Goal: Task Accomplishment & Management: Manage account settings

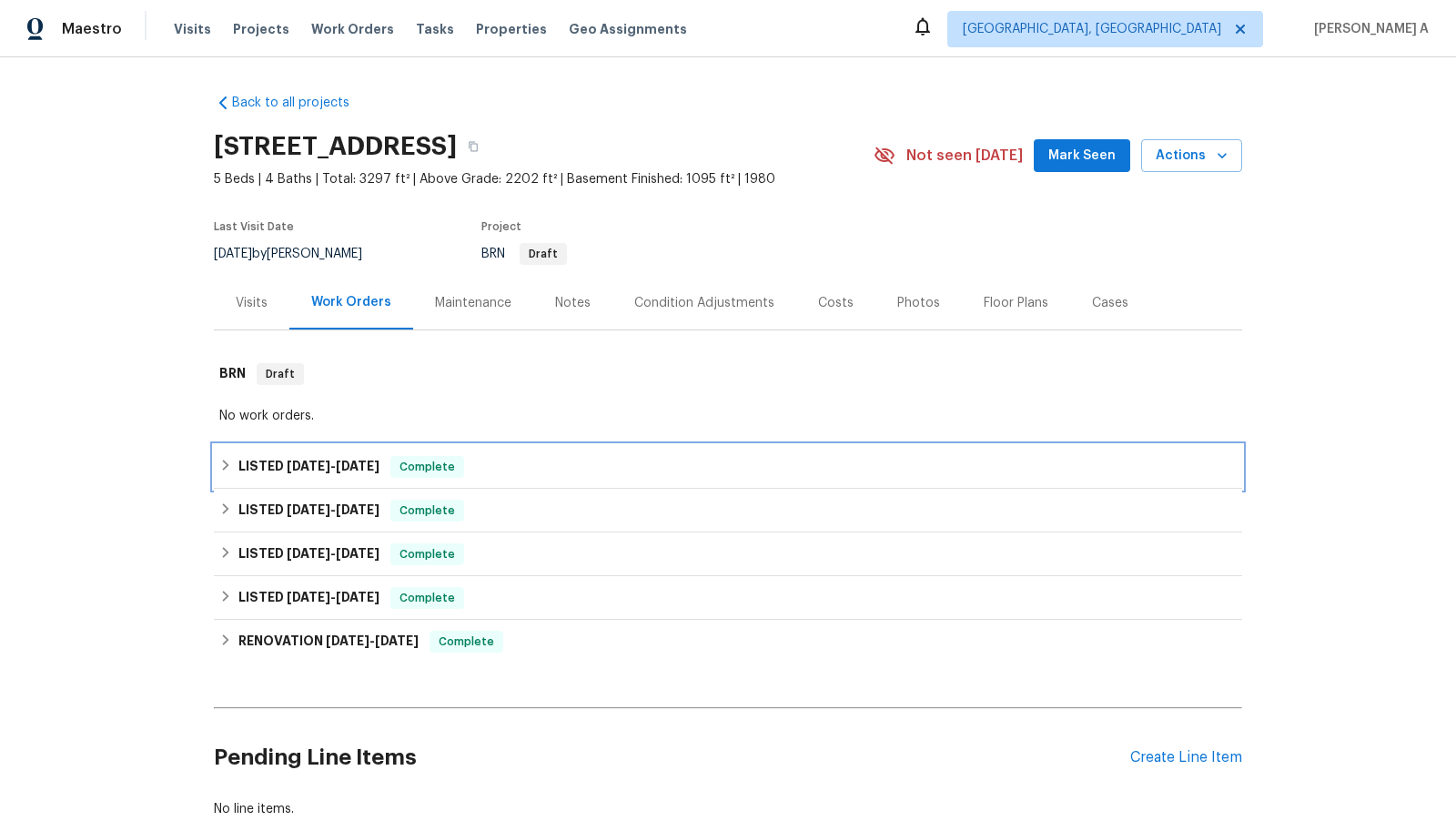
click at [518, 449] on div "LISTED 6/11/25 - 6/15/25 Complete" at bounding box center [728, 466] width 1028 height 43
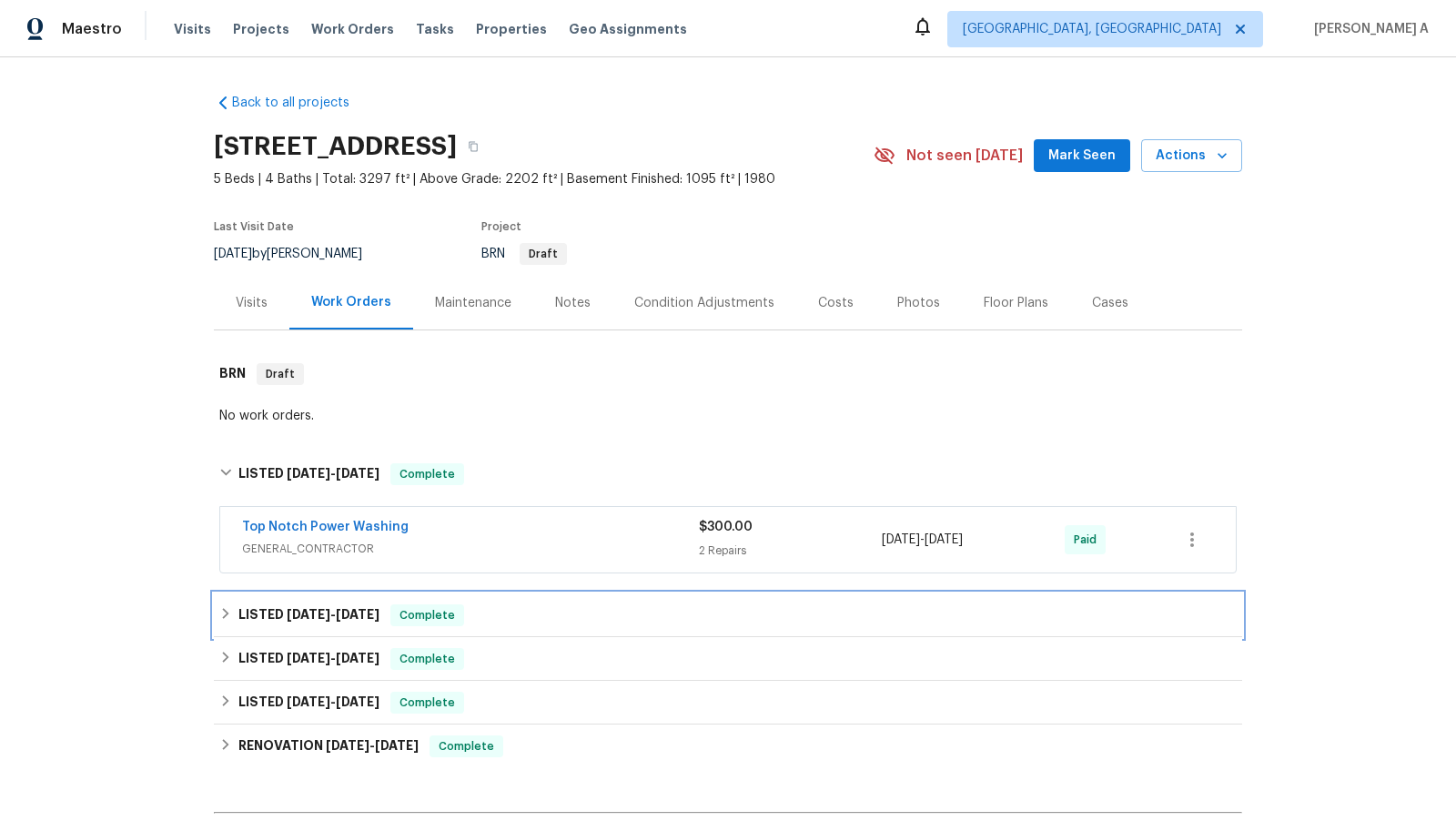
click at [509, 623] on div "LISTED 3/26/25 - 3/27/25 Complete" at bounding box center [728, 615] width 1017 height 22
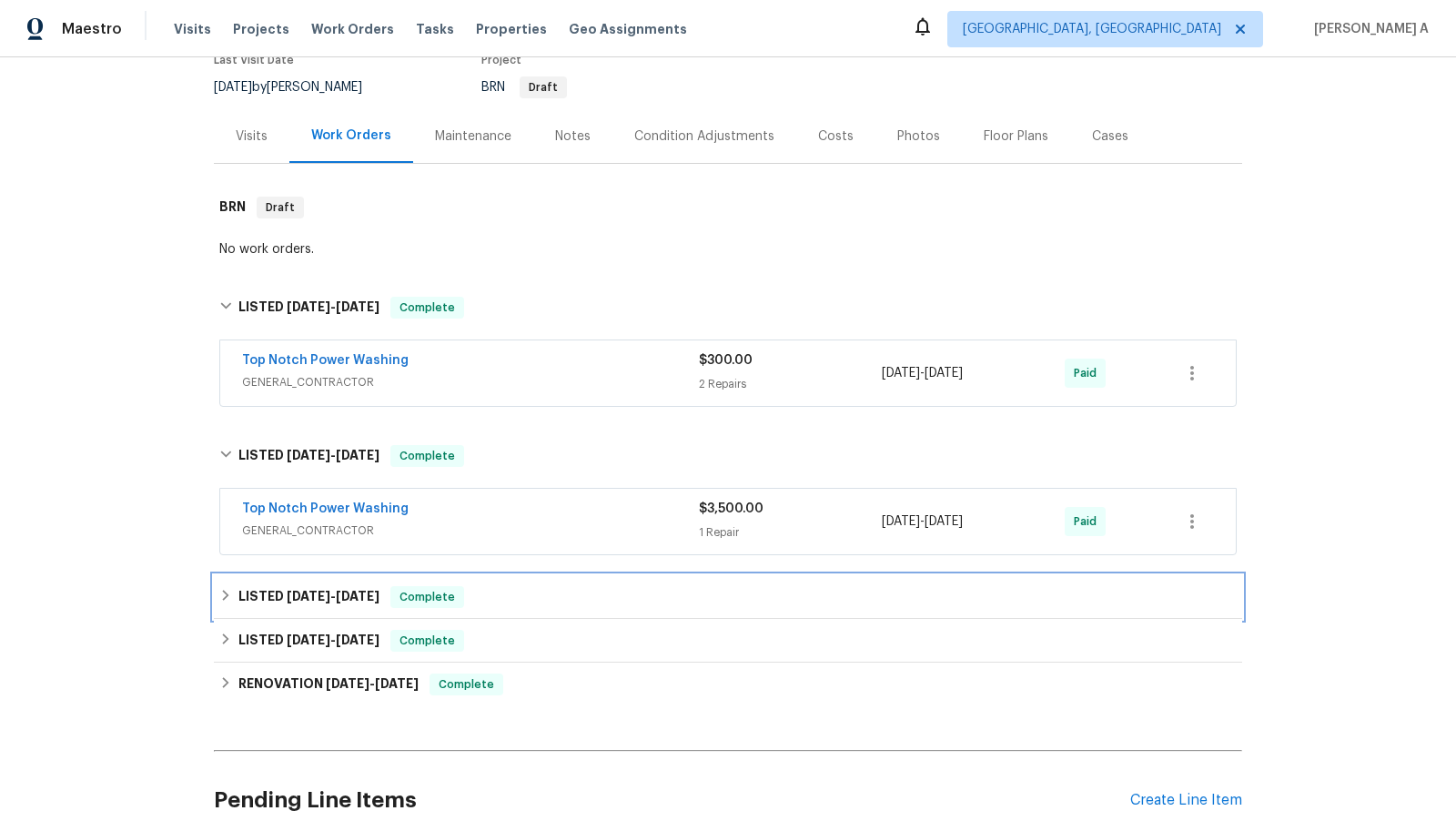
click at [498, 604] on div "LISTED 3/14/25 - 3/19/25 Complete" at bounding box center [728, 596] width 1017 height 22
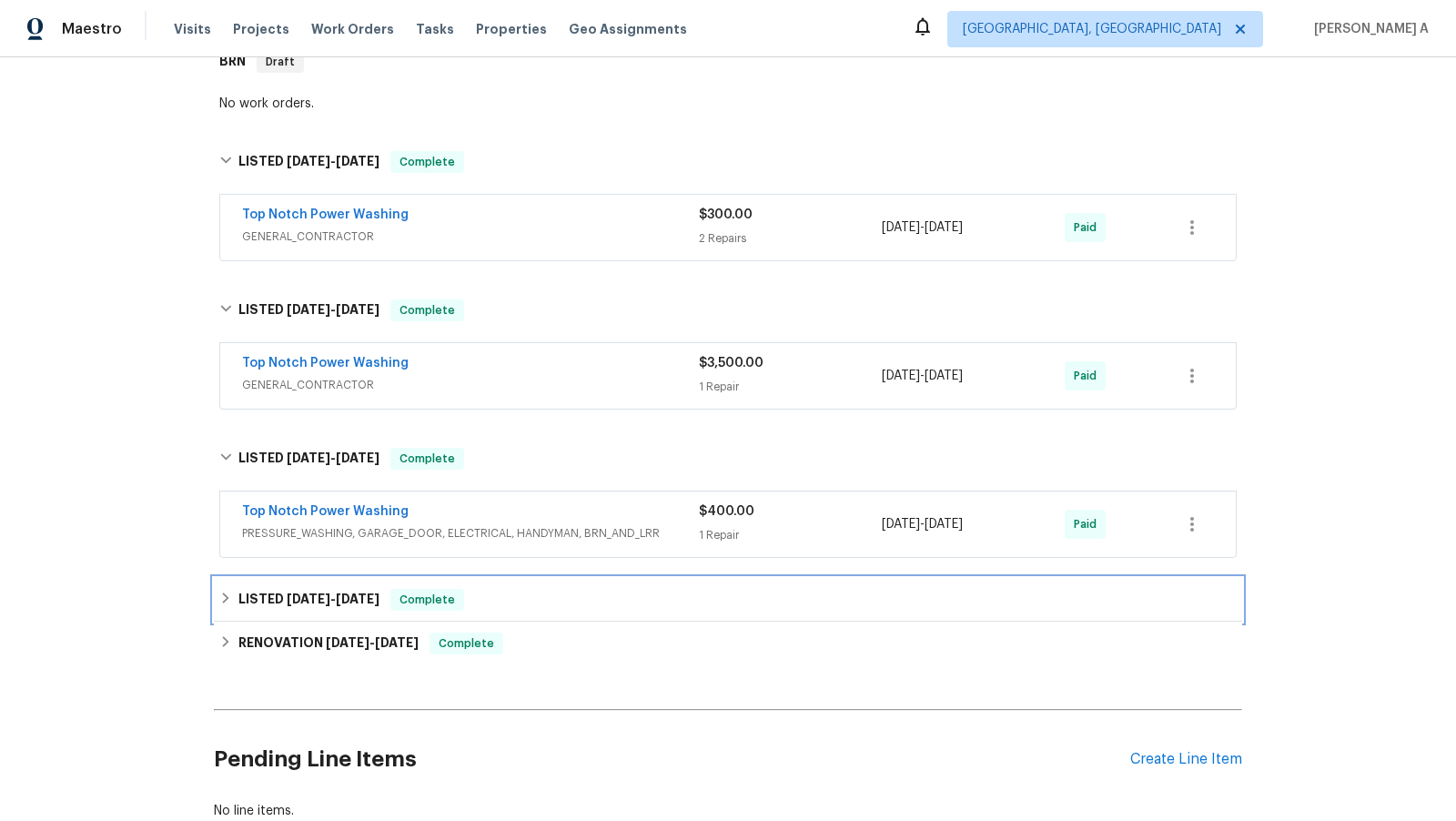
click at [498, 604] on div "LISTED 3/6/25 - 3/12/25 Complete" at bounding box center [728, 599] width 1017 height 22
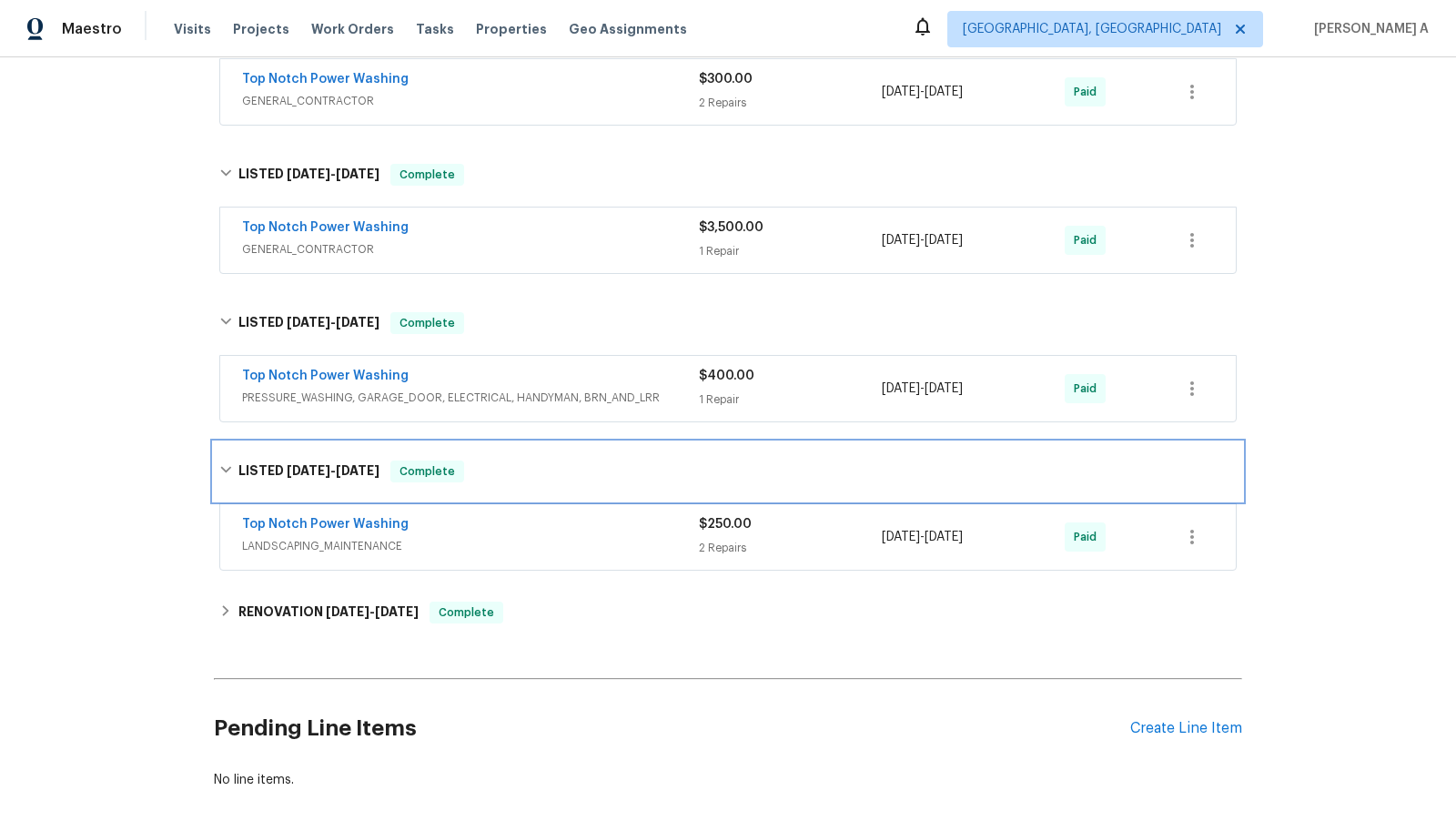
scroll to position [508, 0]
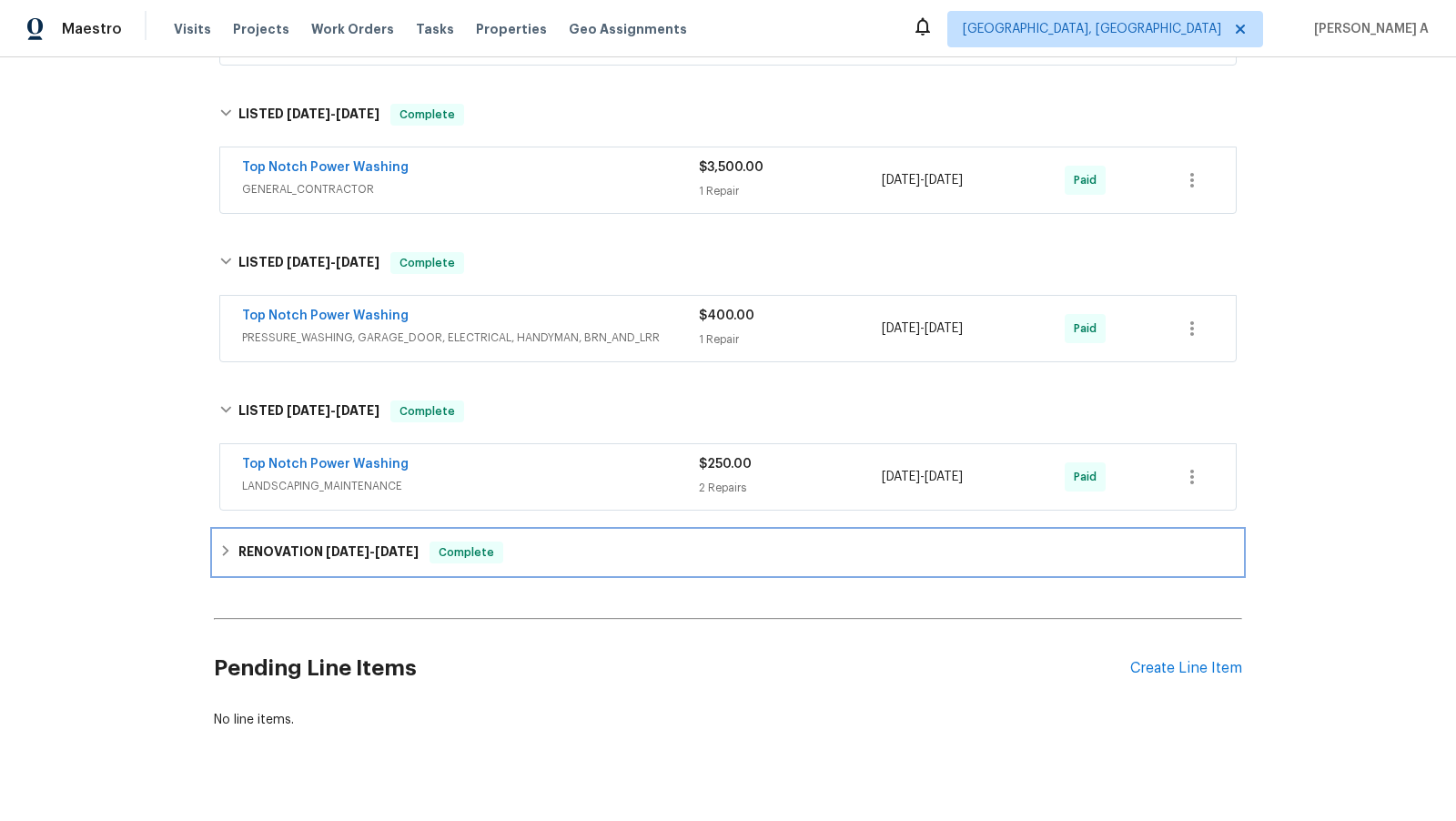
click at [498, 558] on div "Complete" at bounding box center [466, 552] width 73 height 22
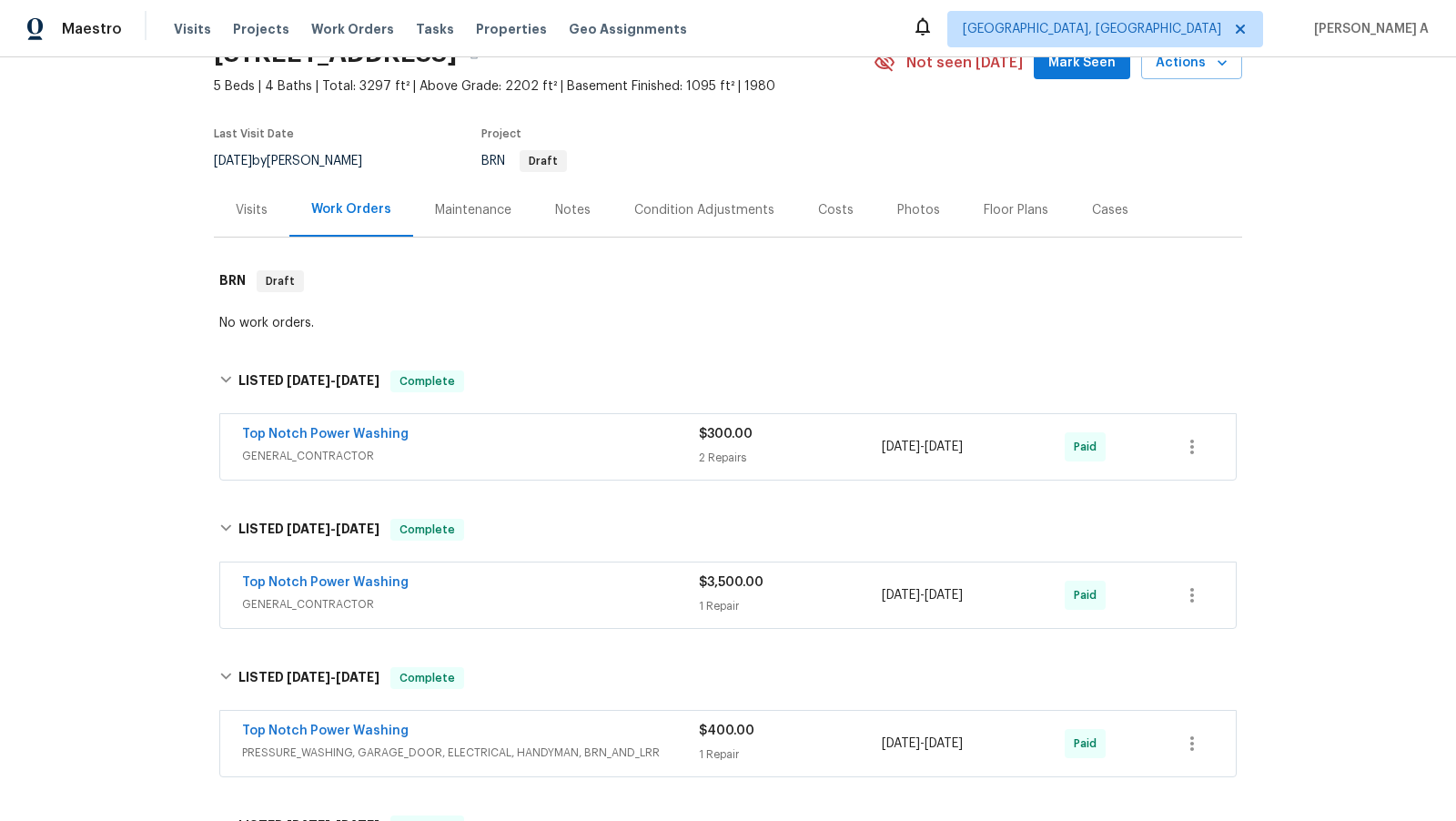
scroll to position [0, 0]
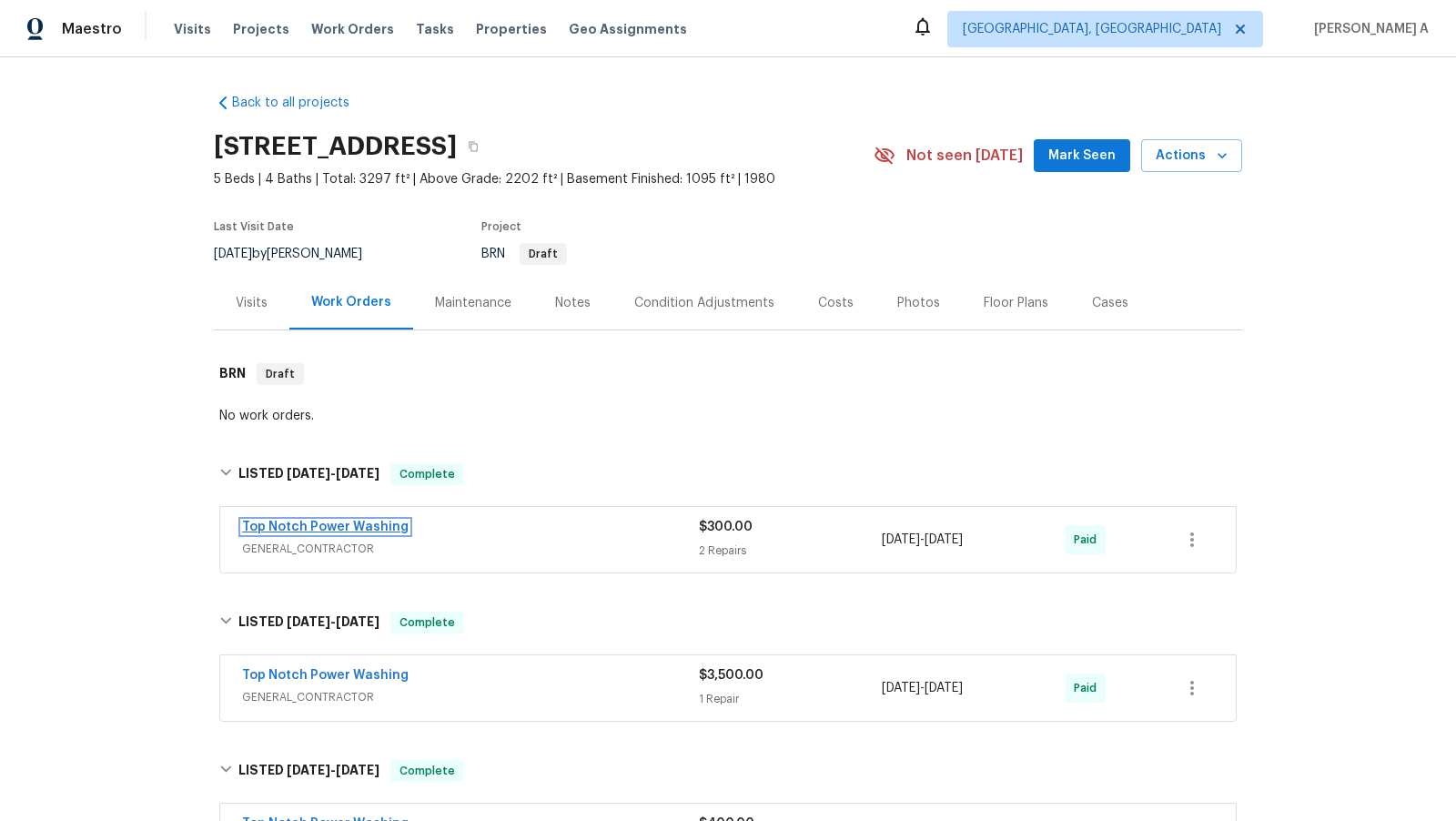
click at [361, 529] on link "Top Notch Power Washing" at bounding box center [325, 528] width 166 height 13
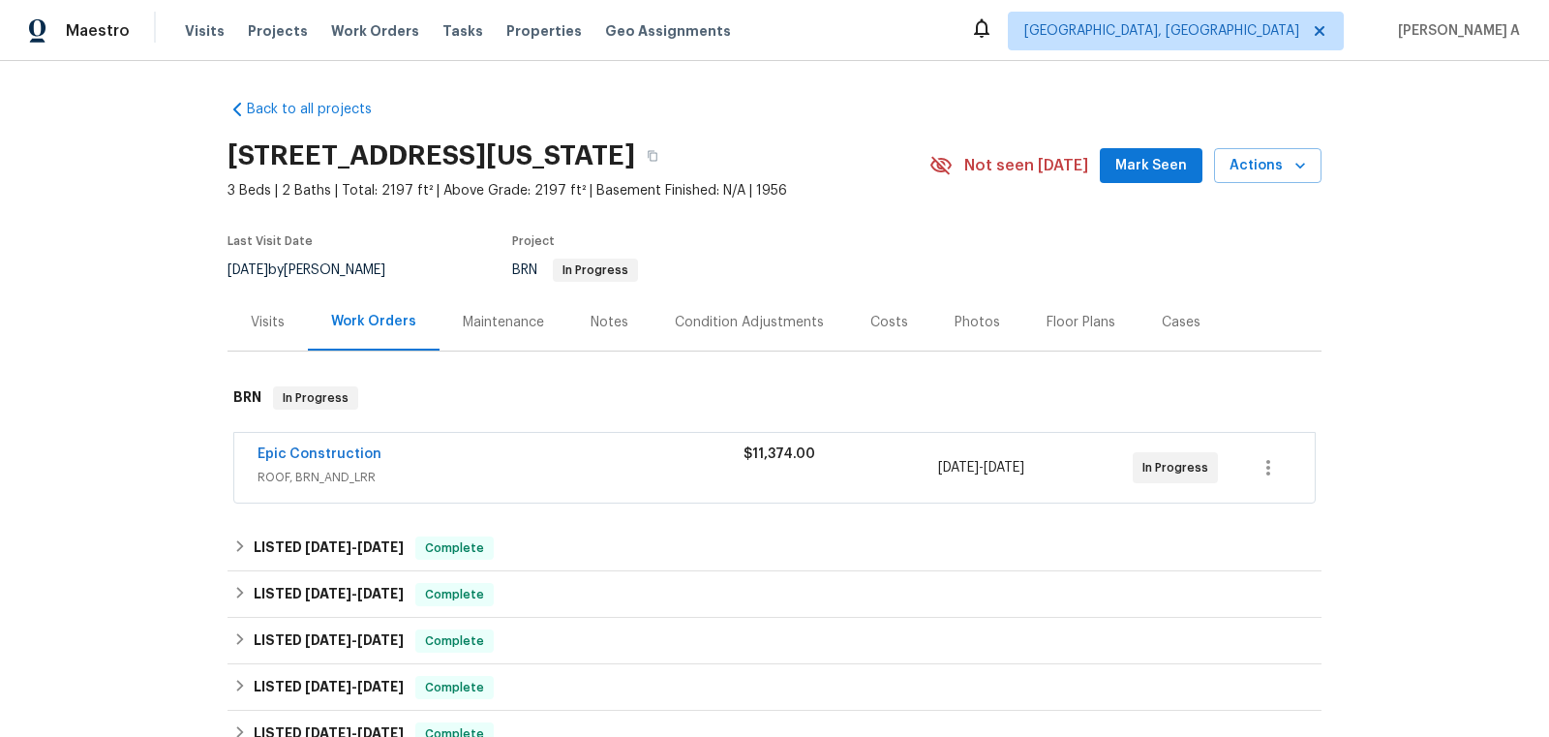
scroll to position [15, 0]
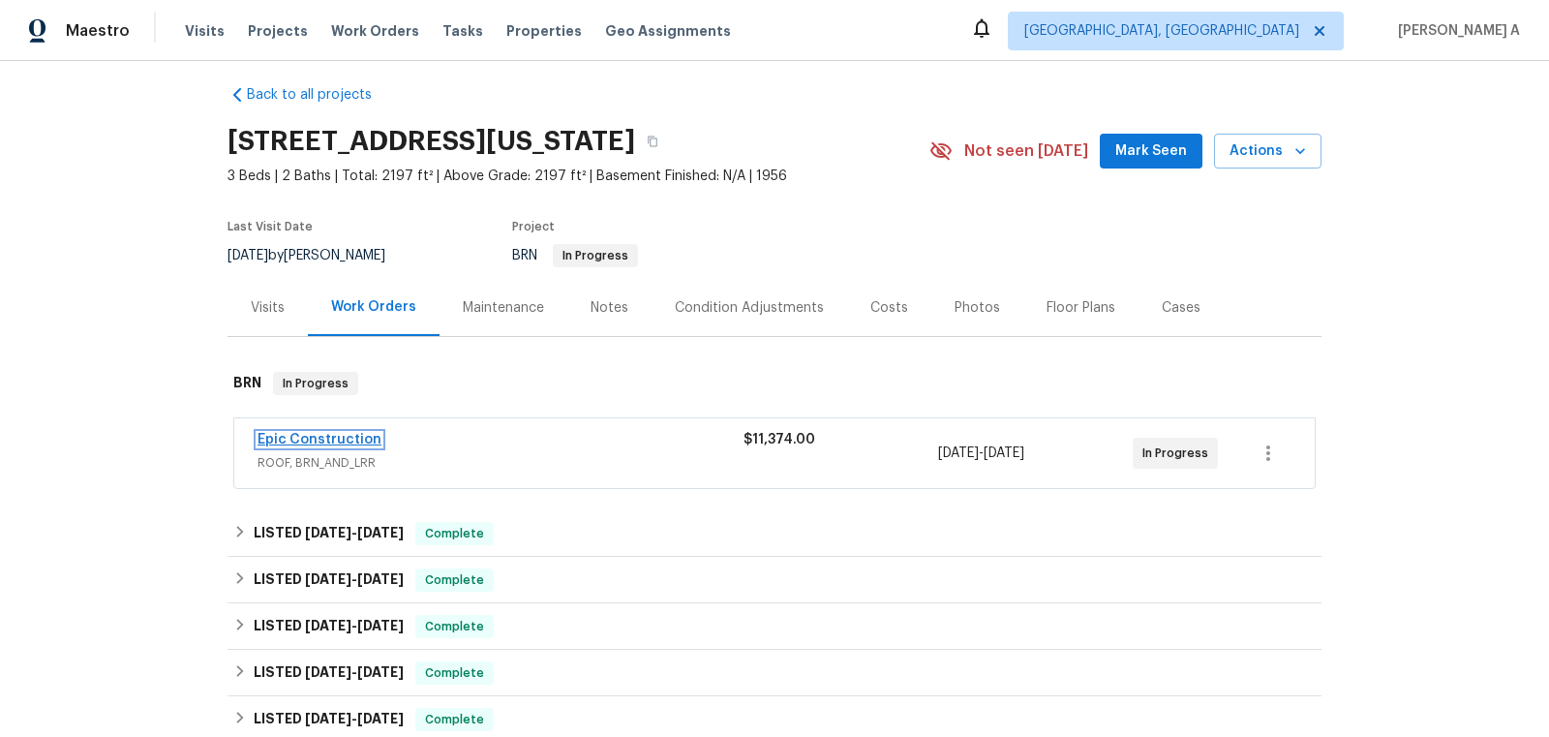
click at [334, 441] on link "Epic Construction" at bounding box center [320, 440] width 124 height 14
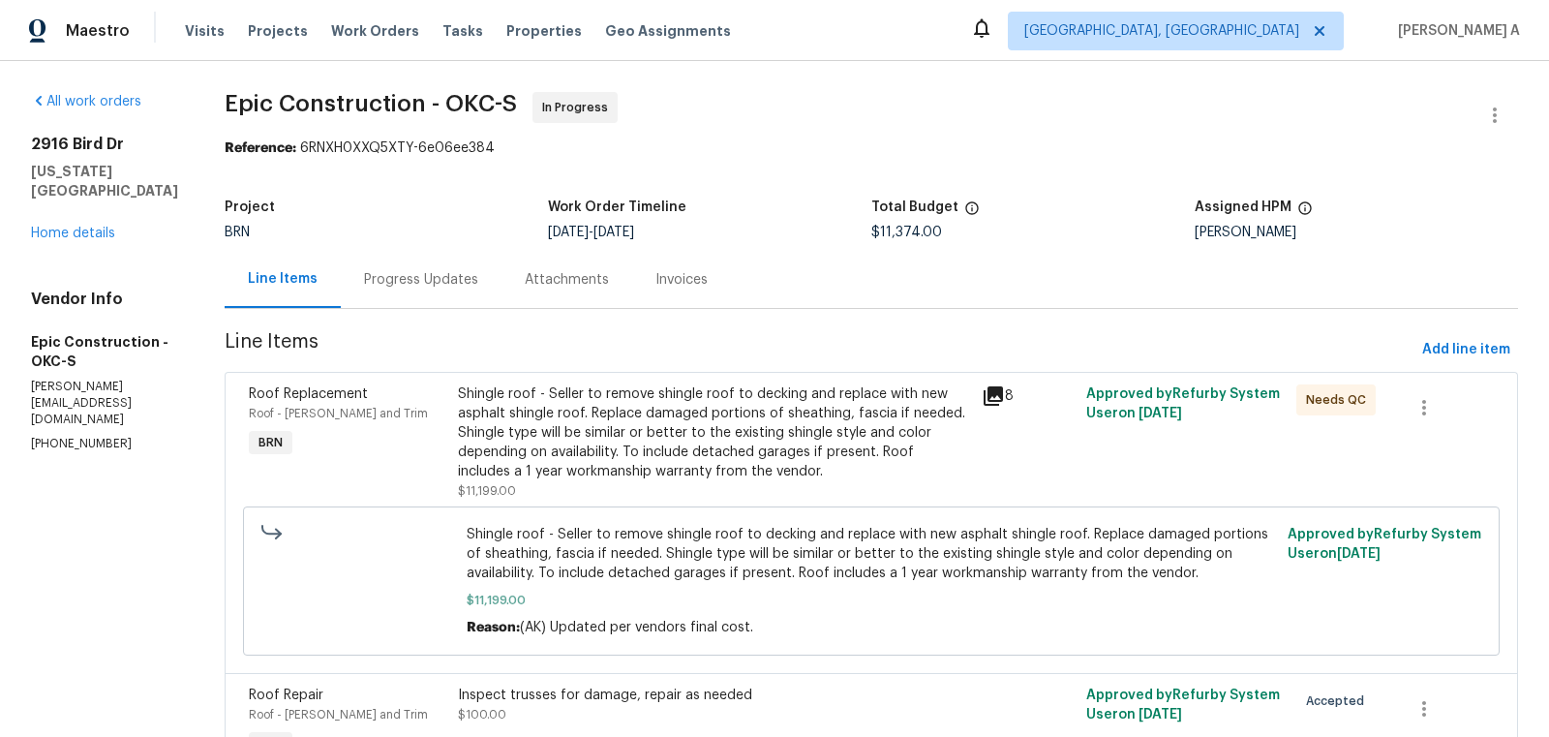
click at [423, 260] on div "Progress Updates" at bounding box center [421, 279] width 161 height 57
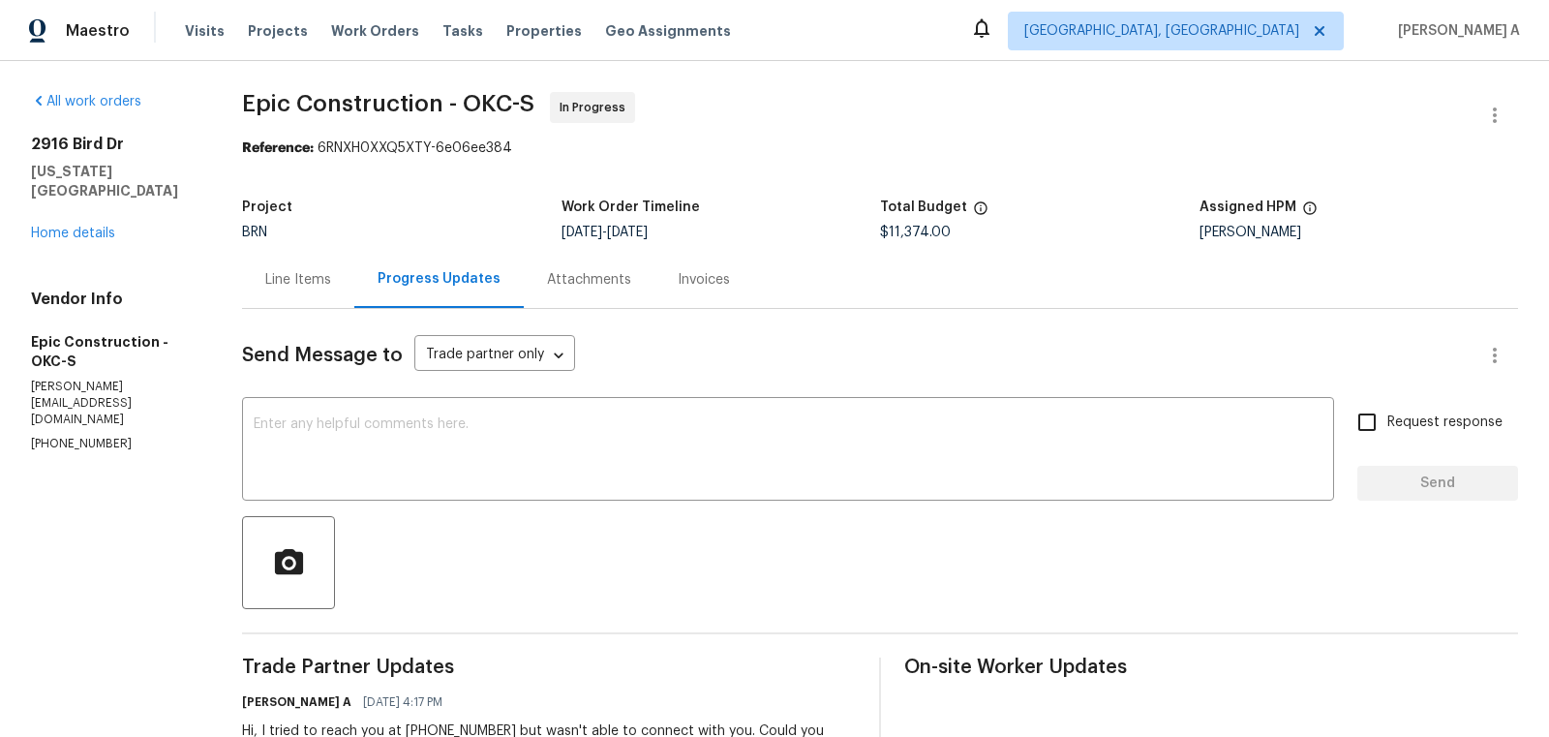
click at [277, 272] on div "Line Items" at bounding box center [298, 279] width 66 height 19
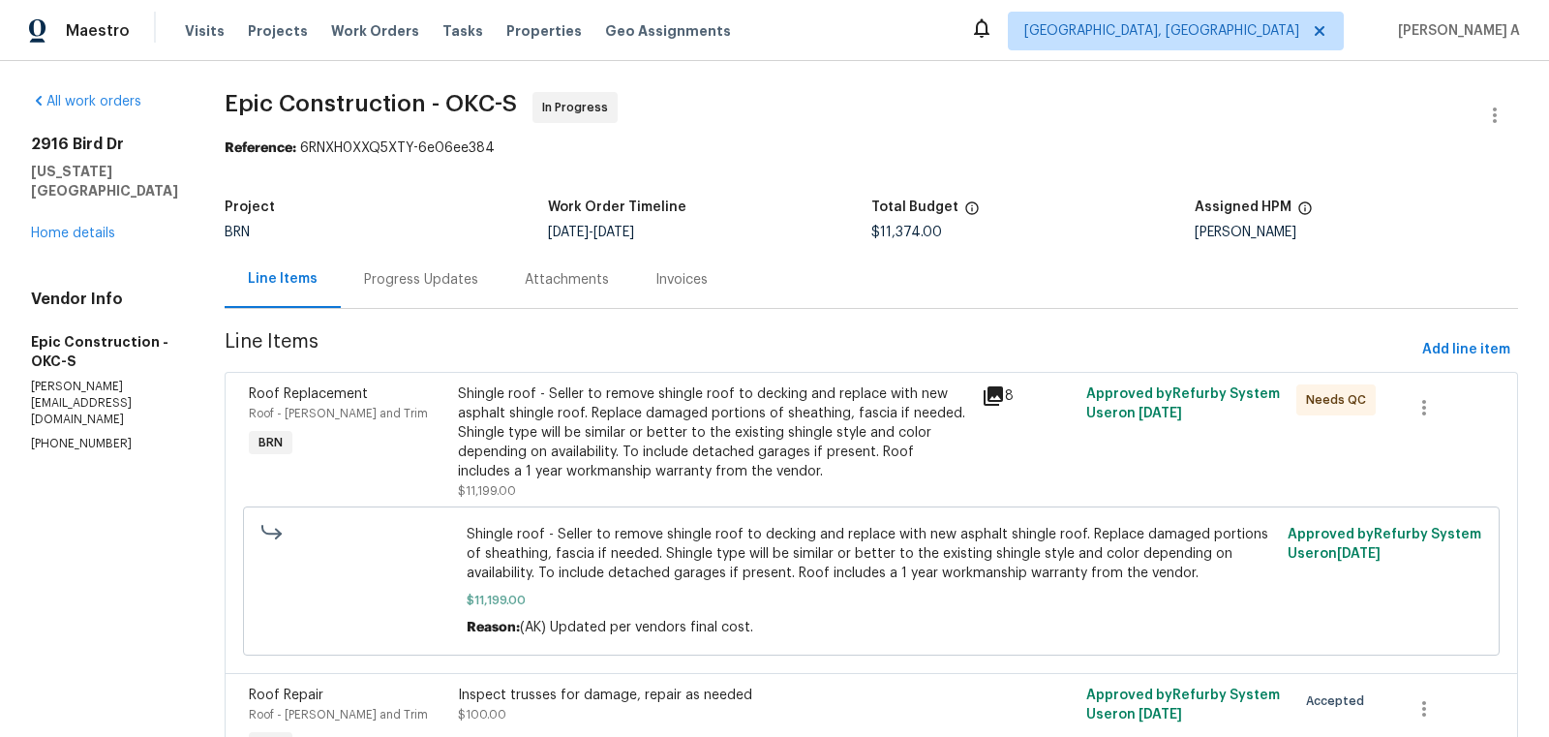
click at [743, 420] on div "Shingle roof - Seller to remove shingle roof to decking and replace with new as…" at bounding box center [714, 432] width 512 height 97
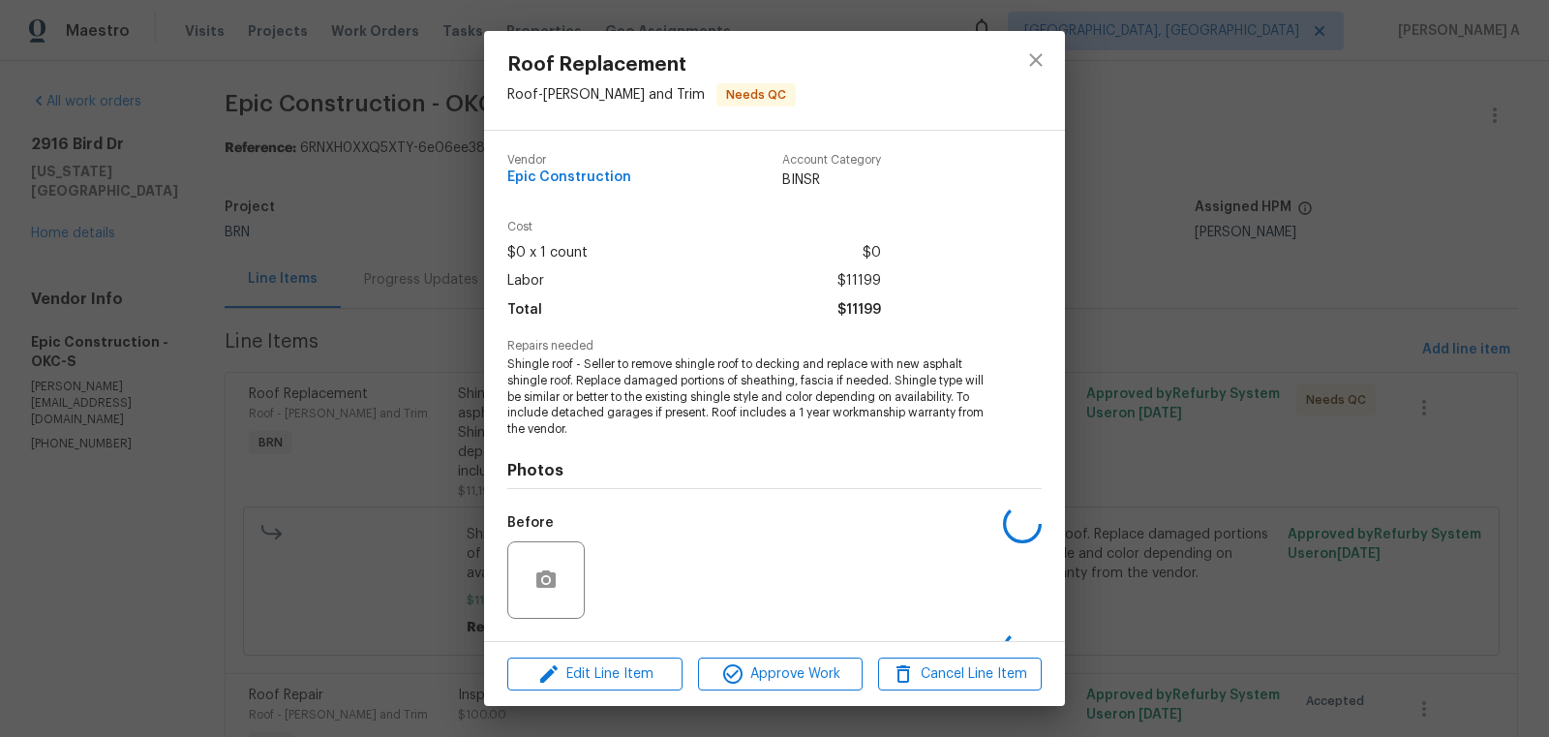
scroll to position [123, 0]
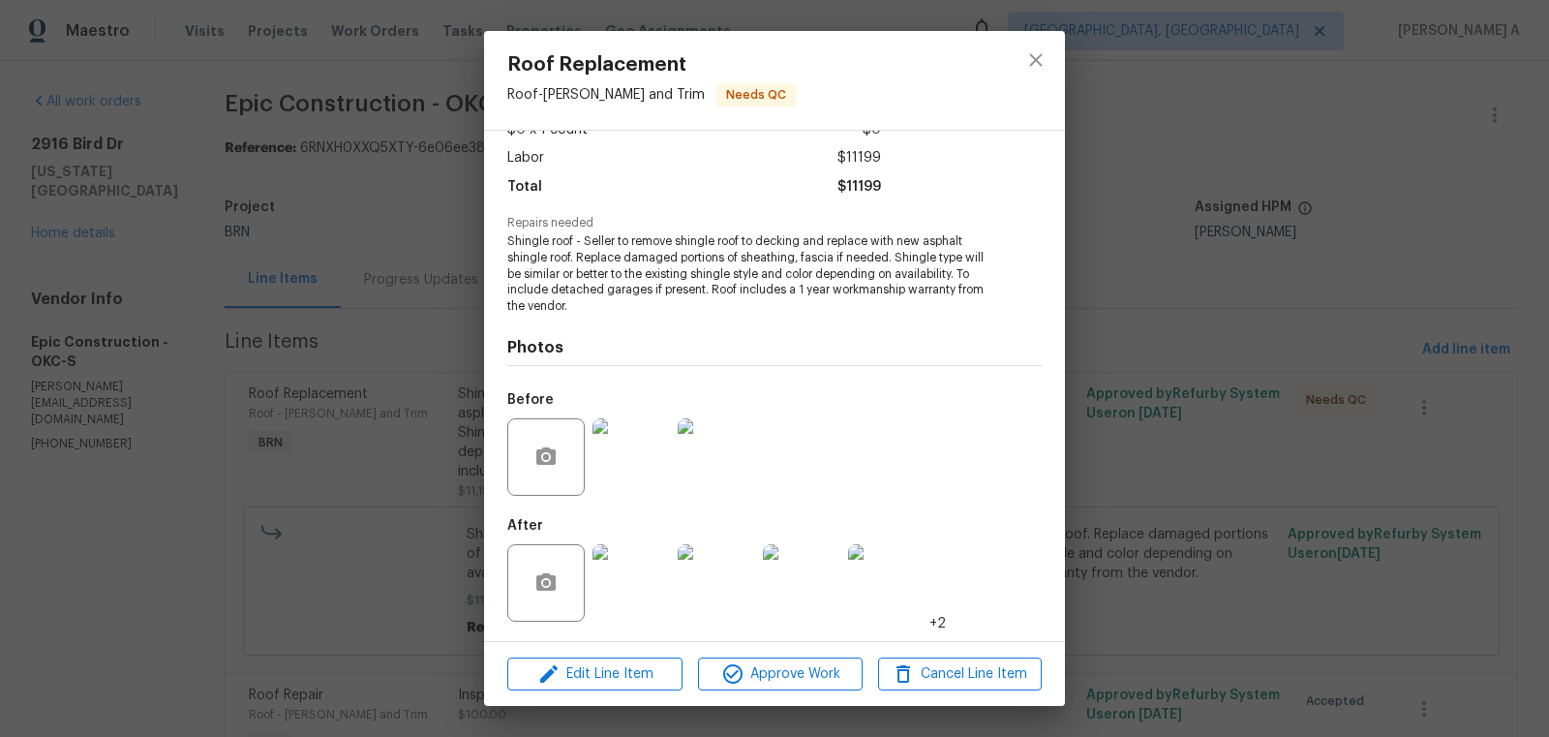
click at [670, 585] on div at bounding box center [631, 582] width 85 height 101
click at [633, 585] on img at bounding box center [631, 582] width 77 height 77
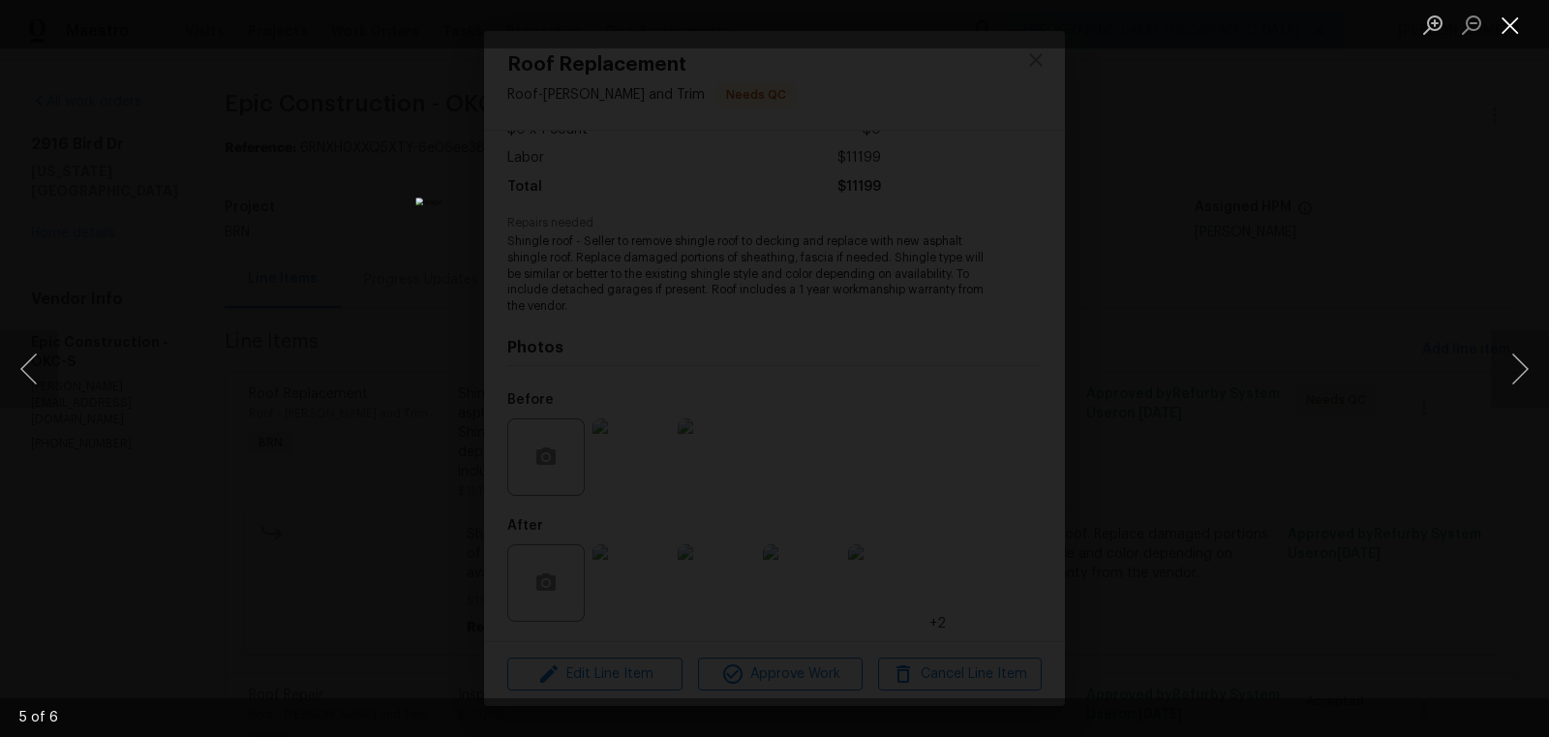
click at [1514, 10] on button "Close lightbox" at bounding box center [1510, 25] width 39 height 34
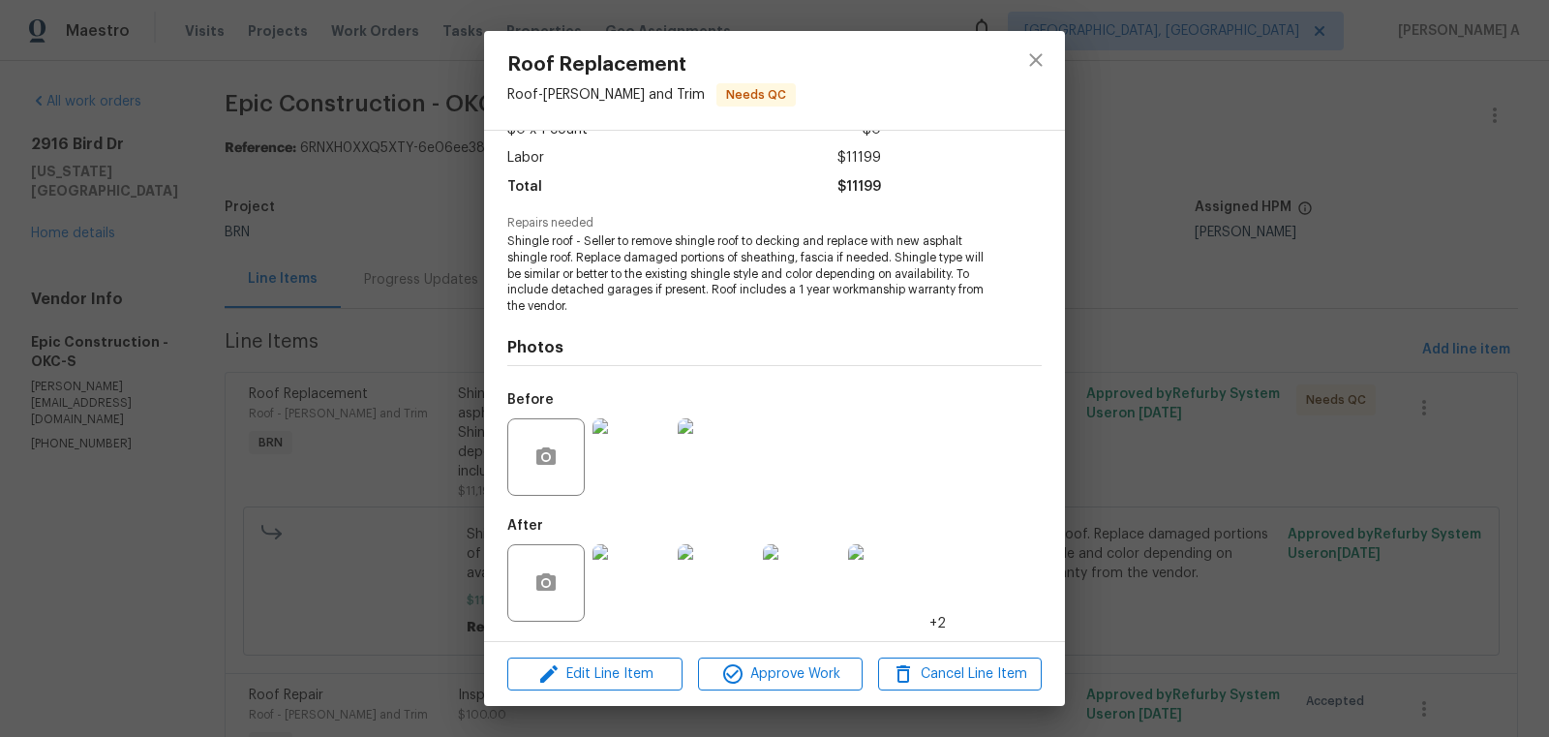
click at [781, 272] on span "Shingle roof - Seller to remove shingle roof to decking and replace with new as…" at bounding box center [747, 273] width 481 height 81
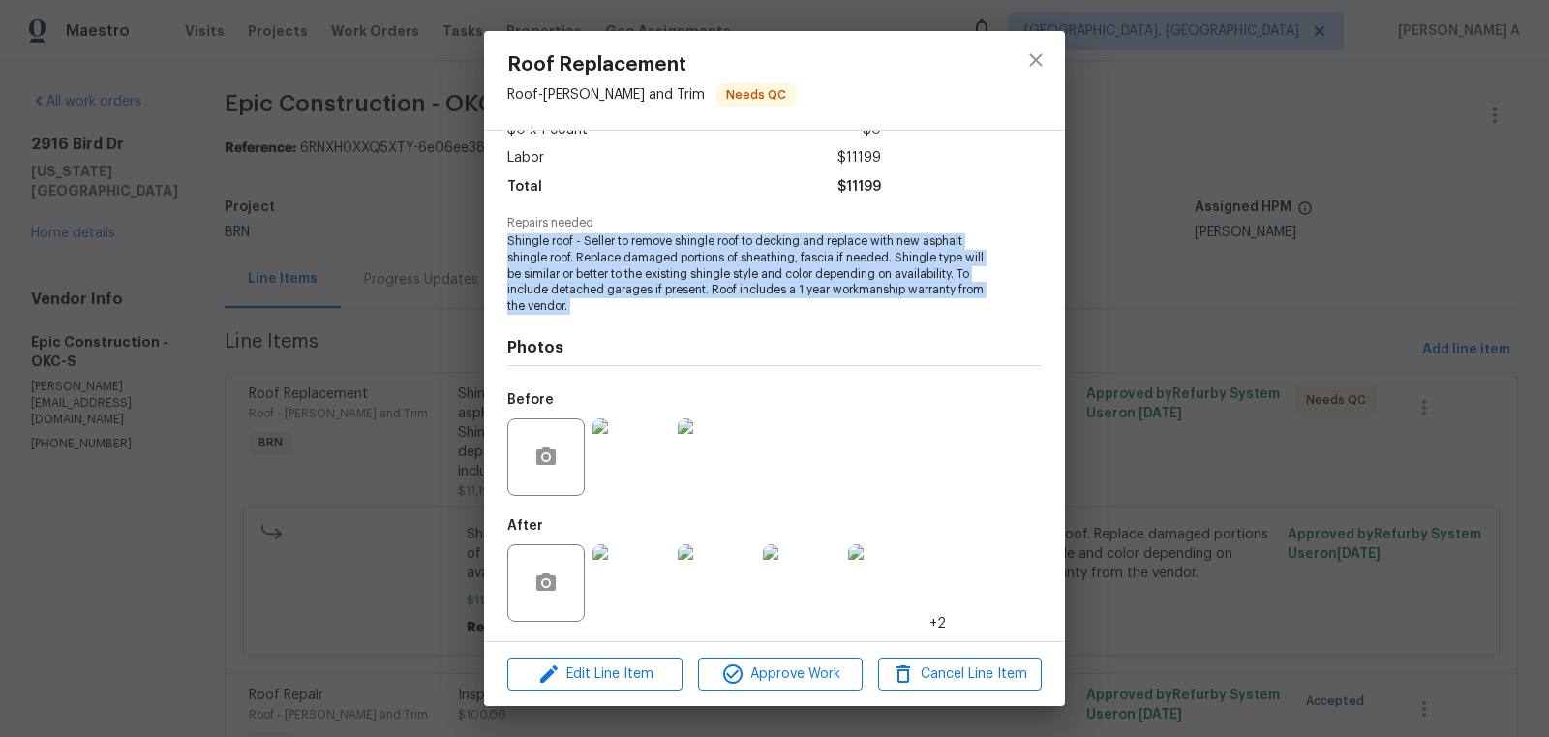
click at [781, 272] on span "Shingle roof - Seller to remove shingle roof to decking and replace with new as…" at bounding box center [747, 273] width 481 height 81
copy span "Shingle roof - Seller to remove shingle roof to decking and replace with new as…"
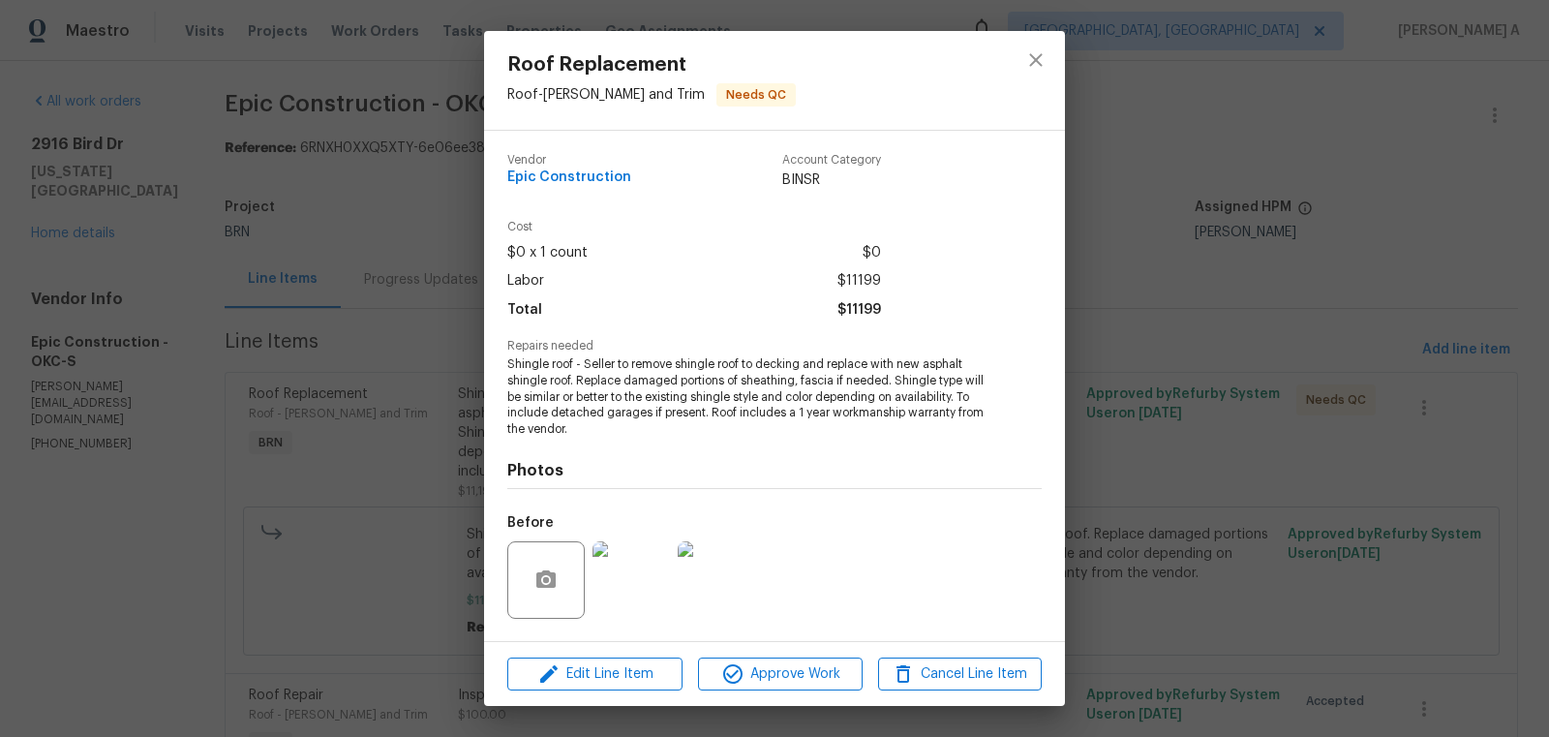
click at [570, 174] on span "Epic Construction" at bounding box center [569, 177] width 124 height 15
copy span "Epic Construction"
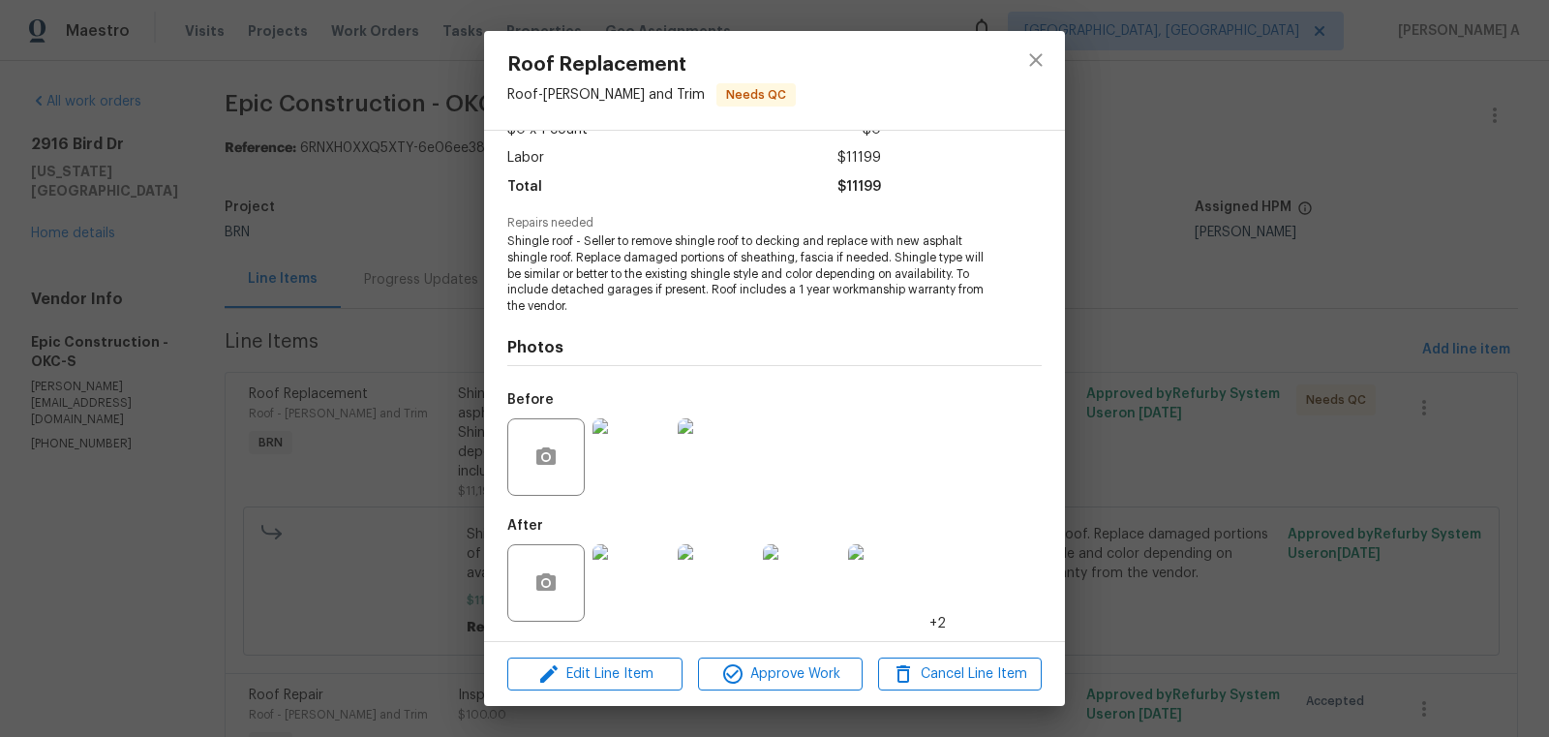
click at [654, 461] on img at bounding box center [631, 456] width 77 height 77
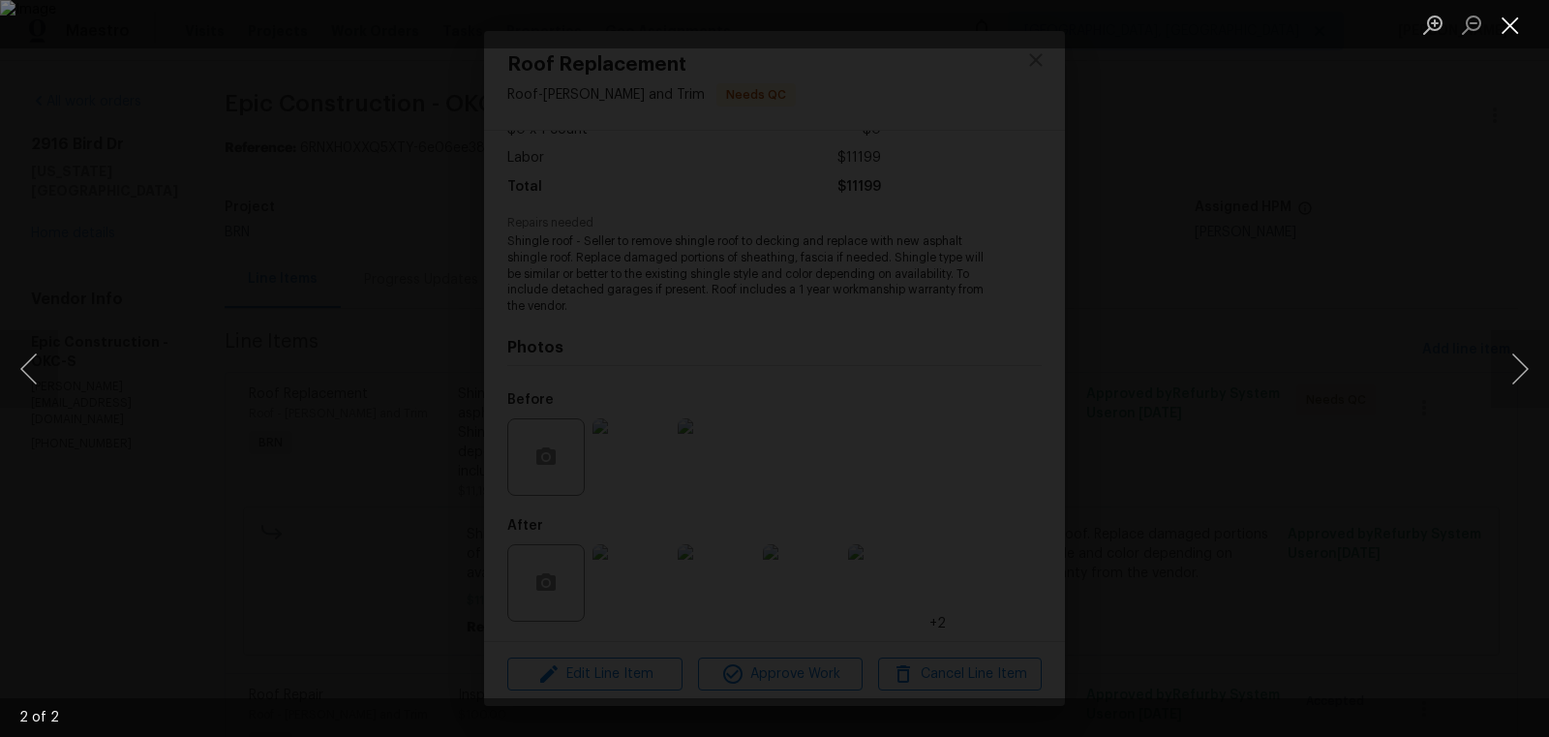
click at [1500, 27] on button "Close lightbox" at bounding box center [1510, 25] width 39 height 34
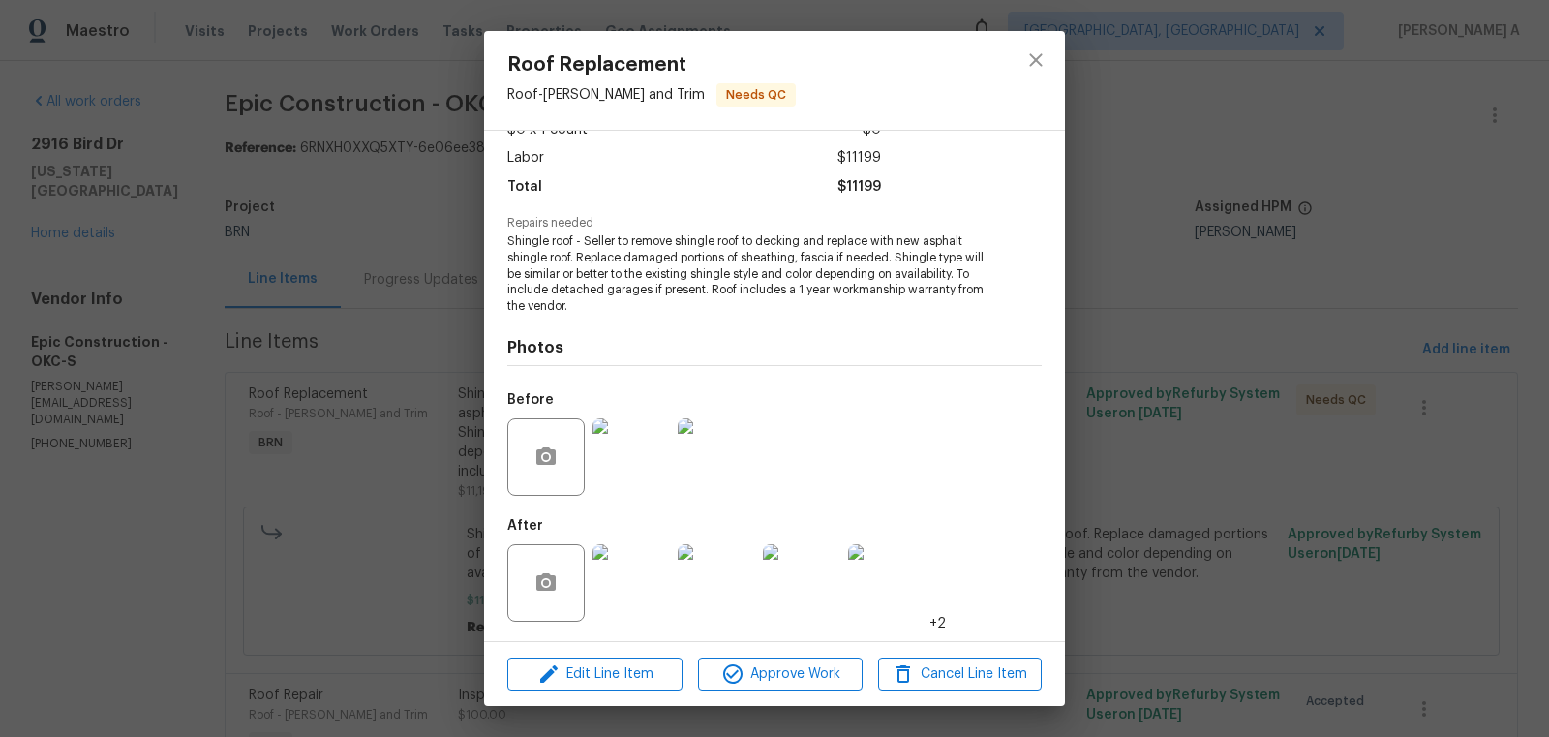
click at [631, 561] on img at bounding box center [631, 582] width 77 height 77
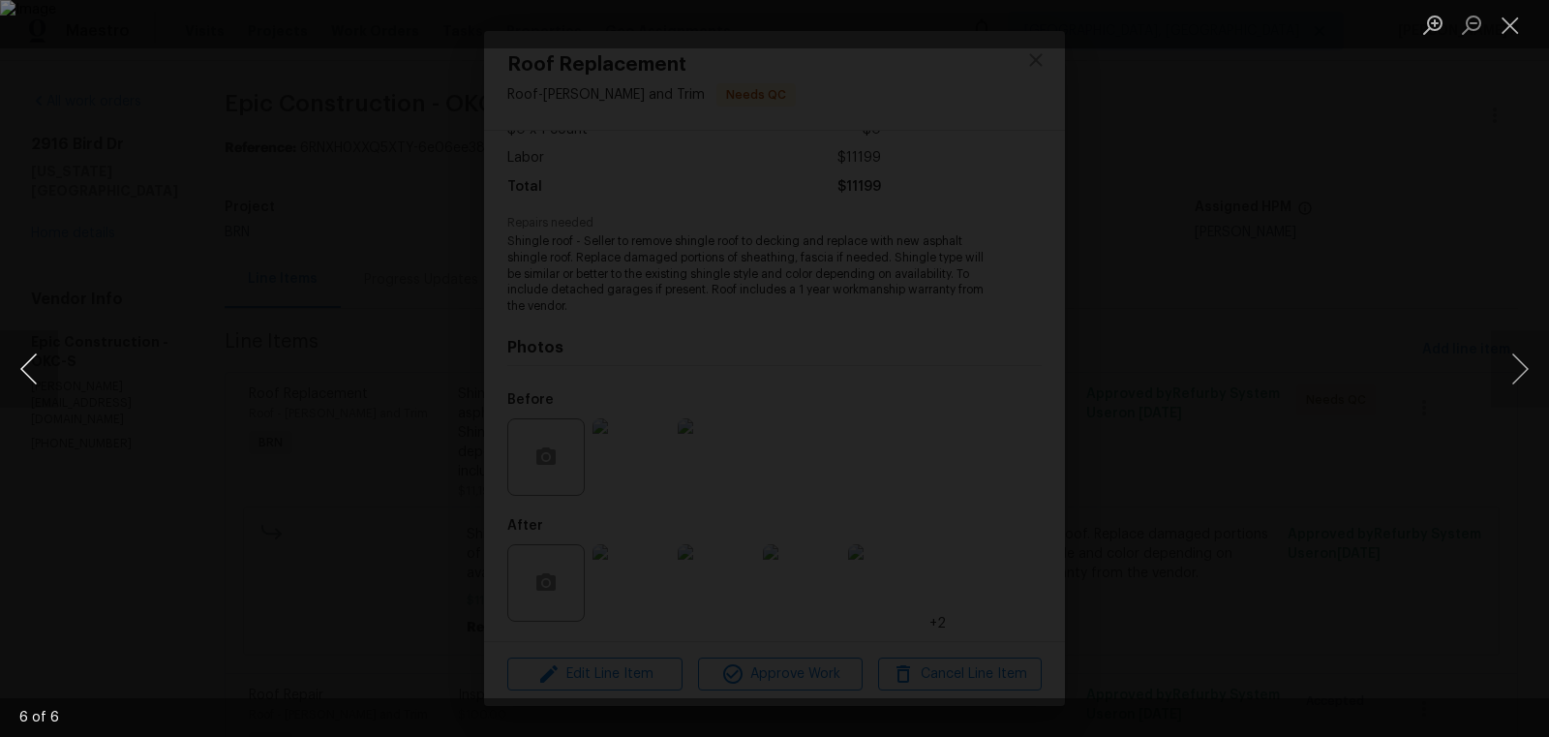
click at [33, 360] on button "Previous image" at bounding box center [29, 368] width 58 height 77
click at [26, 356] on button "Previous image" at bounding box center [29, 368] width 58 height 77
click at [1517, 31] on button "Close lightbox" at bounding box center [1510, 25] width 39 height 34
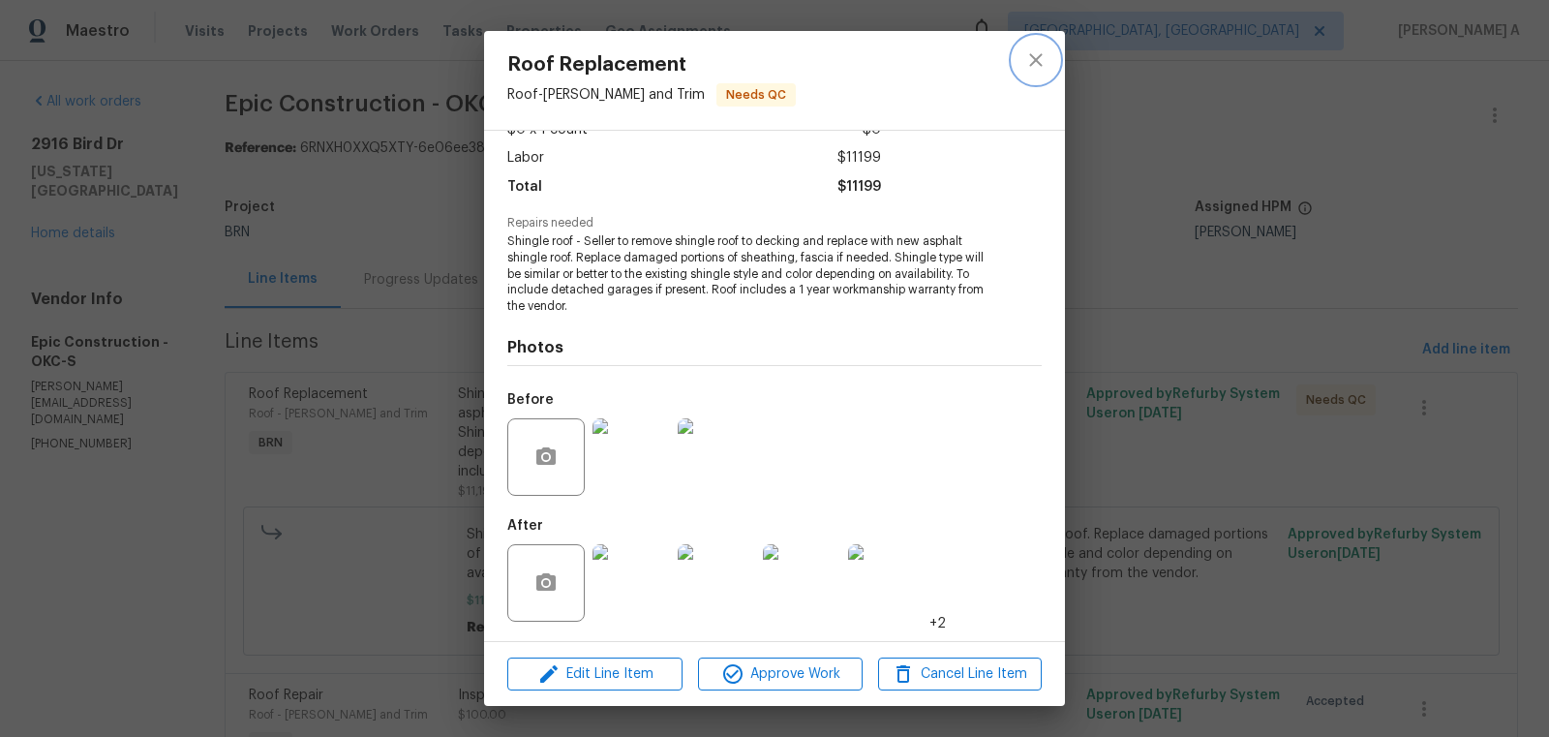
click at [1033, 51] on icon "close" at bounding box center [1035, 59] width 23 height 23
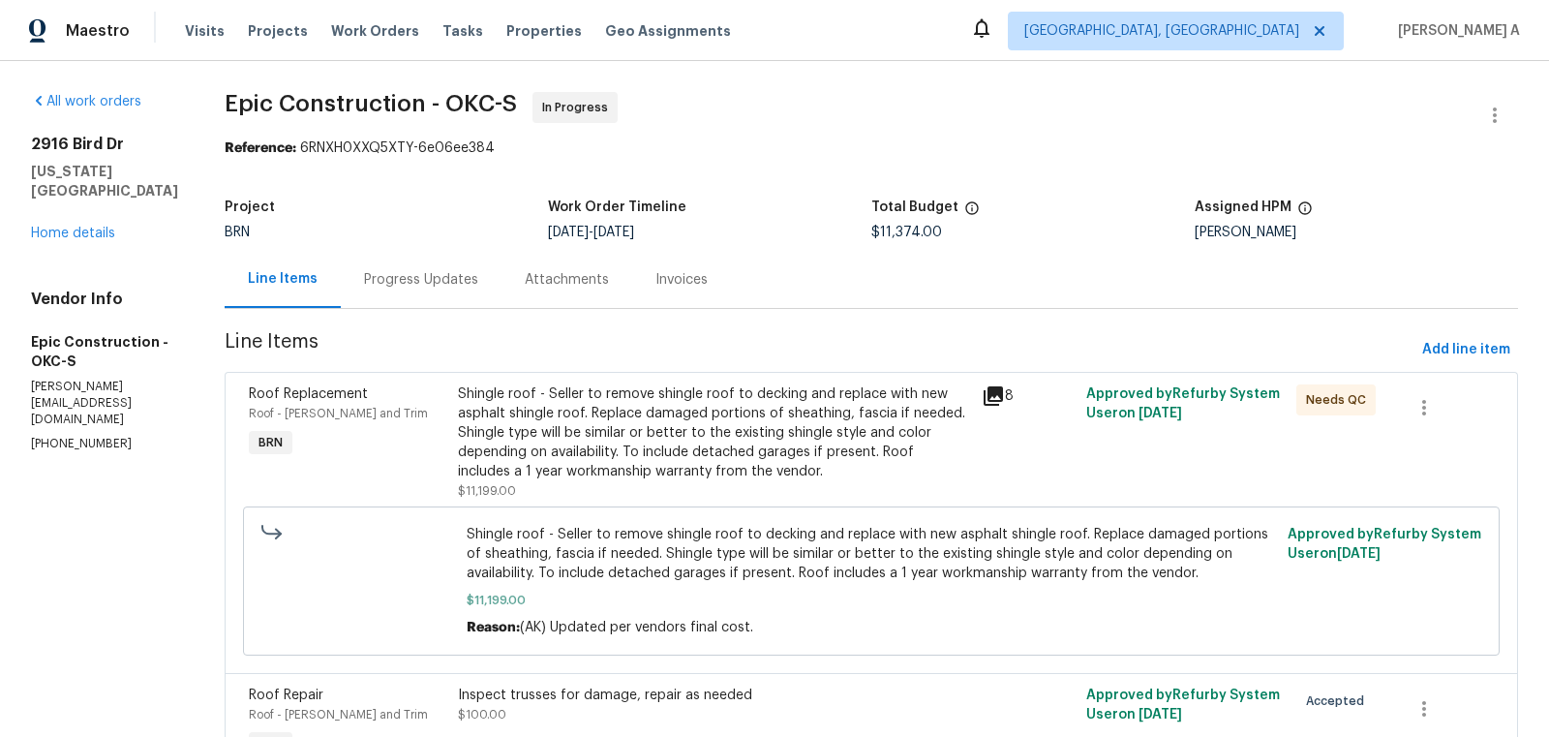
scroll to position [239, 0]
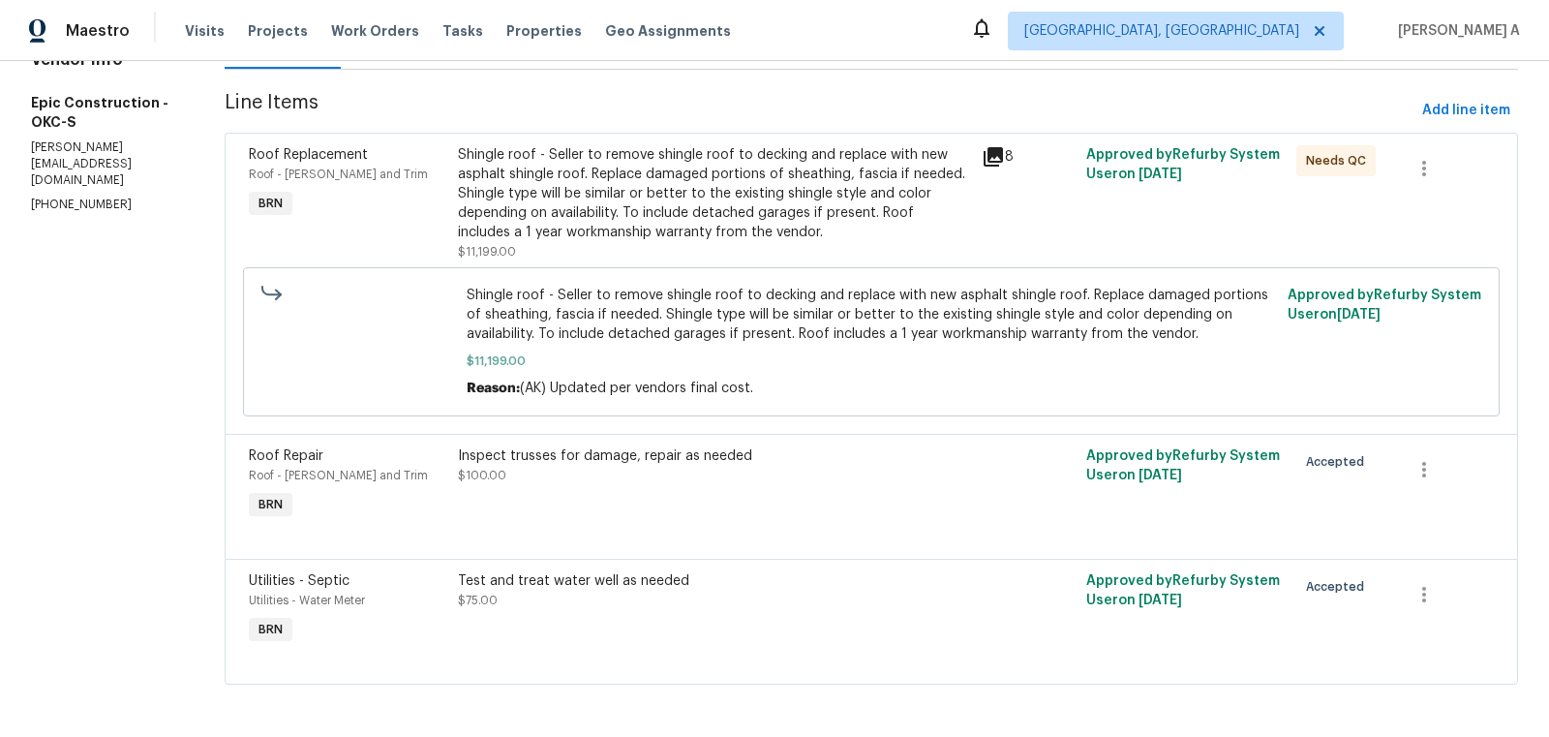
click at [601, 517] on div "Inspect trusses for damage, repair as needed $100.00" at bounding box center [714, 485] width 524 height 89
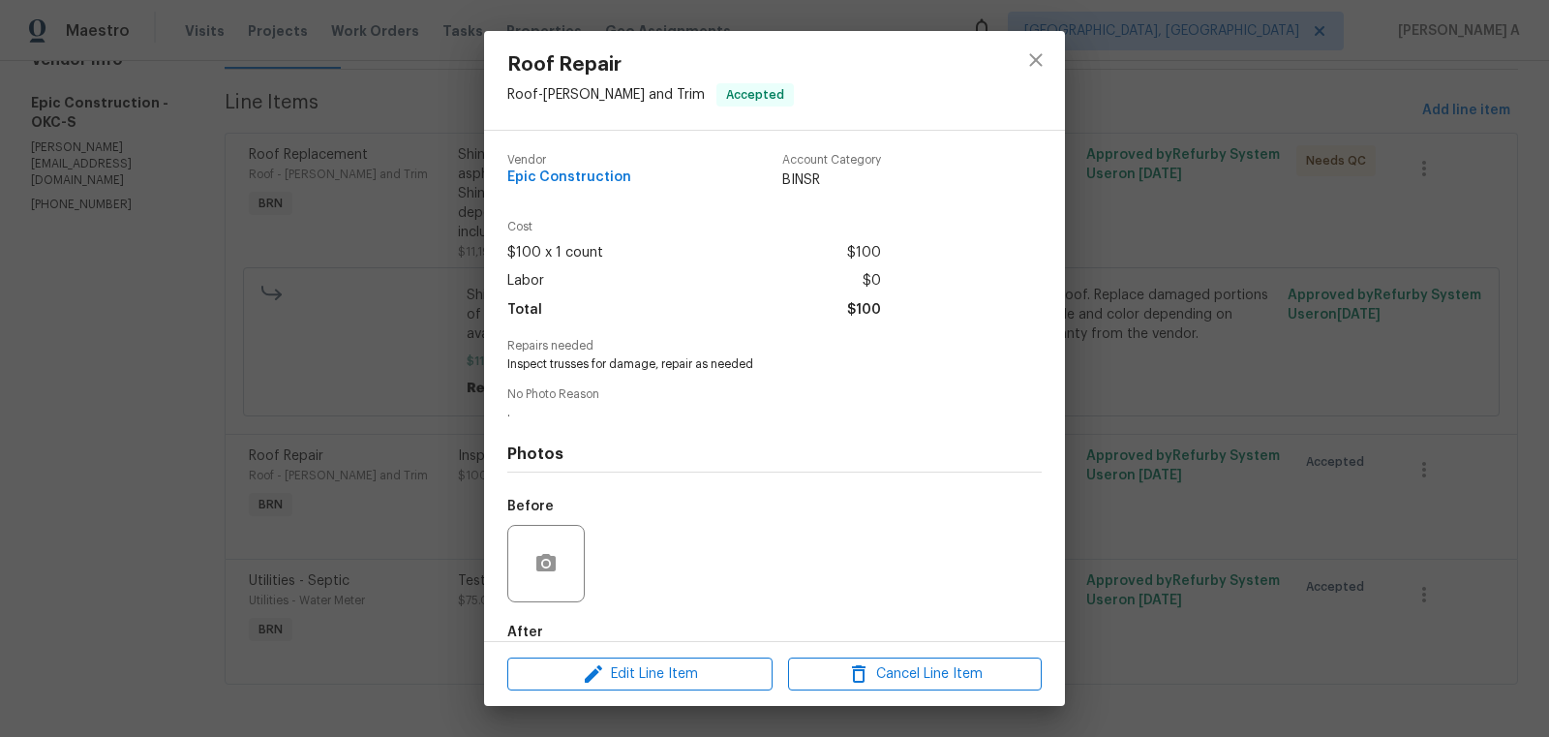
click at [571, 369] on span "Inspect trusses for damage, repair as needed" at bounding box center [747, 364] width 481 height 16
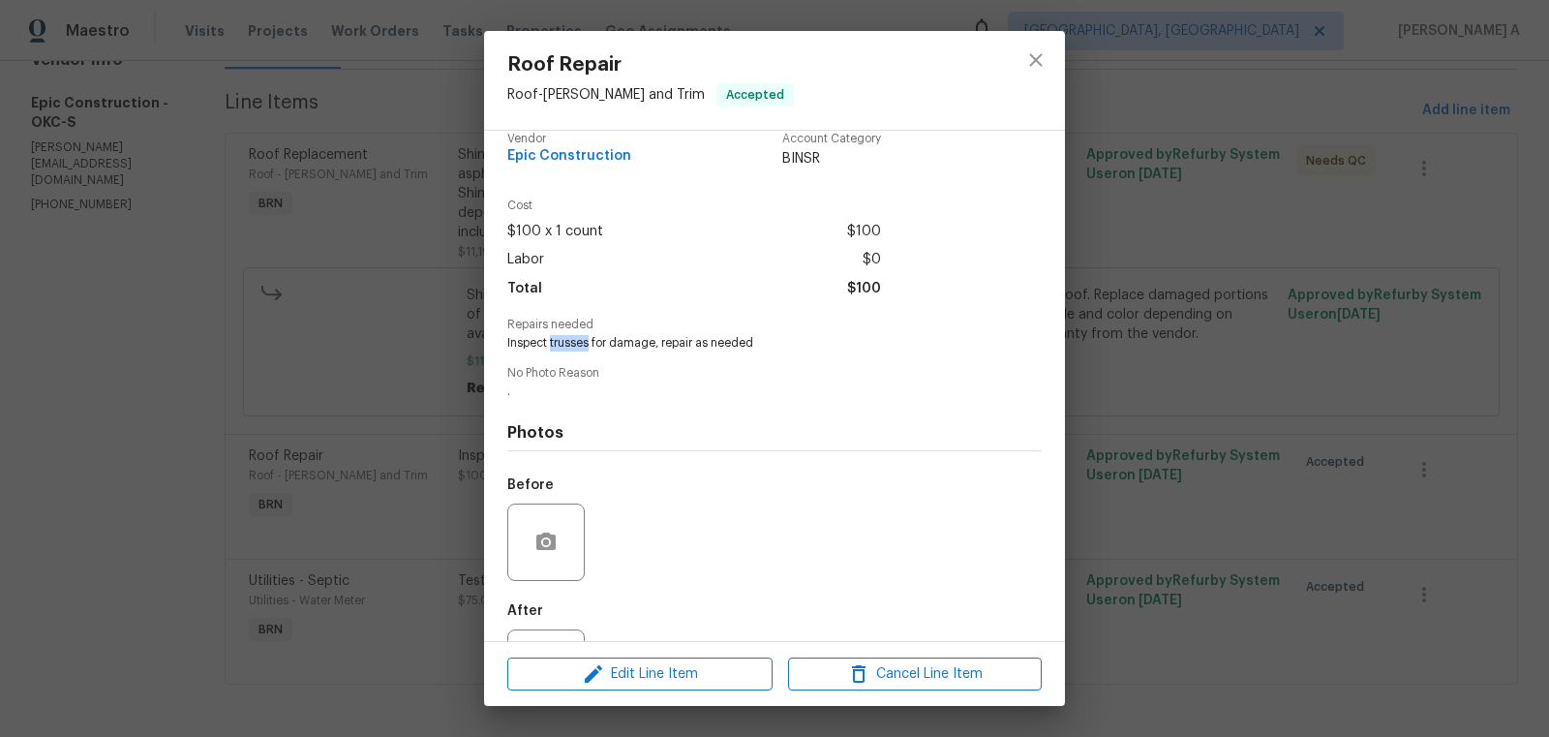
scroll to position [23, 0]
copy span "trusses"
click at [1032, 62] on icon "close" at bounding box center [1035, 59] width 23 height 23
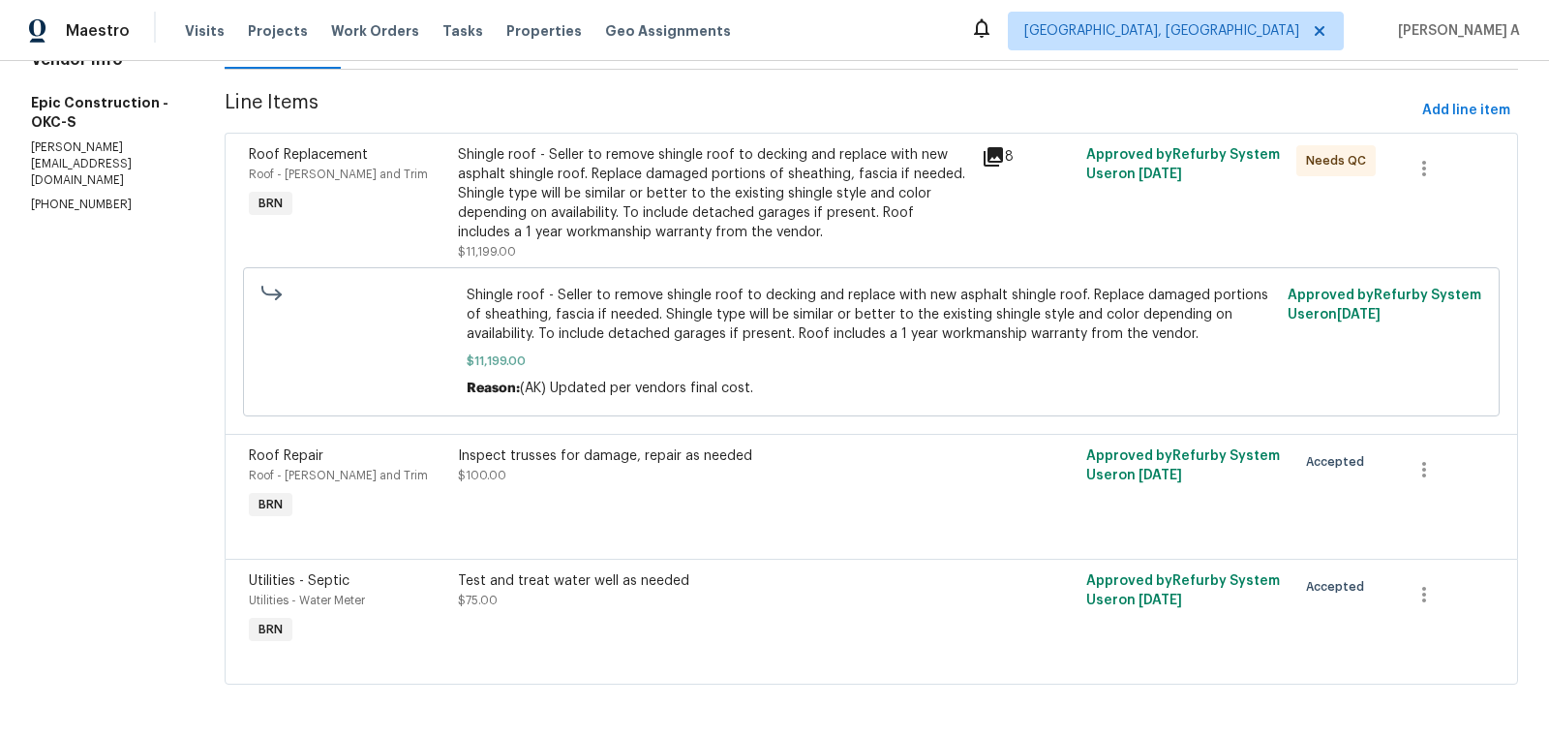
scroll to position [0, 0]
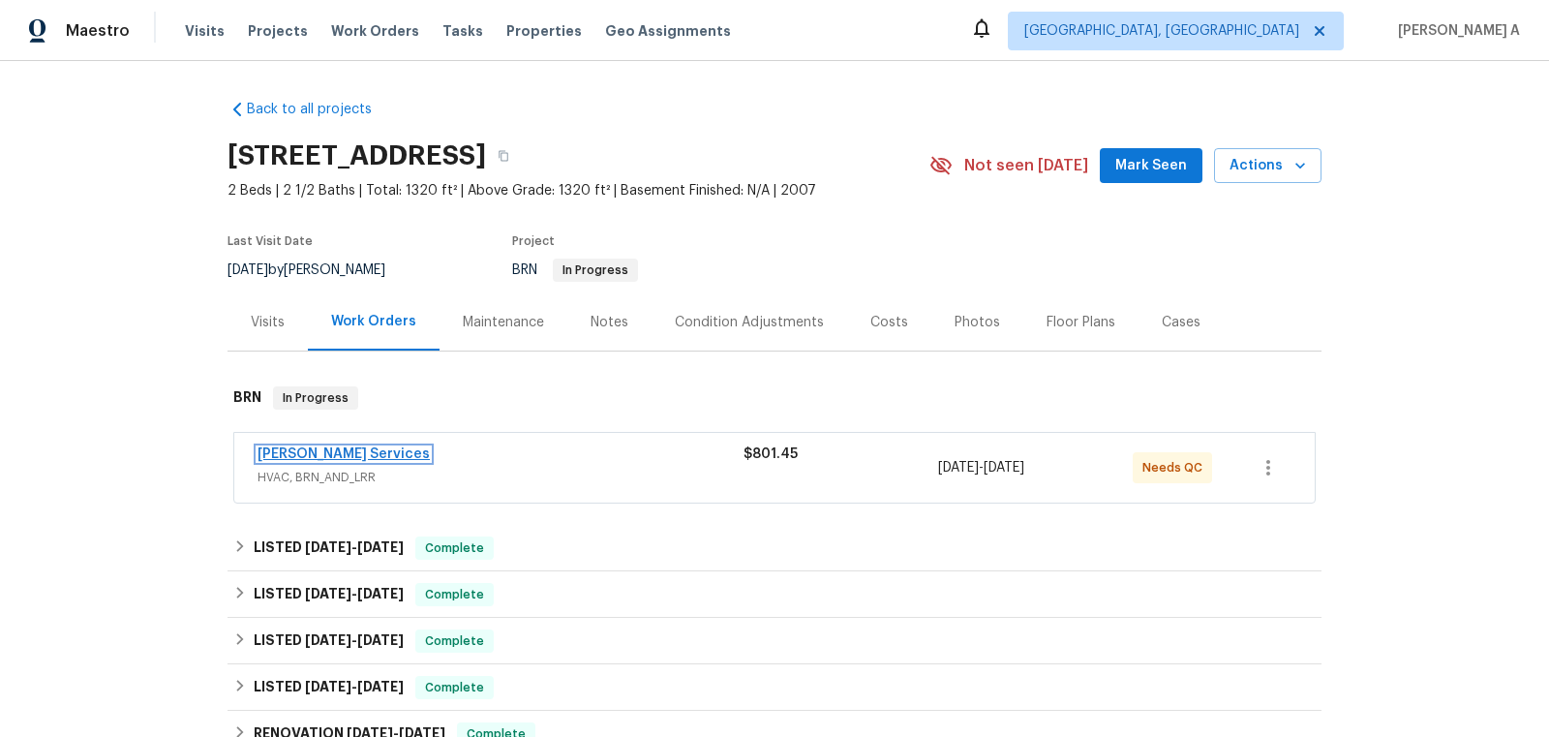
click at [363, 455] on link "[PERSON_NAME] Services" at bounding box center [344, 454] width 172 height 14
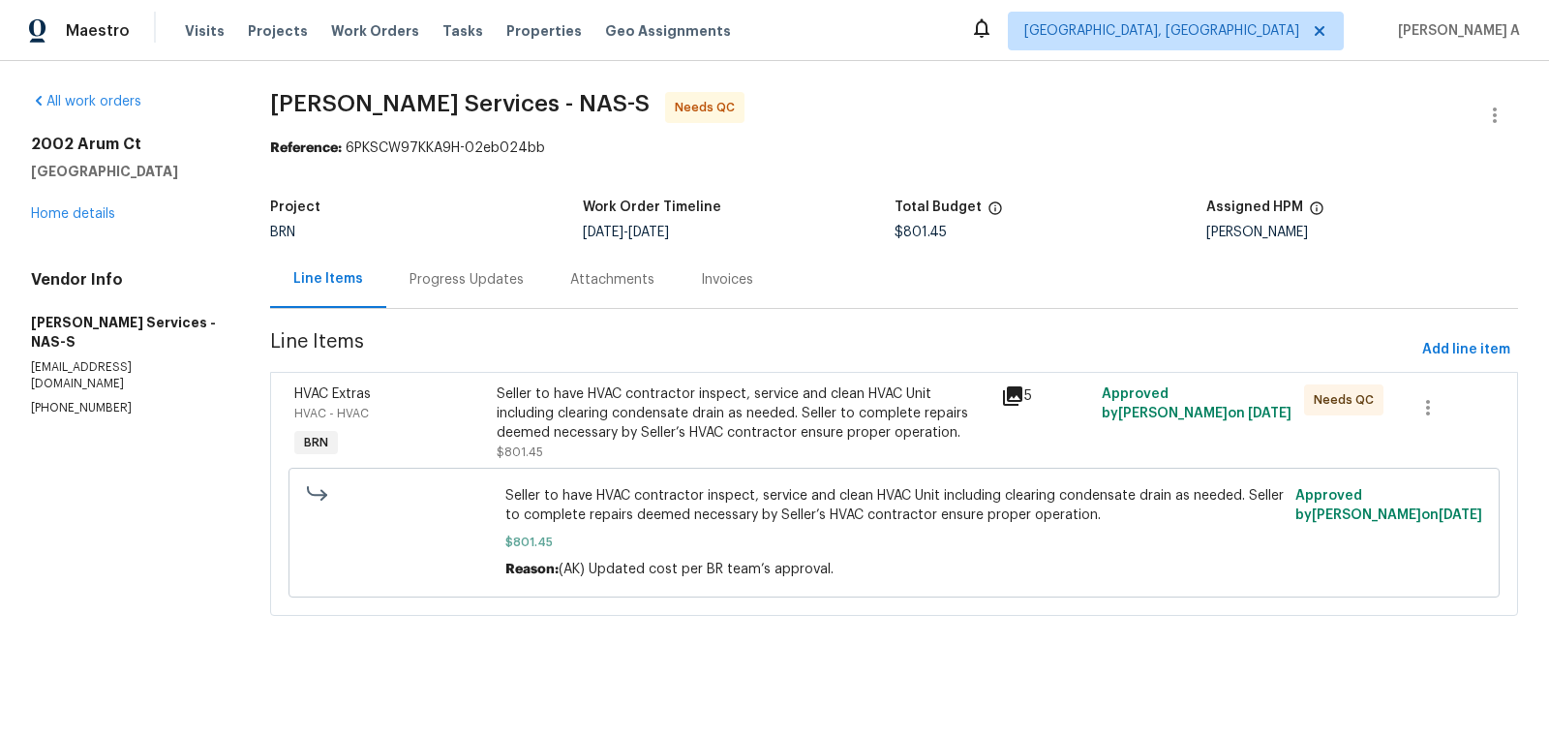
click at [471, 292] on div "Progress Updates" at bounding box center [466, 279] width 161 height 57
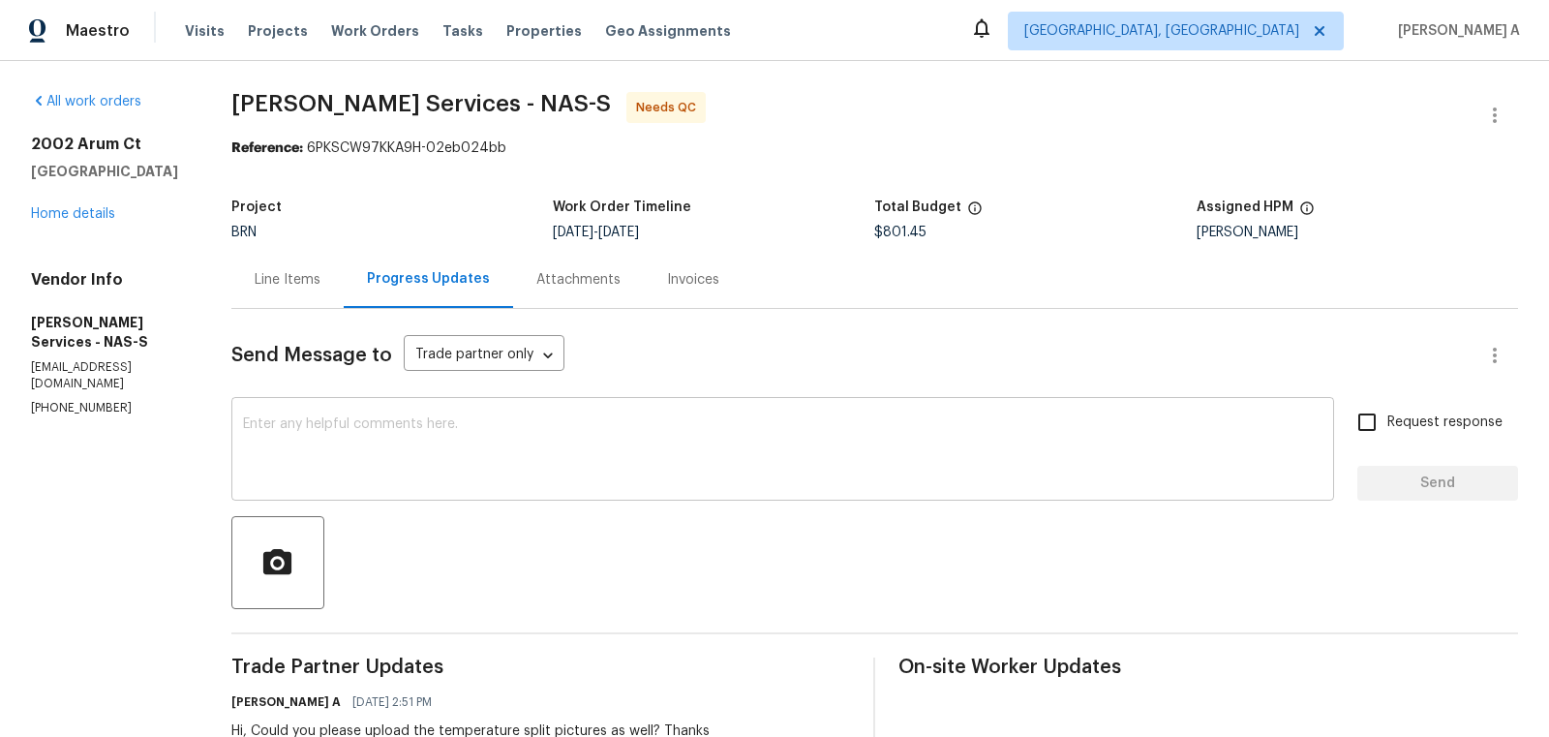
scroll to position [79, 0]
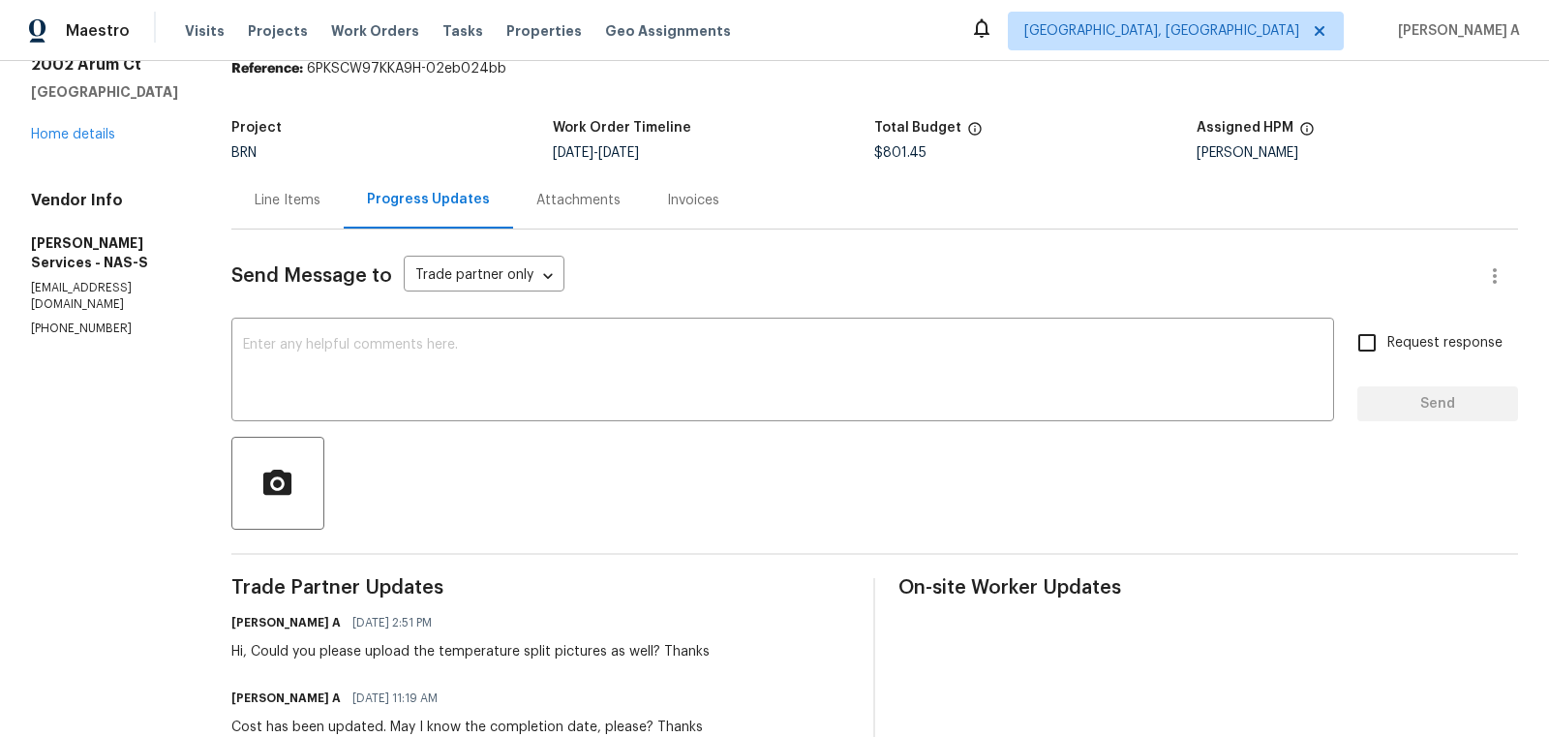
click at [282, 202] on div "Line Items" at bounding box center [288, 200] width 66 height 19
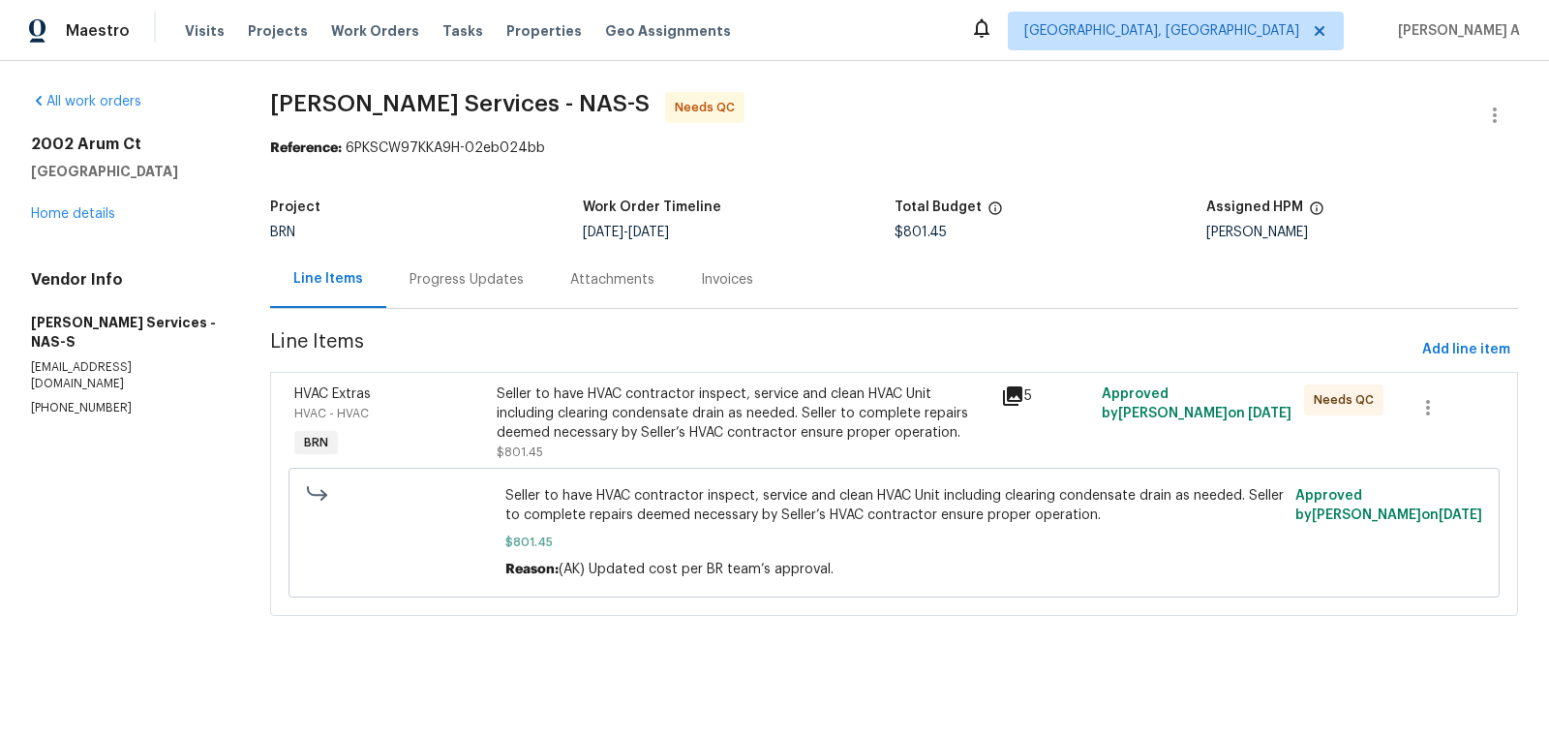
click at [851, 411] on div "Seller to have HVAC contractor inspect, service and clean HVAC Unit including c…" at bounding box center [743, 413] width 493 height 58
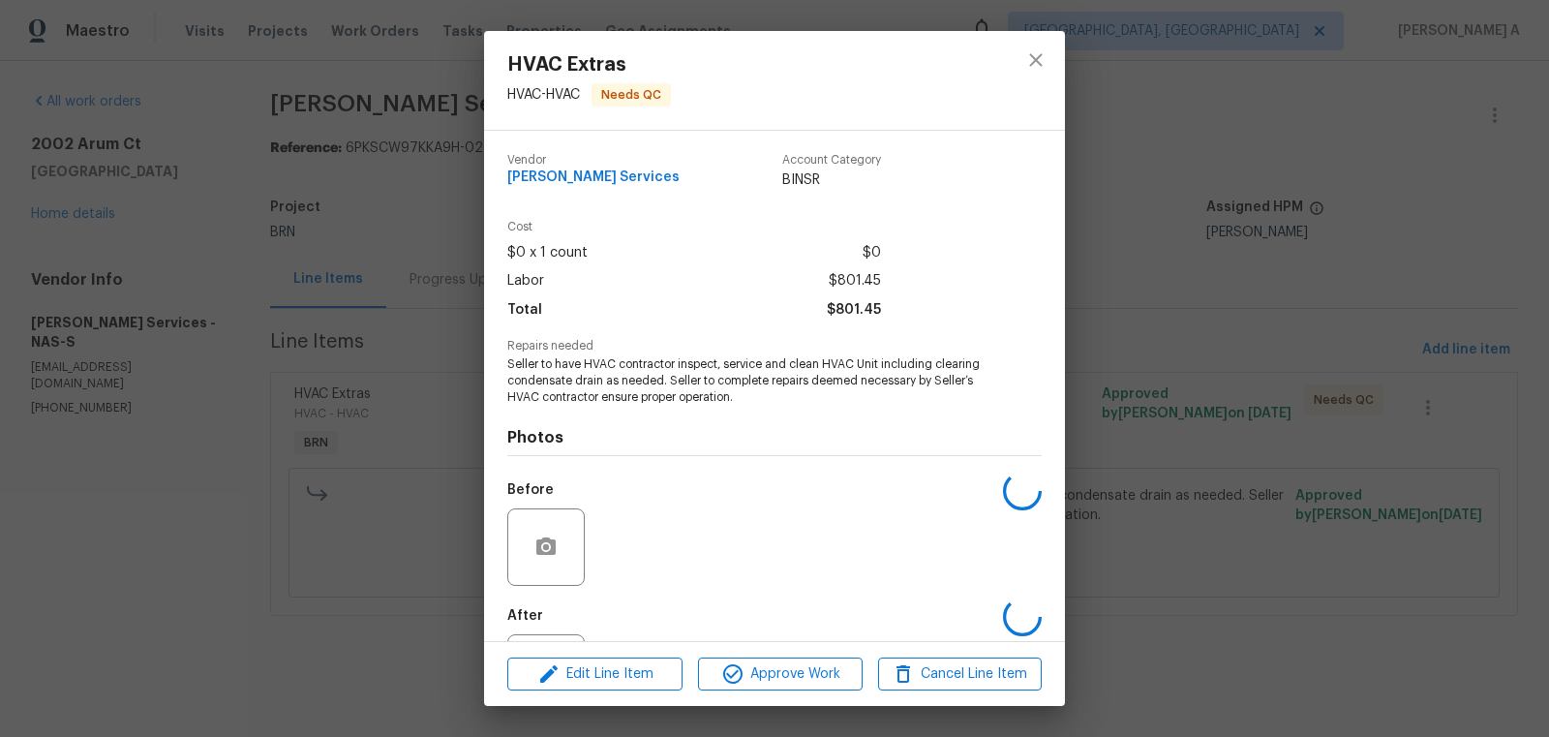
scroll to position [90, 0]
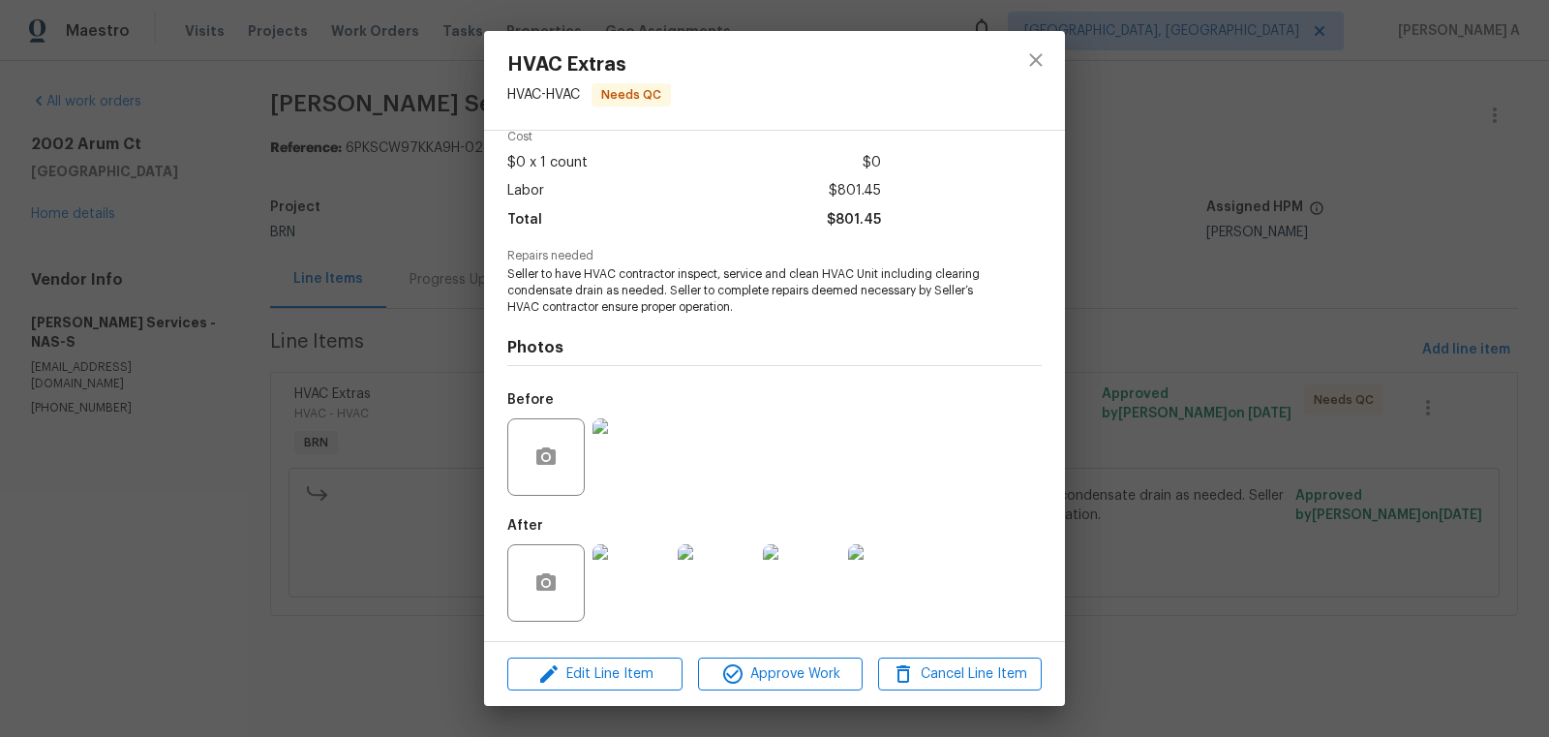
click at [638, 601] on img at bounding box center [631, 582] width 77 height 77
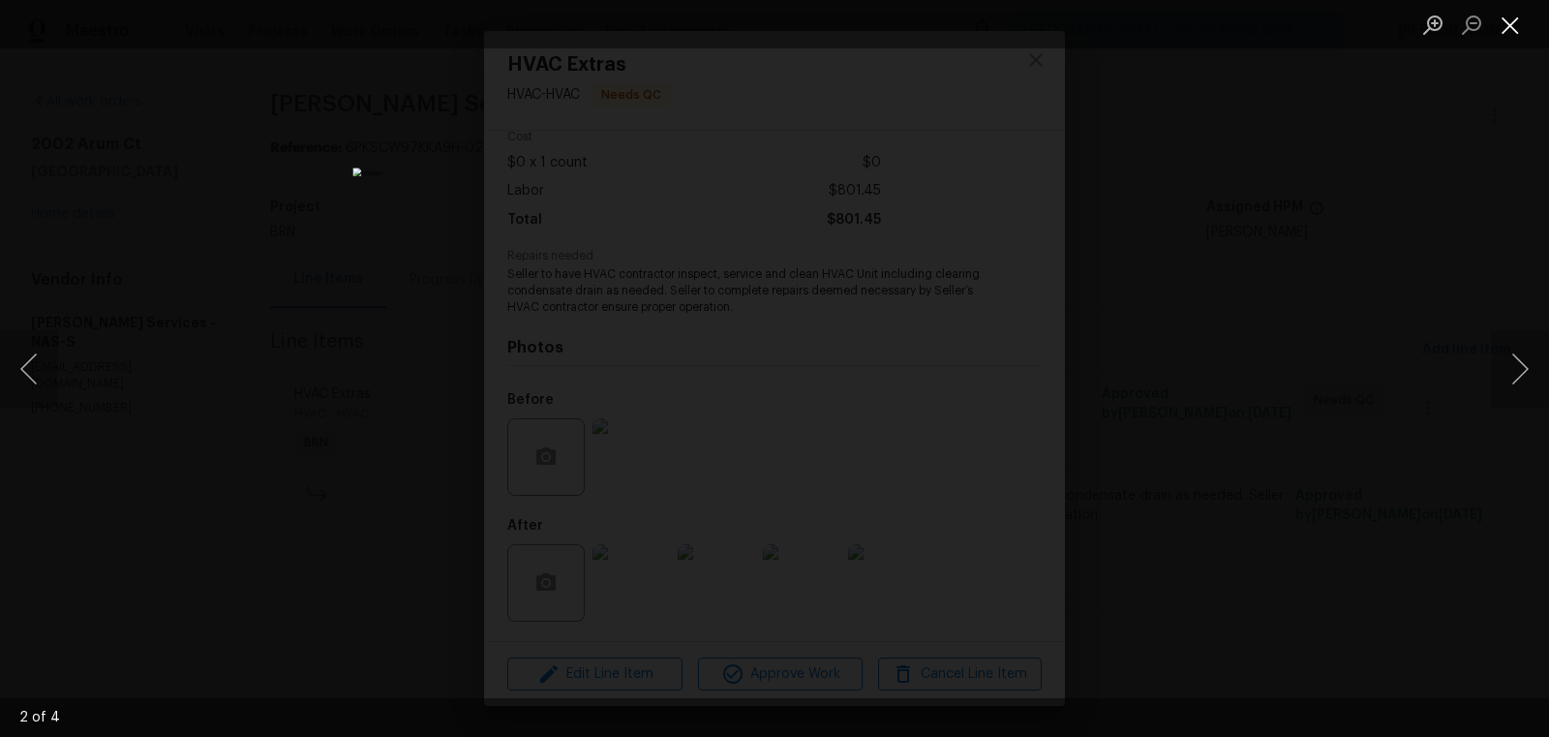
click at [1502, 25] on button "Close lightbox" at bounding box center [1510, 25] width 39 height 34
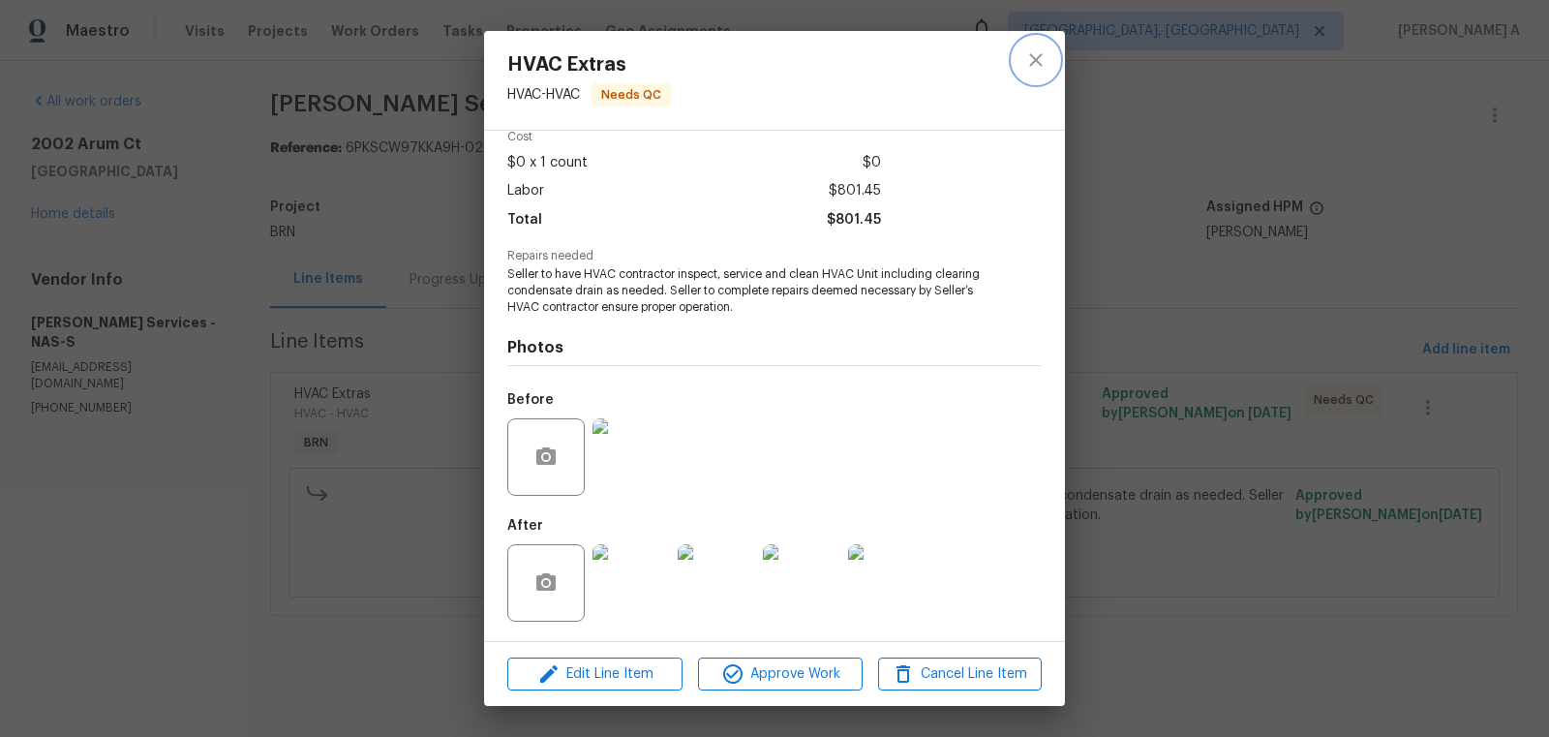
click at [1021, 55] on button "close" at bounding box center [1036, 60] width 46 height 46
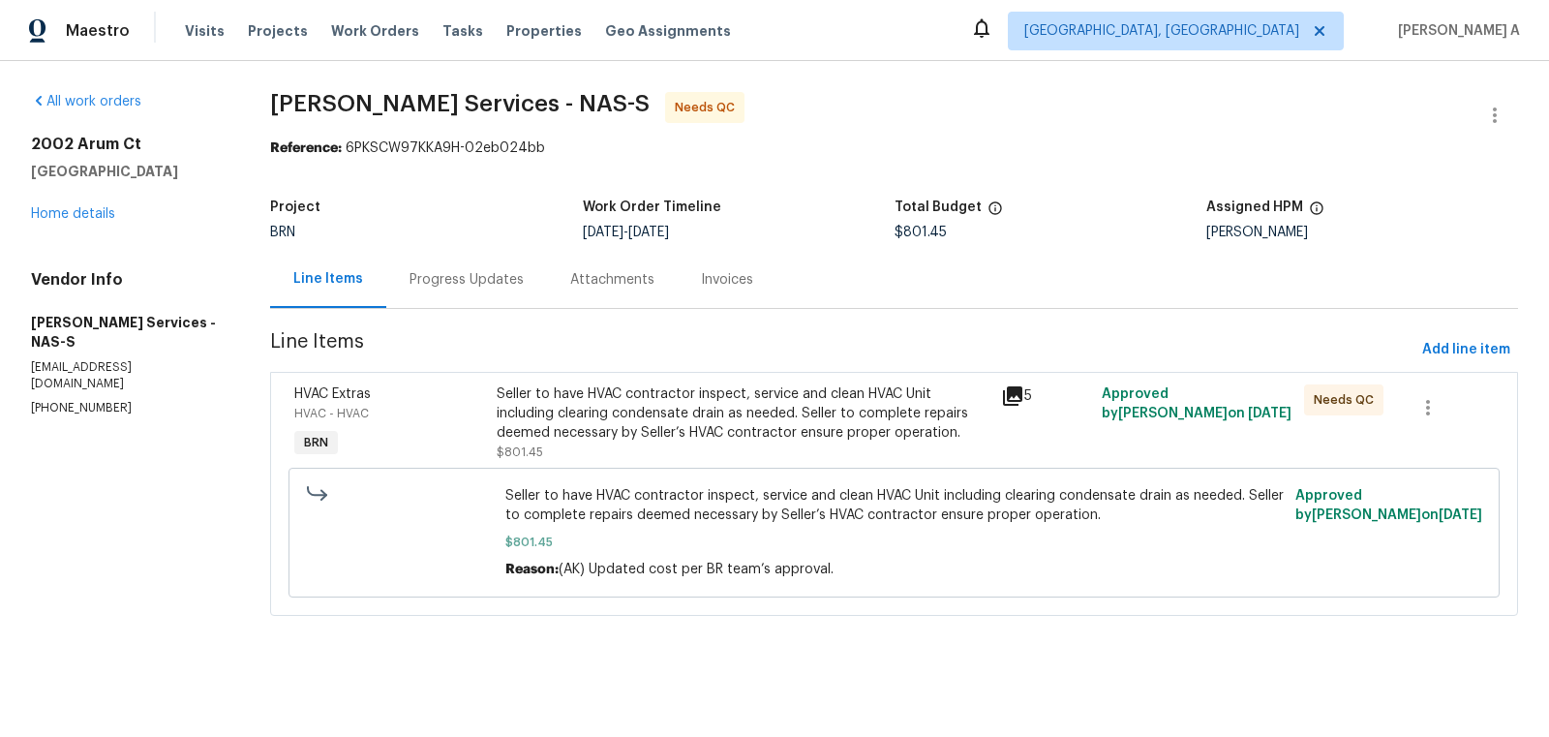
click at [454, 252] on div "Progress Updates" at bounding box center [466, 279] width 161 height 57
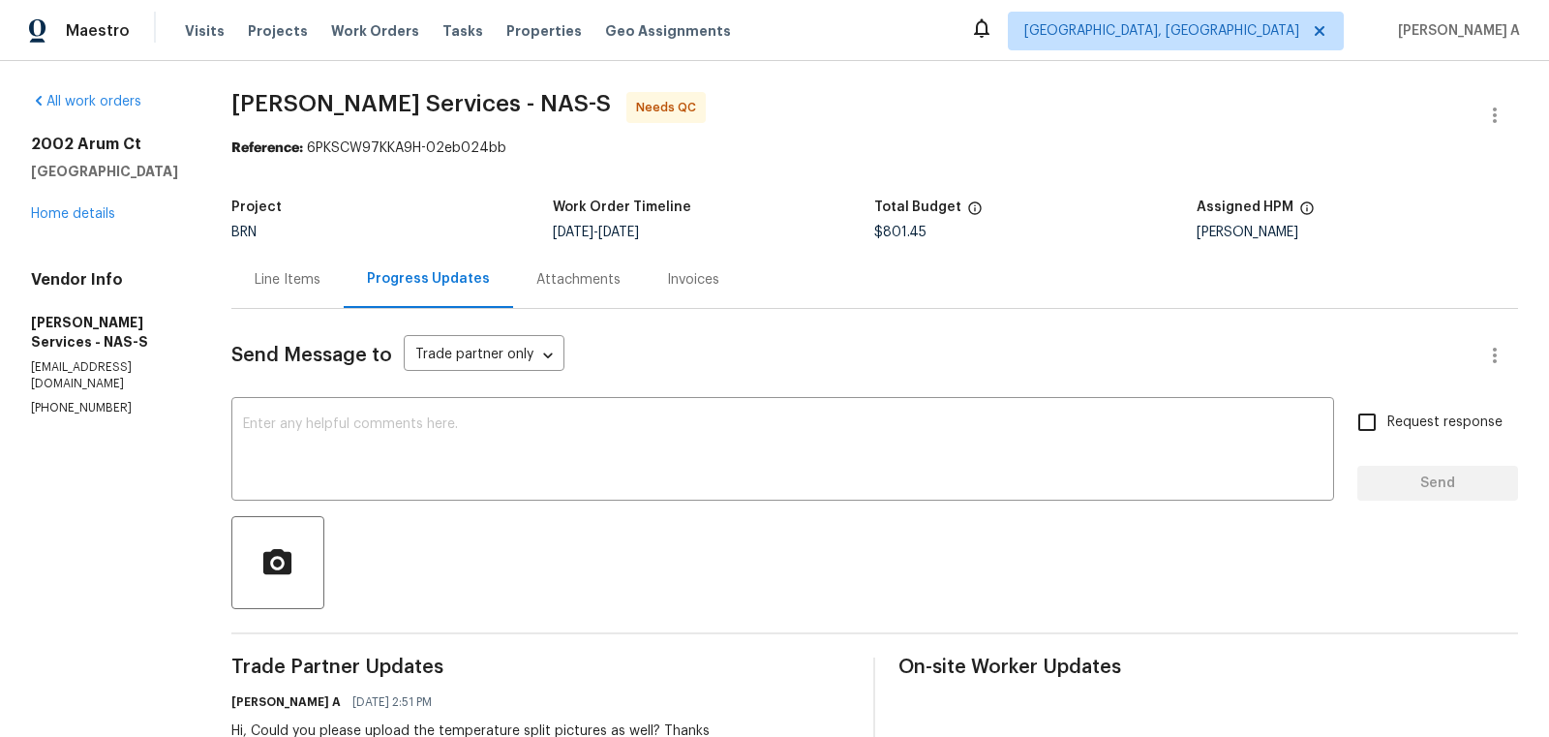
click at [295, 293] on div "Line Items" at bounding box center [287, 279] width 112 height 57
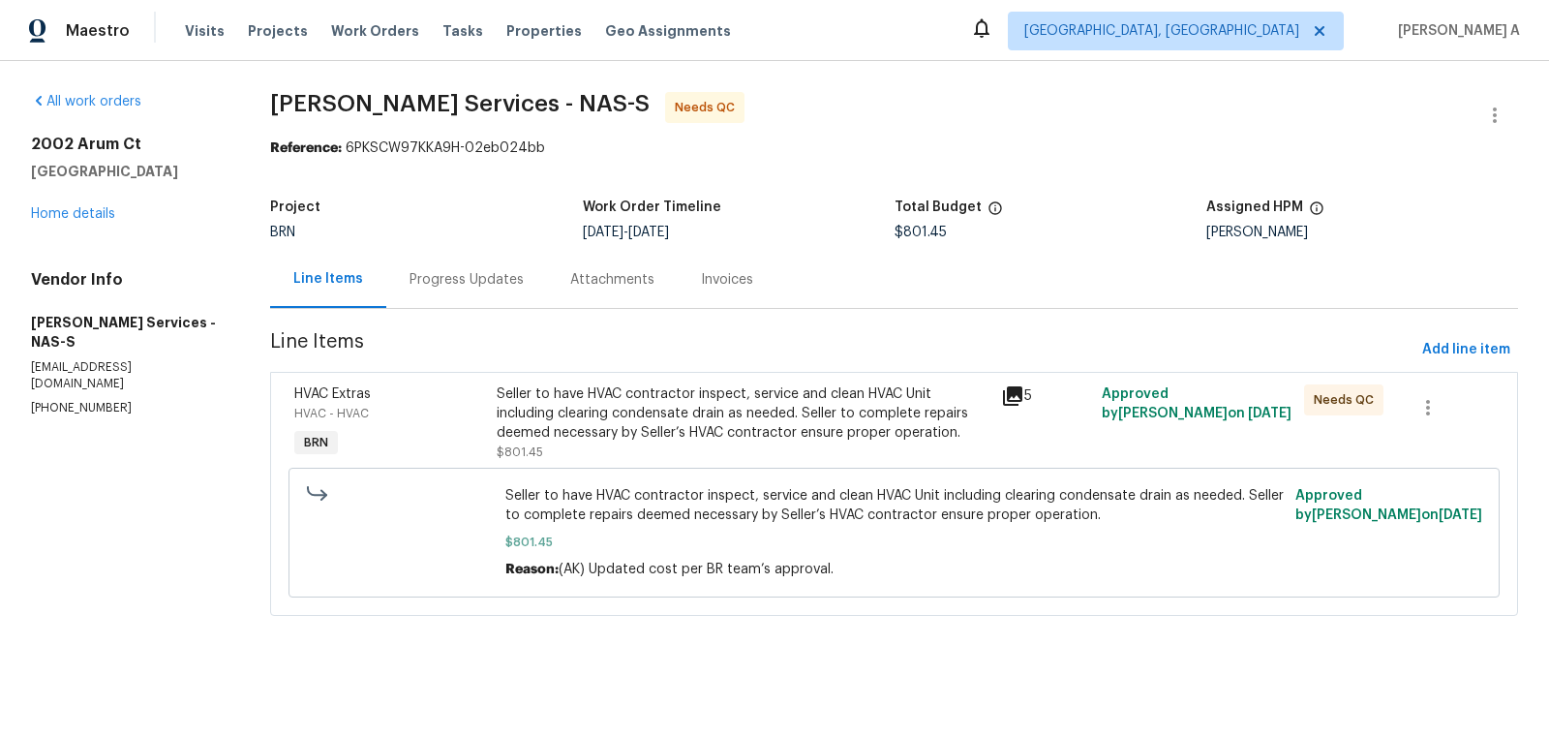
click at [666, 405] on div "Seller to have HVAC contractor inspect, service and clean HVAC Unit including c…" at bounding box center [743, 413] width 493 height 58
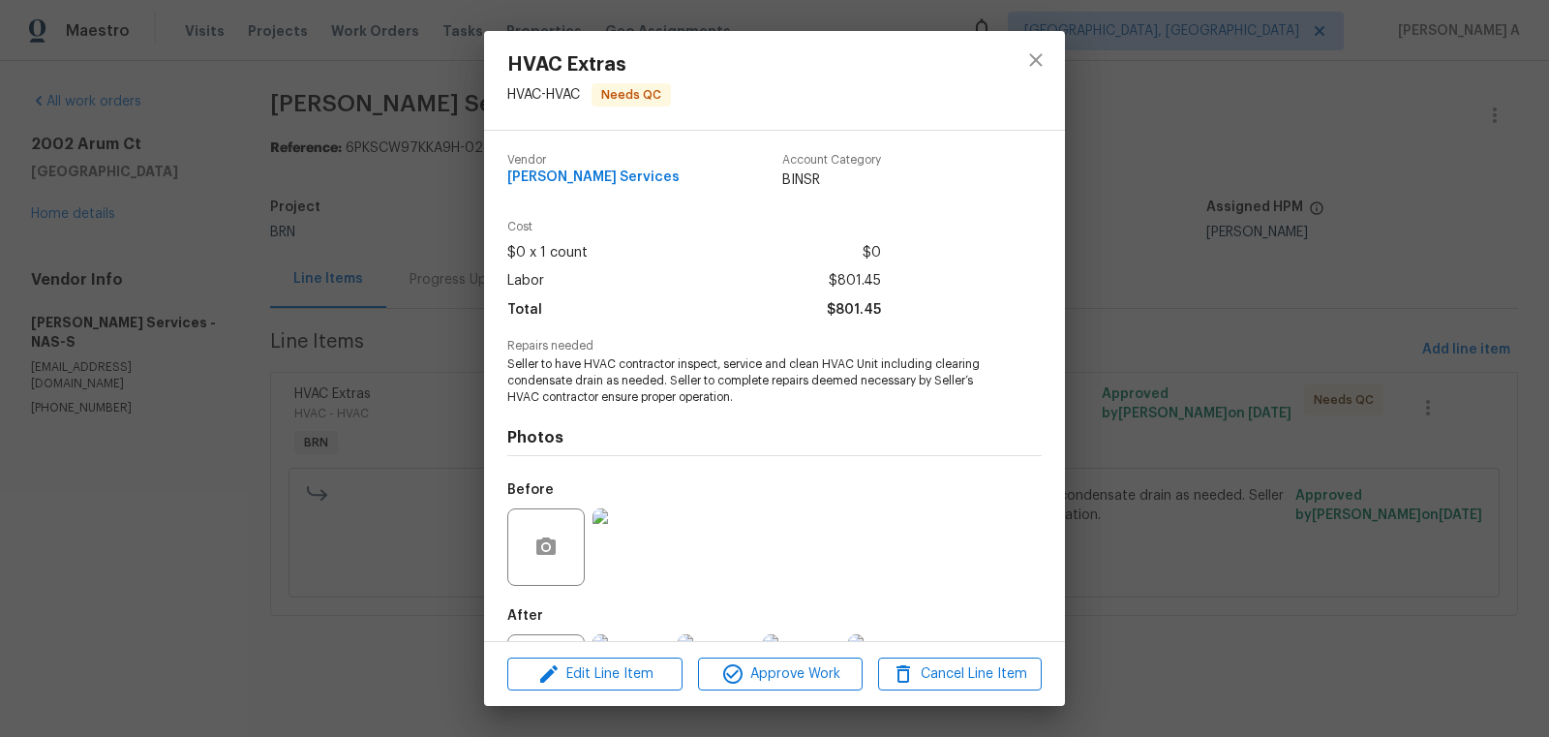
click at [664, 400] on span "Seller to have HVAC contractor inspect, service and clean HVAC Unit including c…" at bounding box center [747, 380] width 481 height 48
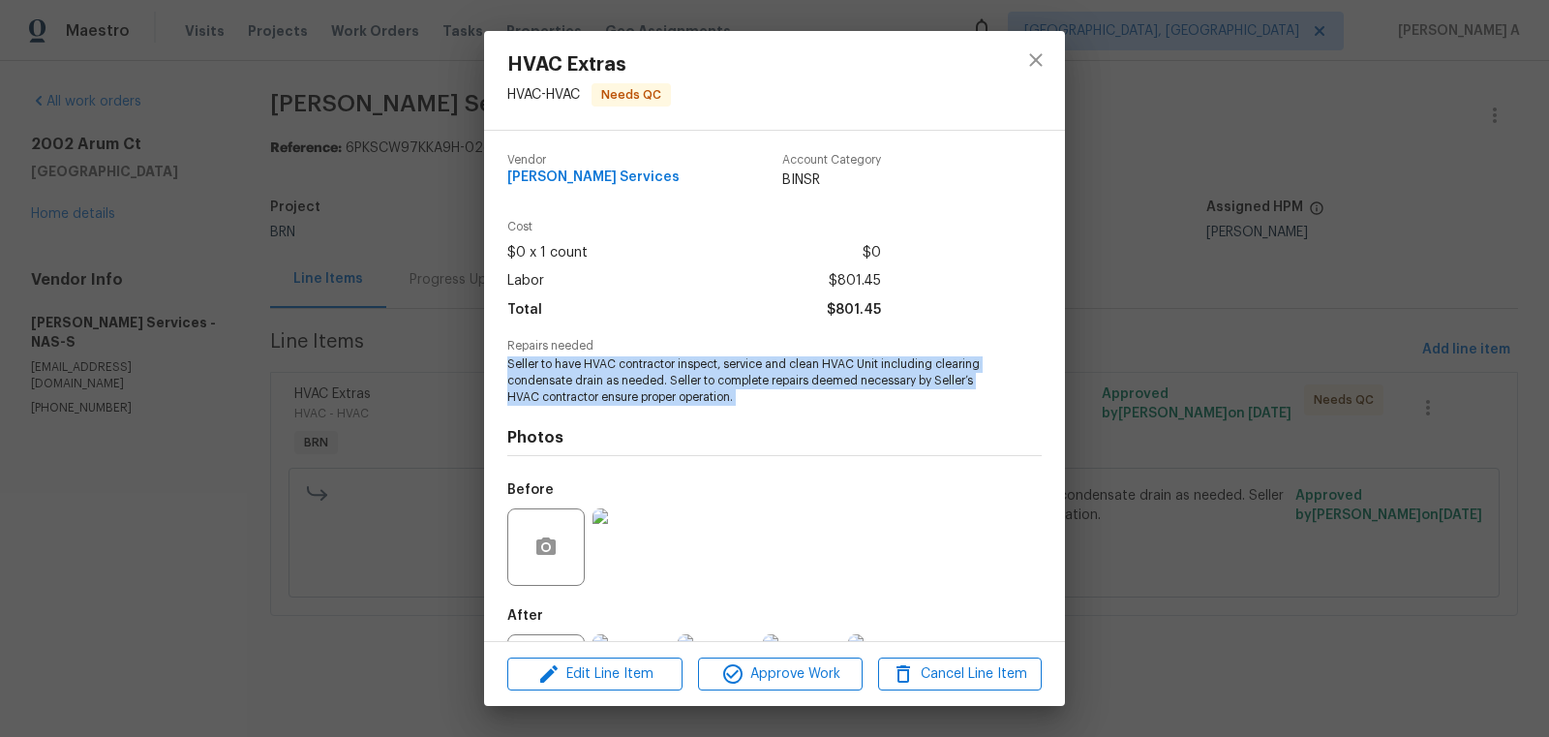
click at [664, 400] on span "Seller to have HVAC contractor inspect, service and clean HVAC Unit including c…" at bounding box center [747, 380] width 481 height 48
copy span "Seller to have HVAC contractor inspect, service and clean HVAC Unit including c…"
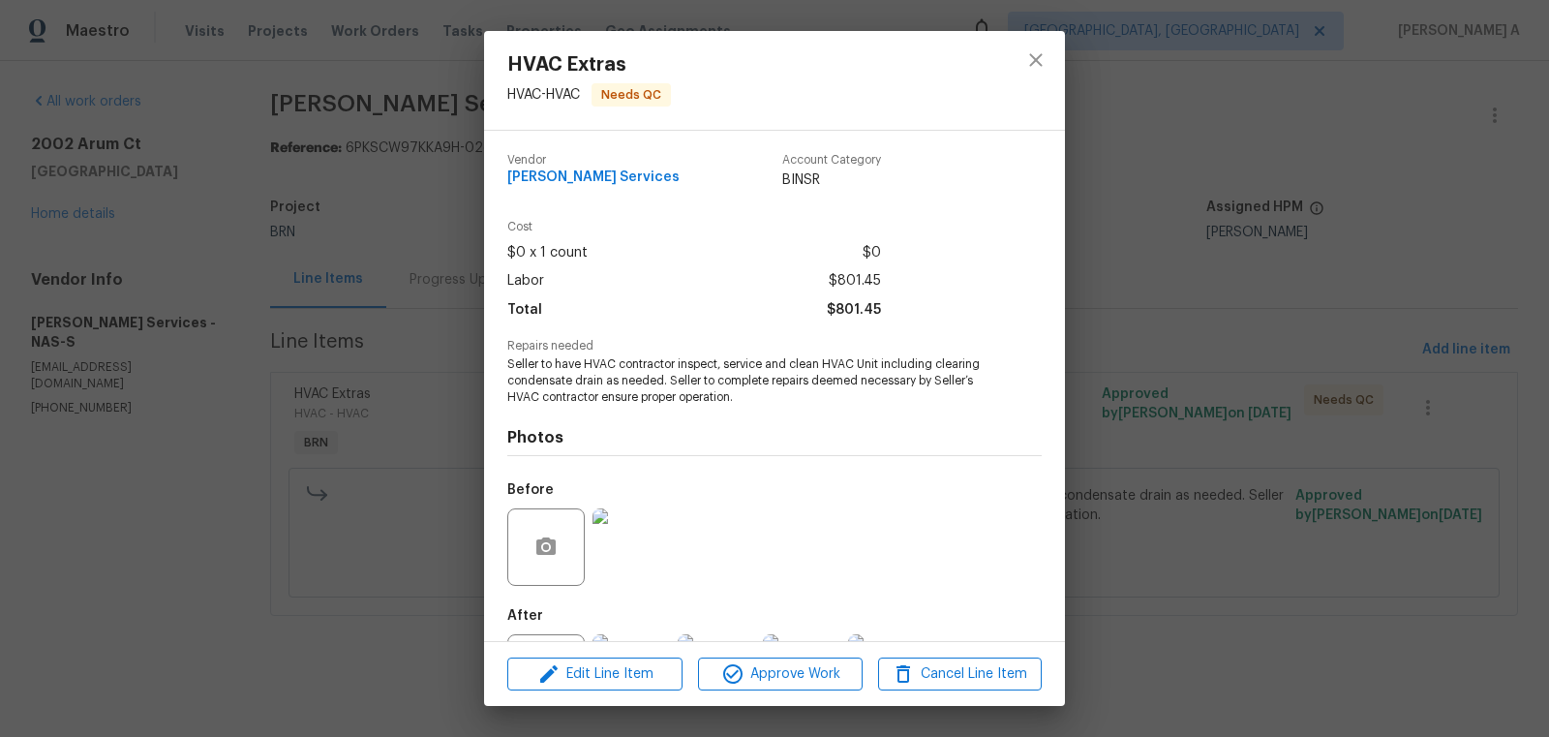
click at [588, 180] on span "Tony Barrett Services" at bounding box center [593, 177] width 172 height 15
copy span "Tony Barrett Services"
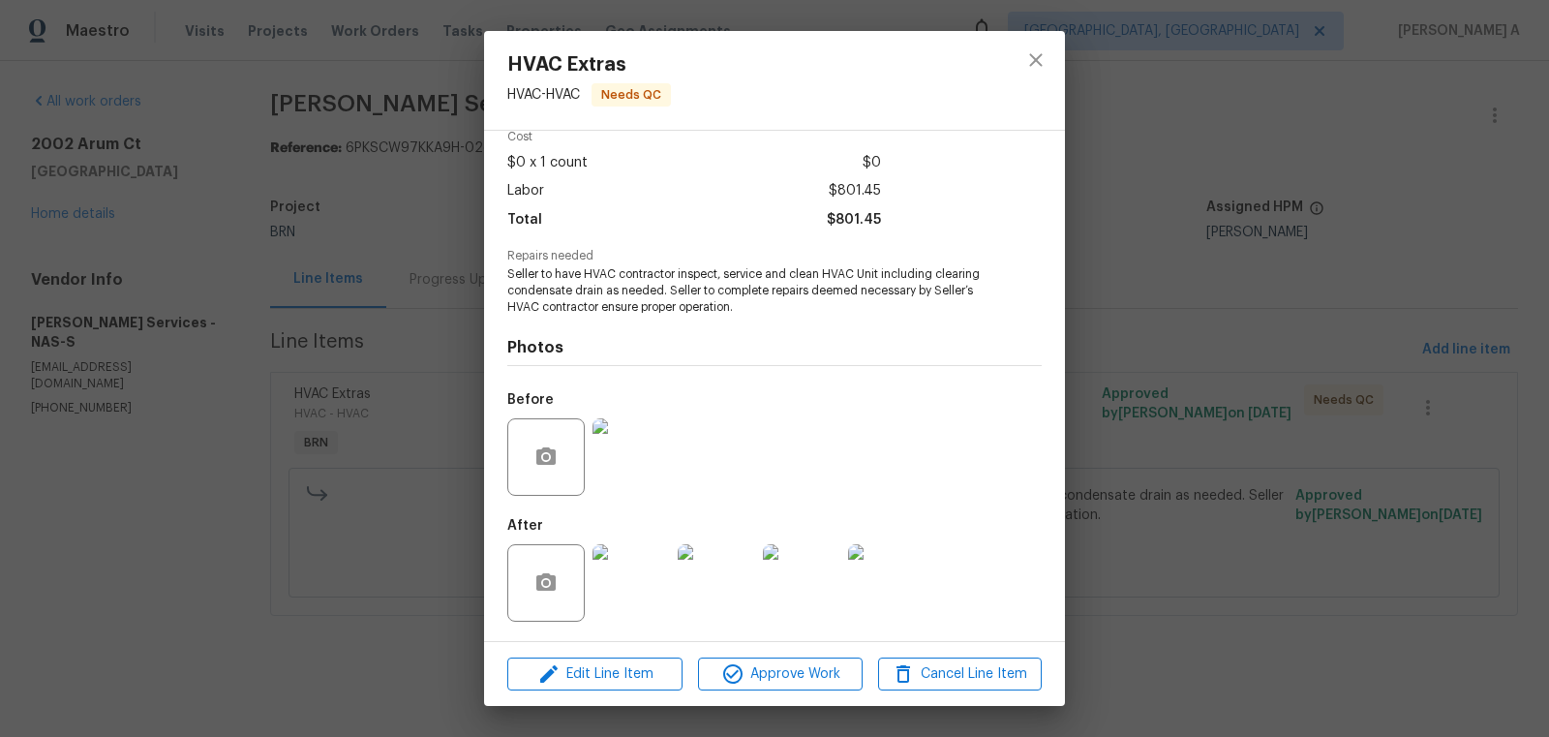
click at [646, 444] on img at bounding box center [631, 456] width 77 height 77
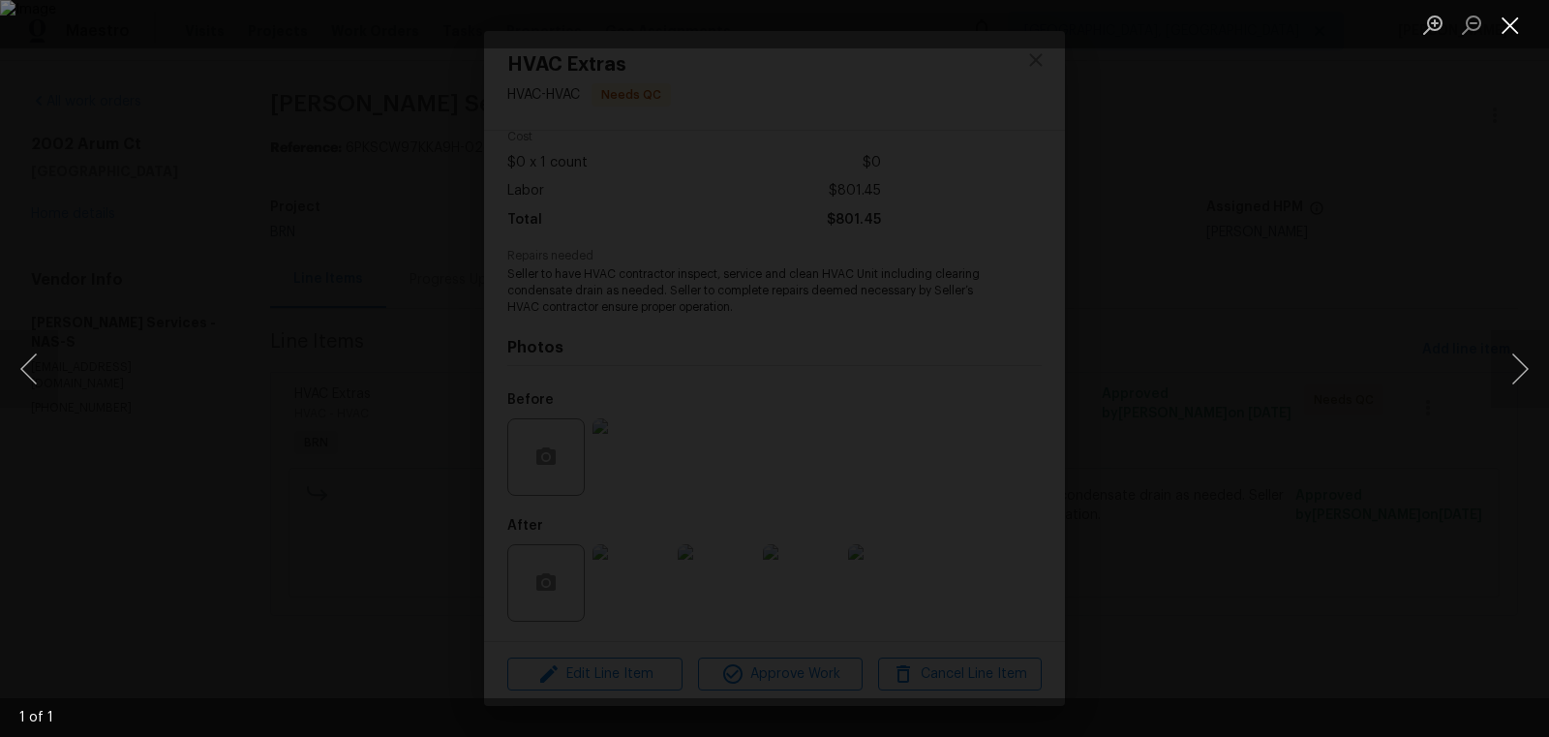
click at [1515, 21] on button "Close lightbox" at bounding box center [1510, 25] width 39 height 34
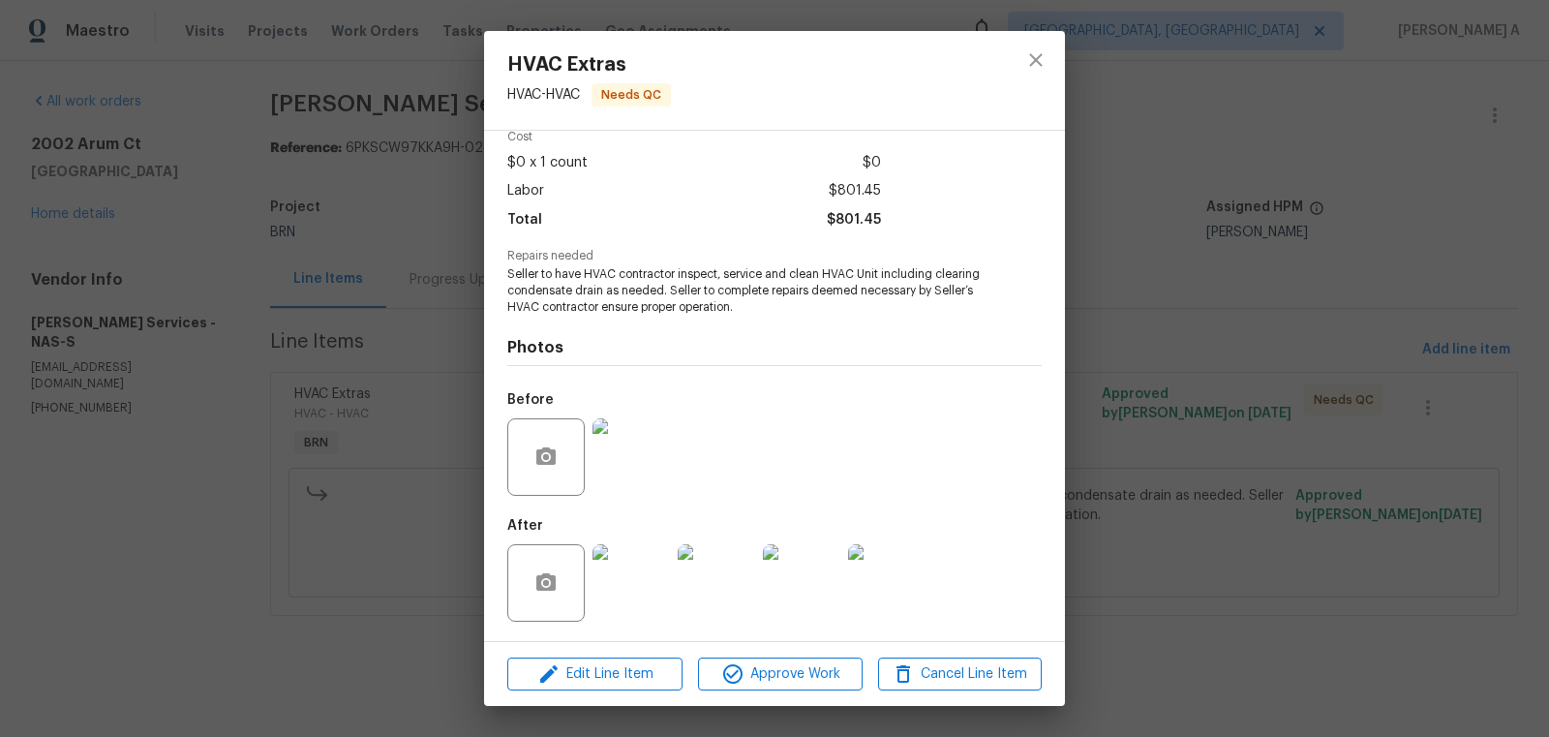
click at [623, 578] on img at bounding box center [631, 582] width 77 height 77
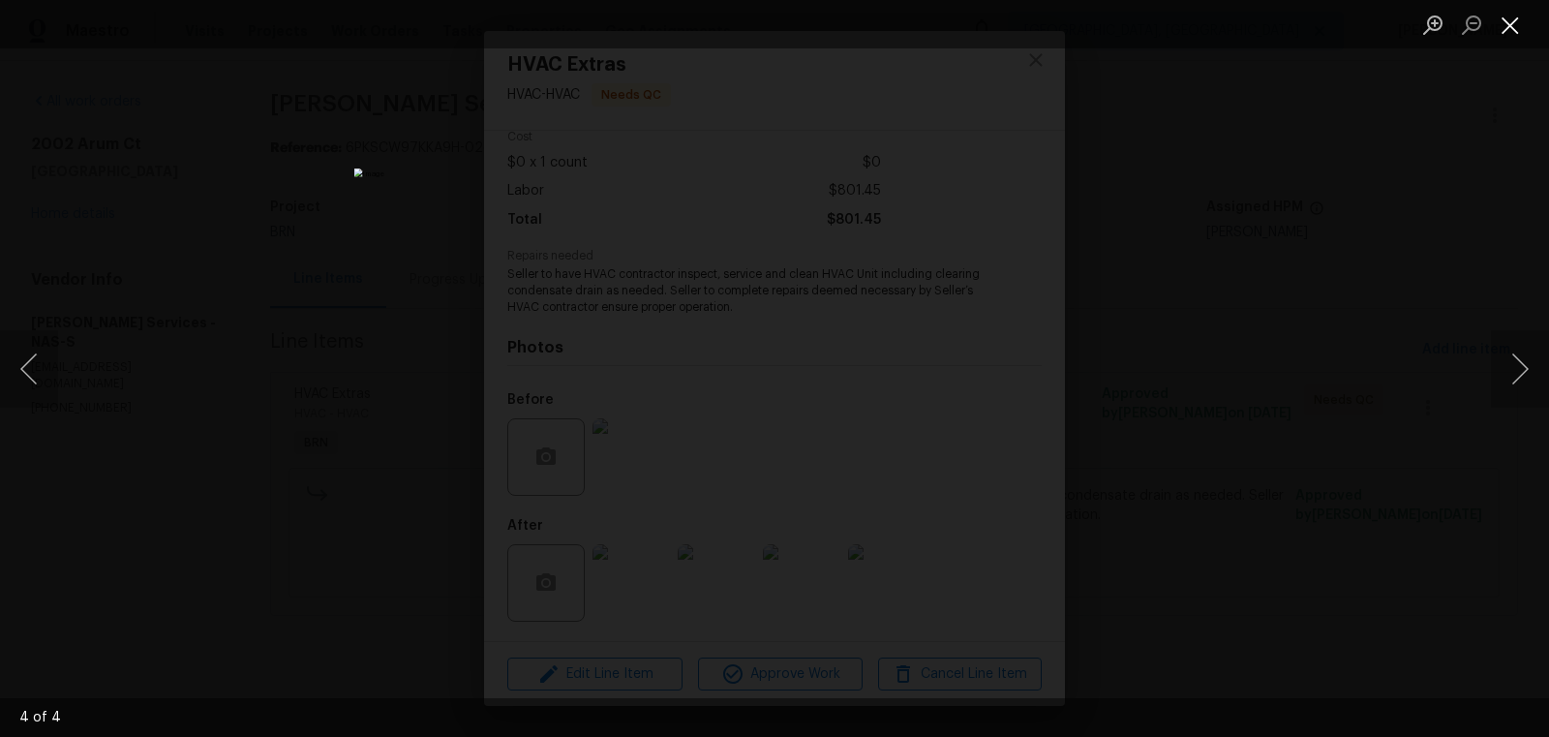
click at [1525, 16] on button "Close lightbox" at bounding box center [1510, 25] width 39 height 34
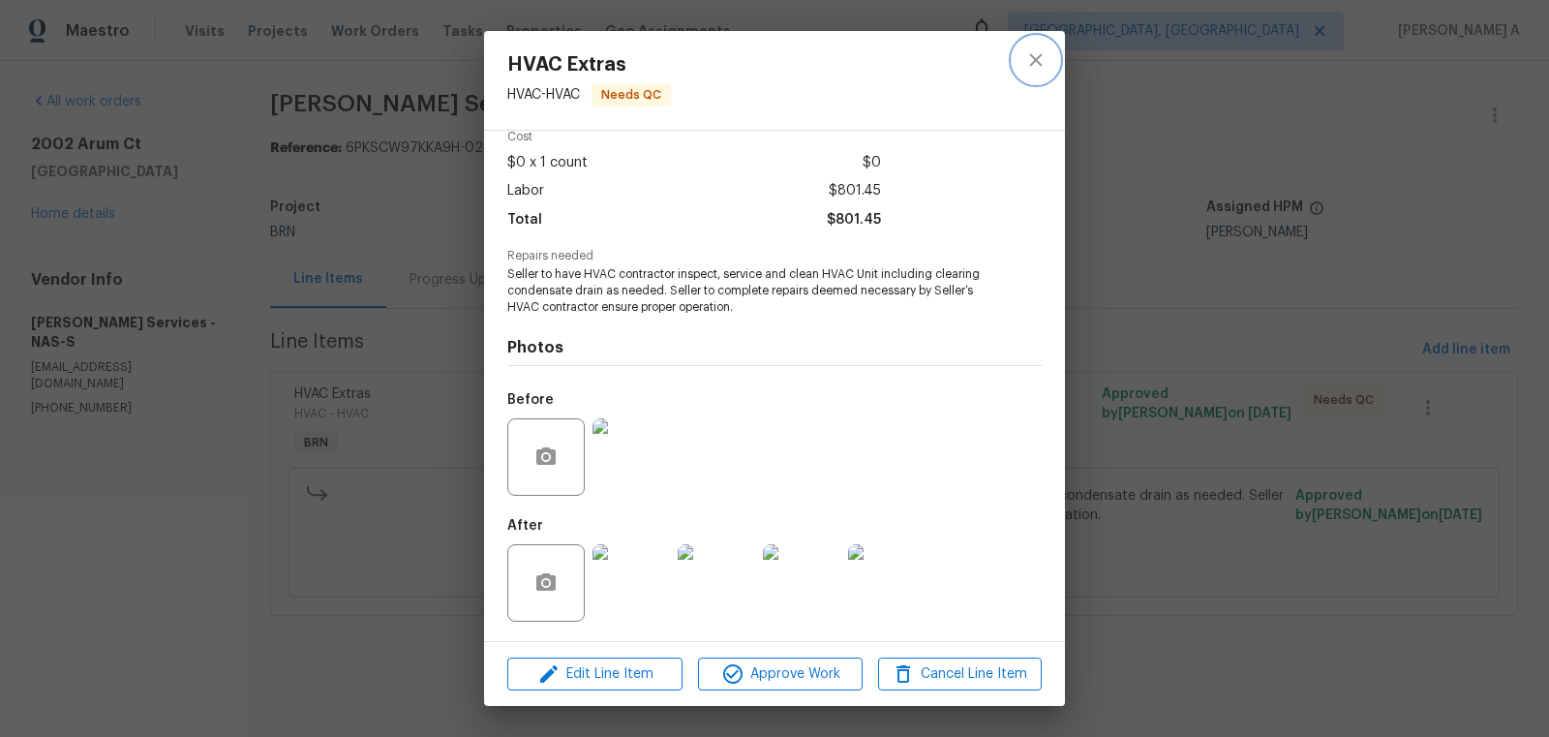
click at [1040, 64] on icon "close" at bounding box center [1035, 59] width 13 height 13
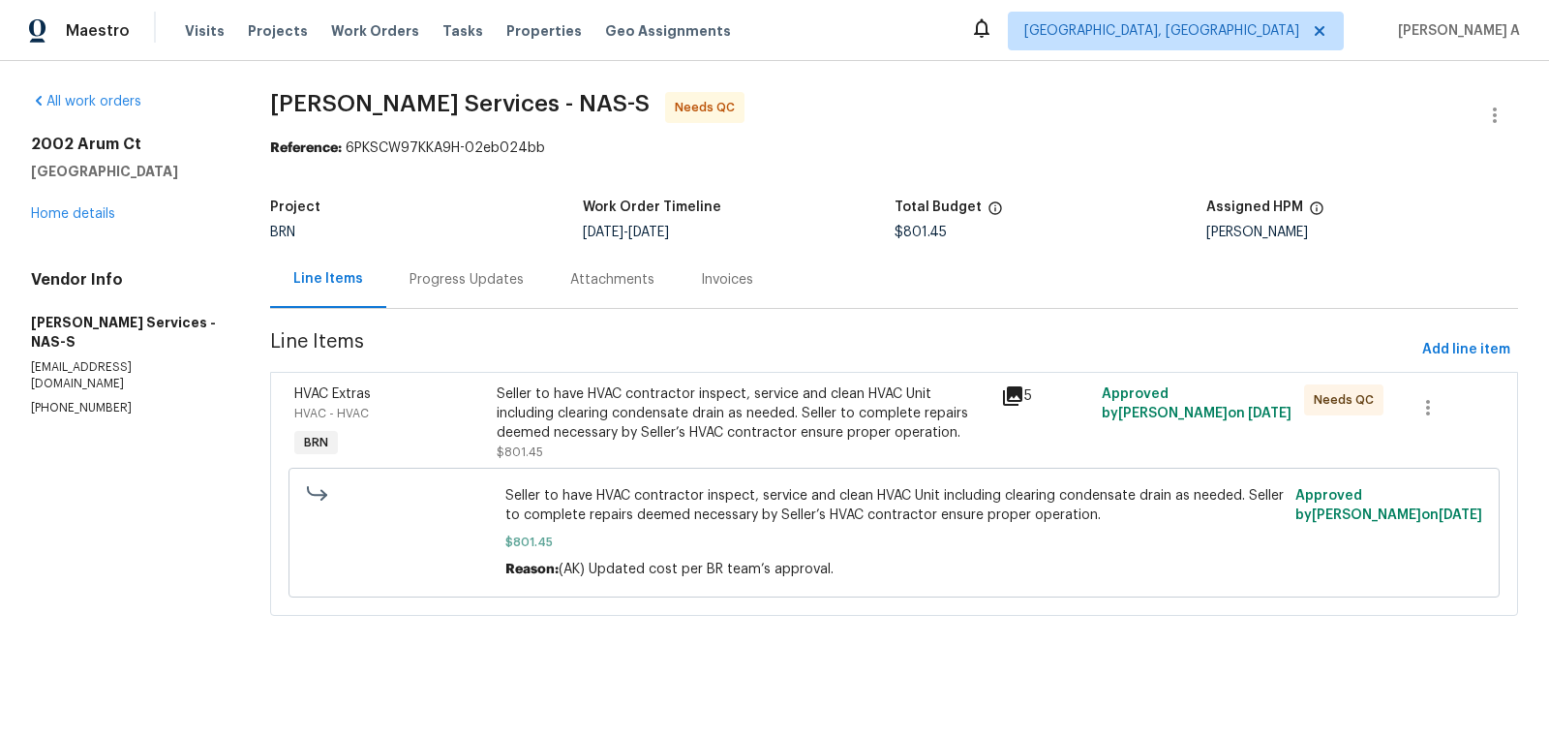
click at [593, 392] on div "Seller to have HVAC contractor inspect, service and clean HVAC Unit including c…" at bounding box center [743, 413] width 493 height 58
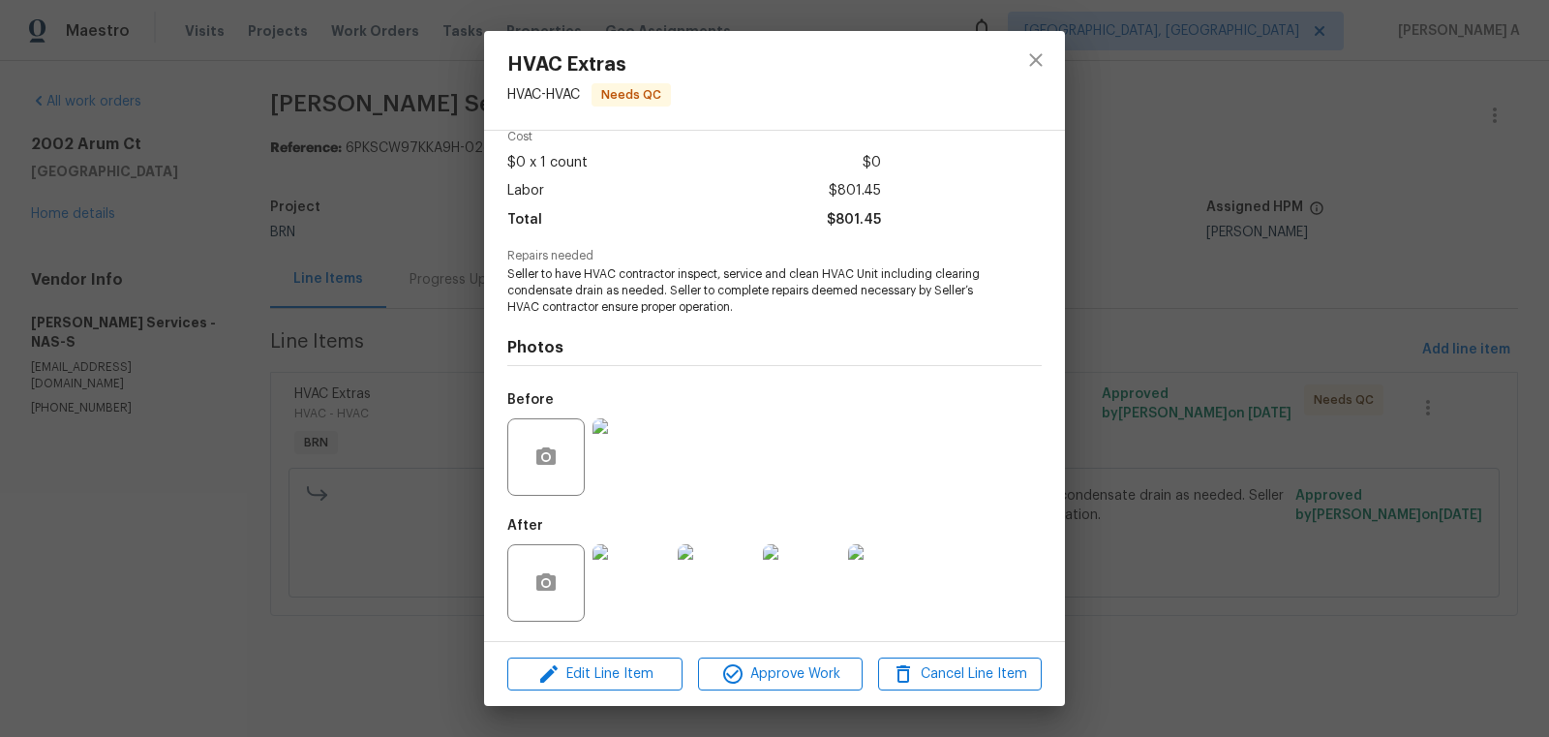
click at [641, 597] on img at bounding box center [631, 582] width 77 height 77
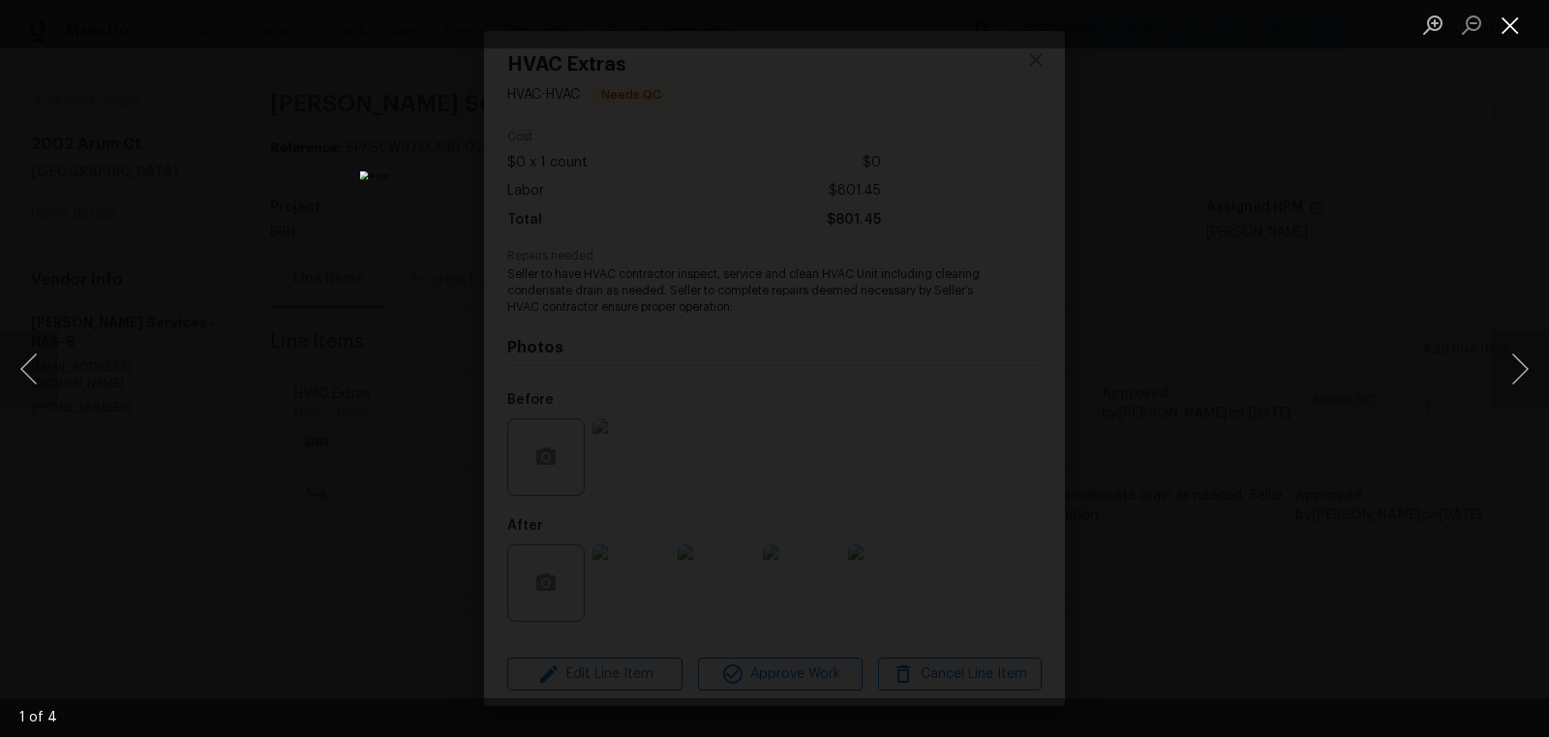
click at [1505, 30] on button "Close lightbox" at bounding box center [1510, 25] width 39 height 34
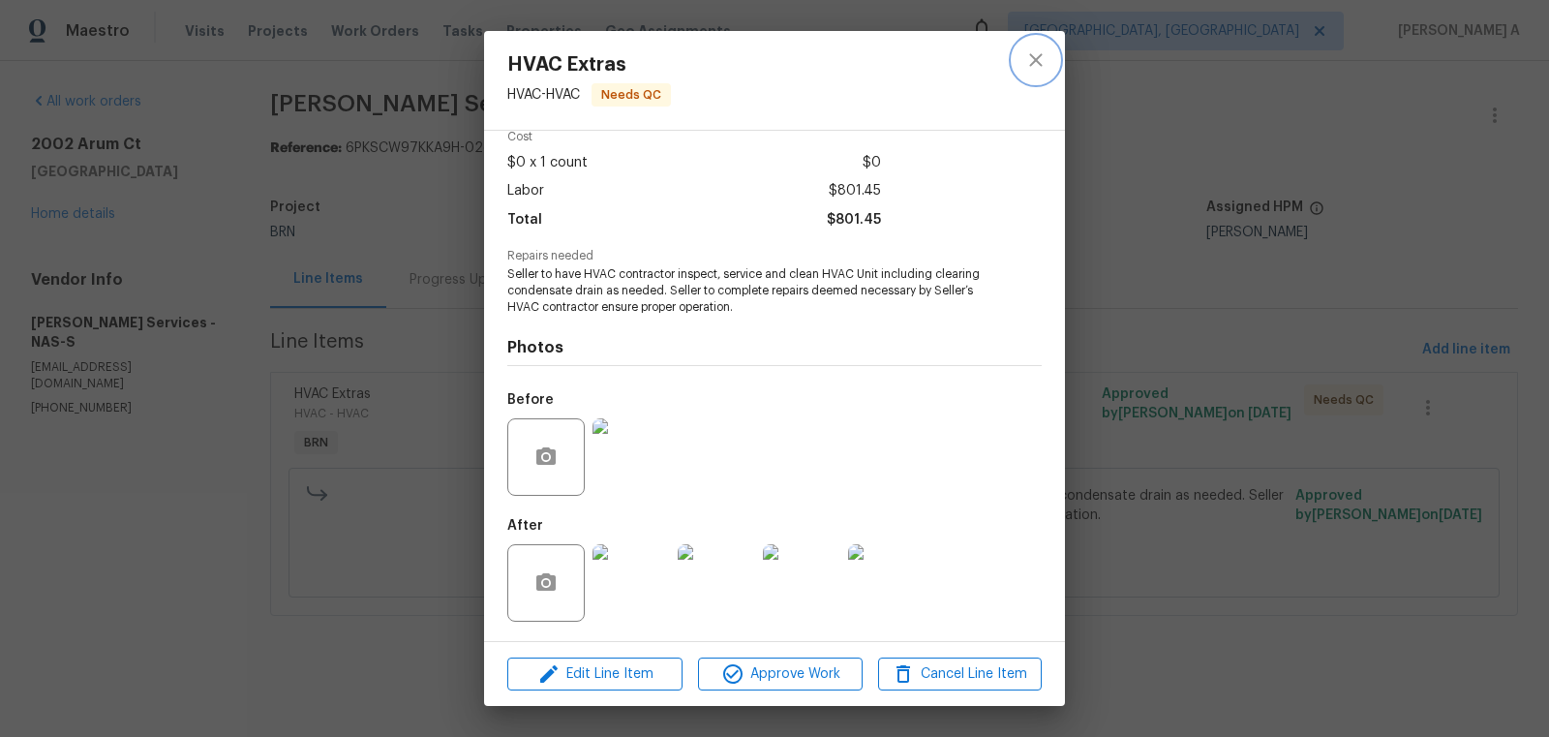
click at [1035, 72] on button "close" at bounding box center [1036, 60] width 46 height 46
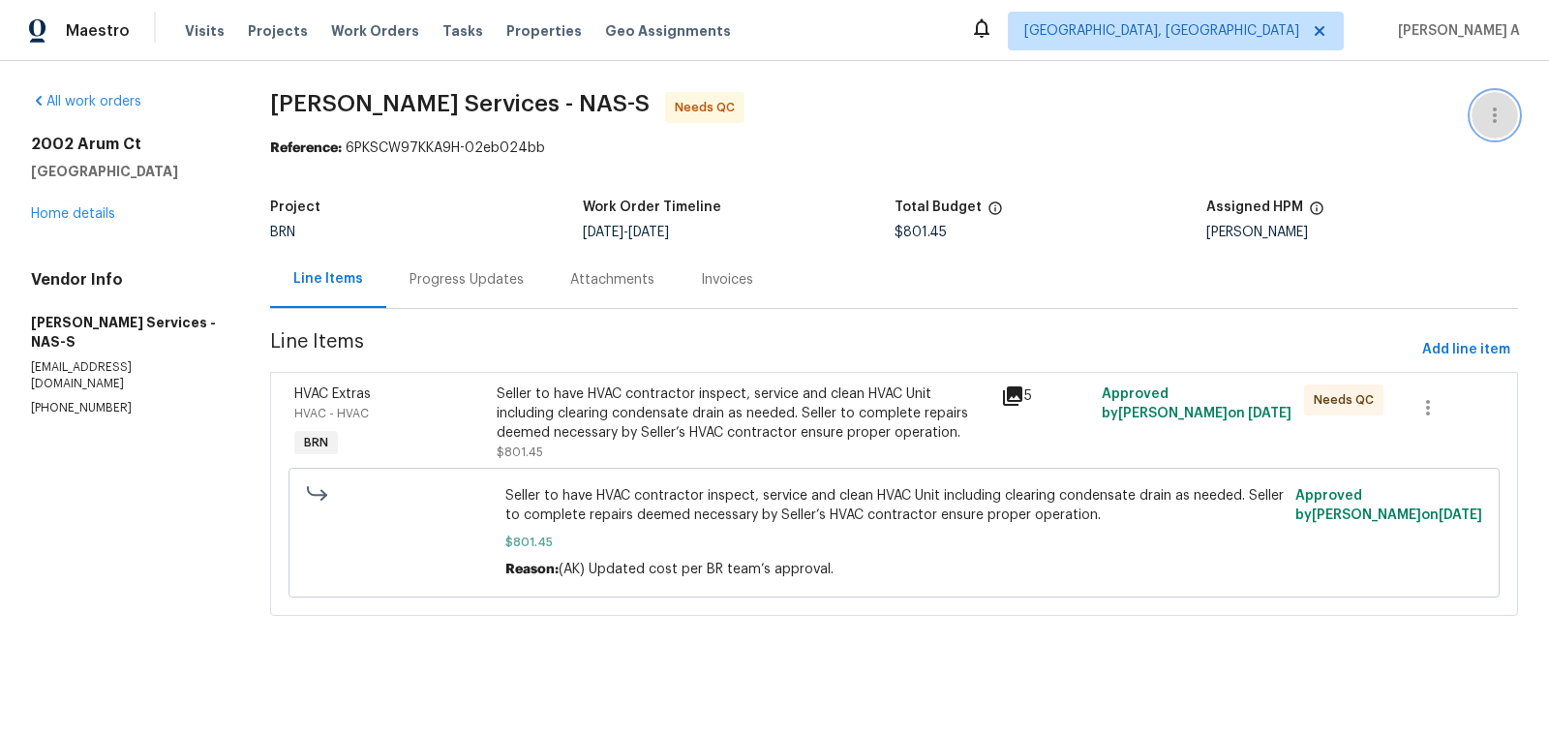
click at [1481, 130] on button "button" at bounding box center [1495, 115] width 46 height 46
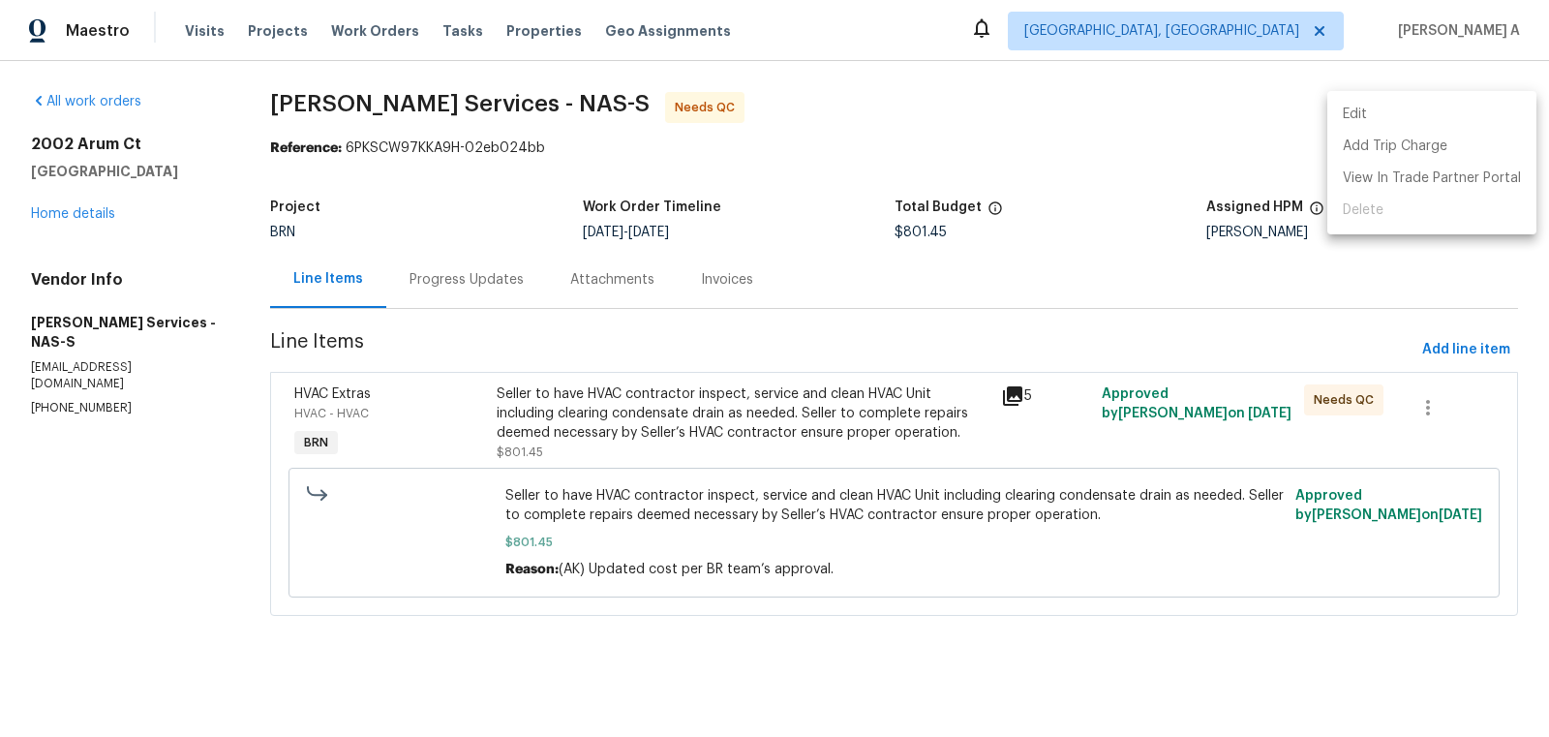
click at [1436, 116] on li "Edit" at bounding box center [1431, 115] width 209 height 32
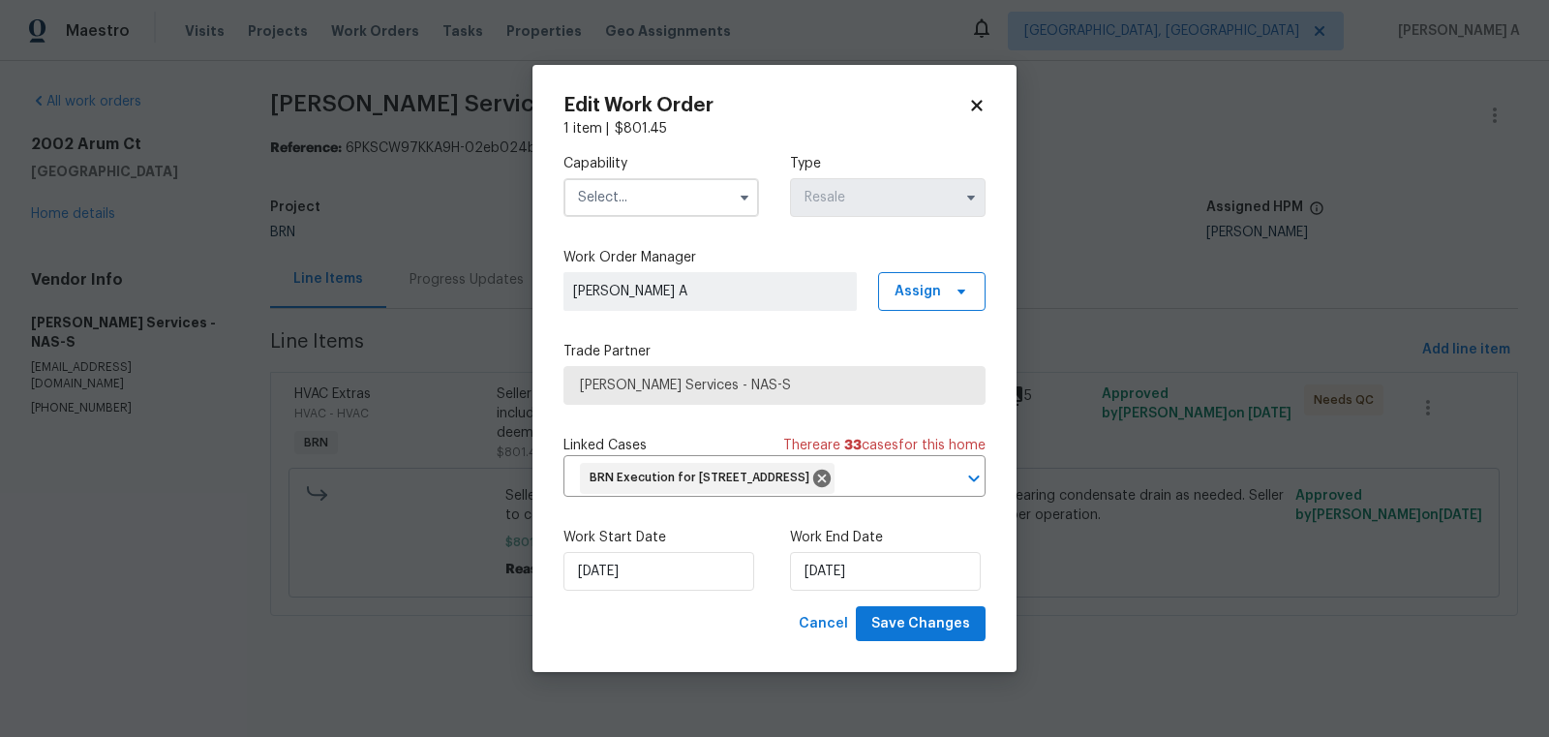
click at [665, 183] on input "text" at bounding box center [661, 197] width 196 height 39
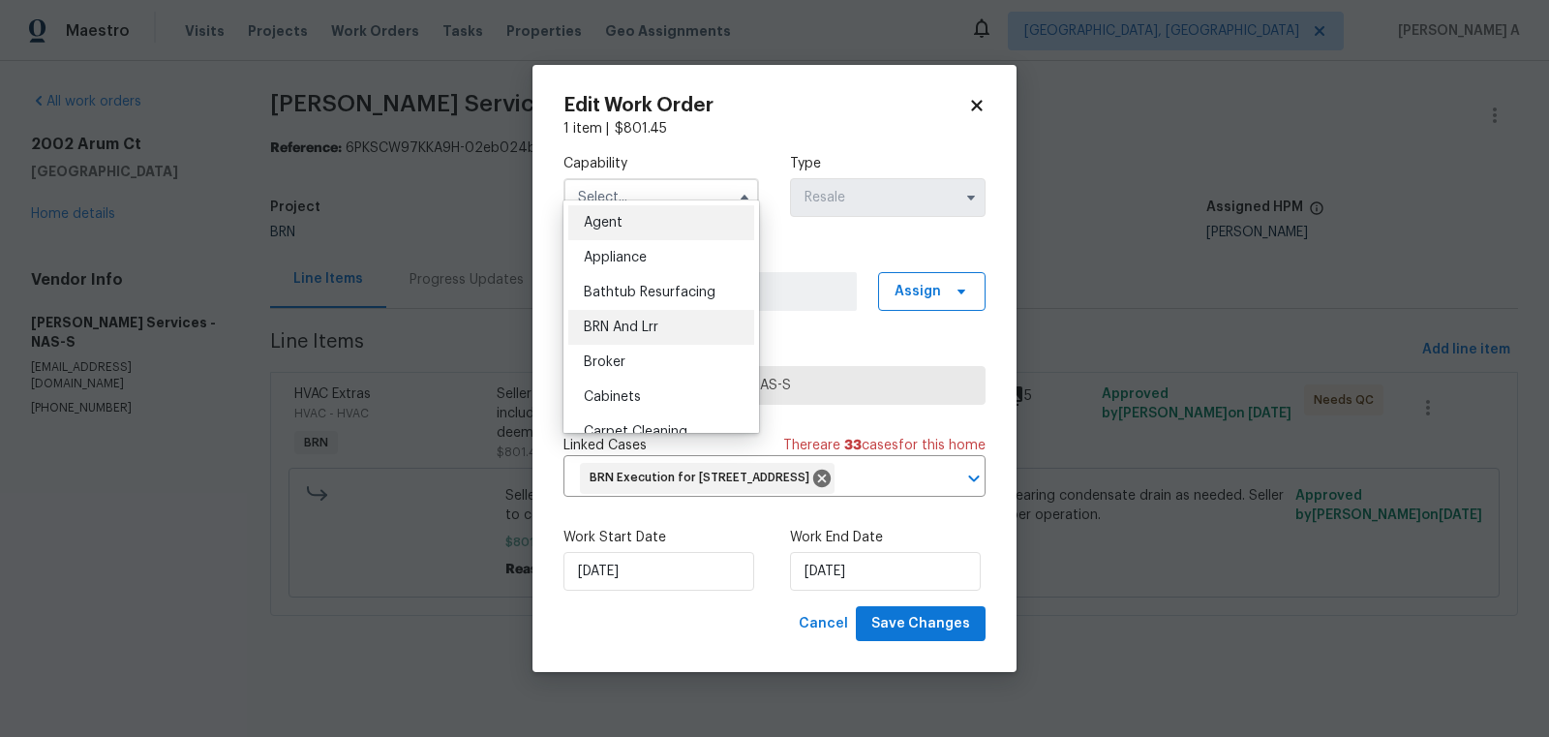
click at [650, 342] on div "BRN And Lrr" at bounding box center [661, 327] width 186 height 35
type input "BRN And Lrr"
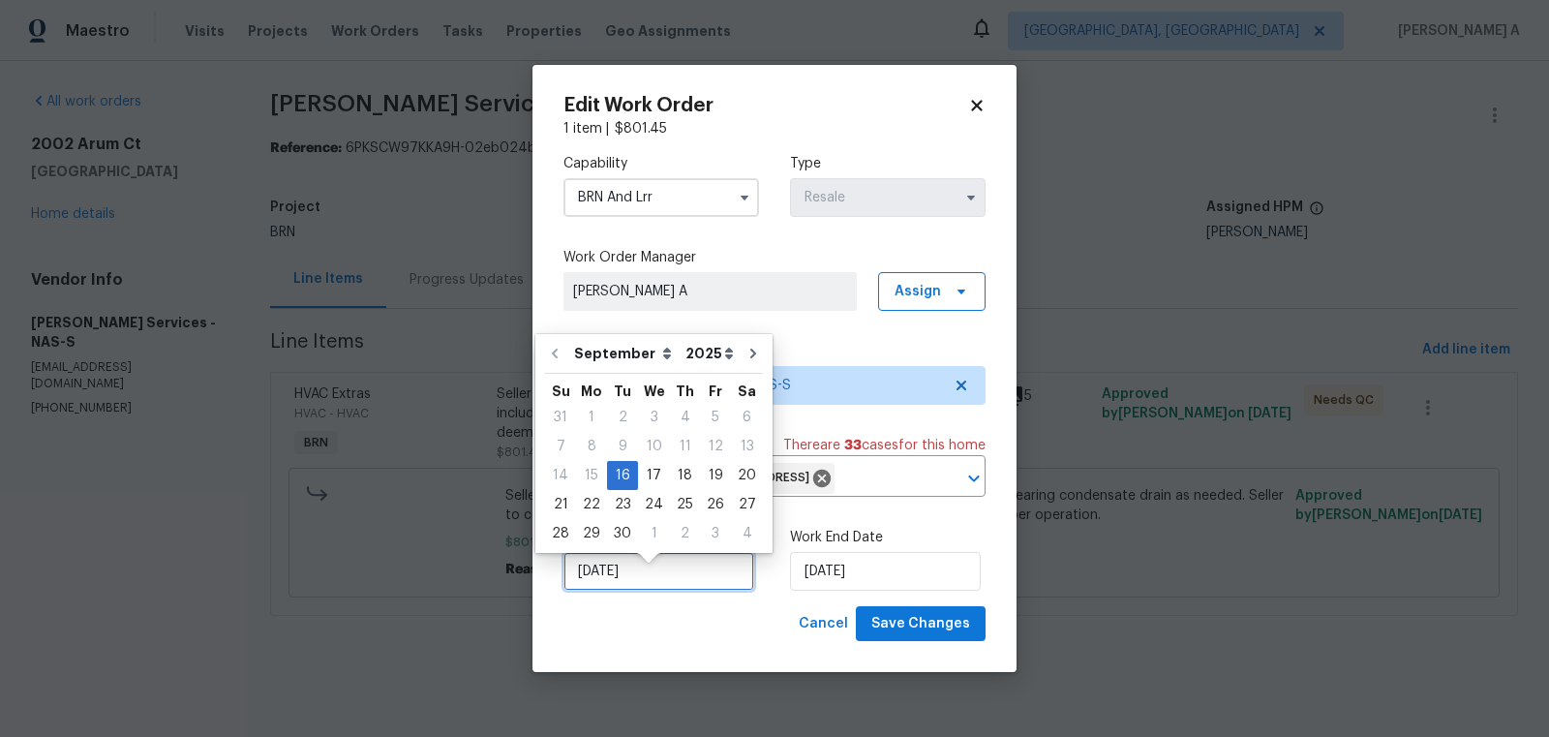
click at [633, 586] on input "[DATE]" at bounding box center [658, 571] width 191 height 39
click at [670, 475] on div "18" at bounding box center [685, 475] width 30 height 27
type input "[DATE]"
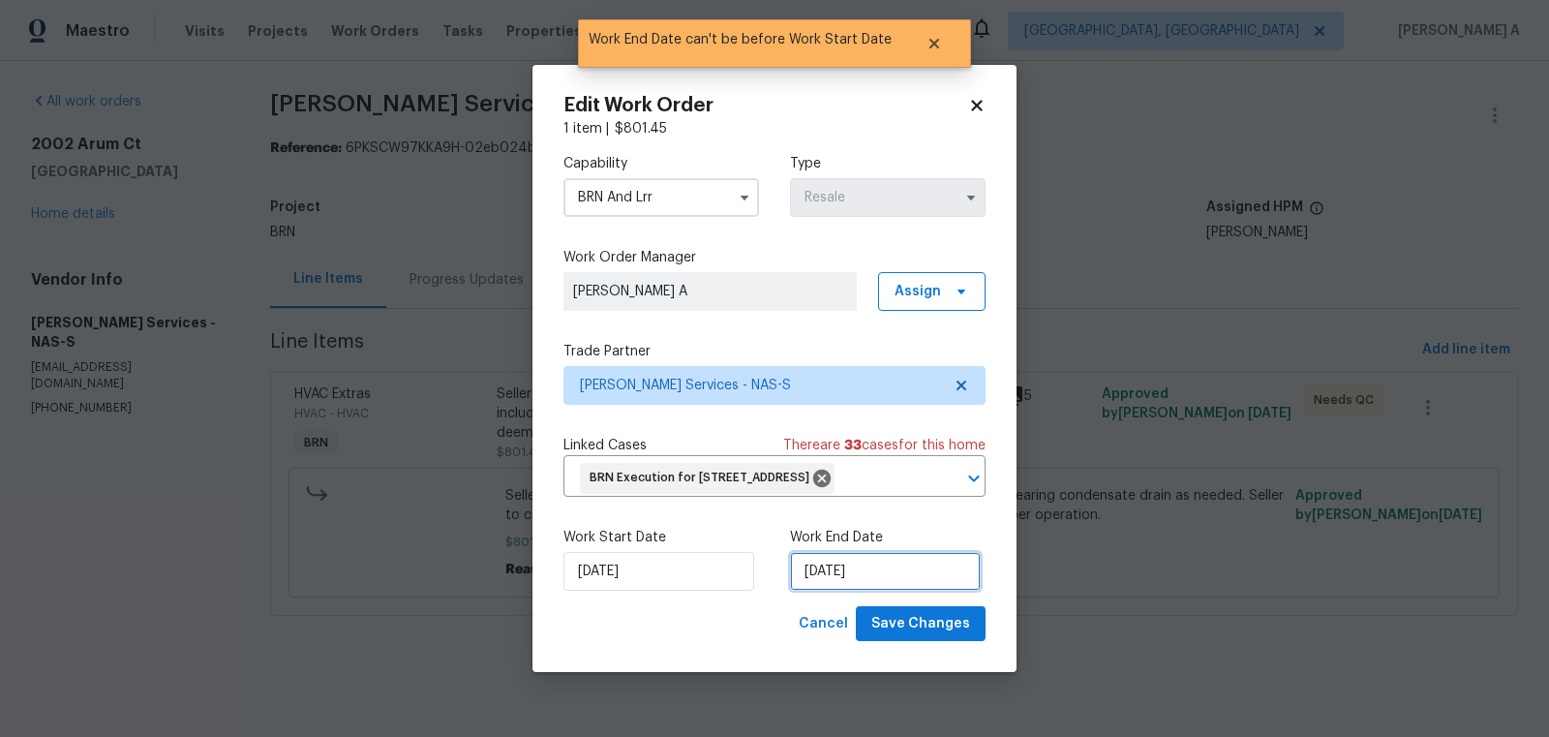
click at [831, 583] on input "[DATE]" at bounding box center [885, 571] width 191 height 39
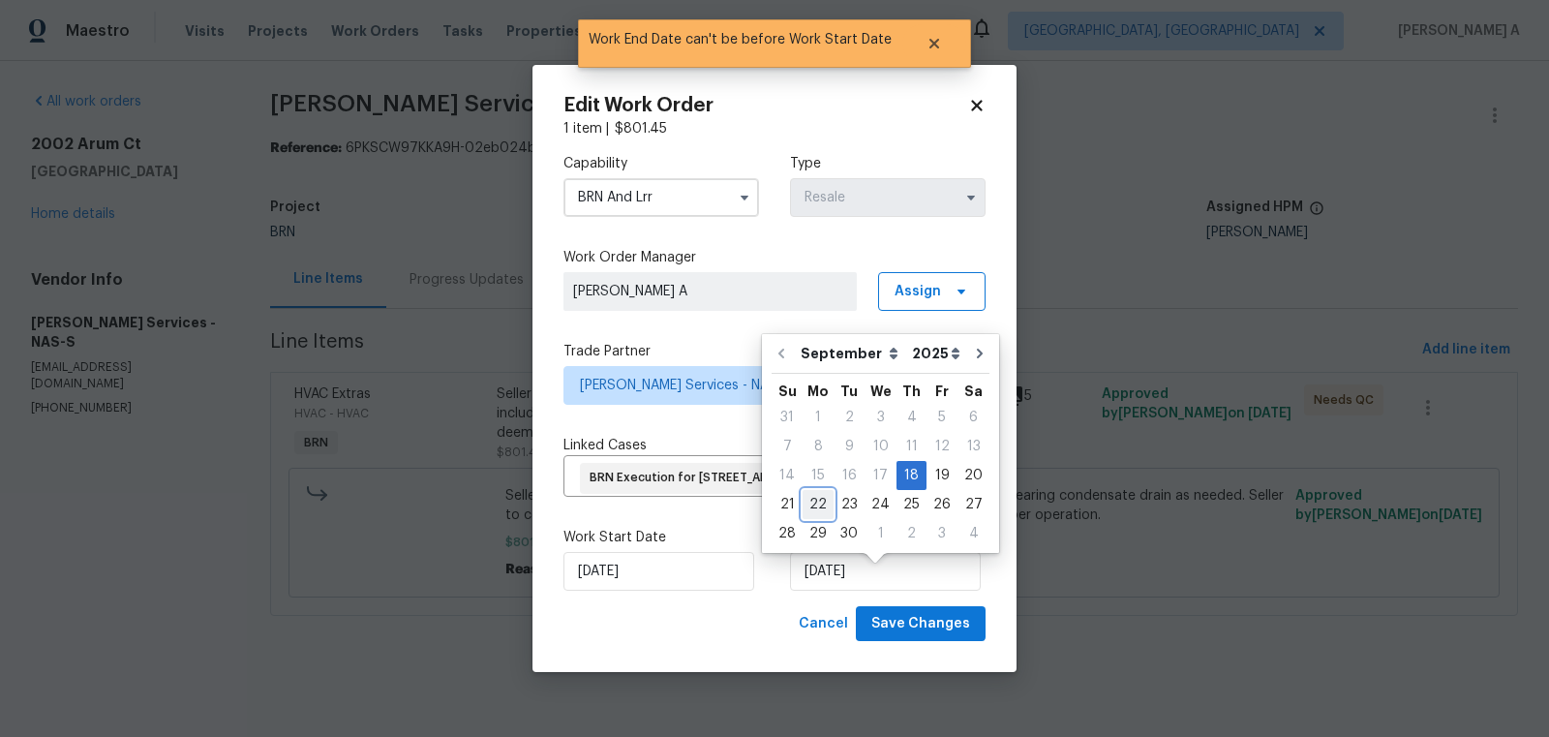
click at [816, 509] on div "22" at bounding box center [818, 504] width 31 height 27
type input "9/22/2025"
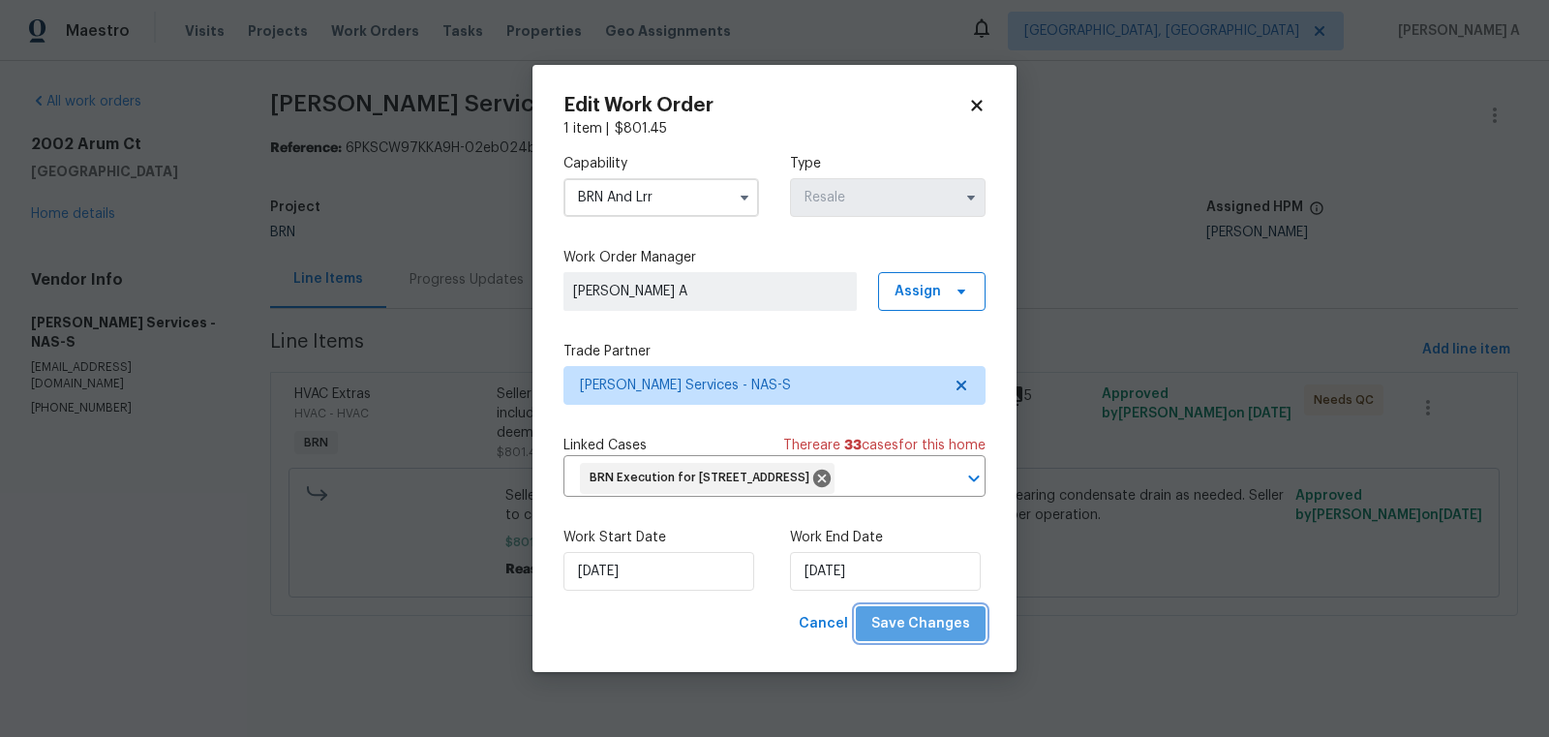
click at [952, 642] on button "Save Changes" at bounding box center [921, 624] width 130 height 36
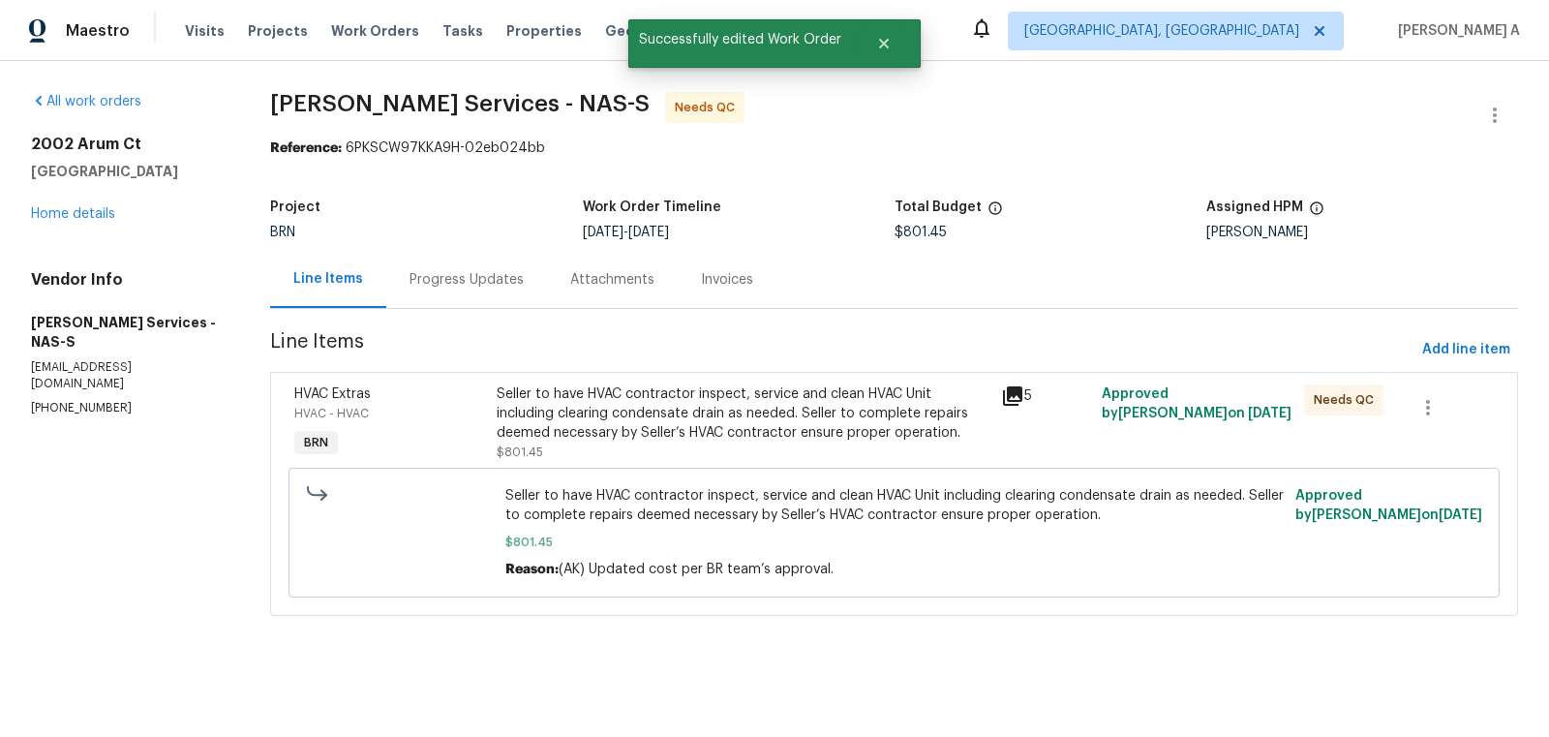
click at [722, 442] on div "Seller to have HVAC contractor inspect, service and clean HVAC Unit including c…" at bounding box center [743, 422] width 493 height 77
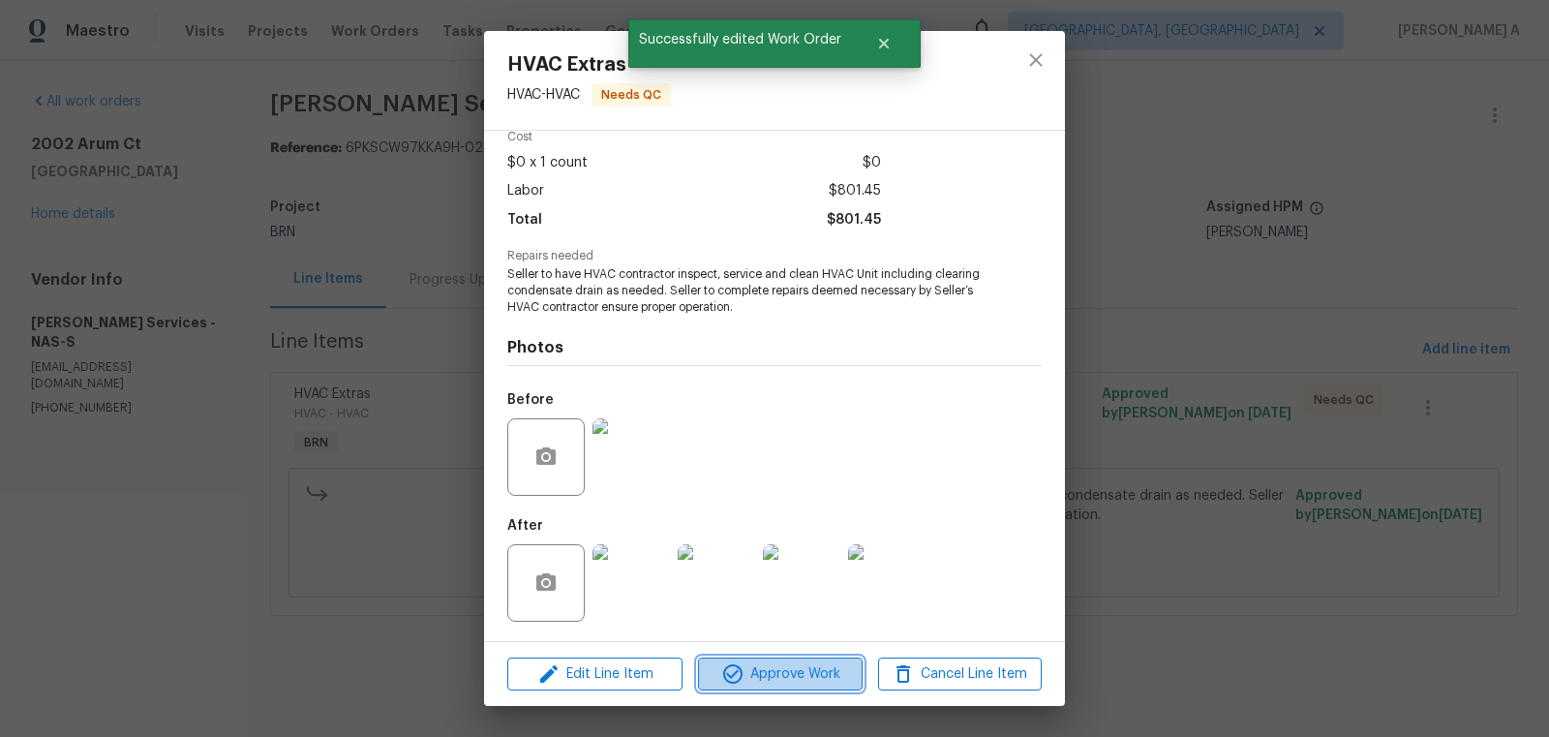
click at [801, 678] on span "Approve Work" at bounding box center [780, 674] width 152 height 24
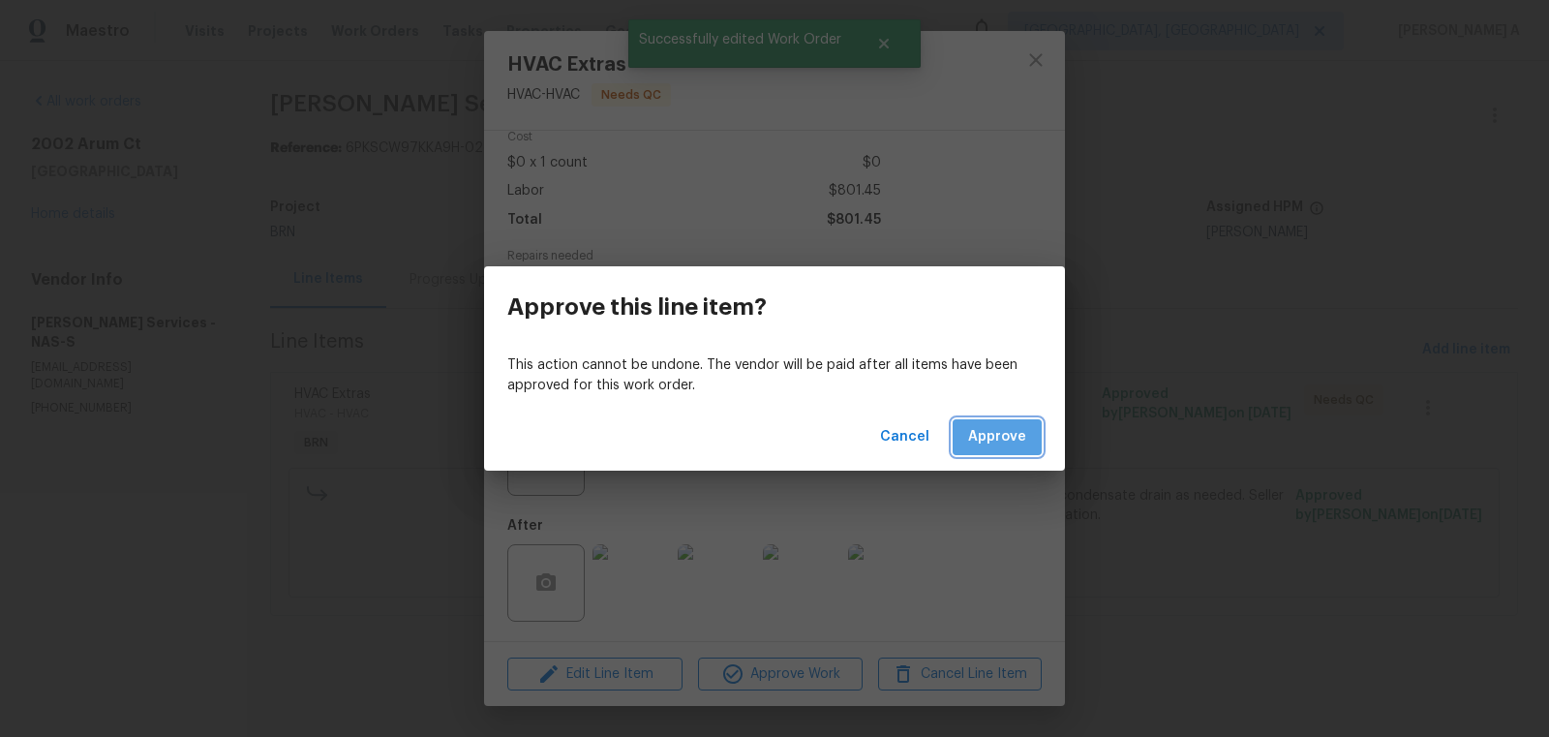
click at [1001, 436] on span "Approve" at bounding box center [997, 437] width 58 height 24
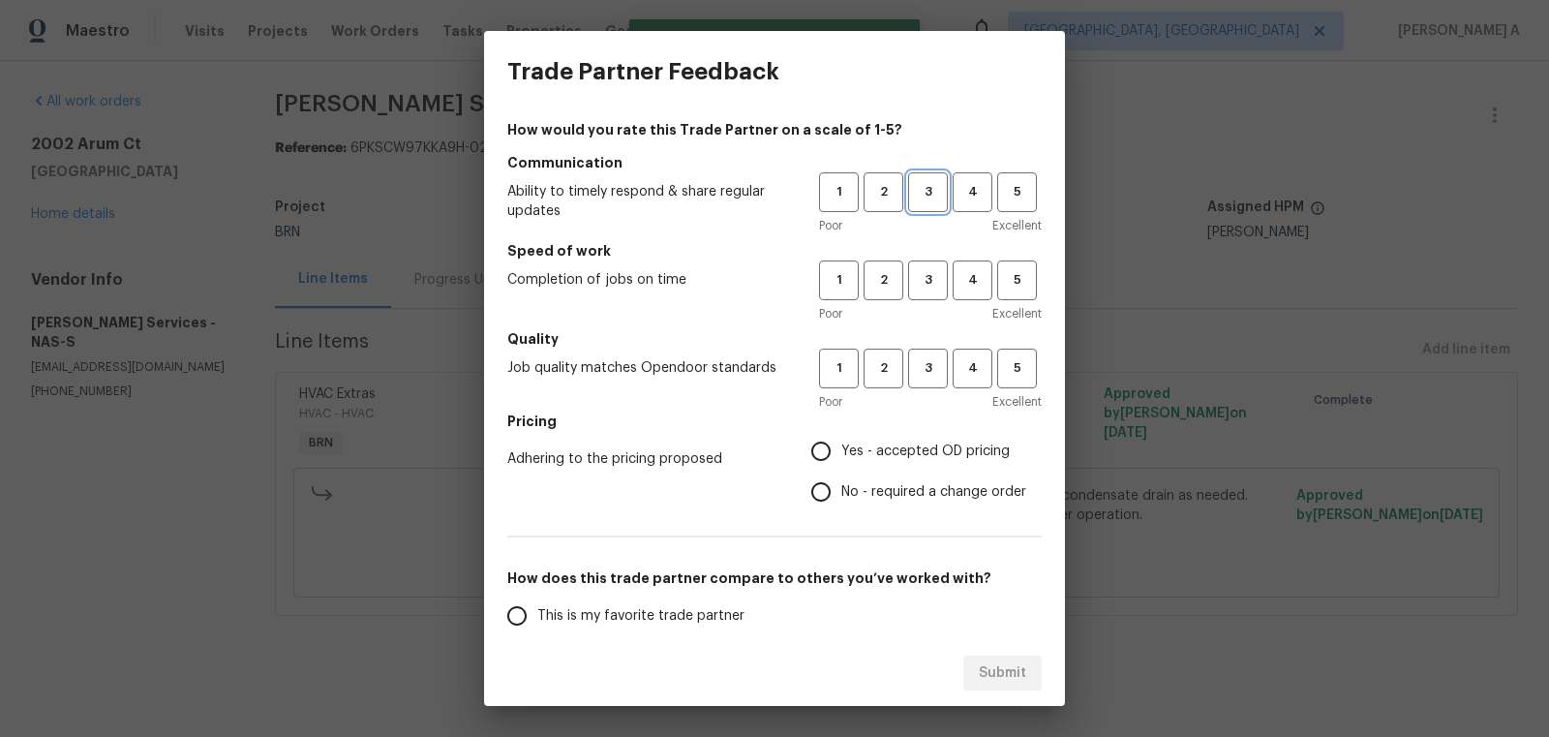
click at [934, 197] on span "3" at bounding box center [928, 192] width 36 height 22
click at [933, 288] on span "3" at bounding box center [928, 280] width 36 height 22
click at [932, 373] on span "3" at bounding box center [928, 368] width 36 height 22
click at [872, 512] on div "How would you rate this Trade Partner on a scale of 1-5? Communication Ability …" at bounding box center [774, 499] width 534 height 758
click at [870, 483] on span "No - required a change order" at bounding box center [933, 492] width 185 height 20
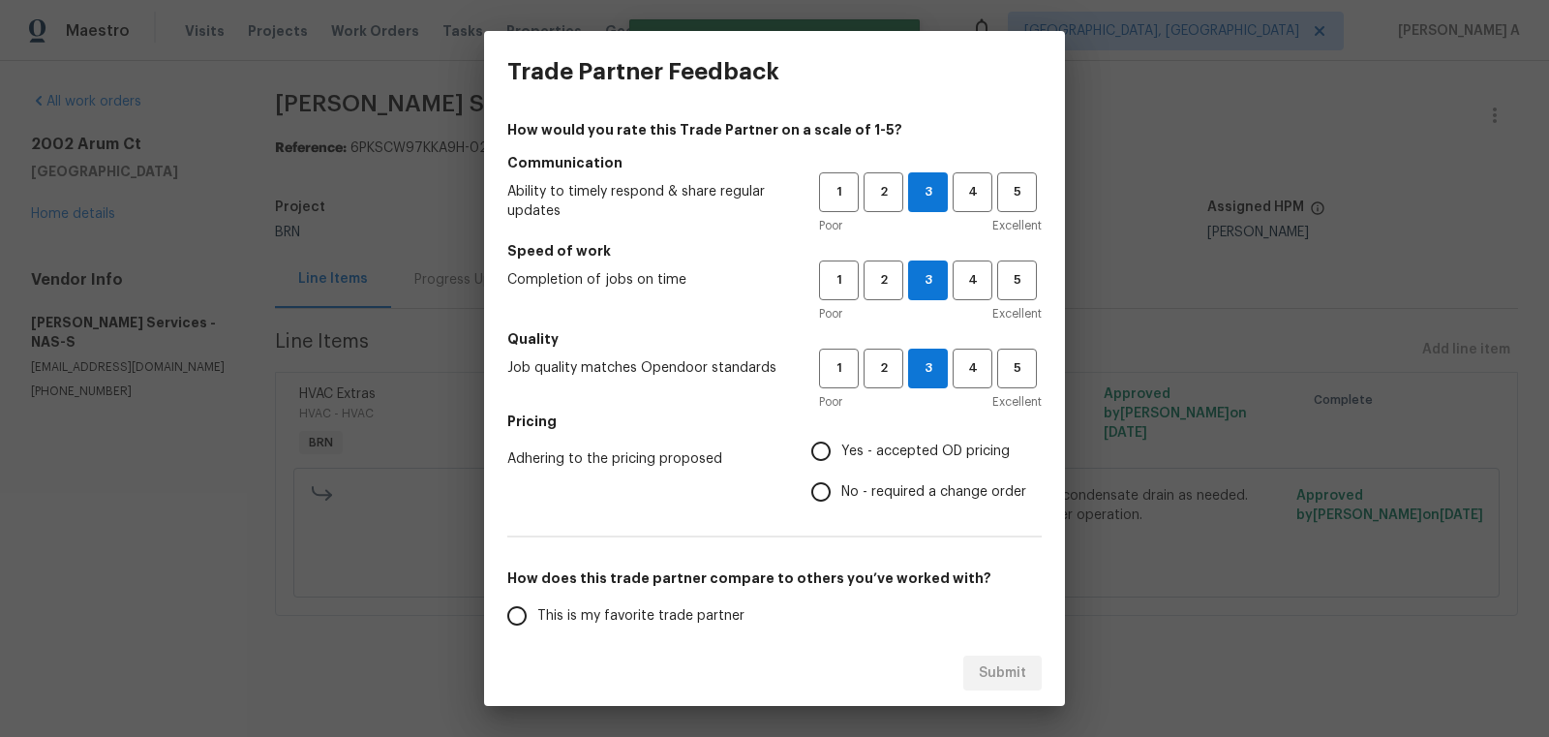
click at [841, 483] on input "No - required a change order" at bounding box center [821, 491] width 41 height 41
radio input "true"
click at [688, 616] on span "This is my favorite trade partner" at bounding box center [640, 616] width 207 height 20
click at [537, 616] on input "This is my favorite trade partner" at bounding box center [517, 615] width 41 height 41
click at [1012, 672] on span "Submit" at bounding box center [1002, 673] width 47 height 24
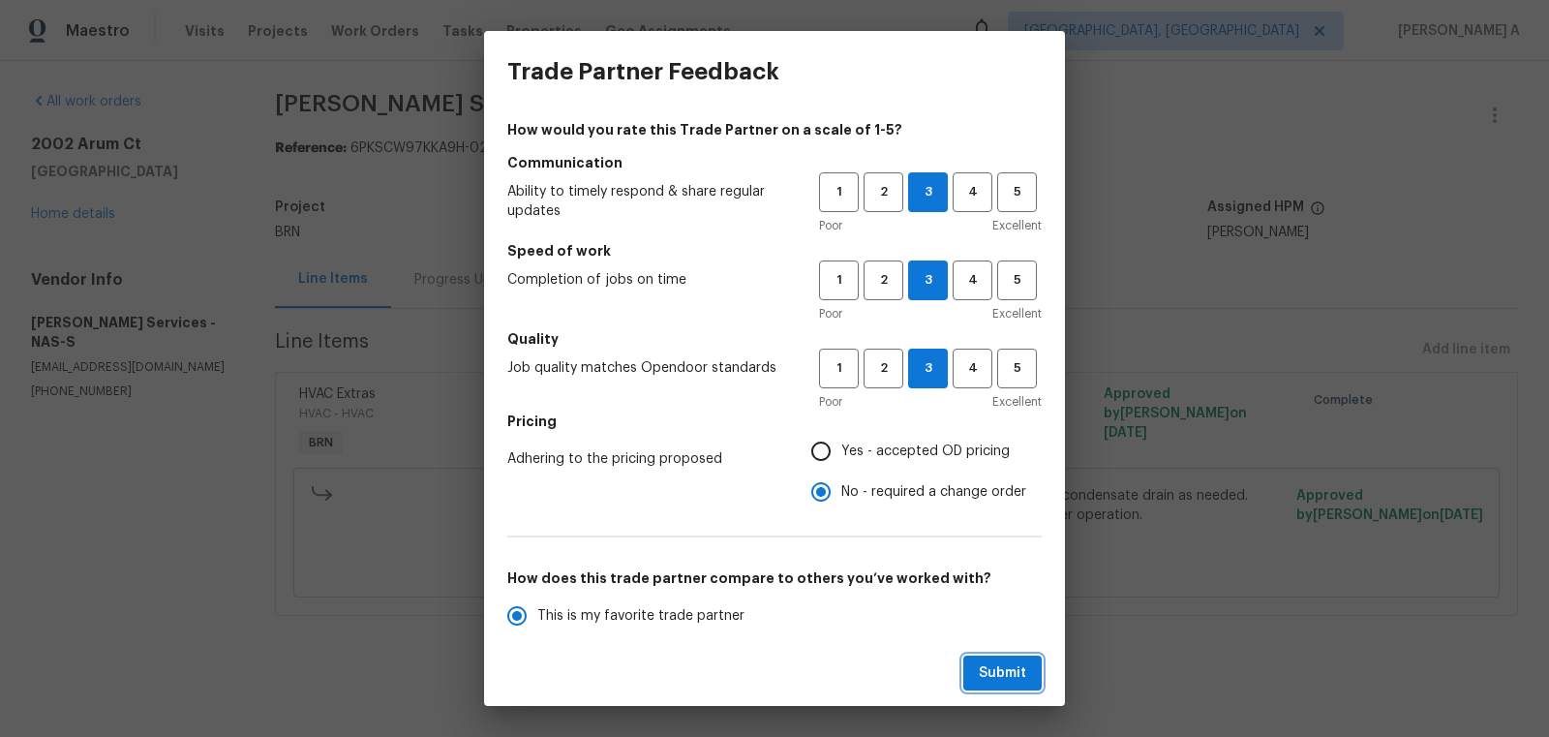
radio input "true"
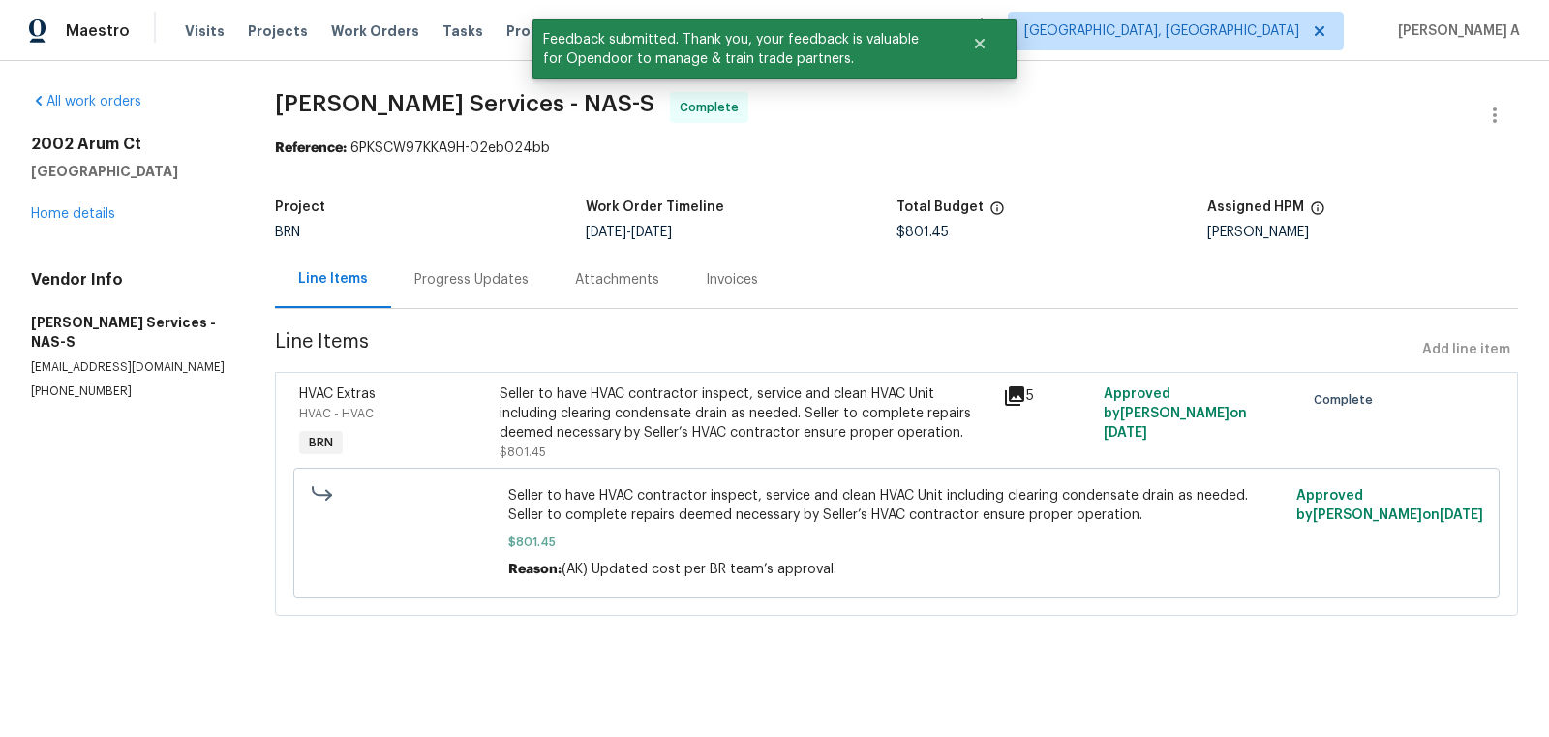
click at [506, 289] on div "Progress Updates" at bounding box center [471, 279] width 161 height 57
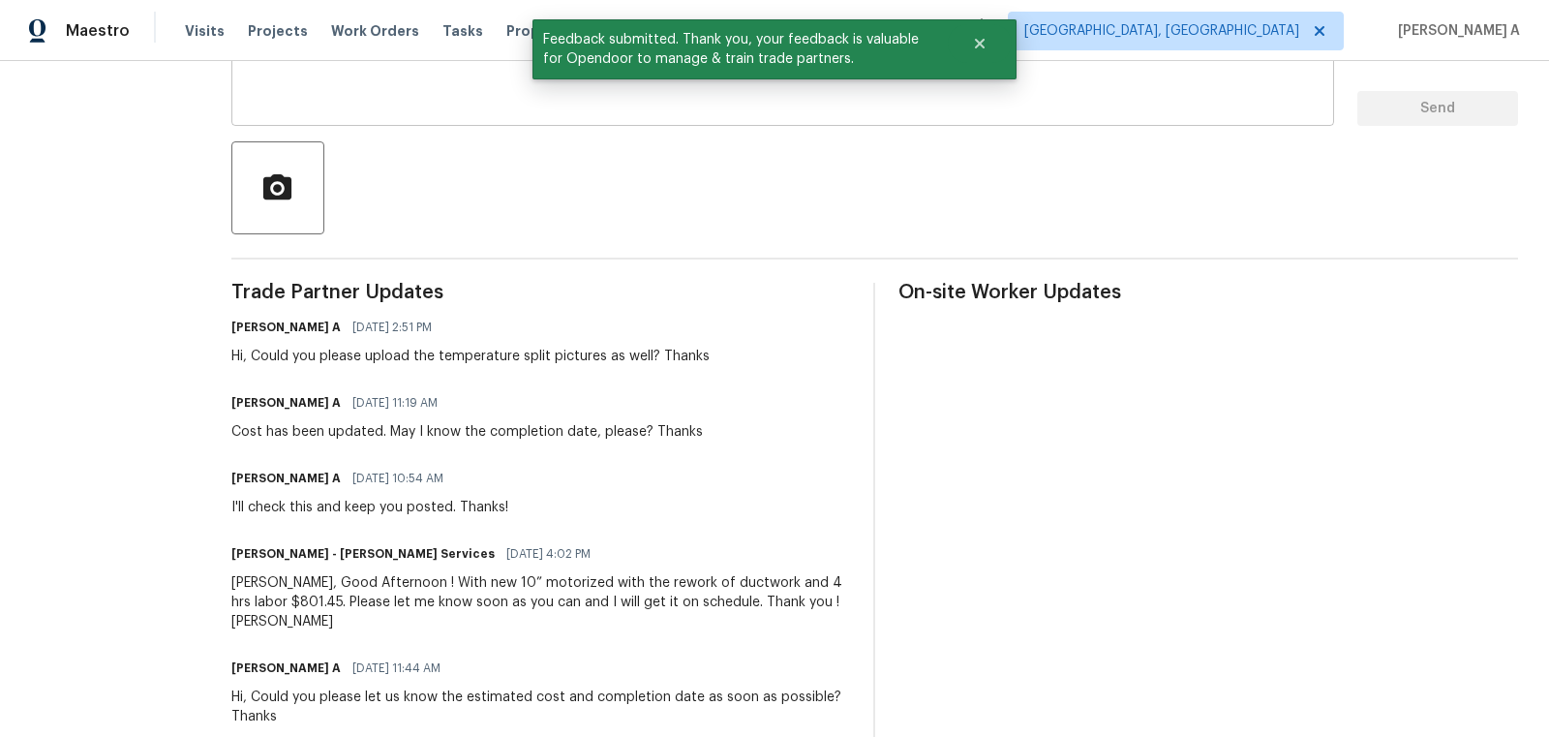
scroll to position [244, 0]
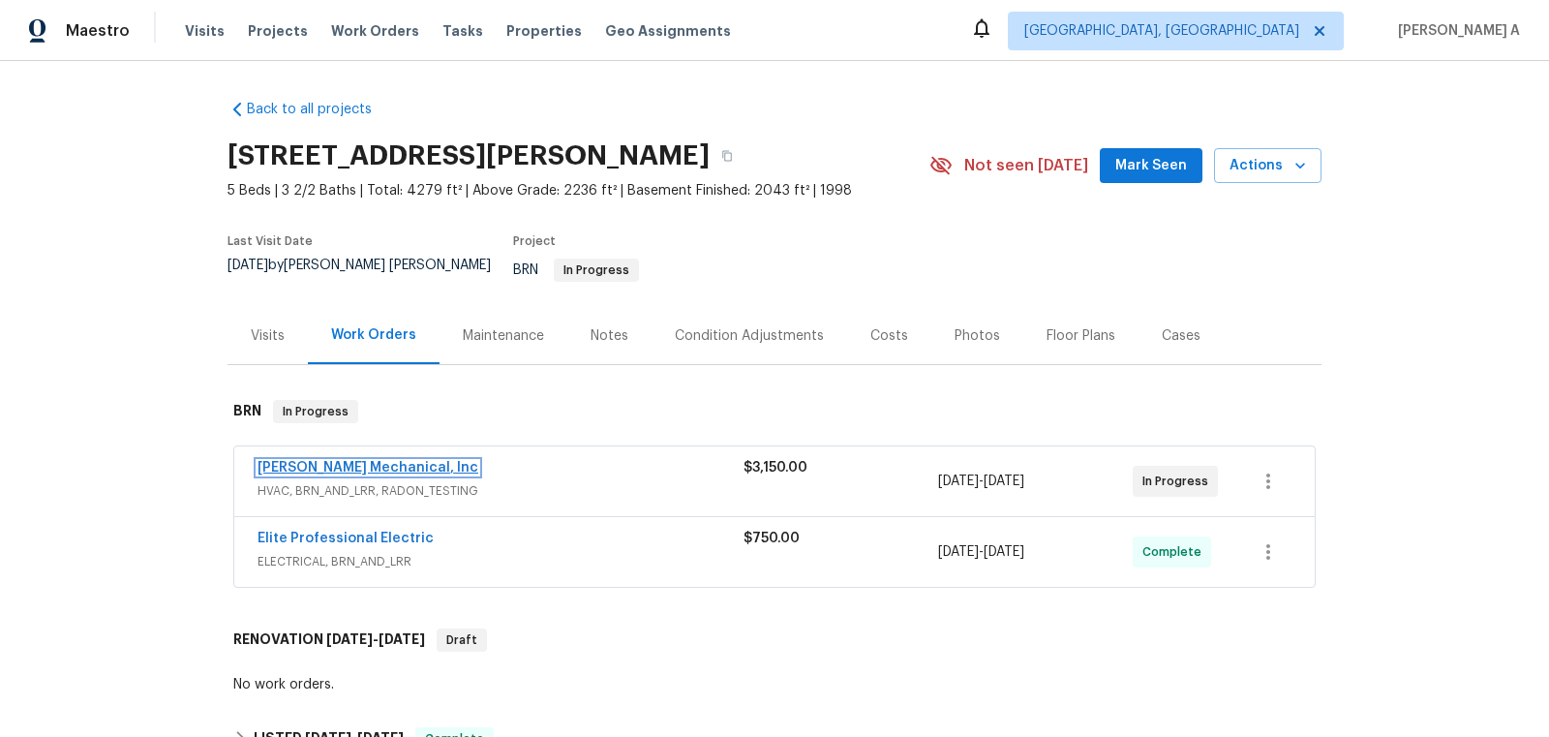
click at [371, 461] on link "JH Martin Mechanical, Inc" at bounding box center [368, 468] width 221 height 14
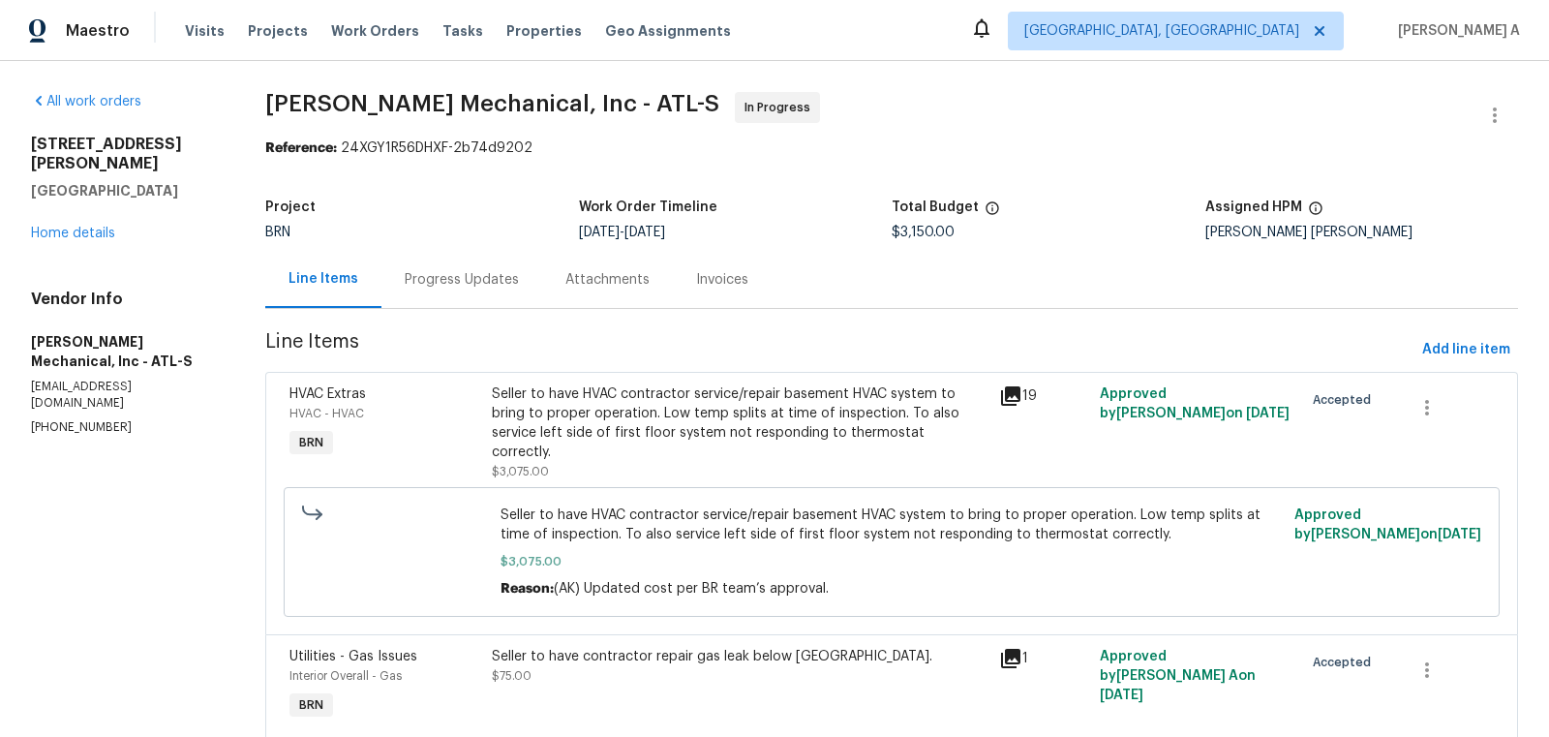
click at [444, 287] on div "Progress Updates" at bounding box center [462, 279] width 114 height 19
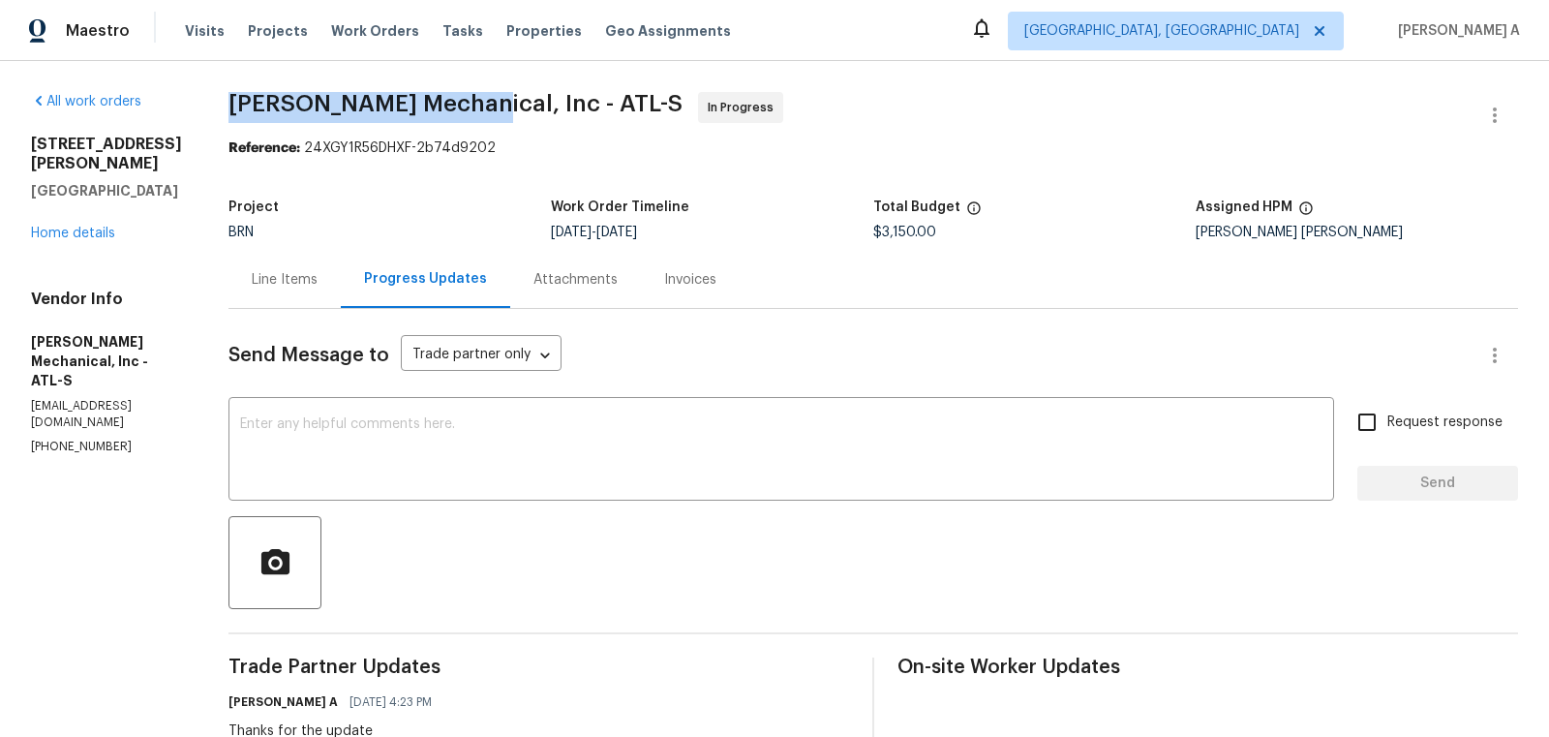
drag, startPoint x: 258, startPoint y: 108, endPoint x: 499, endPoint y: 98, distance: 240.3
copy span "JH Martin Mechanical"
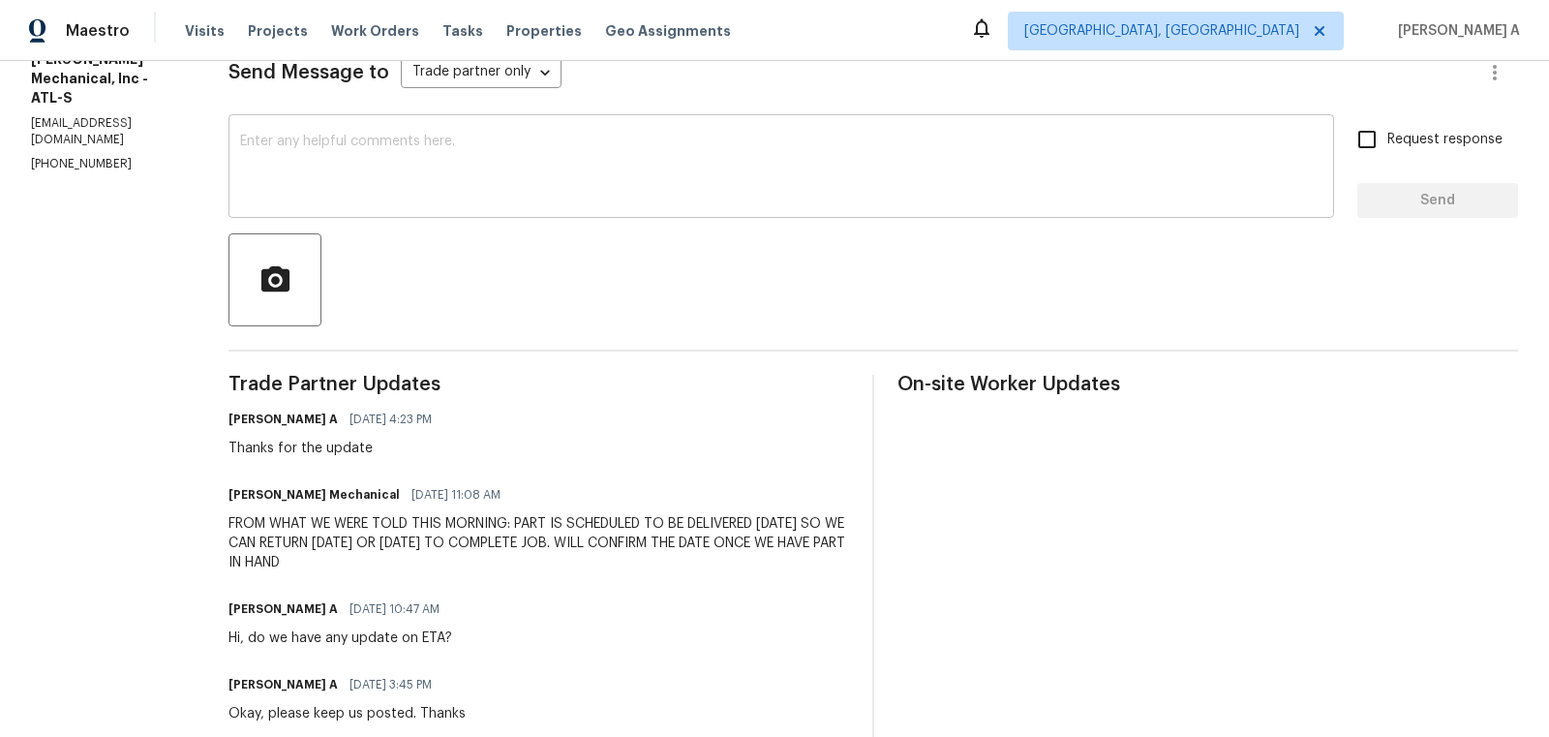
scroll to position [405, 0]
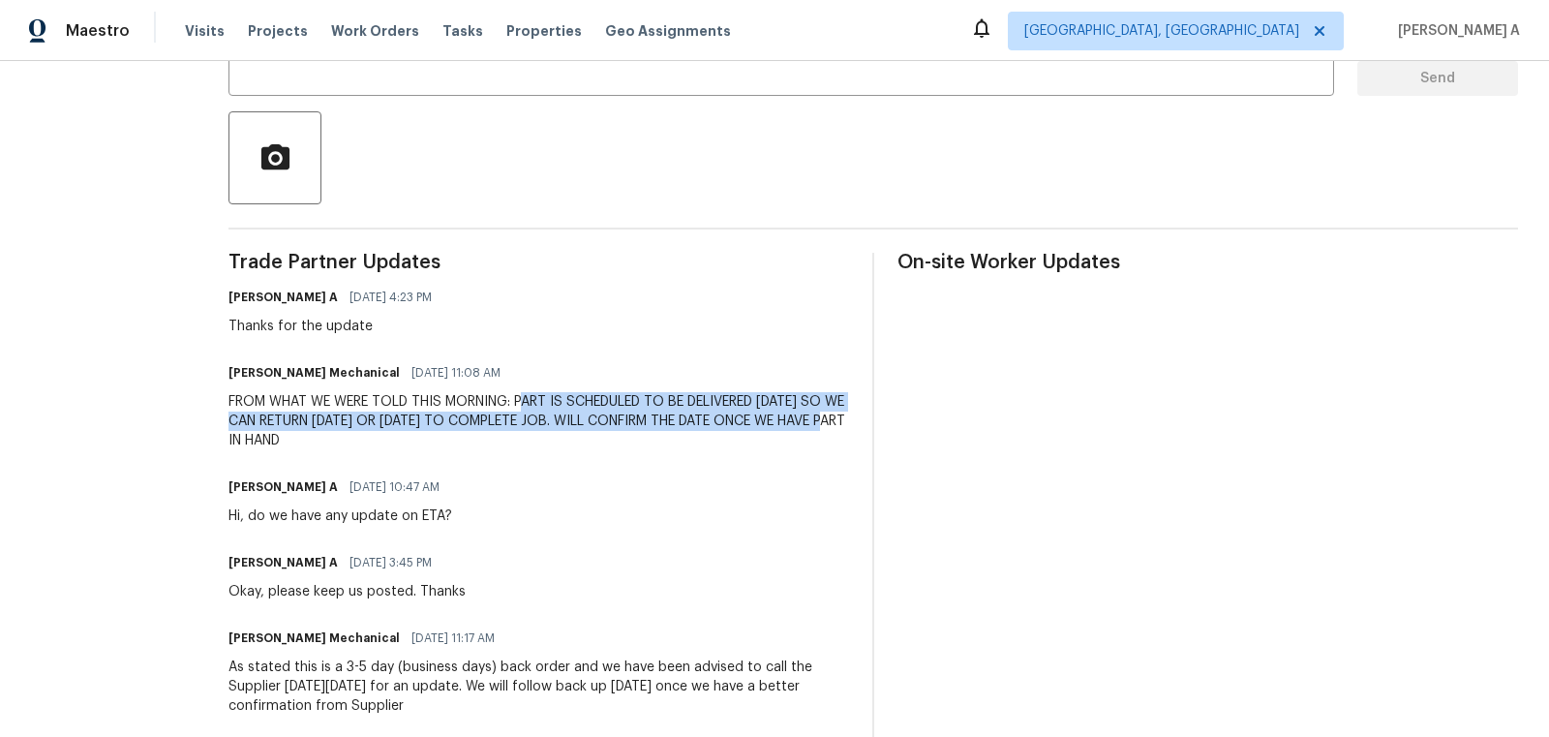
drag, startPoint x: 558, startPoint y: 400, endPoint x: 411, endPoint y: 440, distance: 151.5
click at [411, 440] on div "FROM WHAT WE WERE TOLD THIS MORNING: PART IS SCHEDULED TO BE DELIVERED TOMORROW…" at bounding box center [538, 421] width 621 height 58
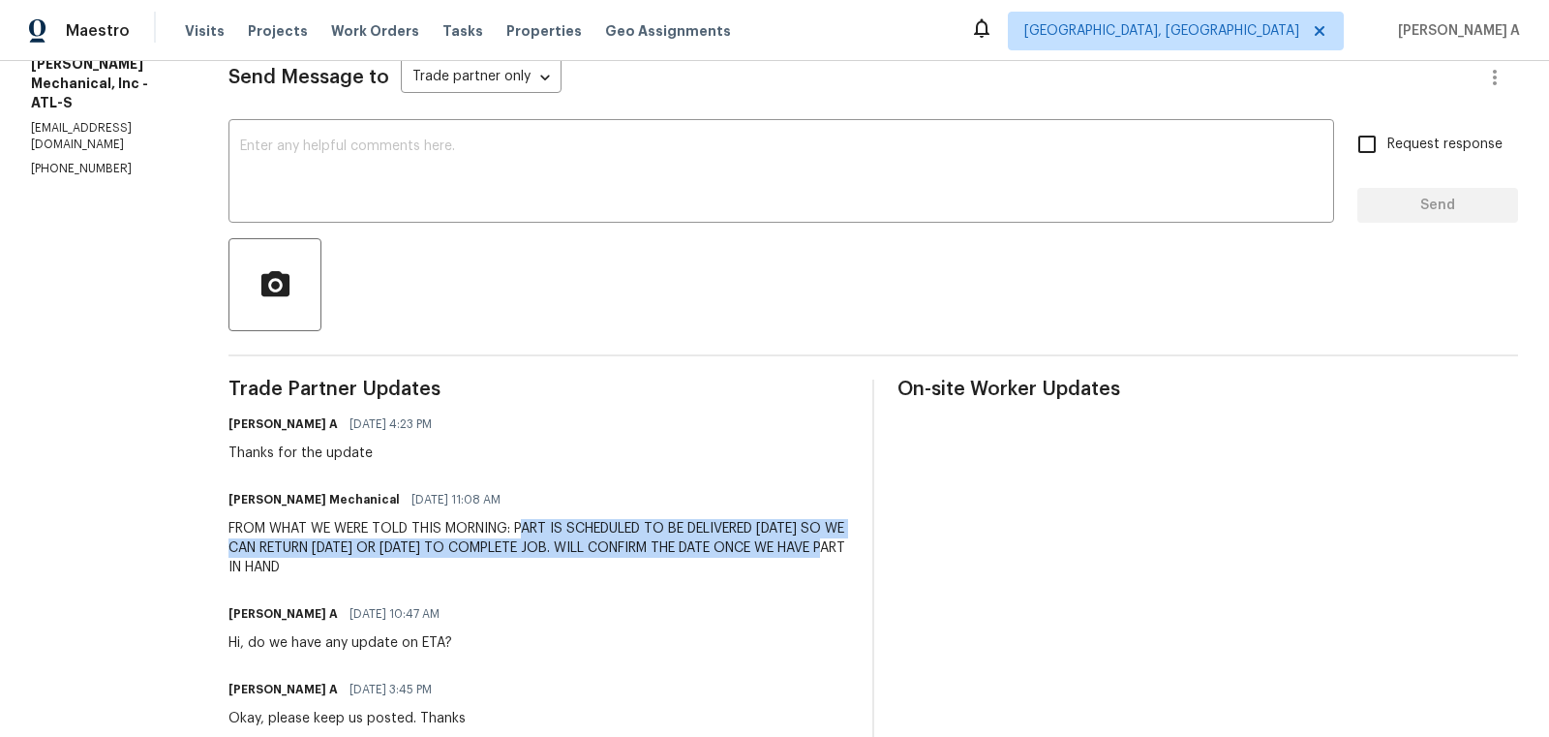
scroll to position [253, 0]
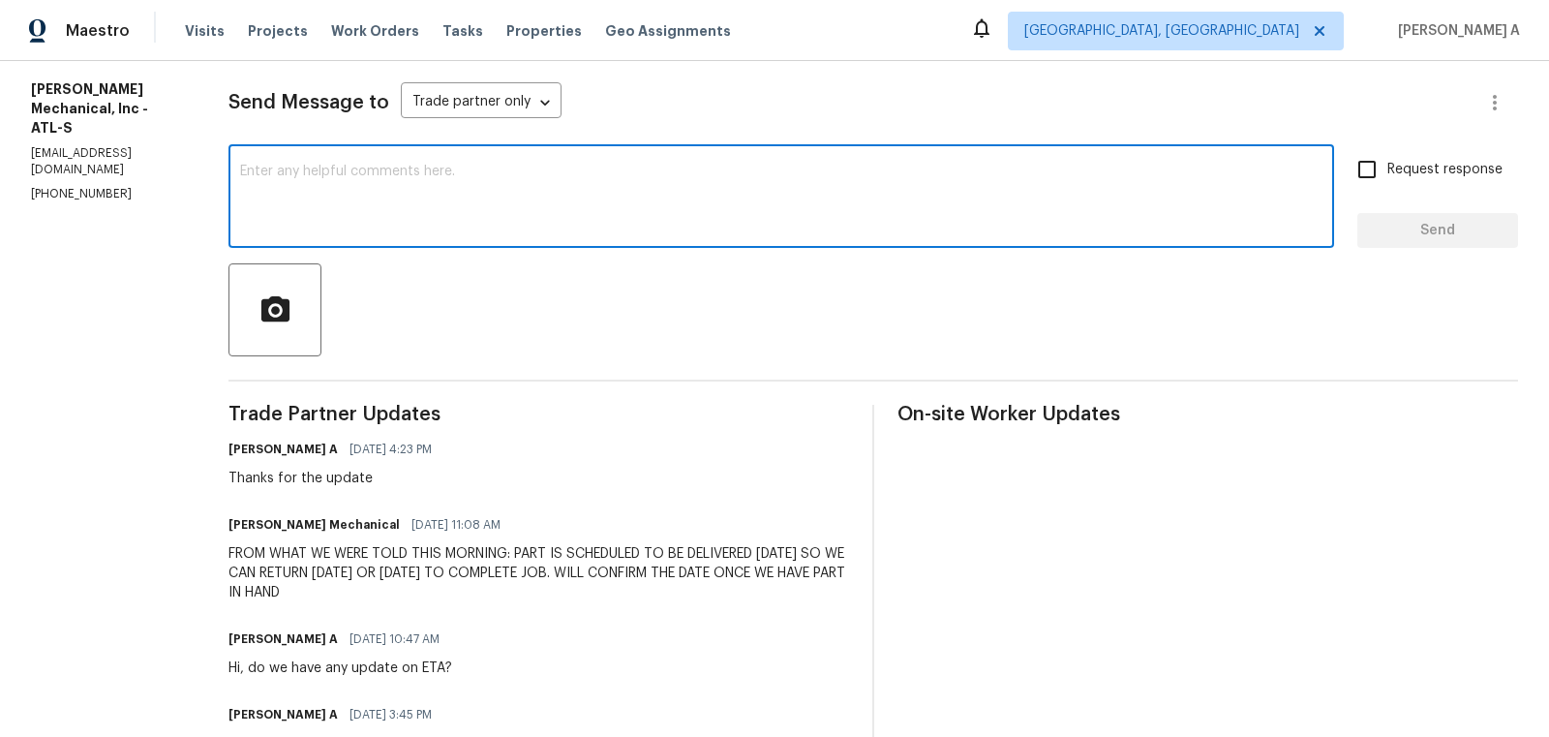
click at [534, 205] on textarea at bounding box center [781, 199] width 1082 height 68
type textarea "P"
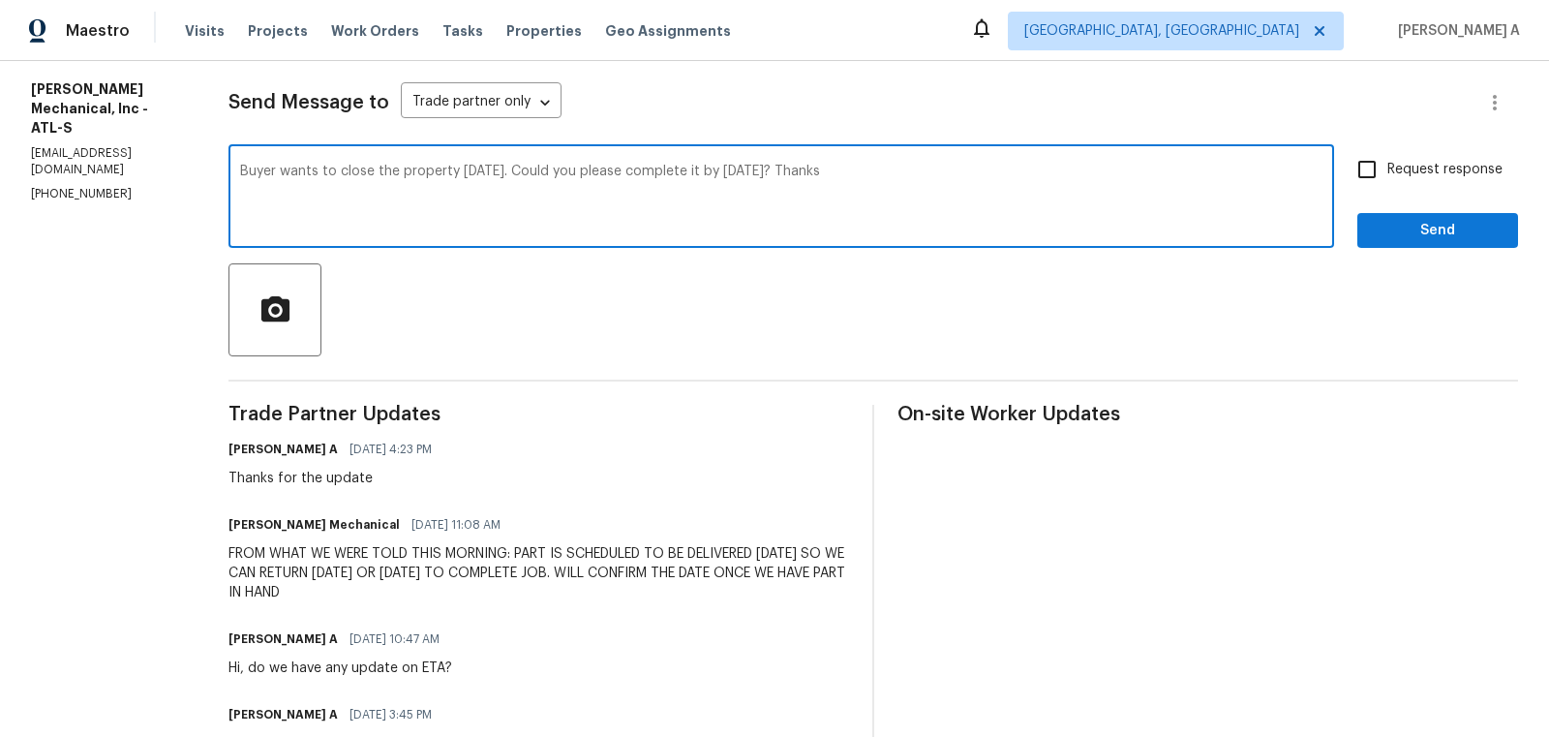
click at [1039, 207] on textarea "Buyer wants to close the property on thursday. Could you please complete it by …" at bounding box center [781, 199] width 1082 height 68
type textarea "Buyer wants to close the property on thursday. Could you please complete it by …"
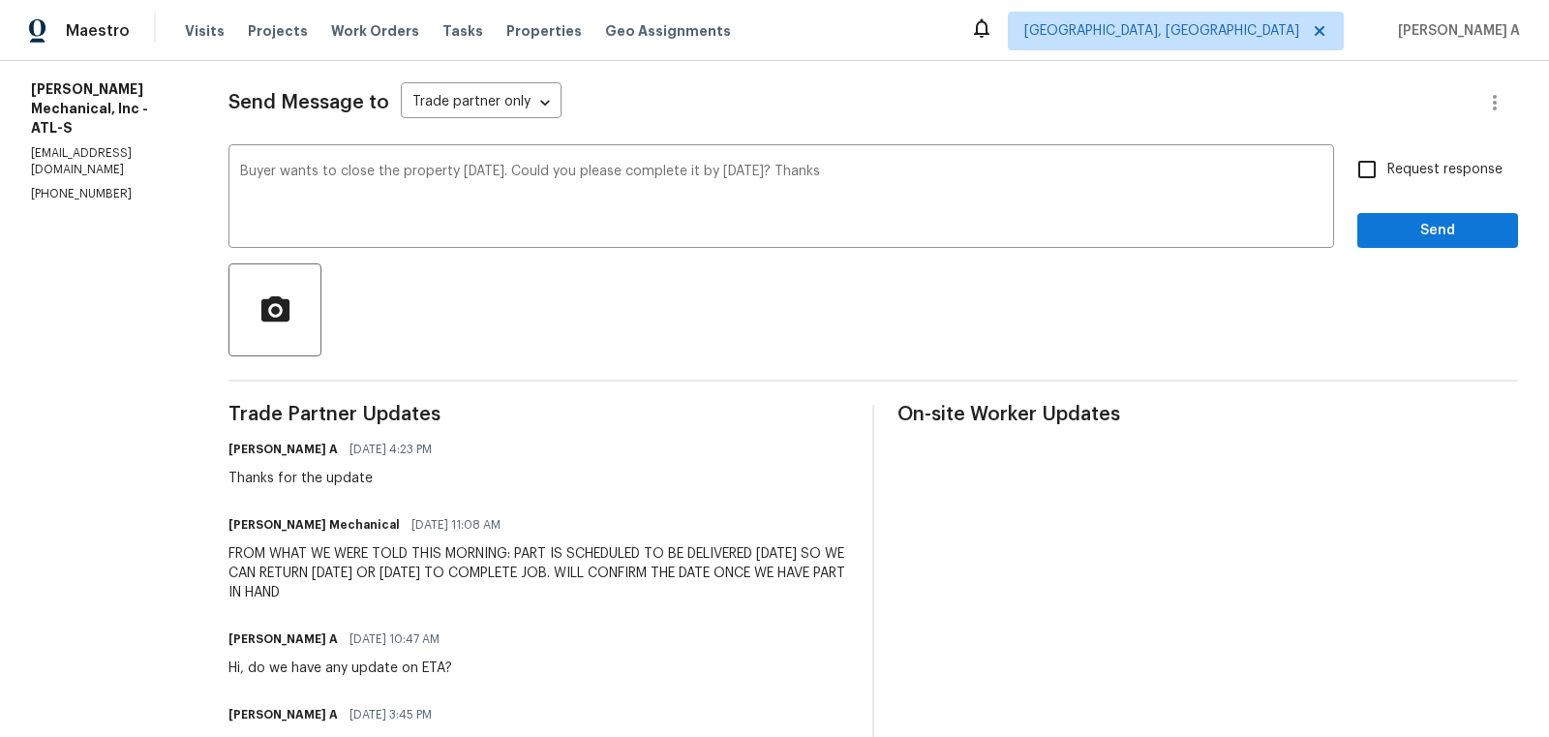
click at [1399, 153] on label "Request response" at bounding box center [1425, 169] width 156 height 41
click at [1387, 153] on input "Request response" at bounding box center [1367, 169] width 41 height 41
checkbox input "true"
click at [1439, 228] on span "Send" at bounding box center [1438, 231] width 130 height 24
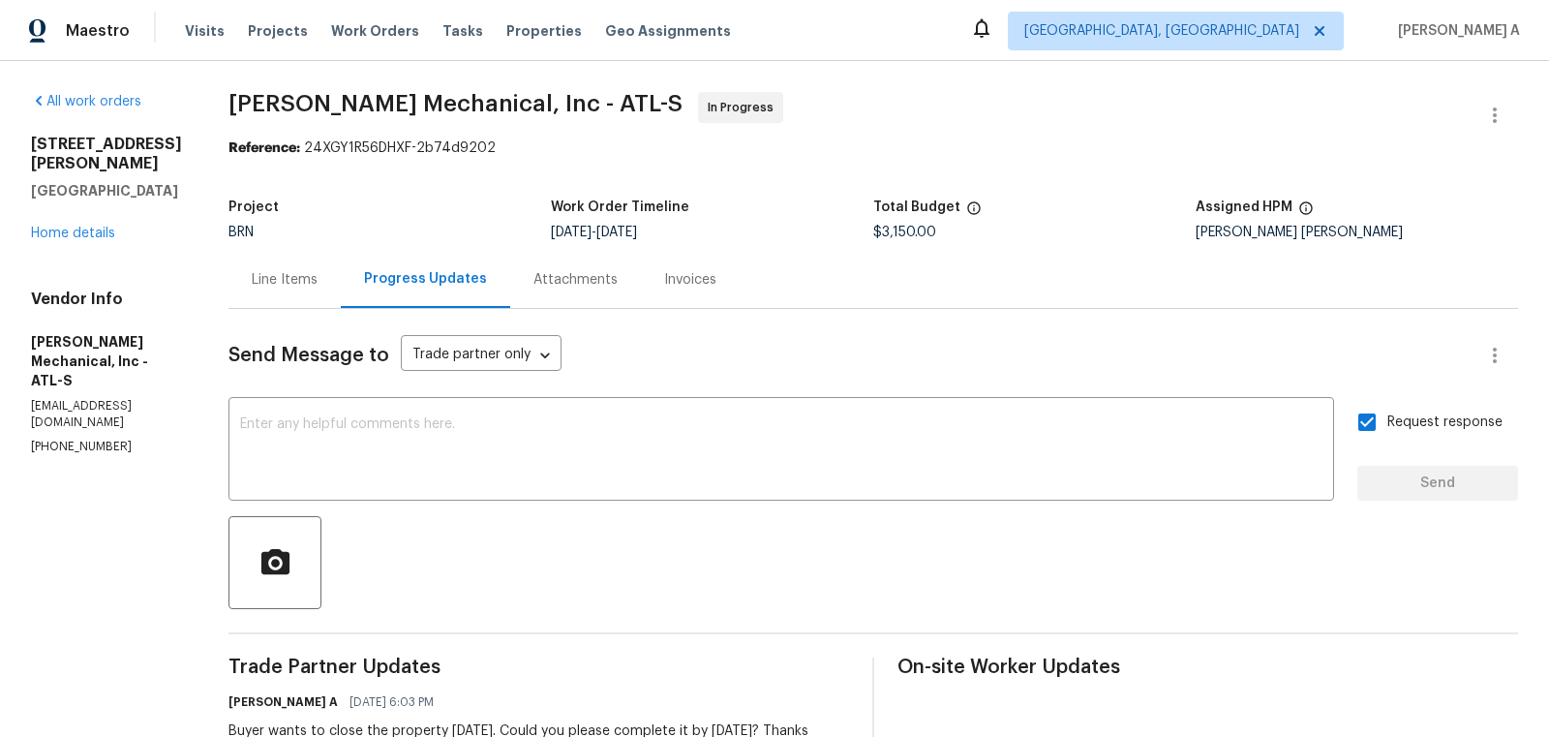
click at [294, 274] on div "Line Items" at bounding box center [285, 279] width 66 height 19
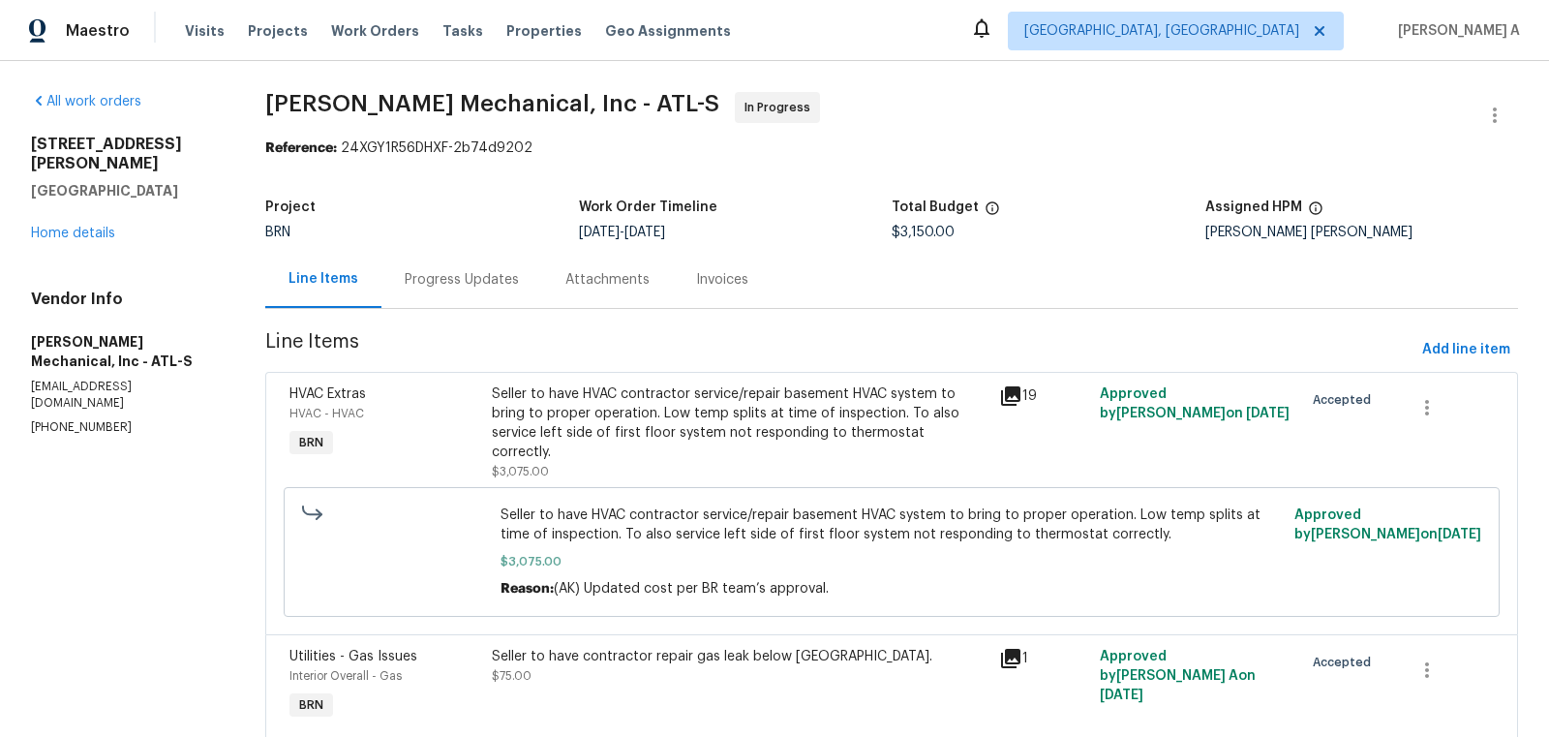
scroll to position [56, 0]
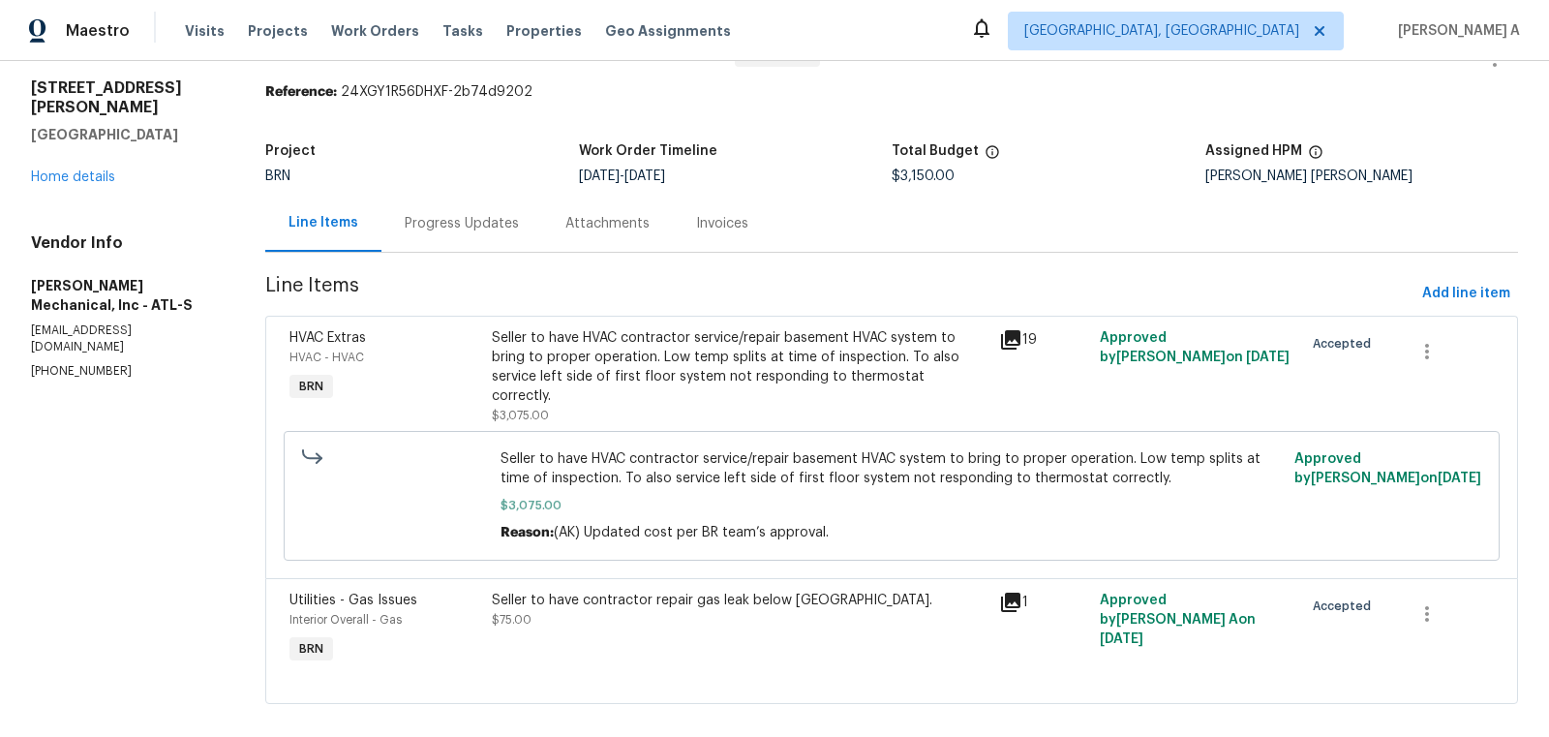
click at [732, 600] on div "Seller to have contractor repair gas leak below cooktop. $75.00" at bounding box center [739, 610] width 495 height 39
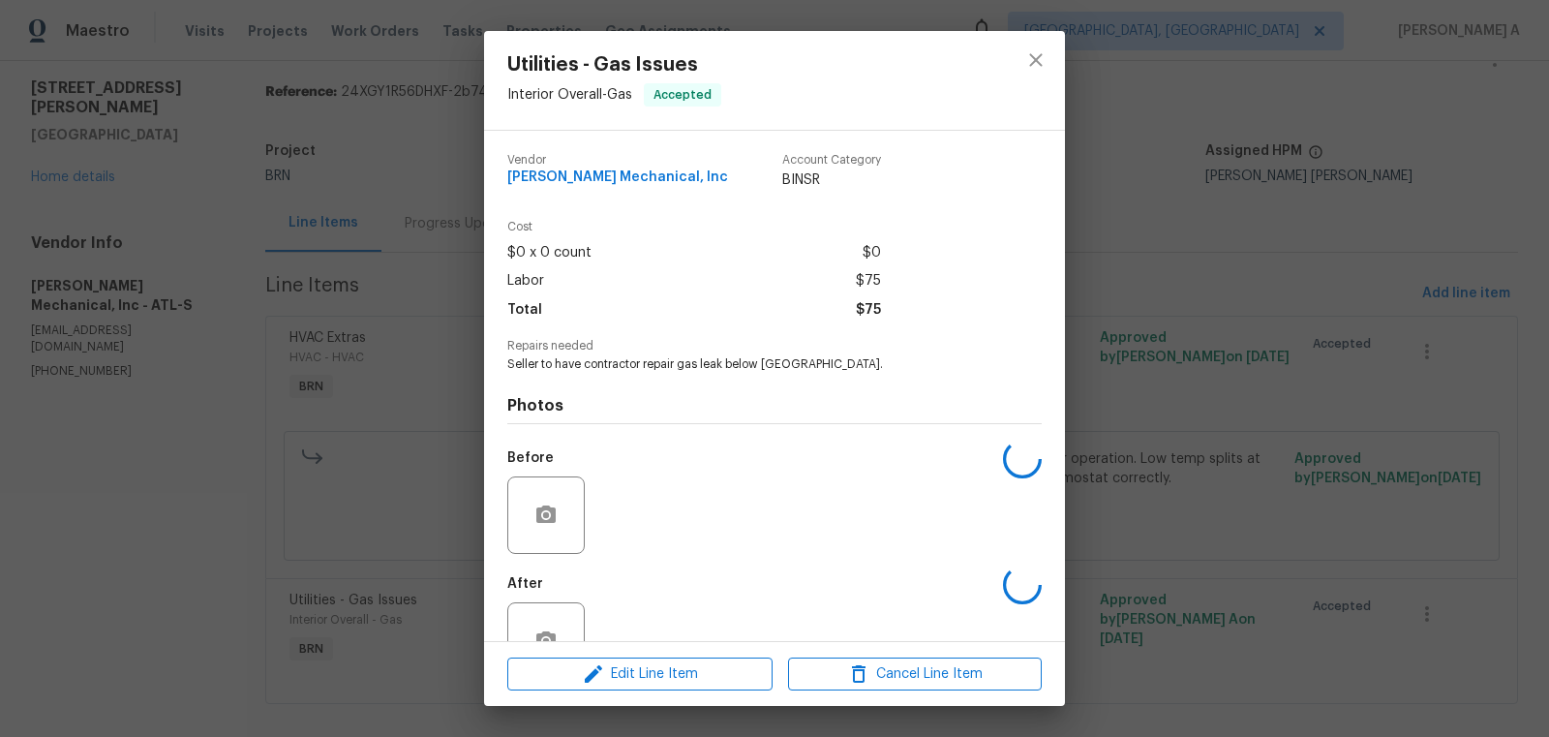
scroll to position [58, 0]
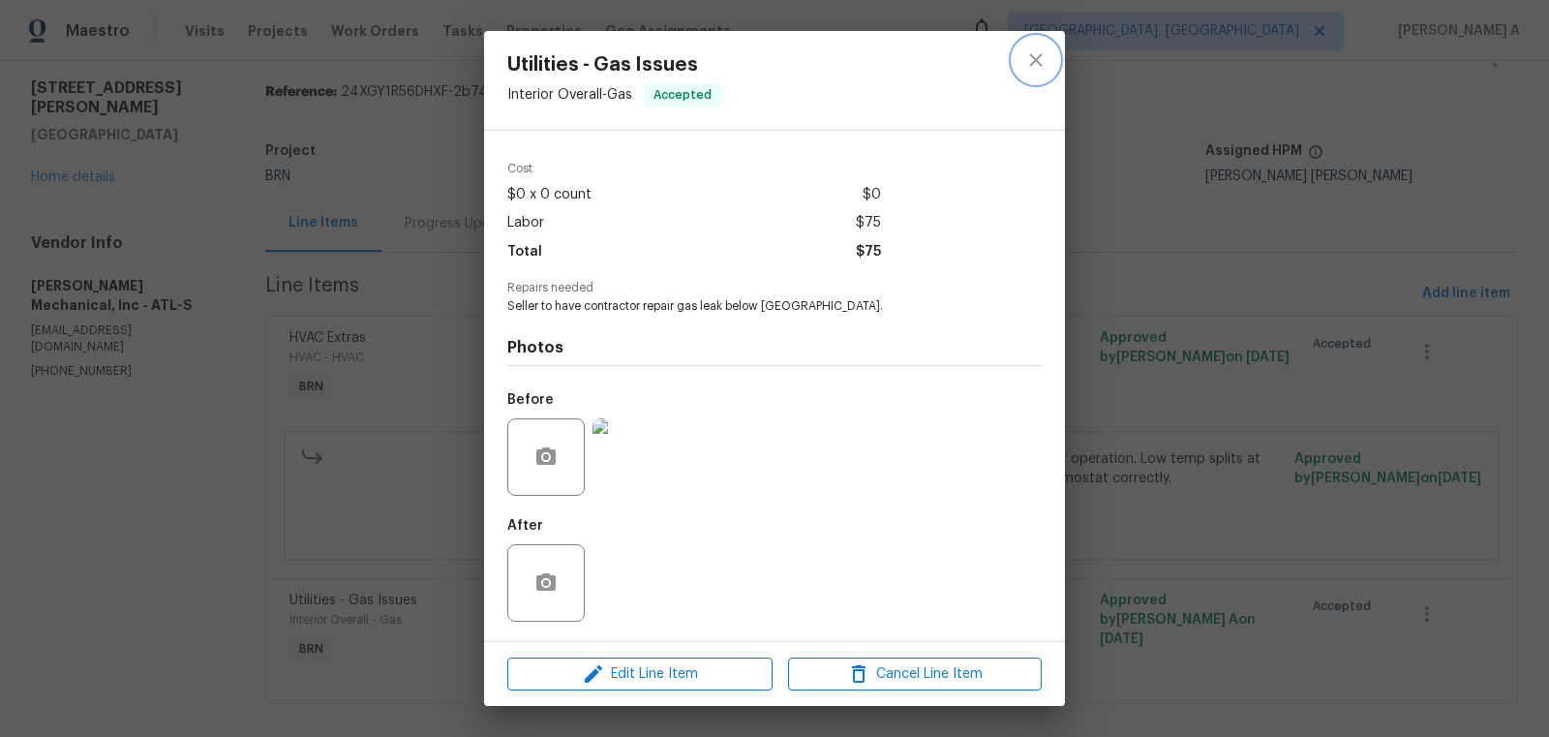
click at [1033, 45] on button "close" at bounding box center [1036, 60] width 46 height 46
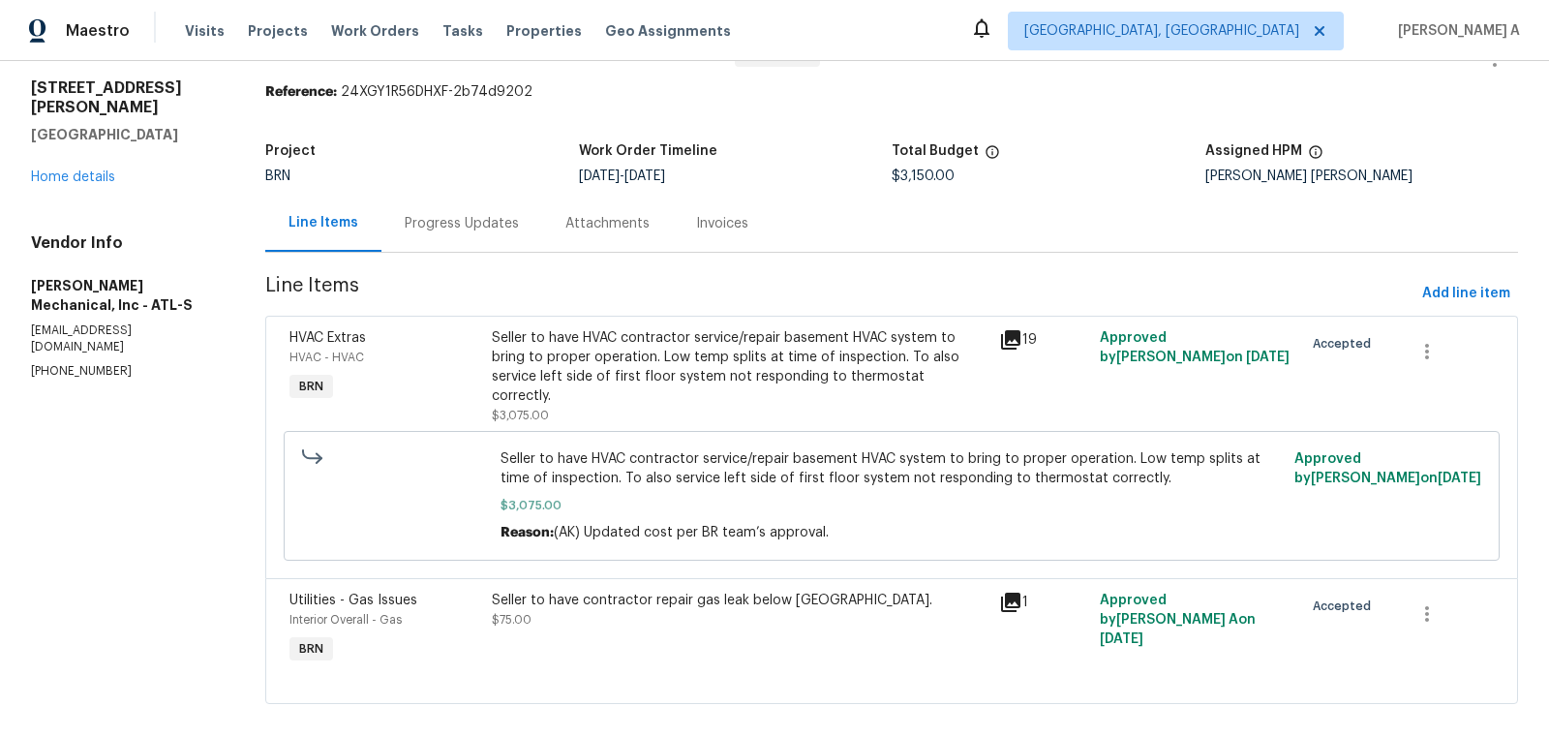
click at [419, 228] on div "Progress Updates" at bounding box center [462, 223] width 114 height 19
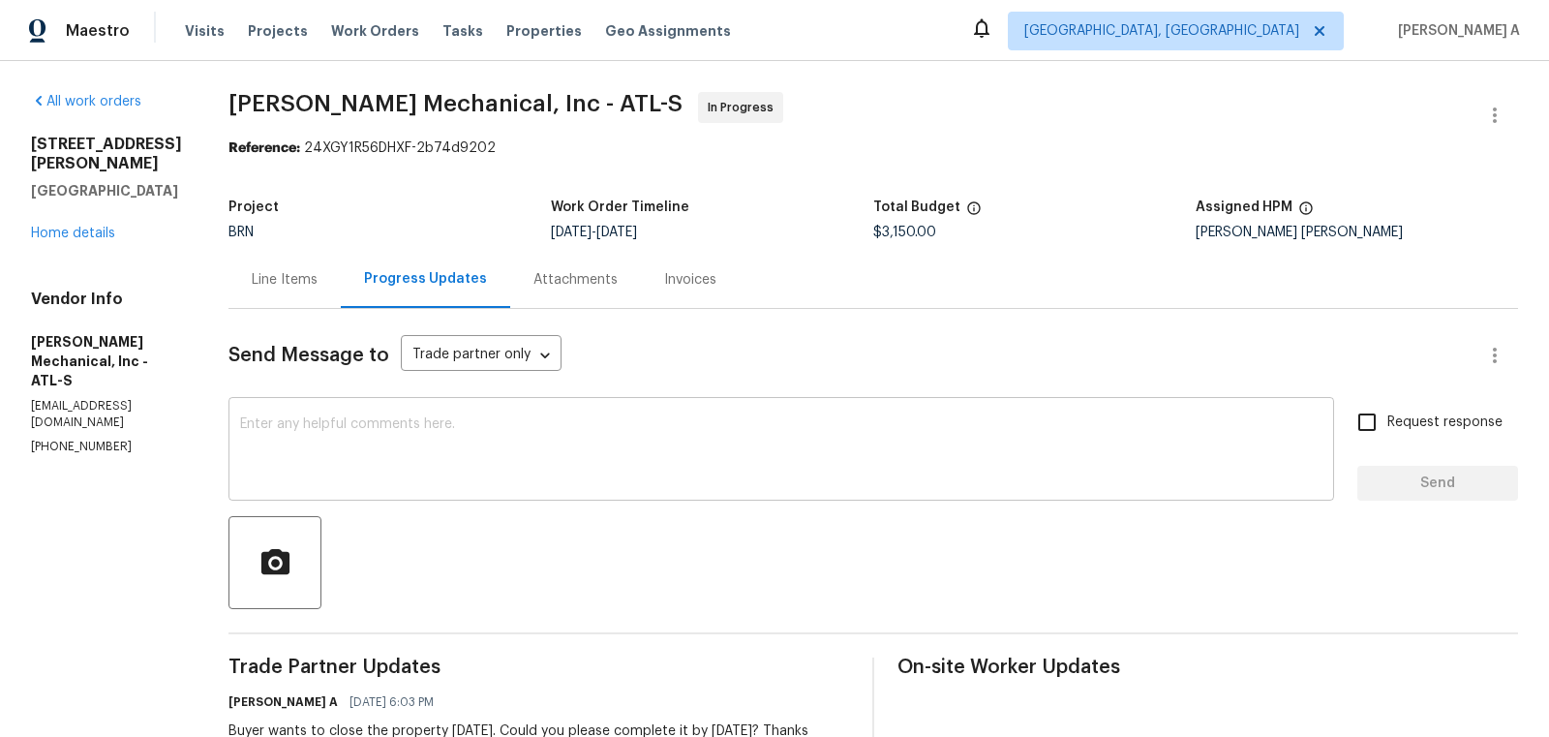
click at [532, 421] on textarea at bounding box center [781, 451] width 1082 height 68
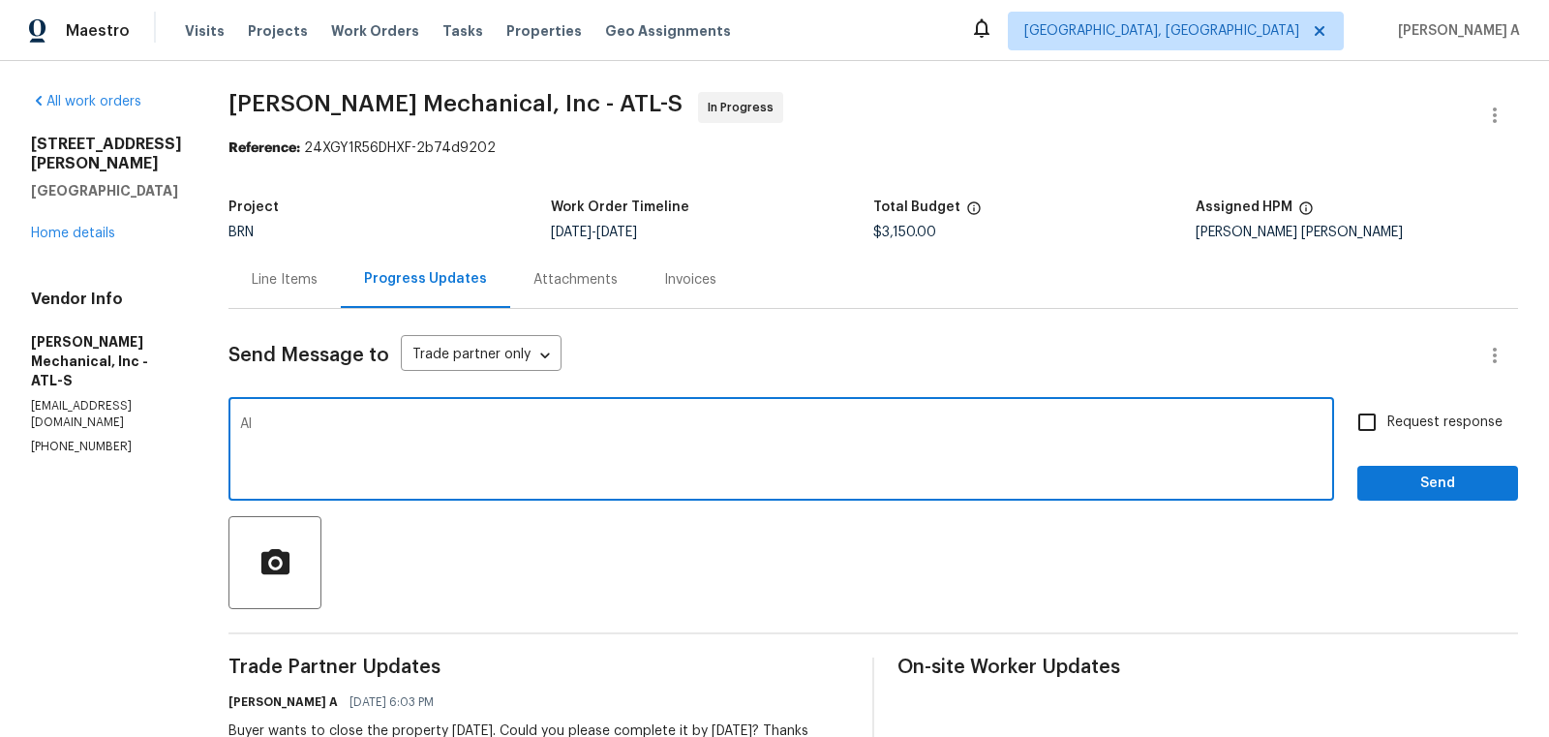
type textarea "A"
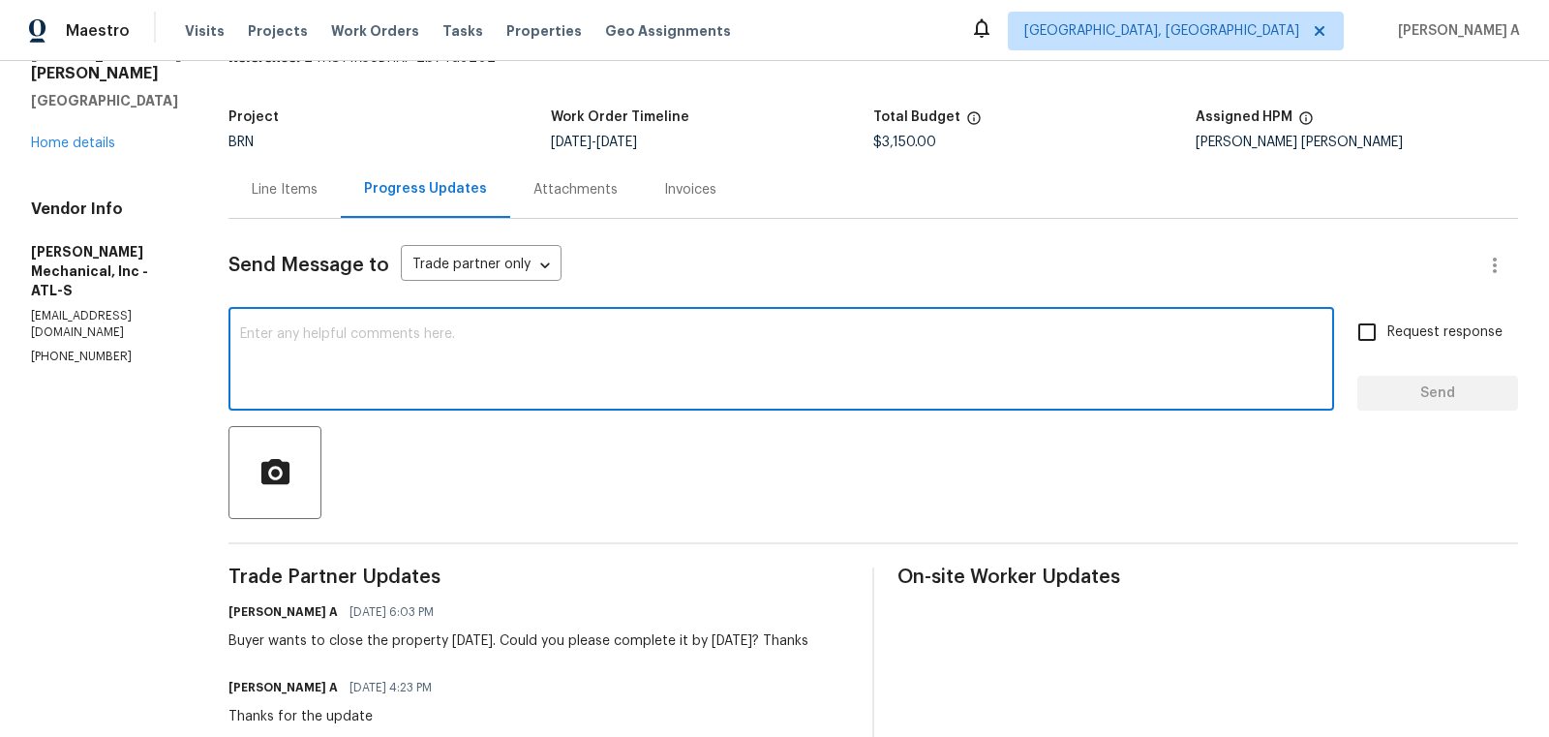
scroll to position [91, 0]
paste textarea "the gas leak been fixed?"
click at [483, 334] on textarea "Also could you please confirm if the gas leak been fixed?" at bounding box center [781, 360] width 1082 height 68
click at [0, 0] on span "Fix the auxiliary or modal verb" at bounding box center [0, 0] width 0 height 0
click at [0, 0] on qb-div "Add a comma Also ," at bounding box center [0, 0] width 0 height 0
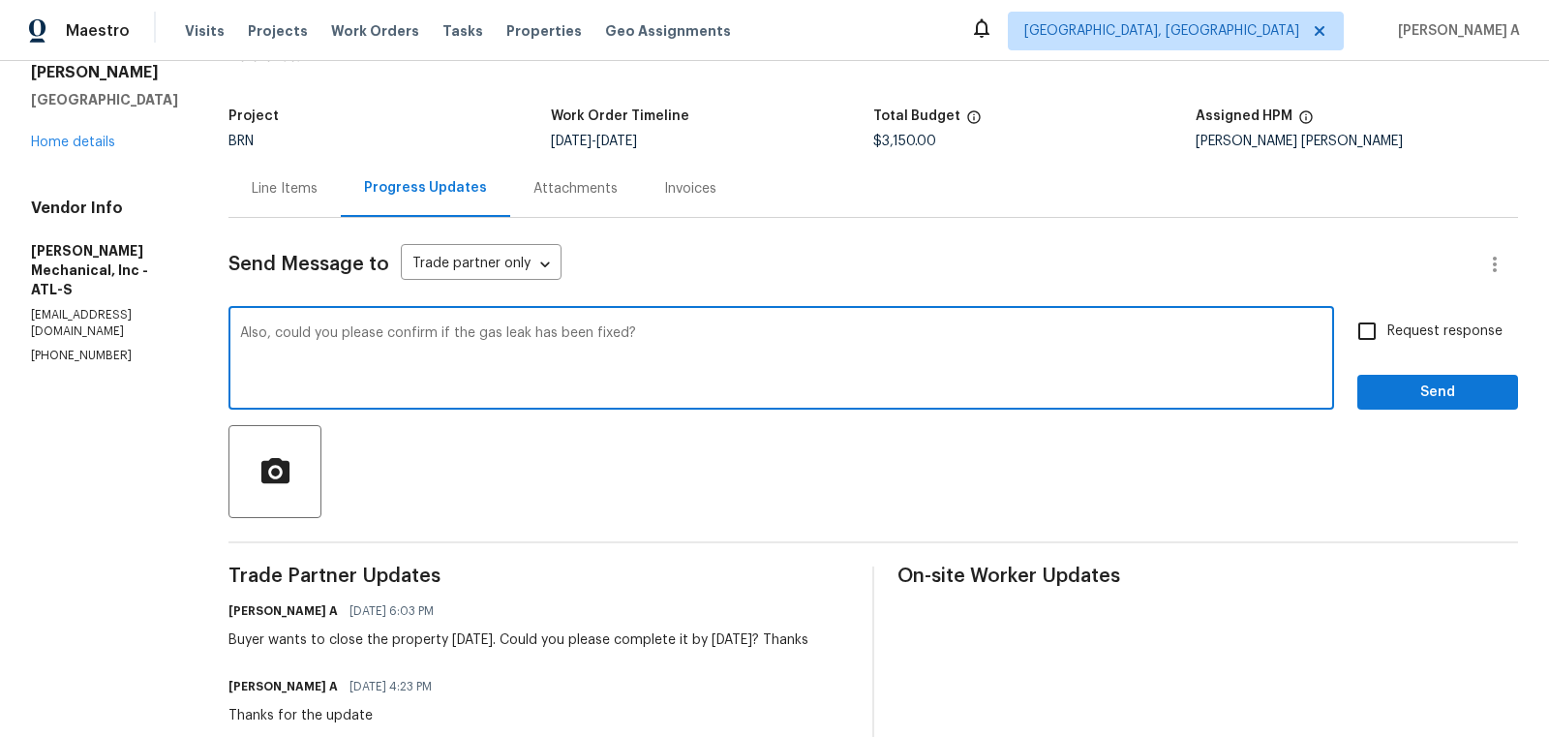
type textarea "Also, could you please confirm if the gas leak has been fixed?"
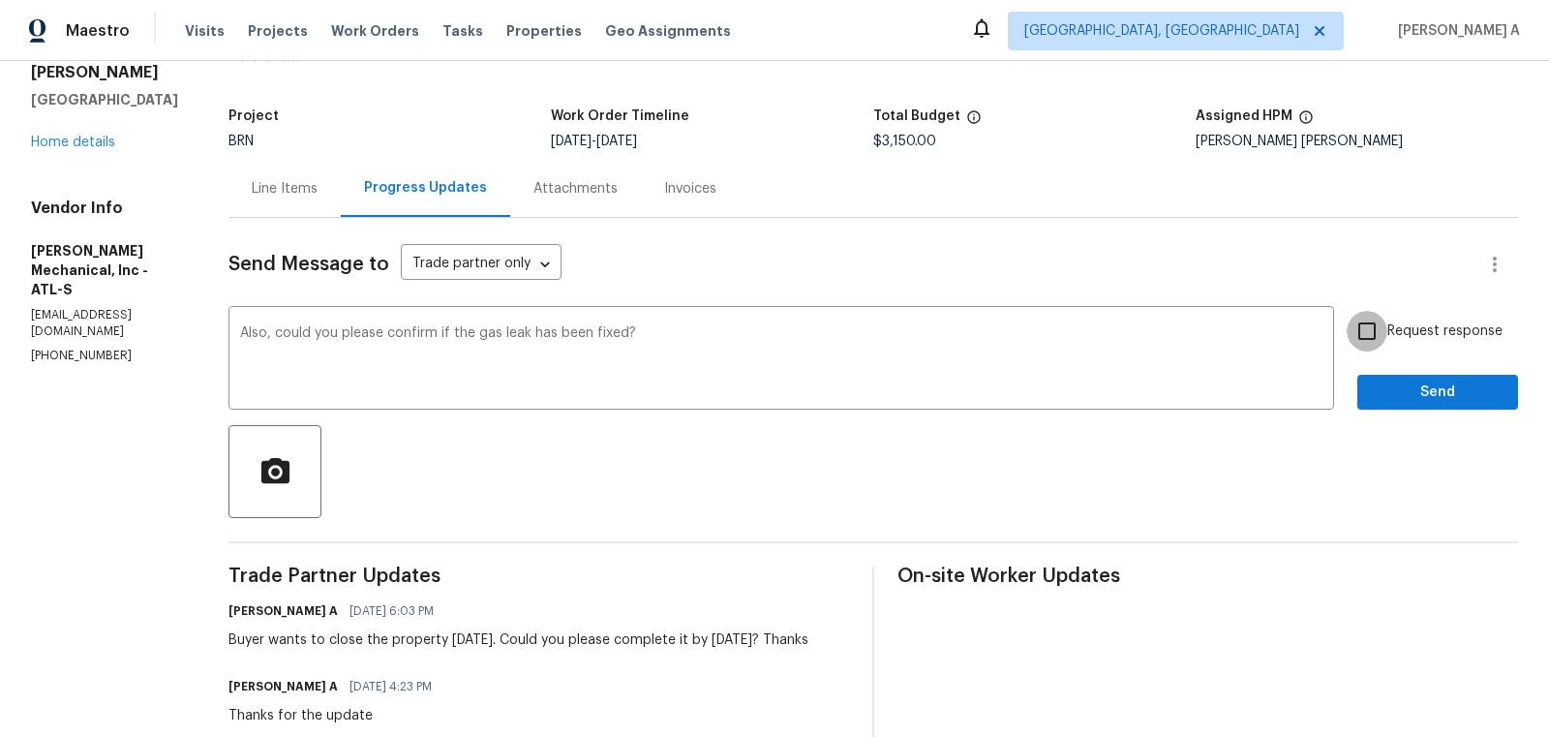
click at [1371, 318] on input "Request response" at bounding box center [1367, 331] width 41 height 41
checkbox input "true"
click at [1444, 389] on span "Send" at bounding box center [1438, 392] width 130 height 24
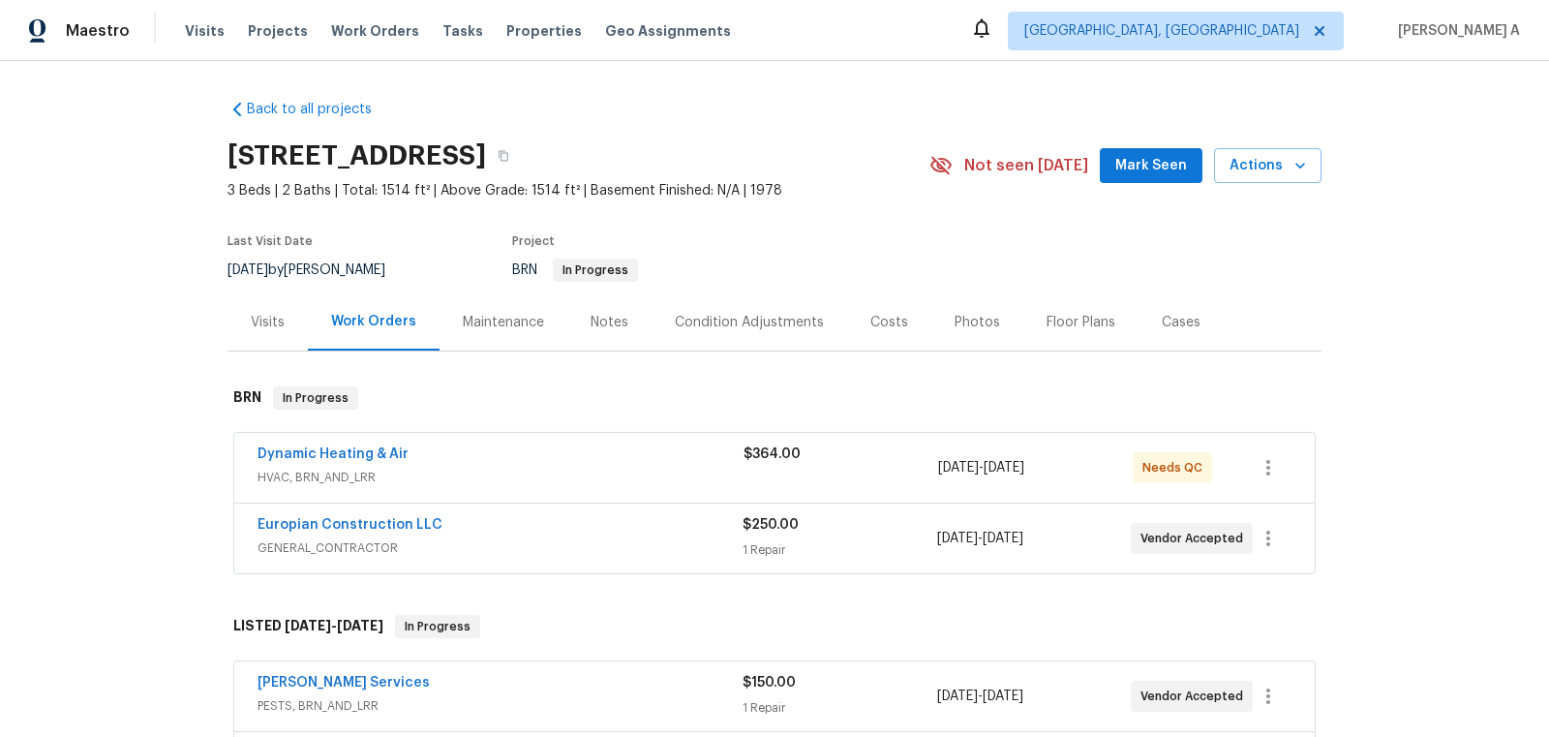
click at [342, 461] on span "Dynamic Heating & Air" at bounding box center [333, 453] width 151 height 19
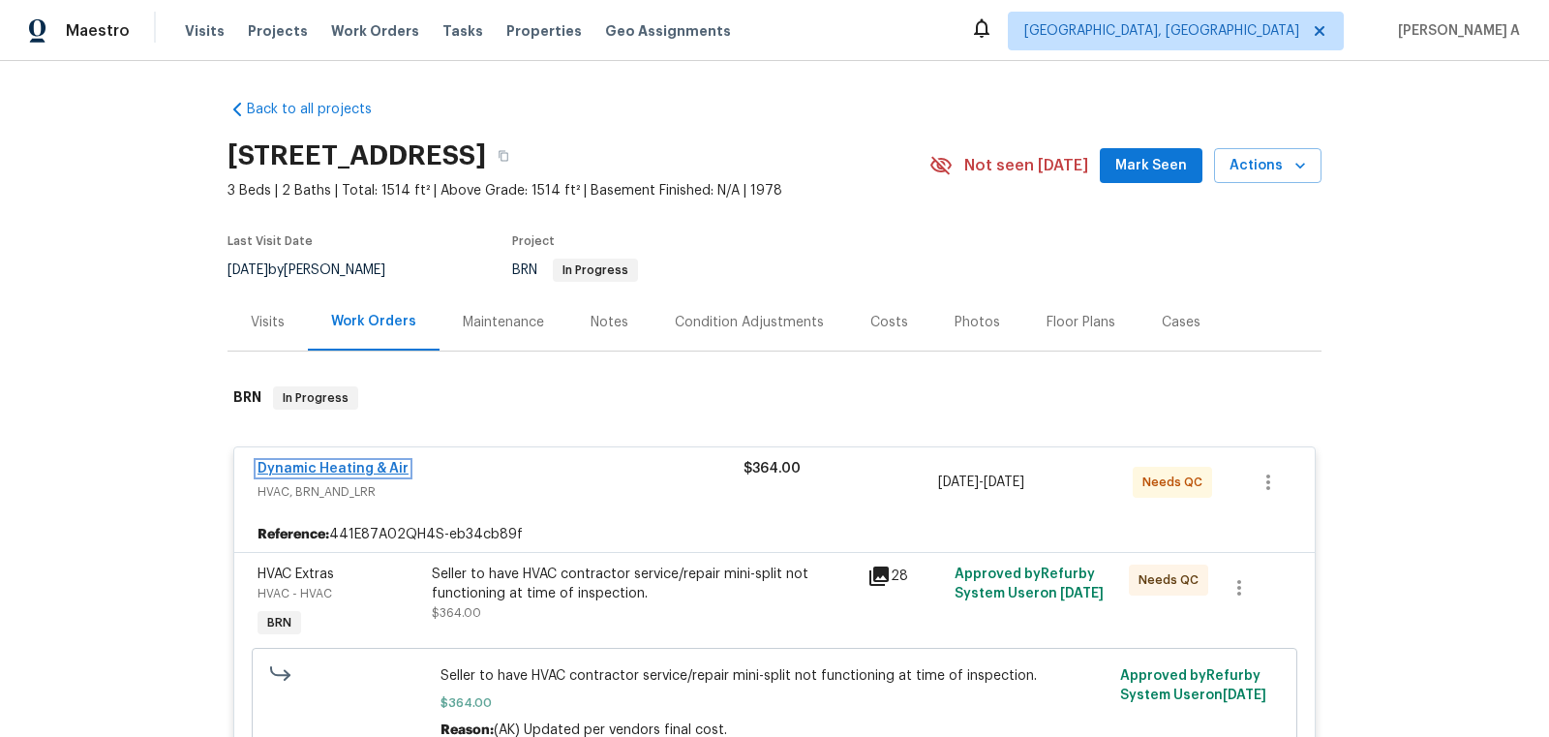
click at [347, 467] on link "Dynamic Heating & Air" at bounding box center [333, 469] width 151 height 14
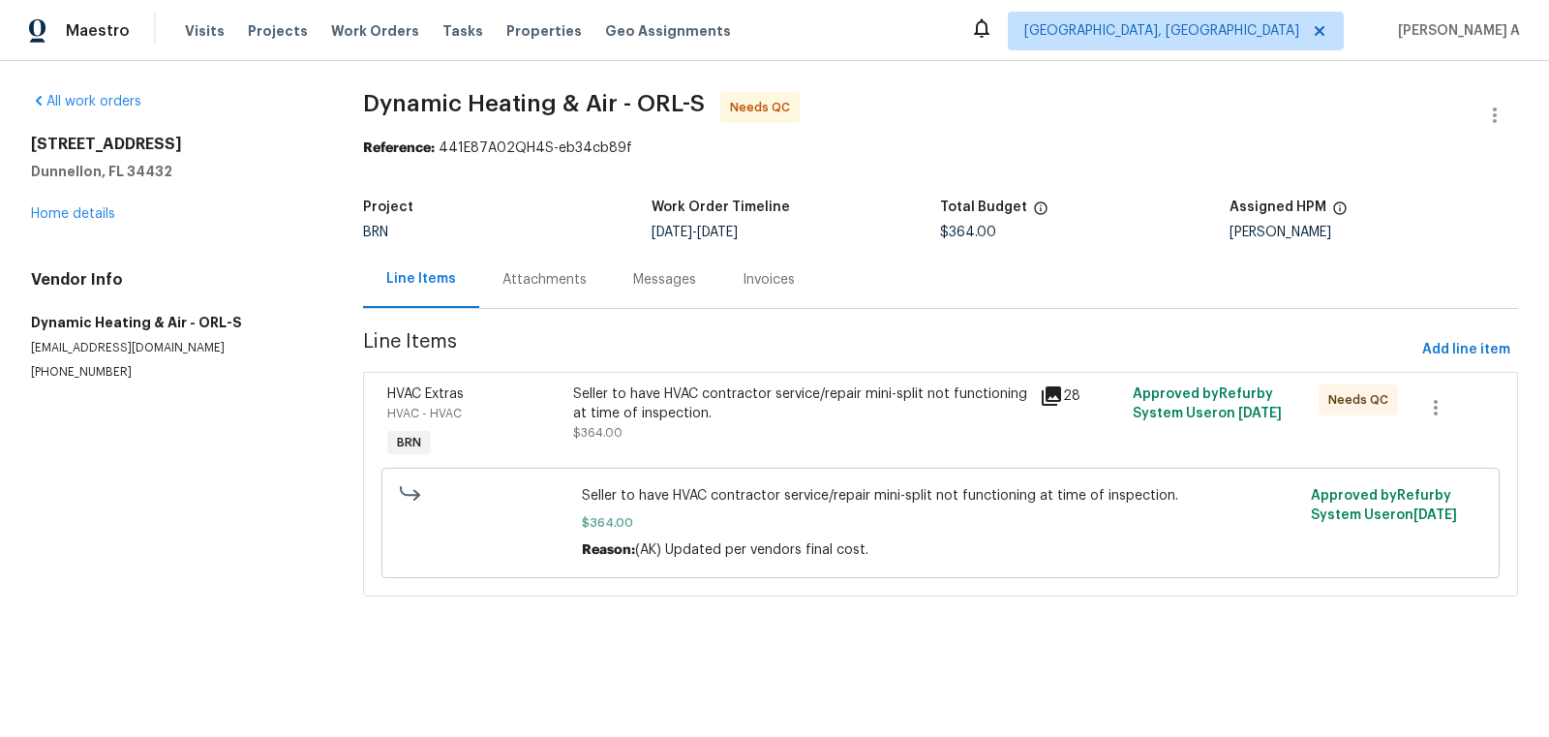
click at [854, 405] on div "Seller to have HVAC contractor service/repair mini-split not functioning at tim…" at bounding box center [800, 403] width 454 height 39
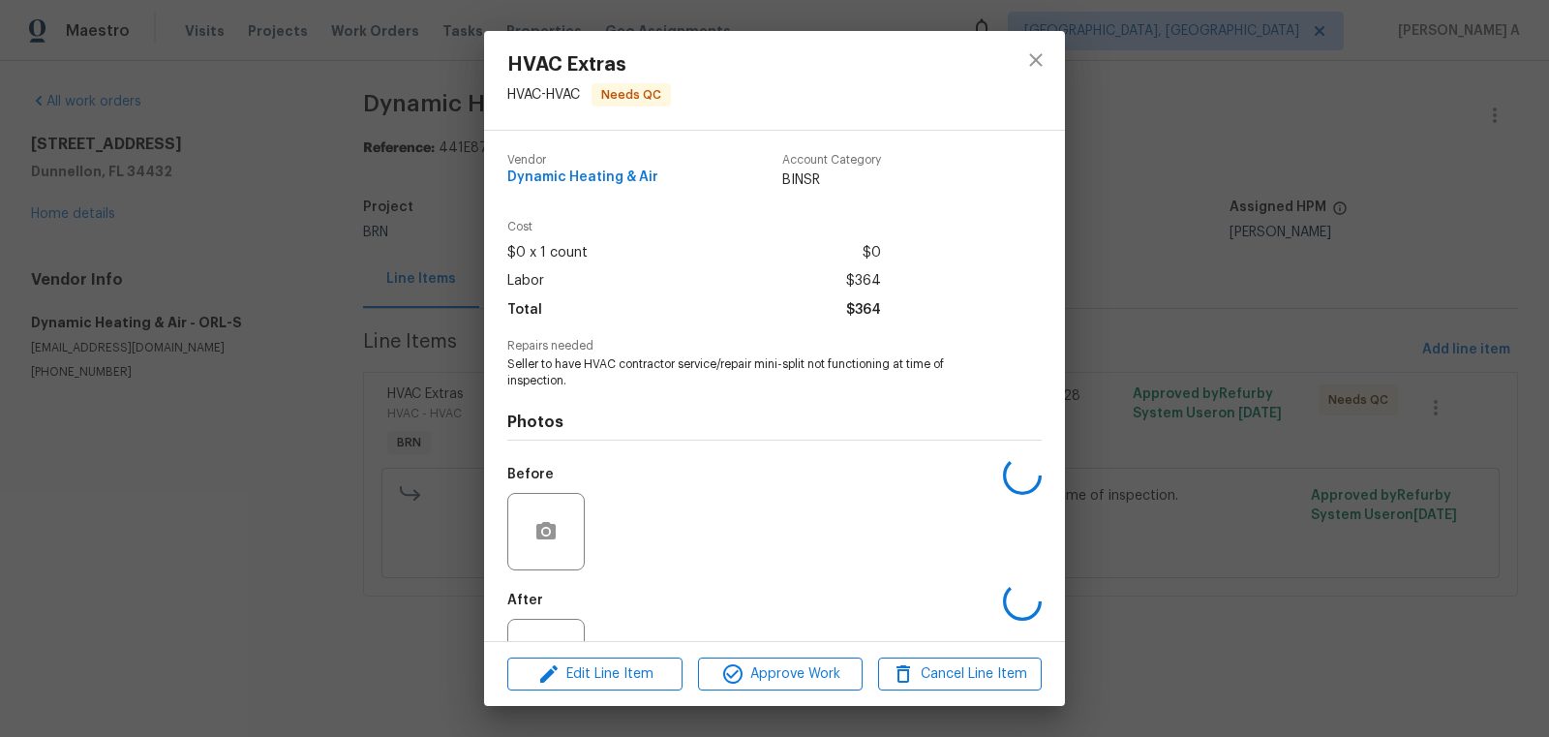
scroll to position [74, 0]
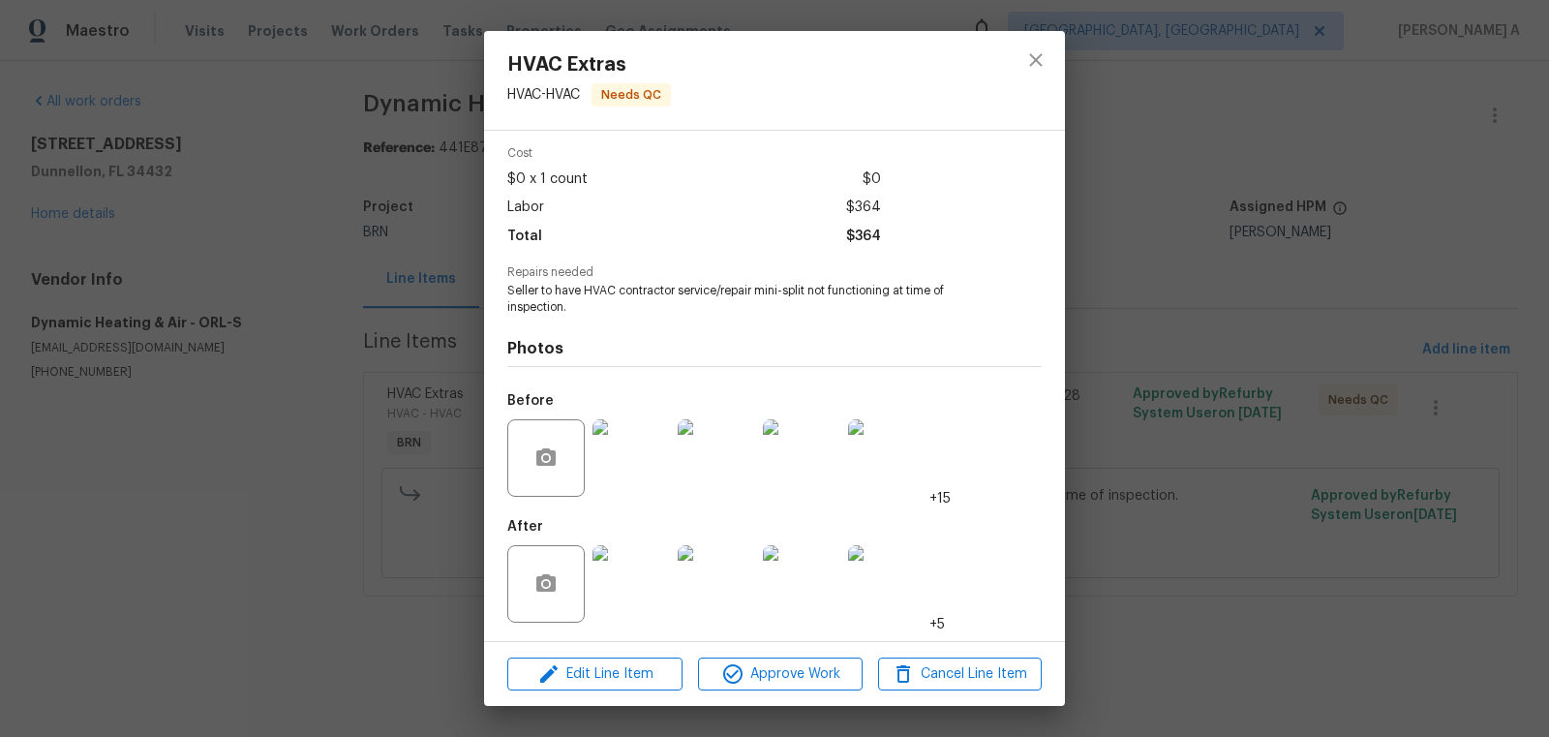
click at [635, 594] on img at bounding box center [631, 583] width 77 height 77
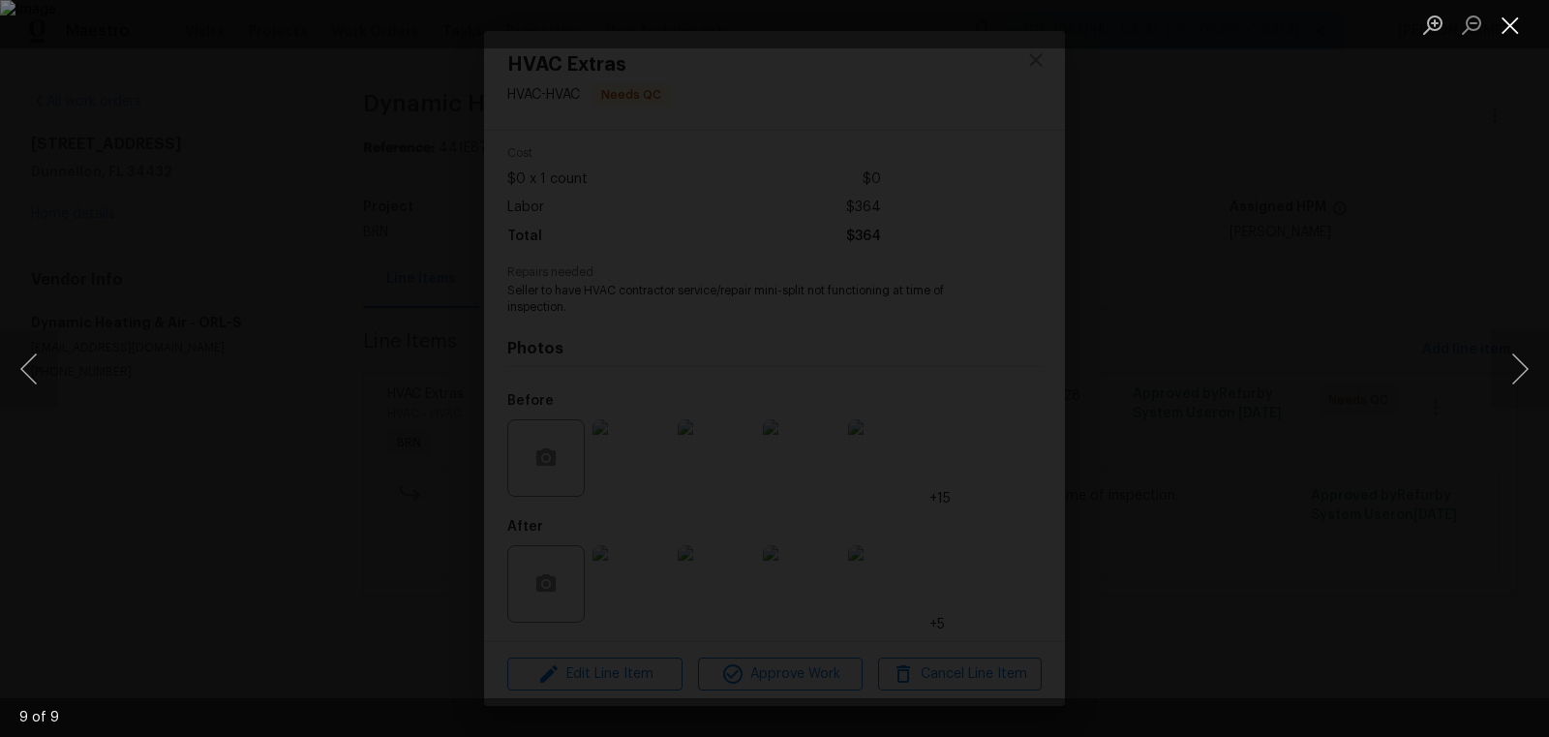
click at [1522, 27] on button "Close lightbox" at bounding box center [1510, 25] width 39 height 34
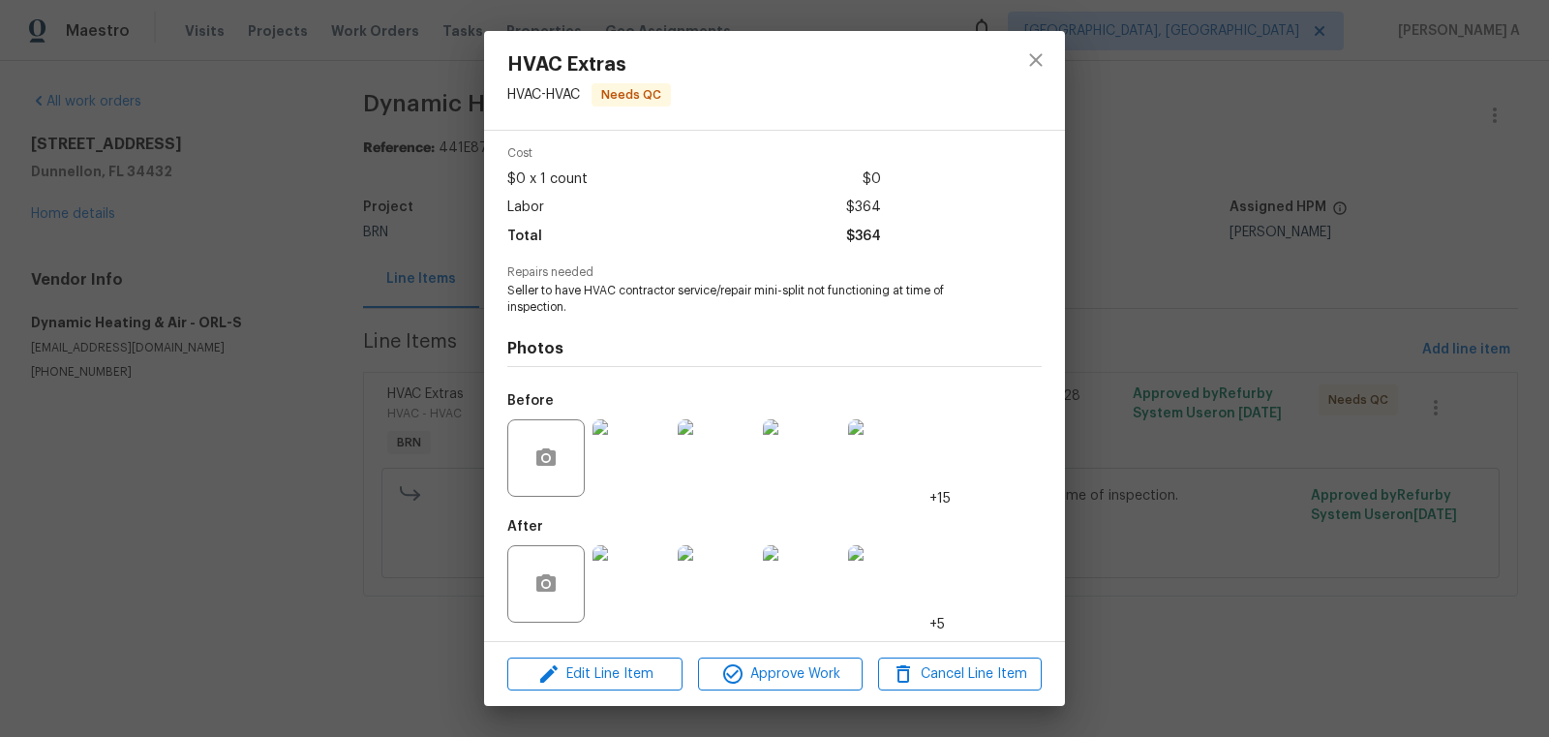
click at [633, 468] on img at bounding box center [631, 457] width 77 height 77
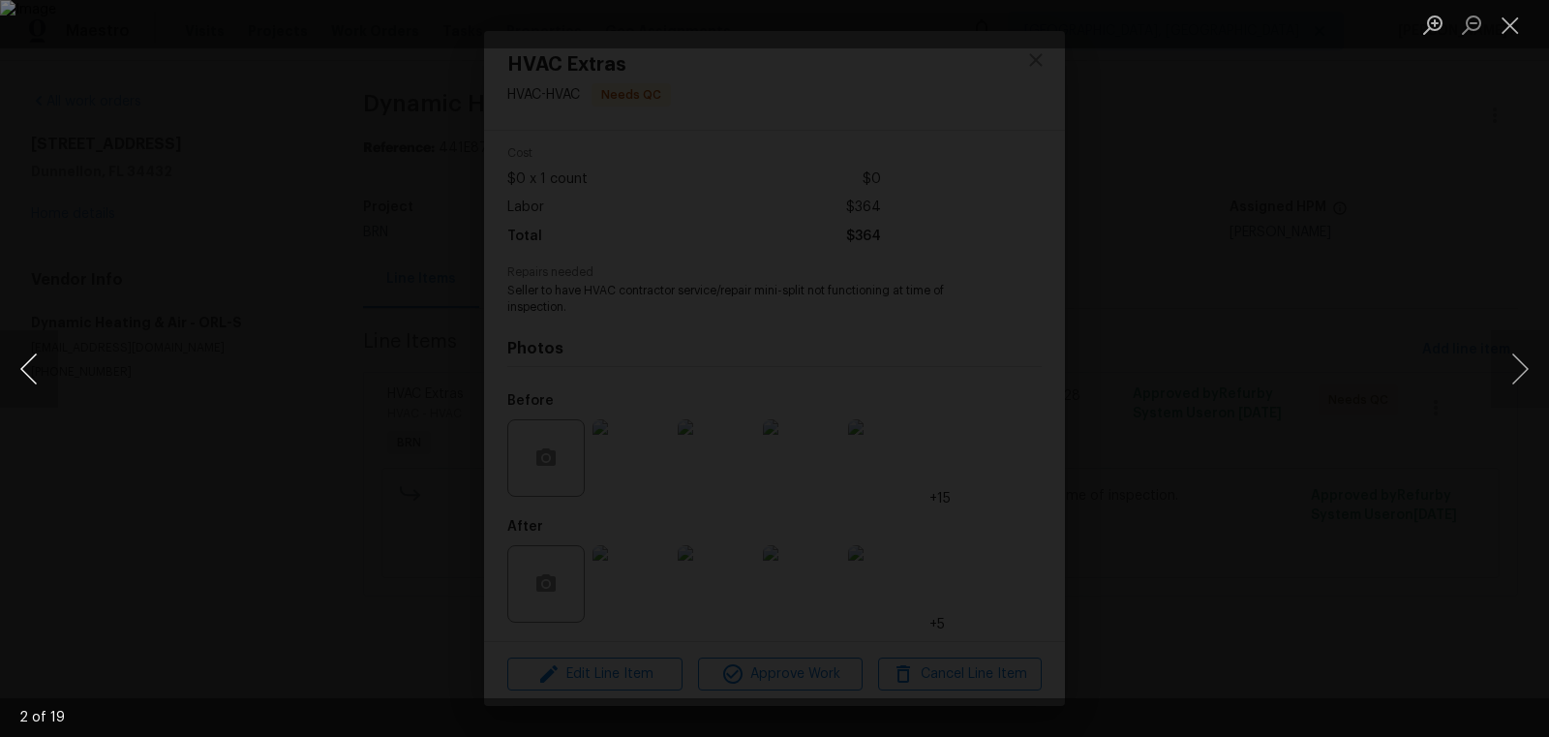
click at [36, 350] on button "Previous image" at bounding box center [29, 368] width 58 height 77
click at [1510, 21] on button "Close lightbox" at bounding box center [1510, 25] width 39 height 34
click at [1505, 23] on button "Close lightbox" at bounding box center [1510, 25] width 39 height 34
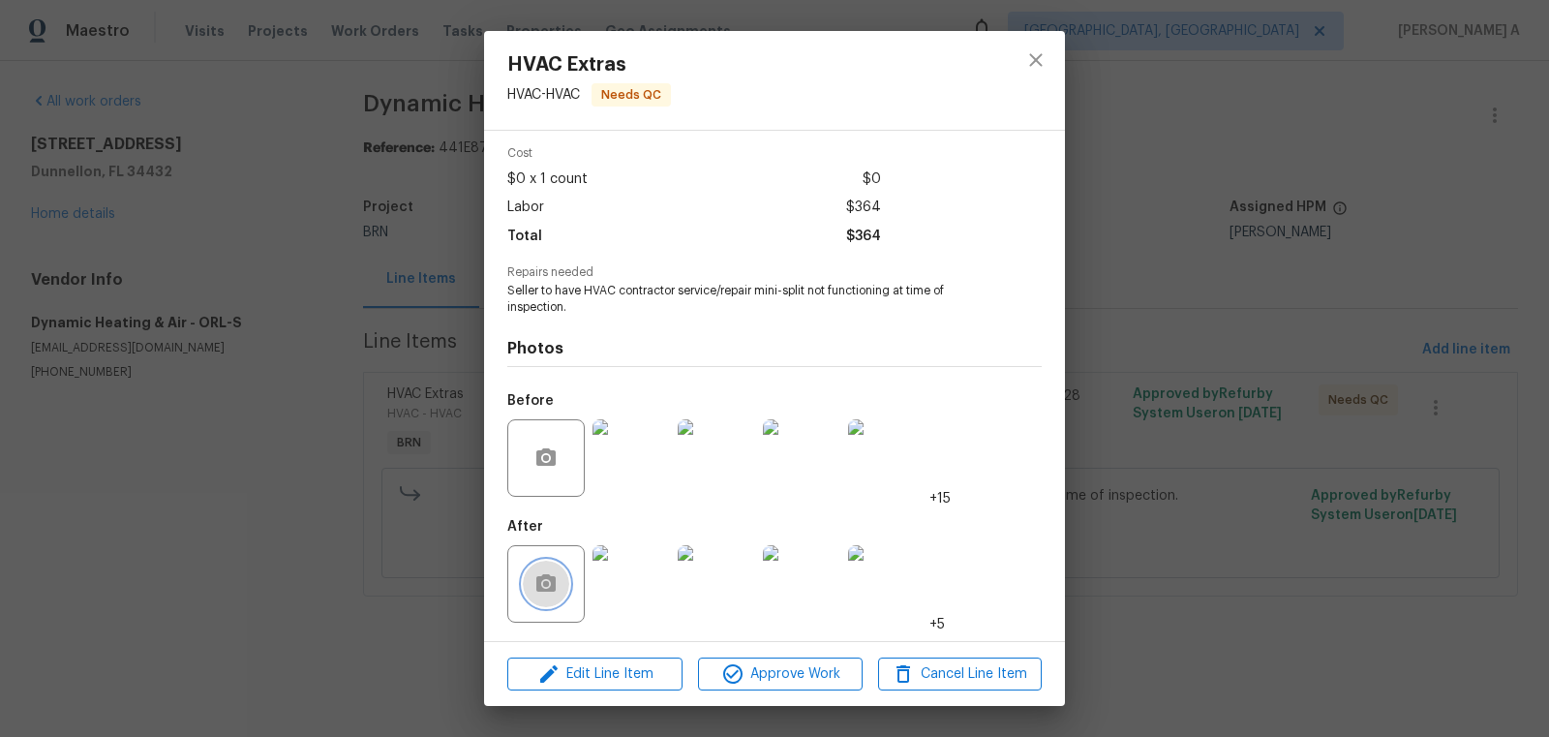
click at [547, 565] on button "button" at bounding box center [546, 584] width 46 height 46
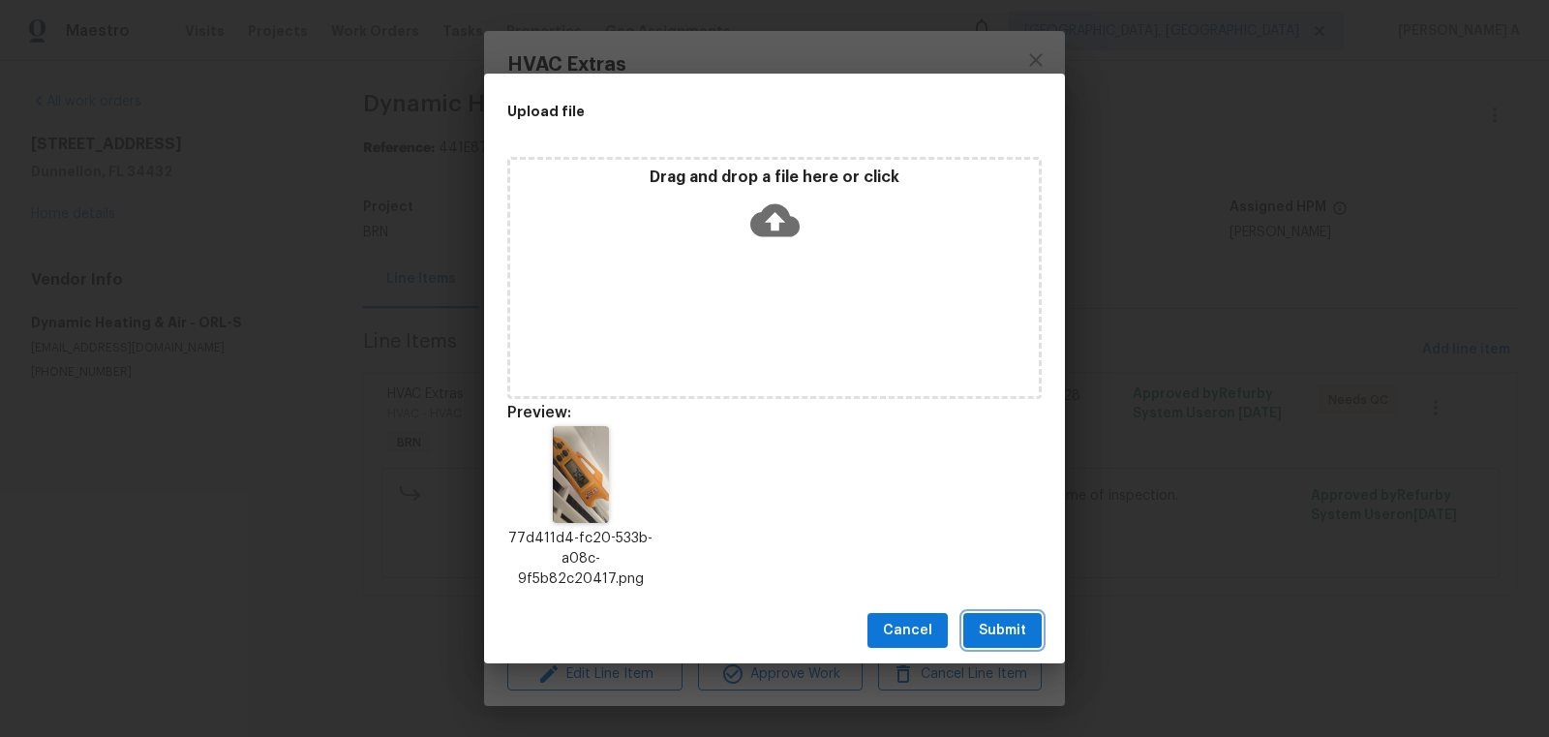
click at [1007, 627] on span "Submit" at bounding box center [1002, 631] width 47 height 24
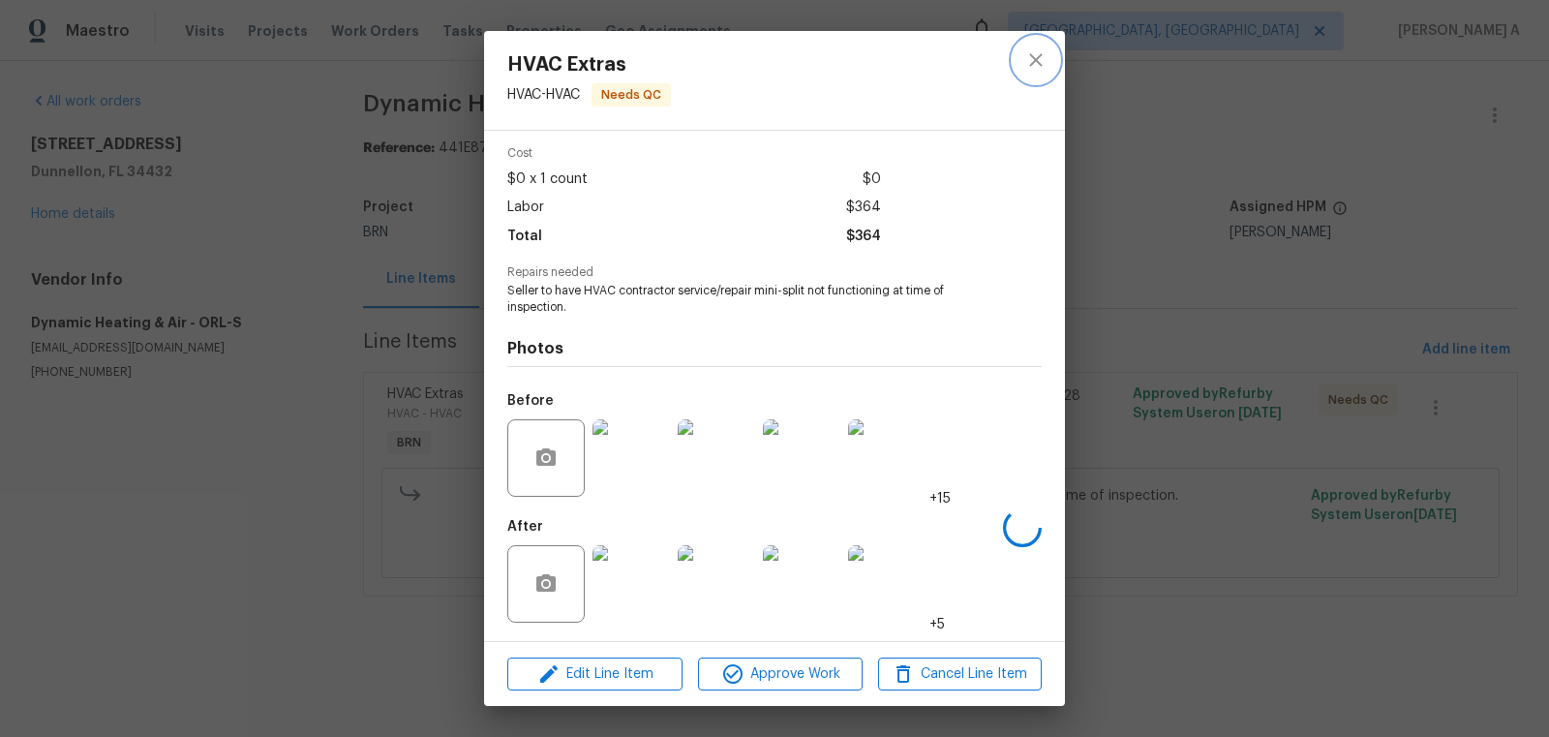
click at [1034, 58] on icon "close" at bounding box center [1035, 59] width 13 height 13
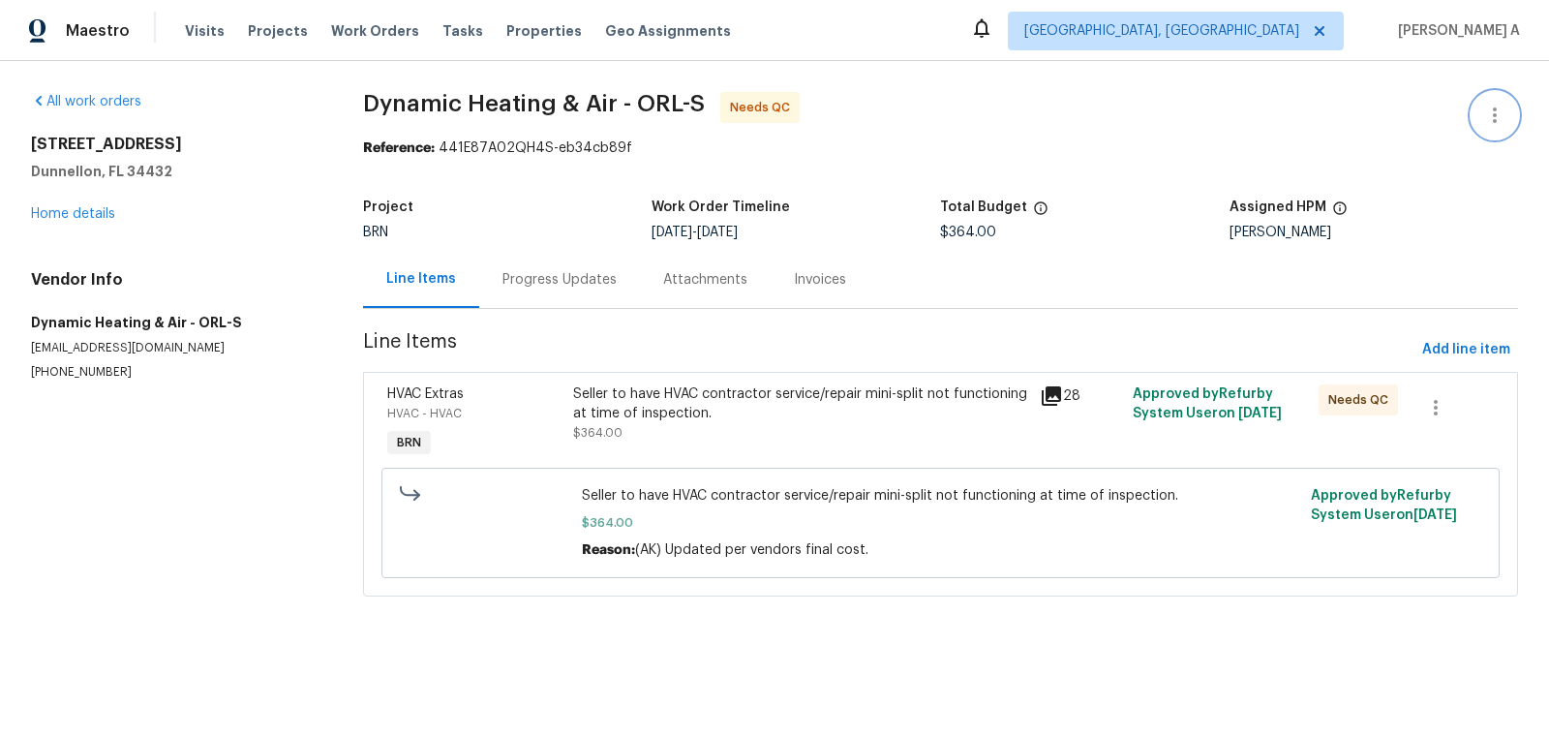
click at [1491, 116] on icon "button" at bounding box center [1494, 115] width 23 height 23
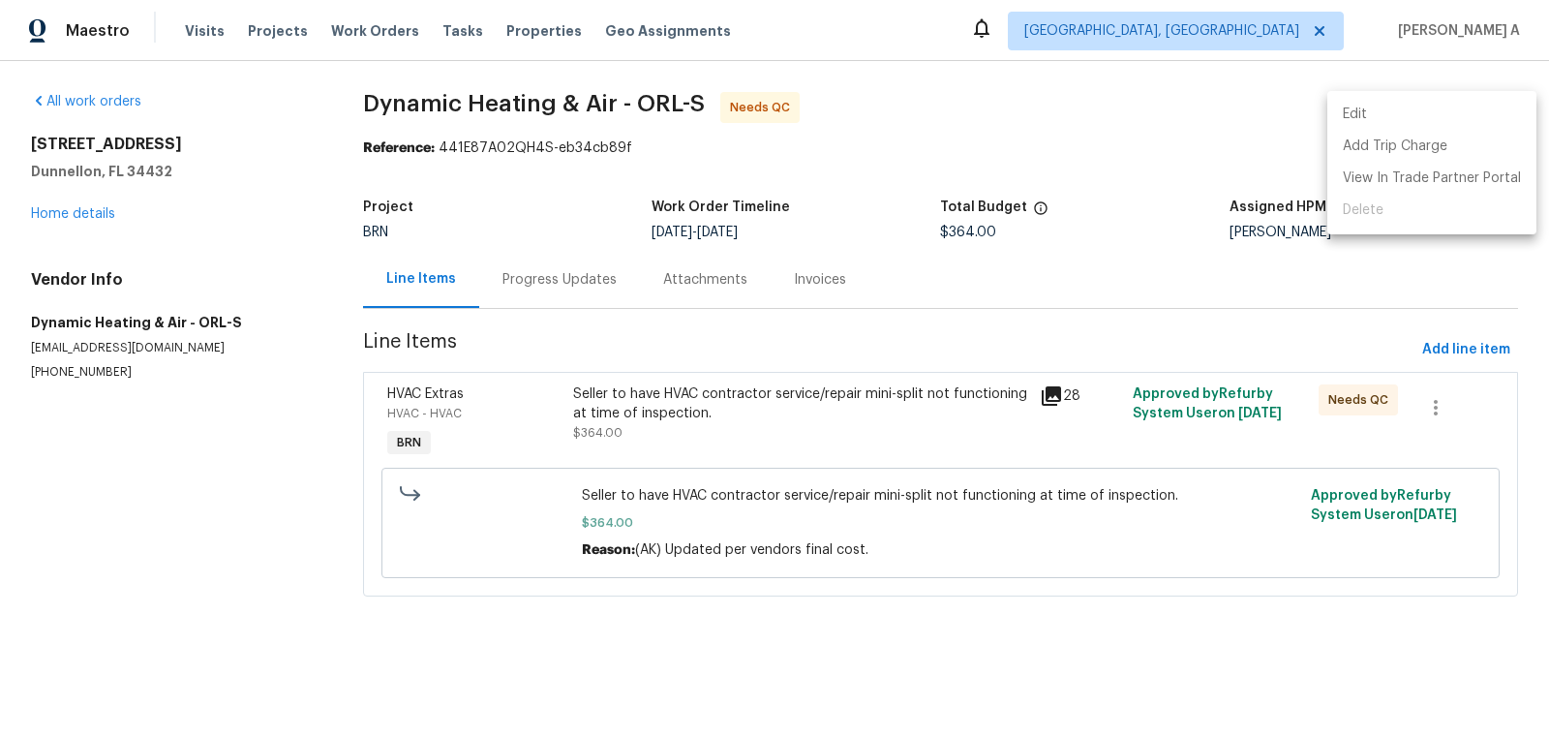
click at [1450, 113] on li "Edit" at bounding box center [1431, 115] width 209 height 32
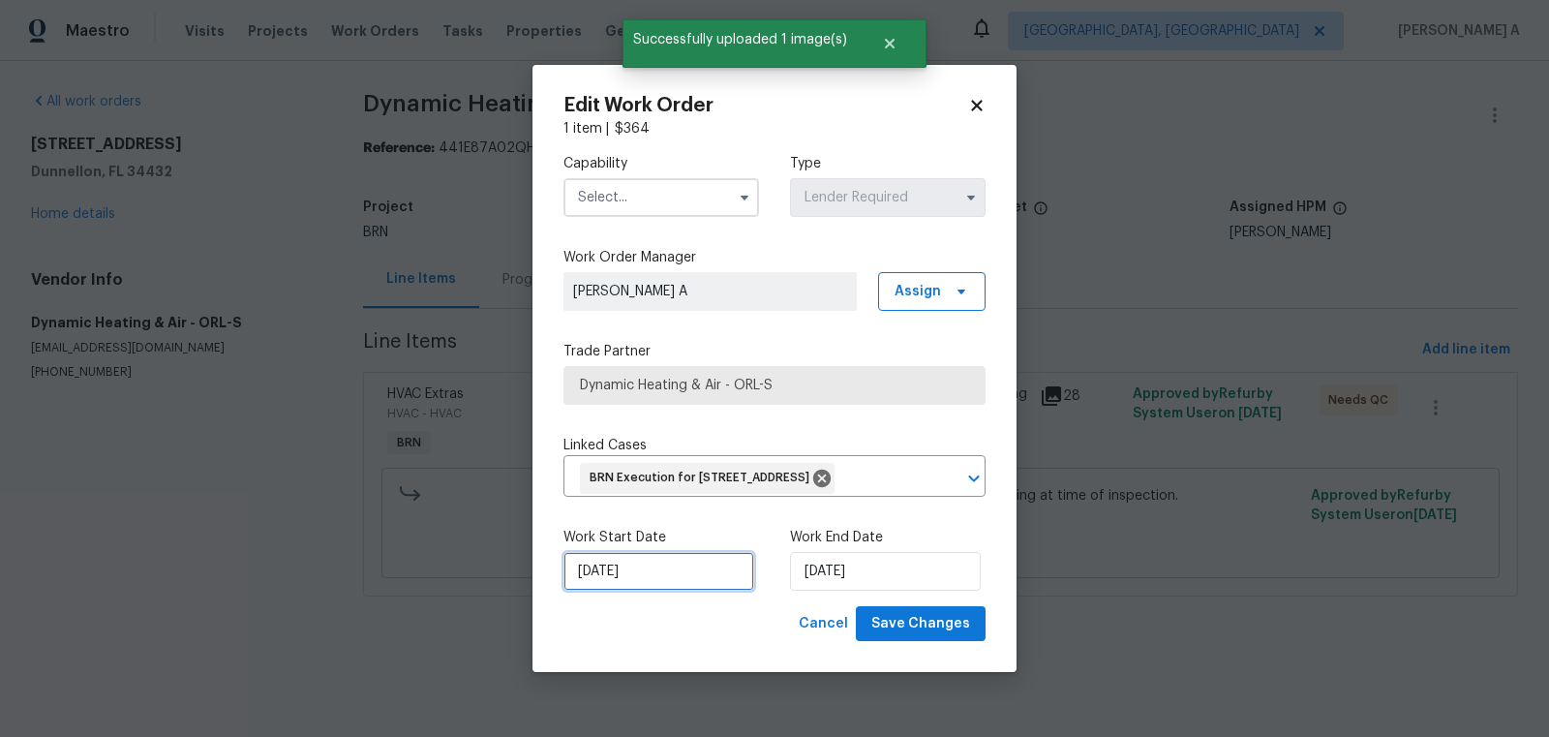
click at [625, 583] on input "9/19/2025" at bounding box center [658, 571] width 191 height 39
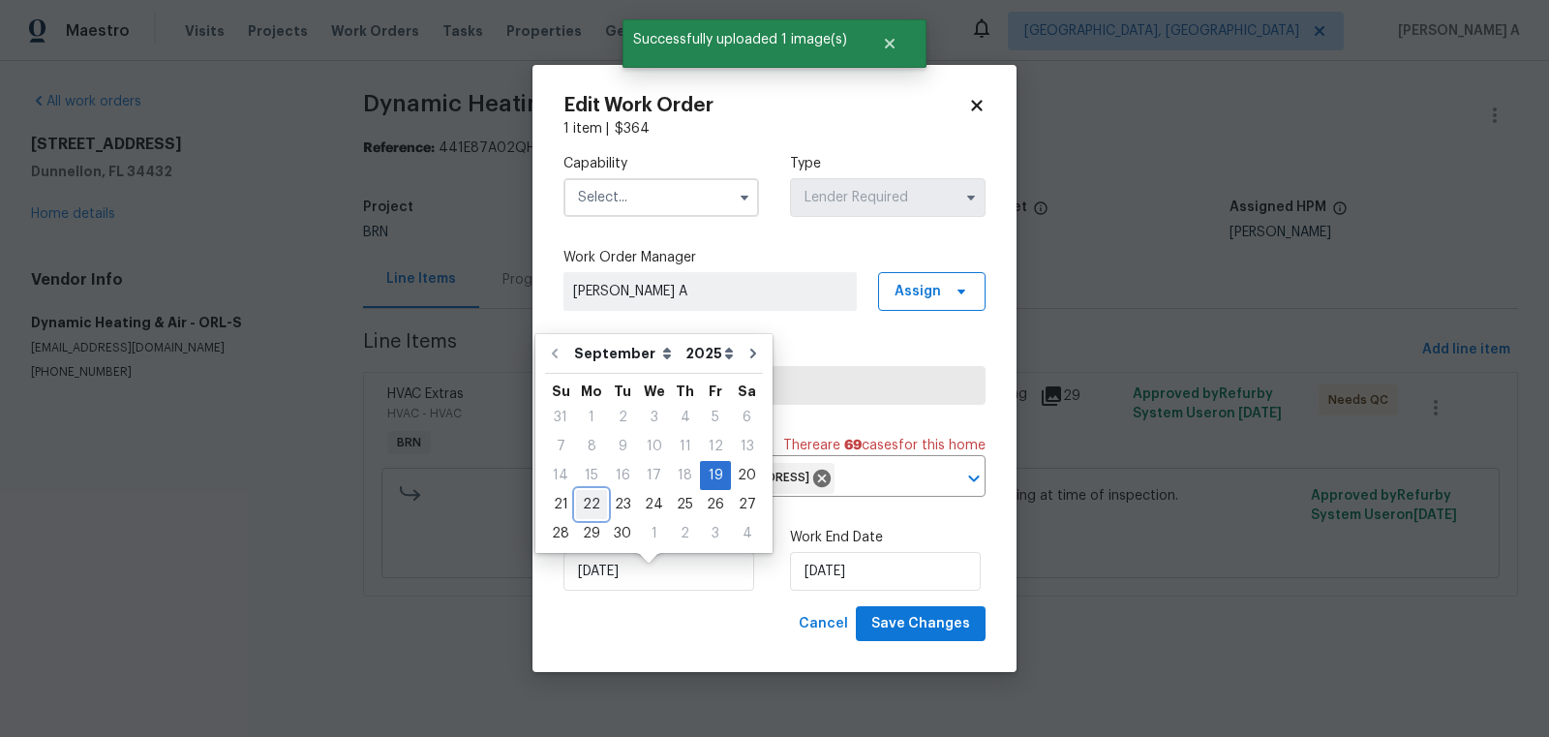
click at [593, 504] on div "22" at bounding box center [591, 504] width 31 height 27
type input "9/22/2025"
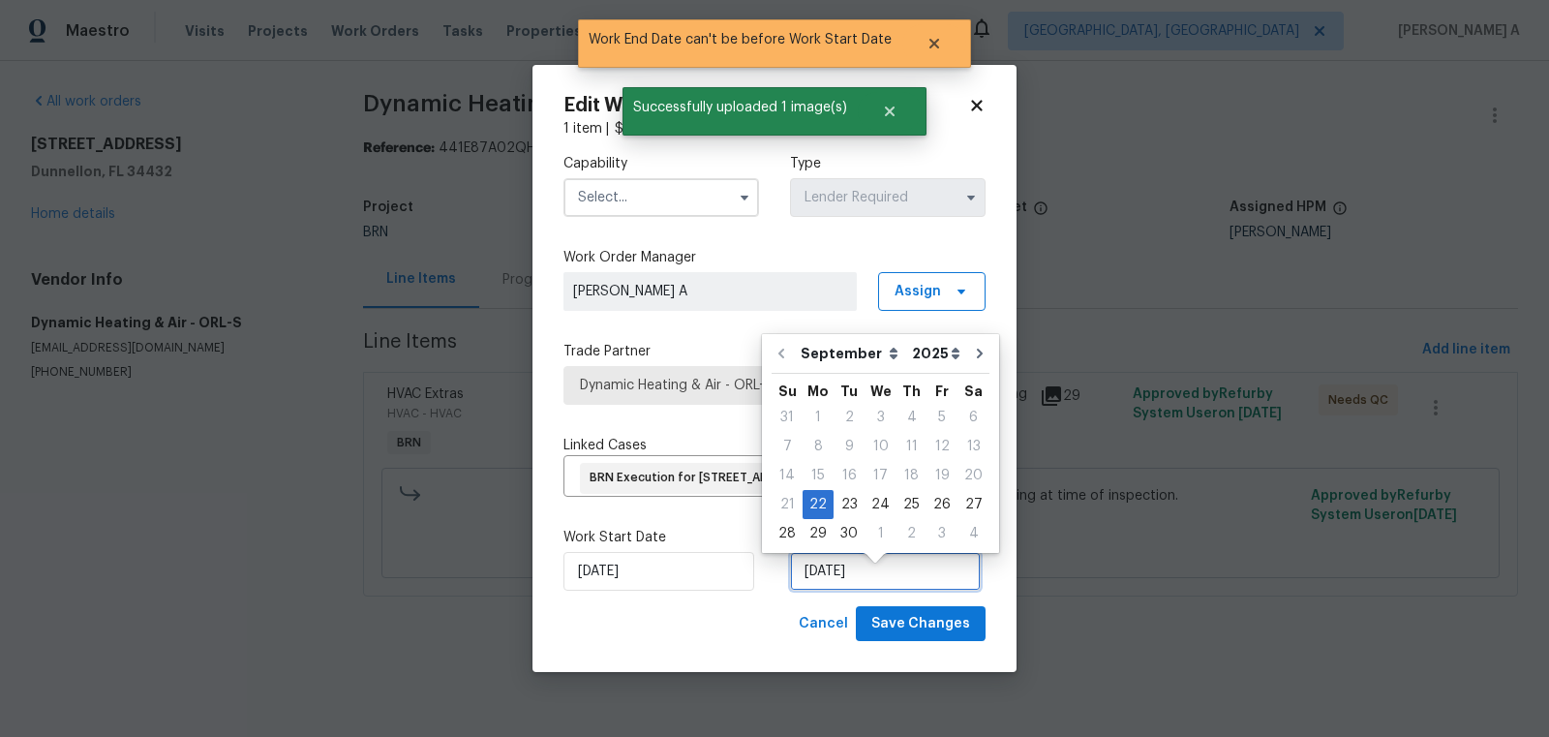
click at [883, 579] on input "9/22/2025" at bounding box center [885, 571] width 191 height 39
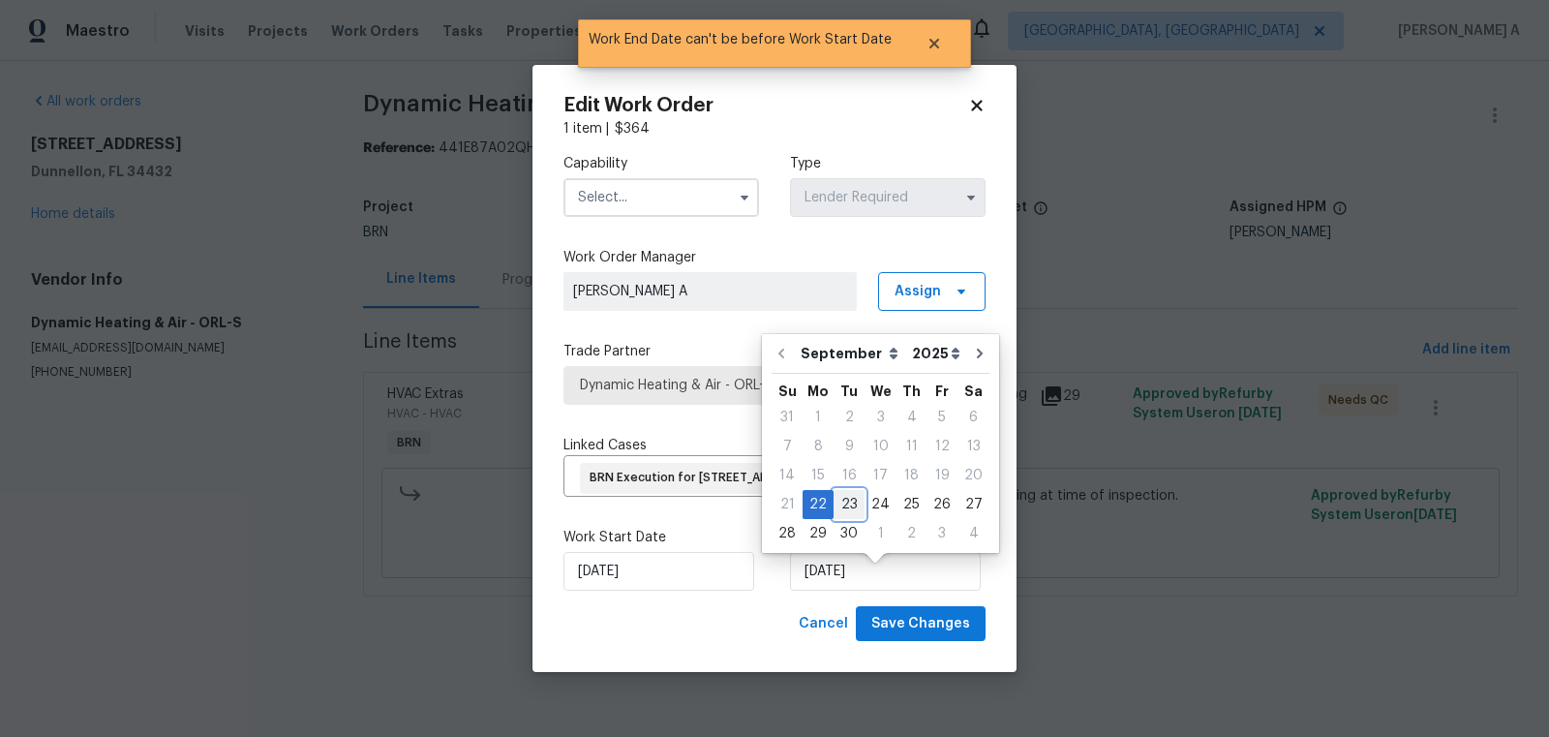
click at [854, 496] on div "23" at bounding box center [849, 504] width 31 height 27
type input "[DATE]"
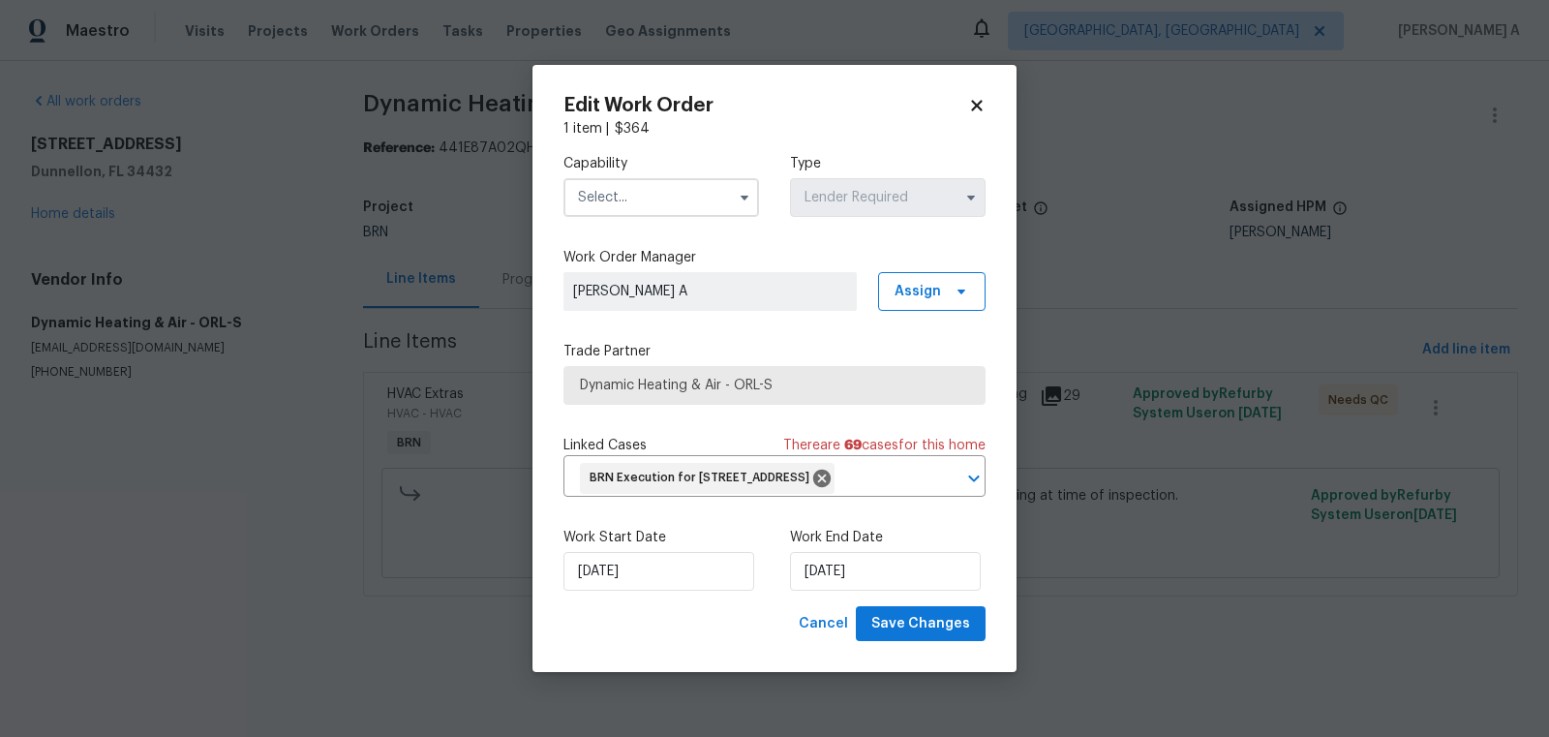
click at [641, 178] on input "text" at bounding box center [661, 197] width 196 height 39
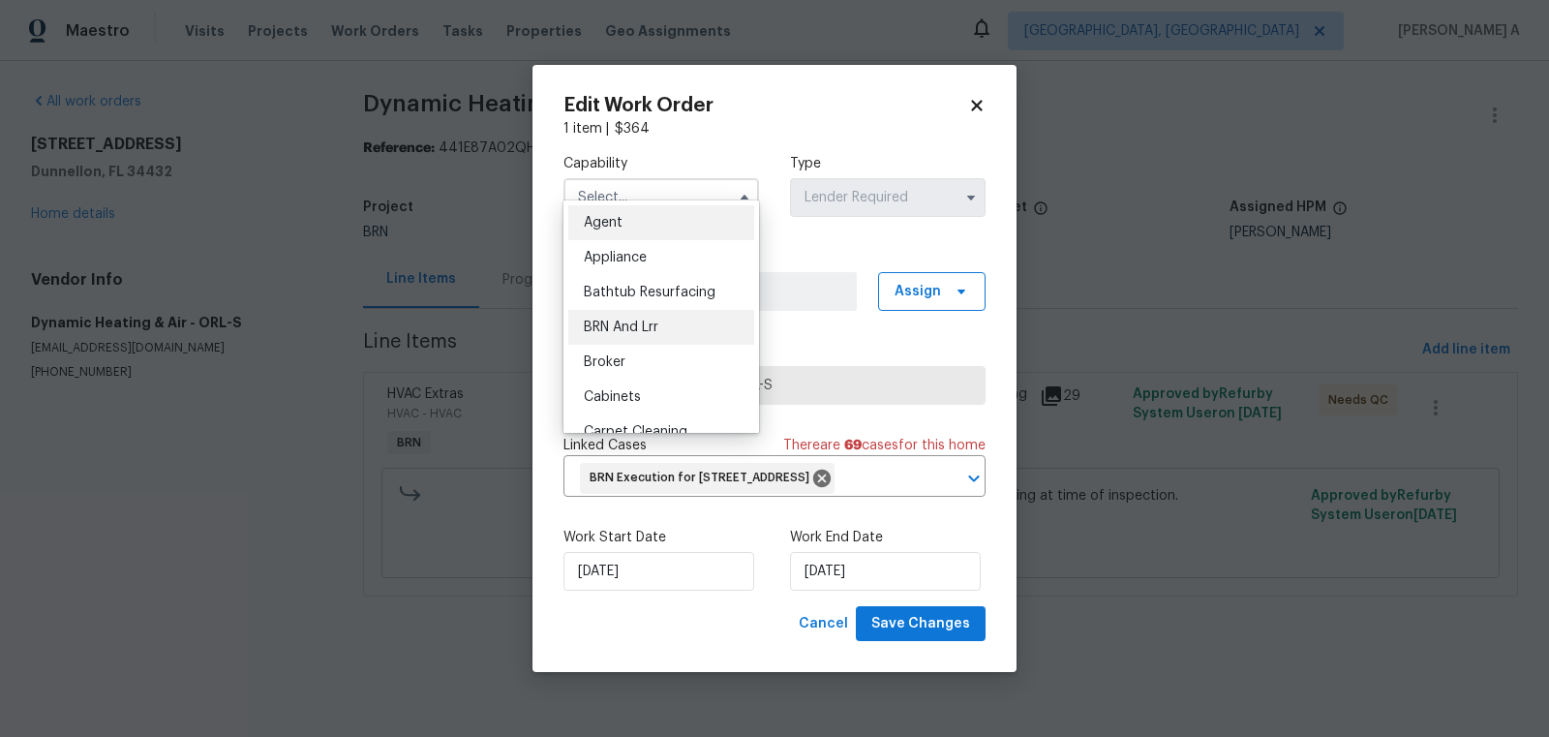
click at [645, 311] on div "BRN And Lrr" at bounding box center [661, 327] width 186 height 35
type input "BRN And Lrr"
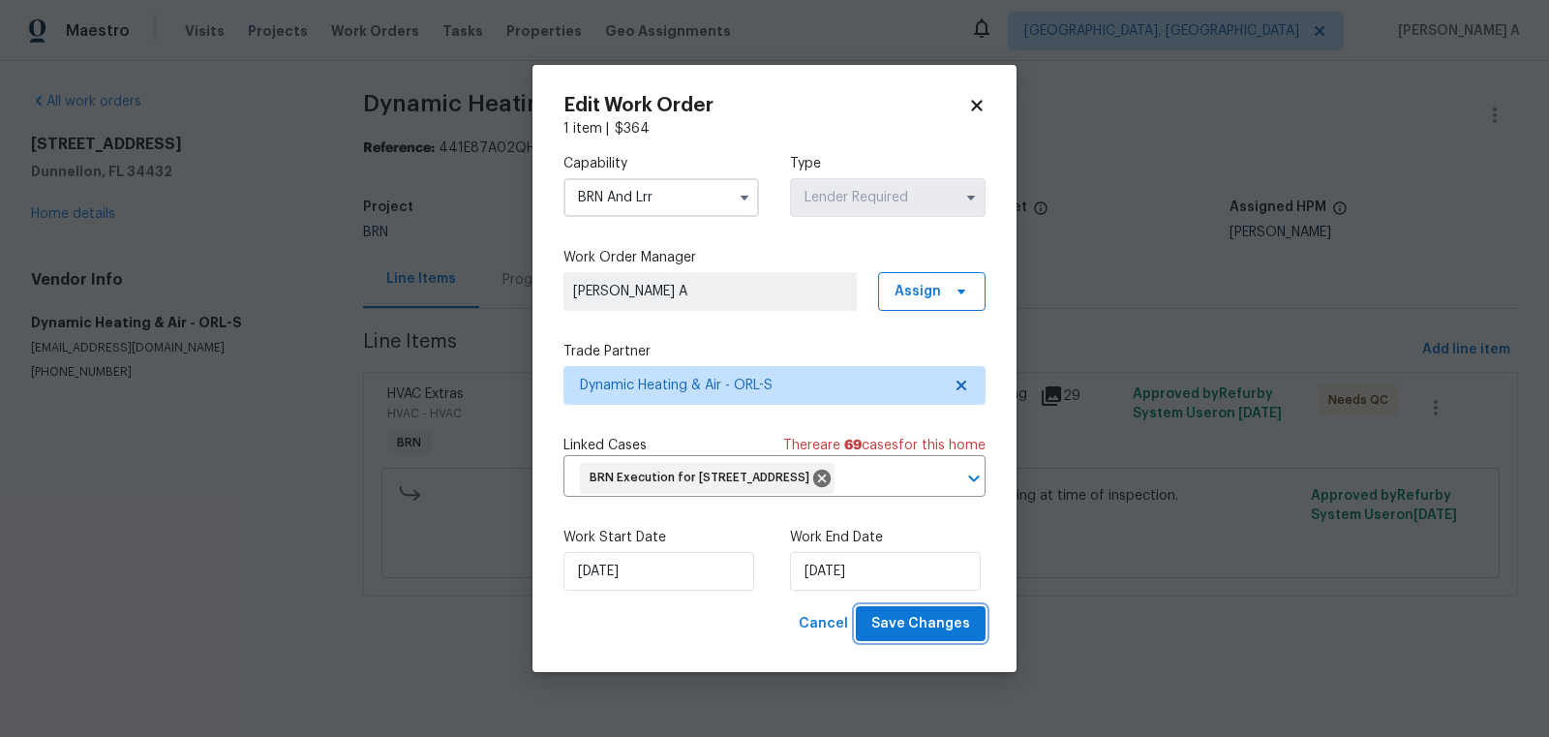
click at [930, 627] on span "Save Changes" at bounding box center [920, 624] width 99 height 24
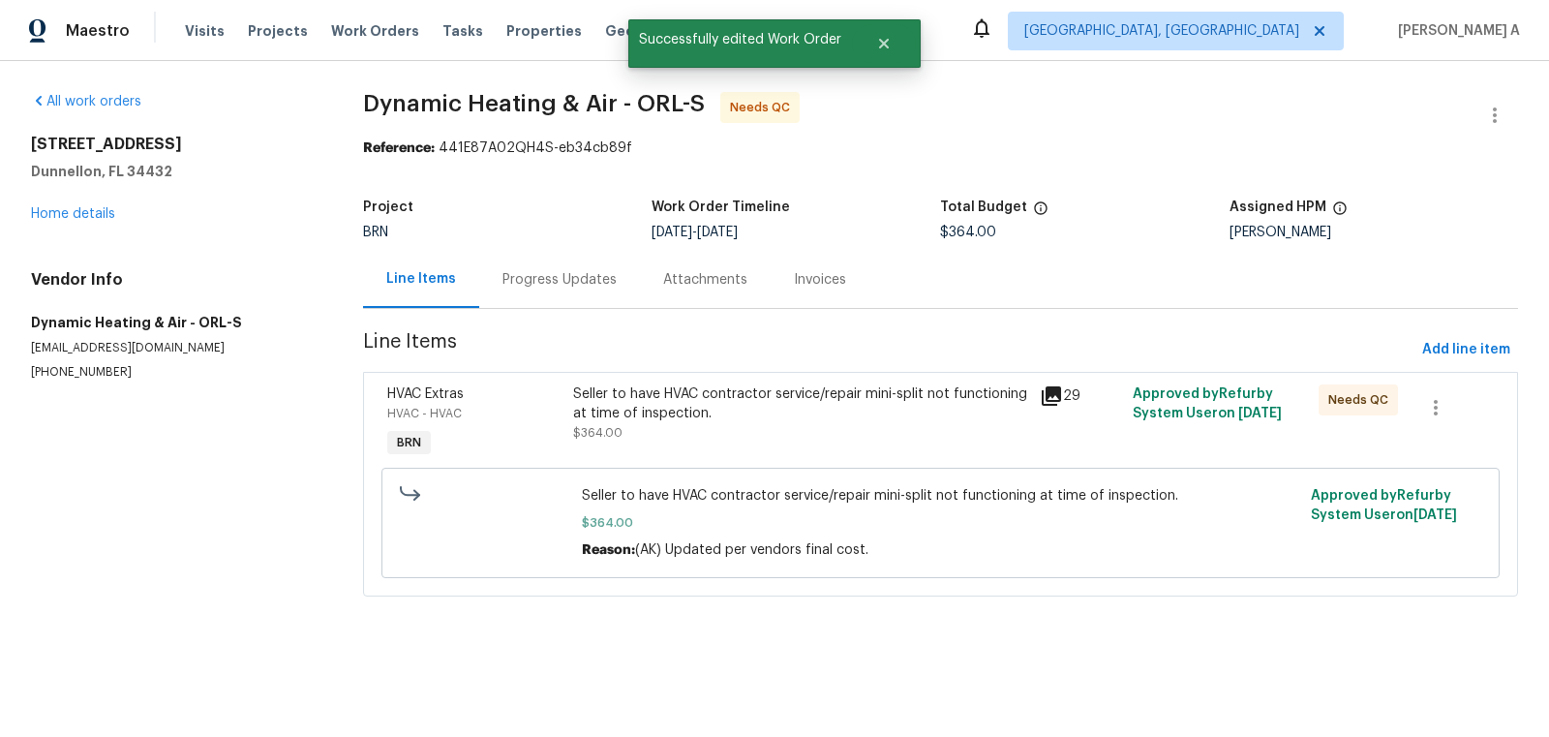
click at [770, 435] on div "Seller to have HVAC contractor service/repair mini-split not functioning at tim…" at bounding box center [800, 413] width 454 height 58
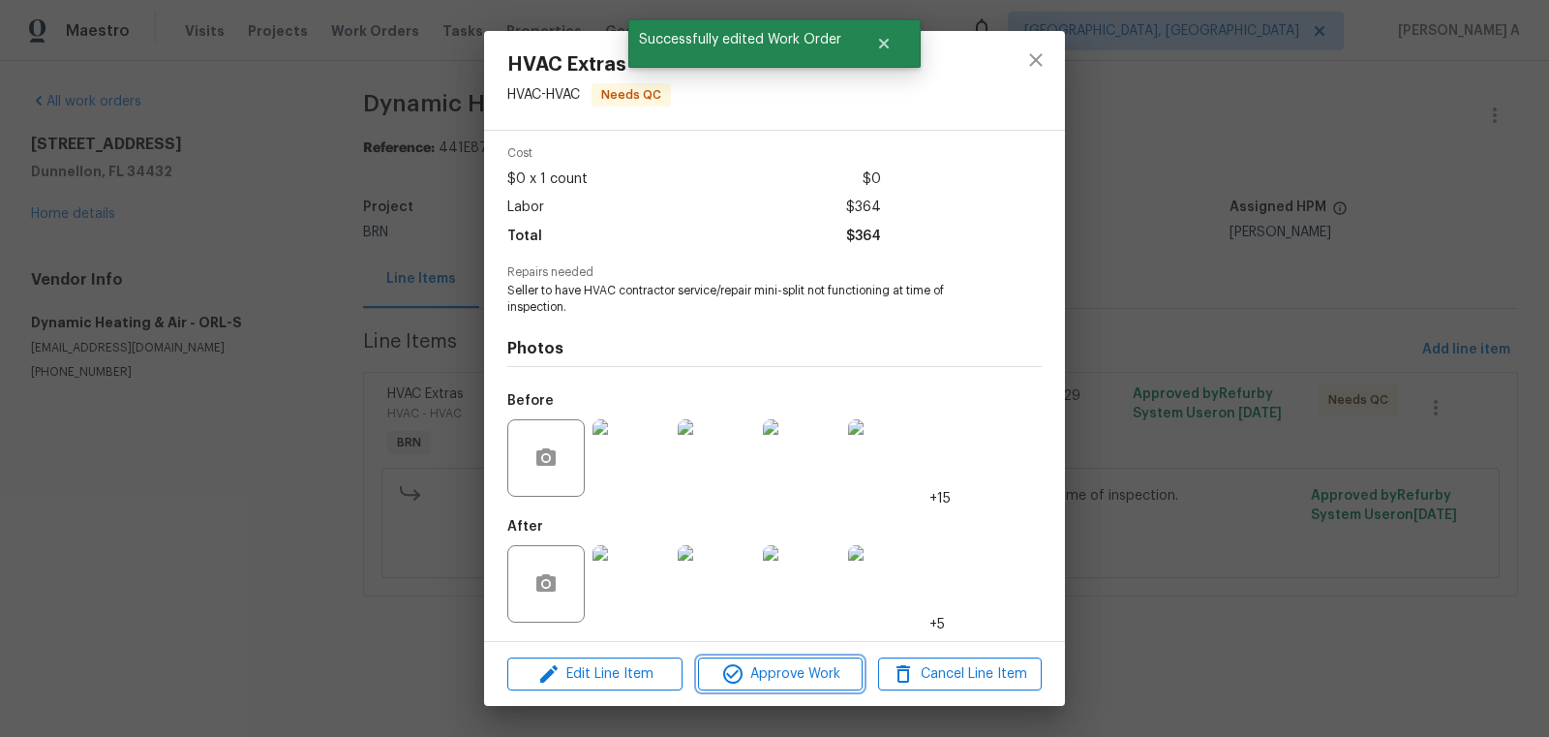
click at [815, 684] on span "Approve Work" at bounding box center [780, 674] width 152 height 24
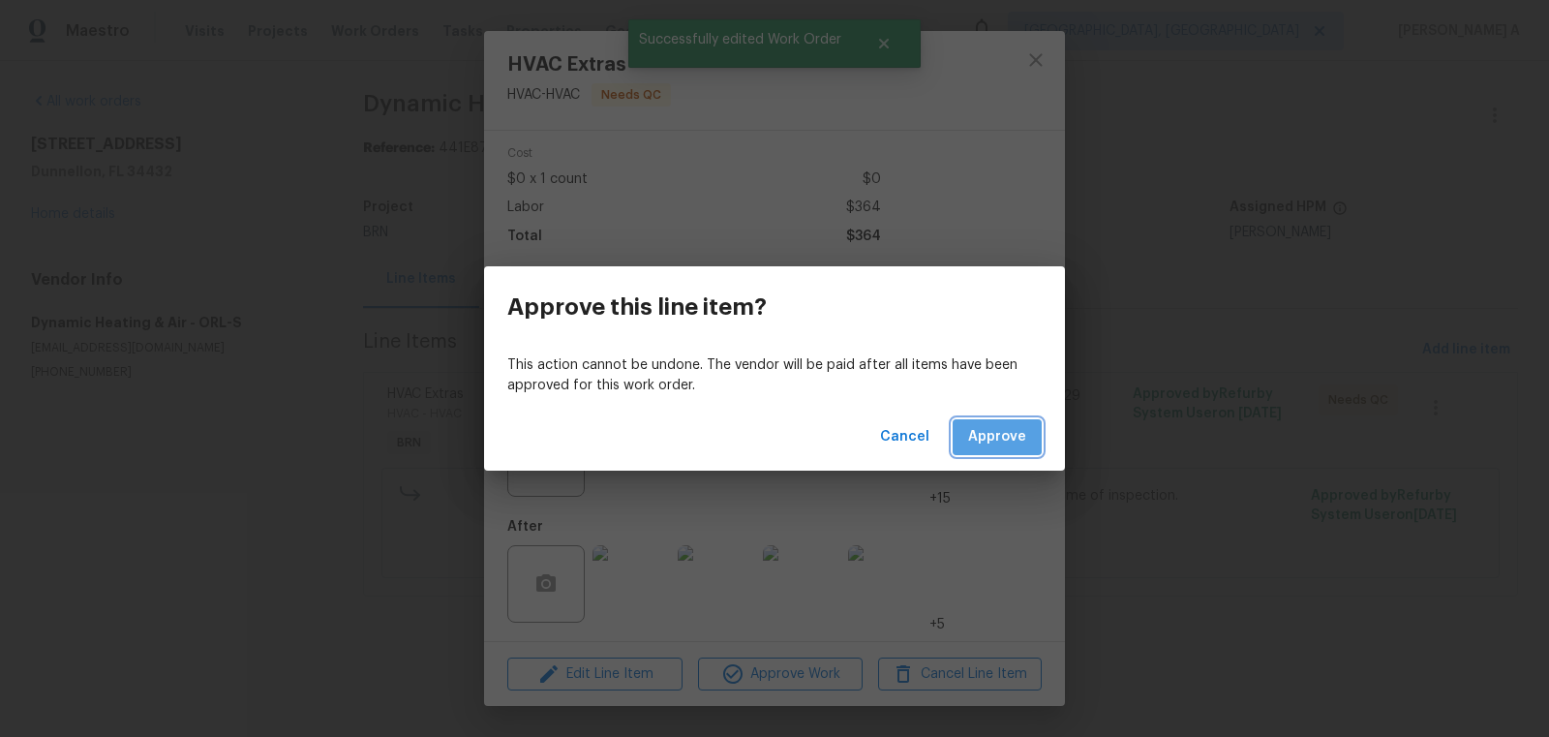
click at [1003, 441] on span "Approve" at bounding box center [997, 437] width 58 height 24
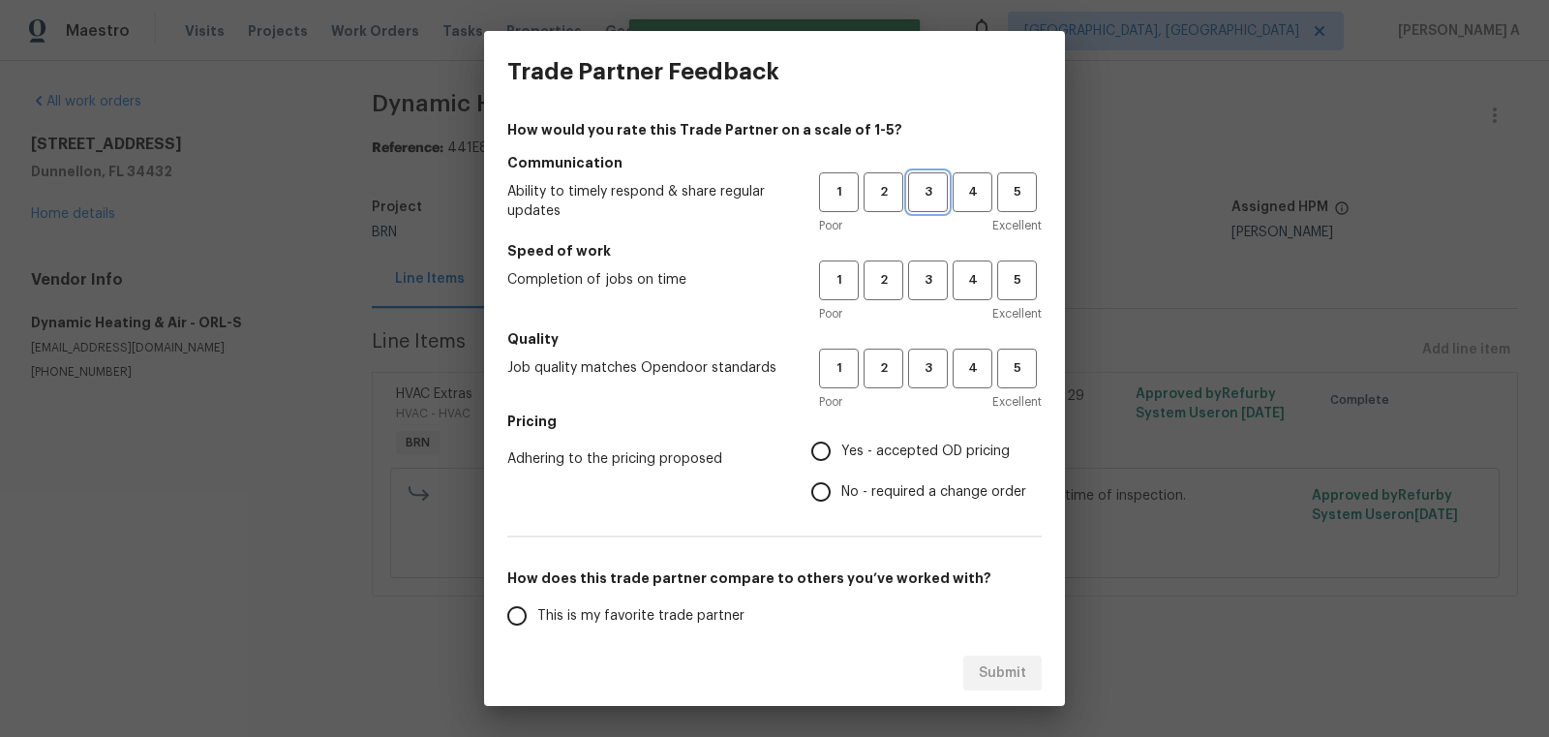
click at [927, 209] on button "3" at bounding box center [928, 192] width 40 height 40
click at [927, 289] on span "3" at bounding box center [928, 280] width 36 height 22
click at [927, 398] on div "Poor Excellent" at bounding box center [930, 401] width 223 height 19
click at [927, 385] on button "3" at bounding box center [928, 369] width 40 height 40
click at [890, 482] on span "No - required a change order" at bounding box center [933, 492] width 185 height 20
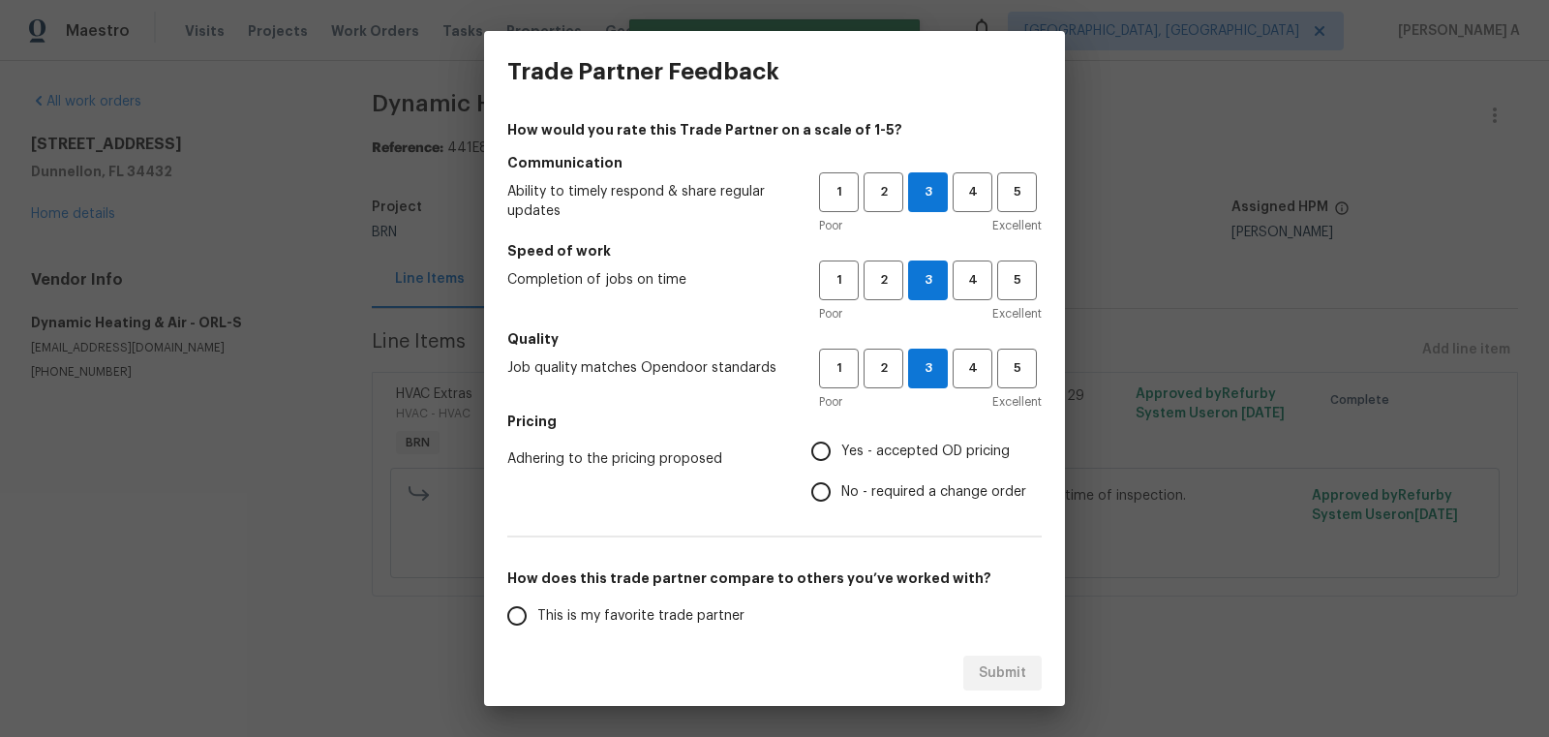
click at [841, 482] on input "No - required a change order" at bounding box center [821, 491] width 41 height 41
radio input "true"
click at [634, 609] on span "This is my favorite trade partner" at bounding box center [640, 616] width 207 height 20
click at [537, 609] on input "This is my favorite trade partner" at bounding box center [517, 615] width 41 height 41
click at [1007, 686] on button "Submit" at bounding box center [1002, 673] width 78 height 36
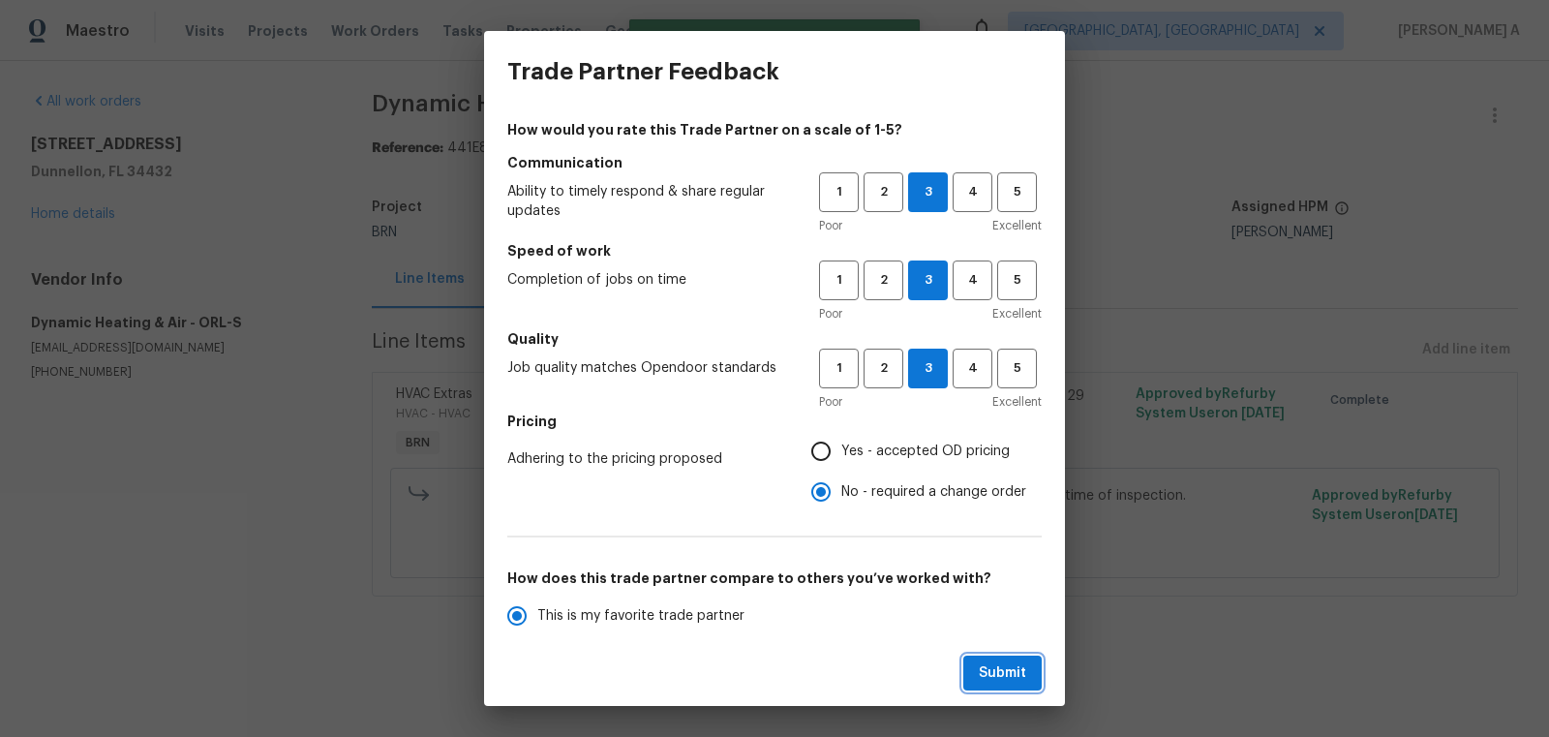
radio input "true"
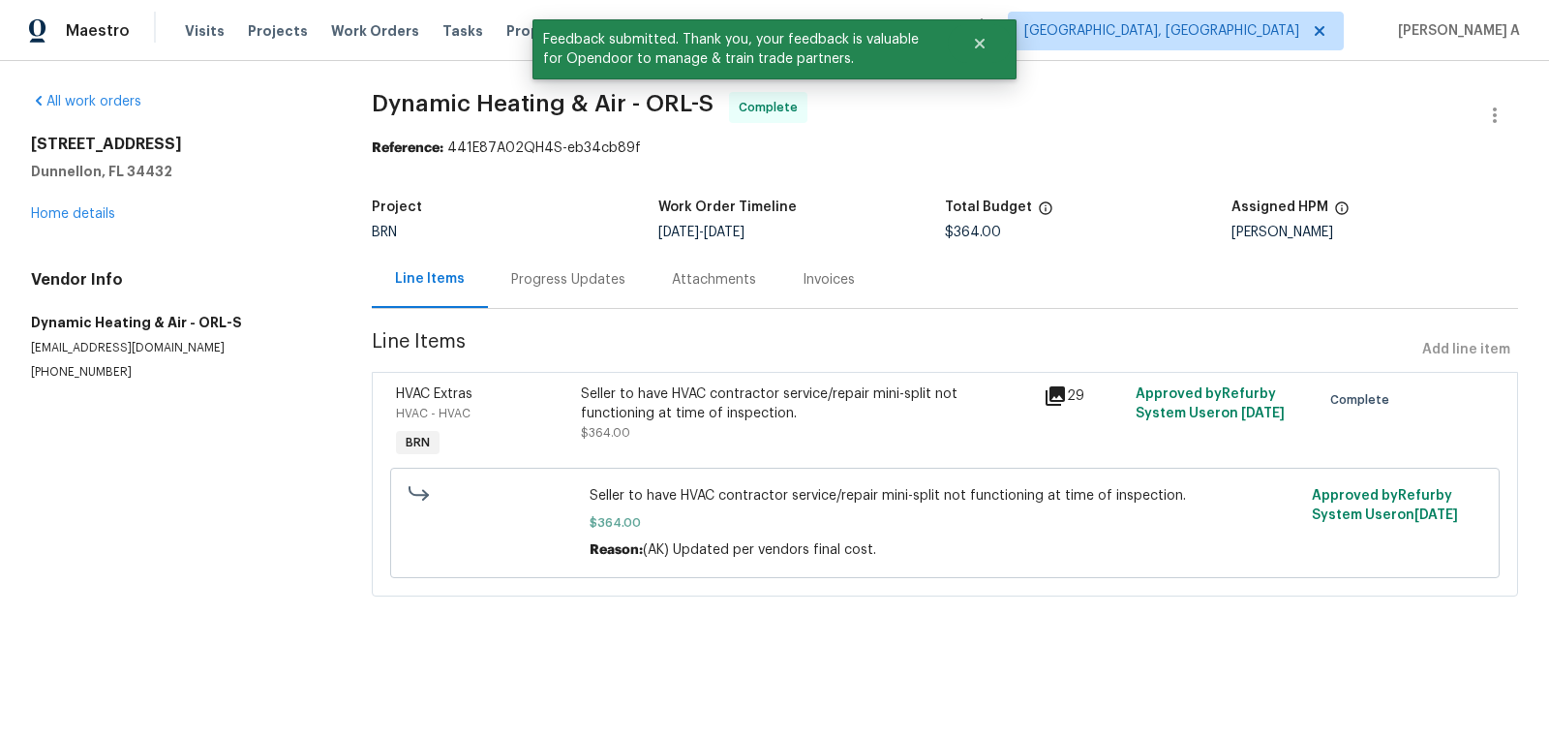
click at [541, 293] on div "Progress Updates" at bounding box center [568, 279] width 161 height 57
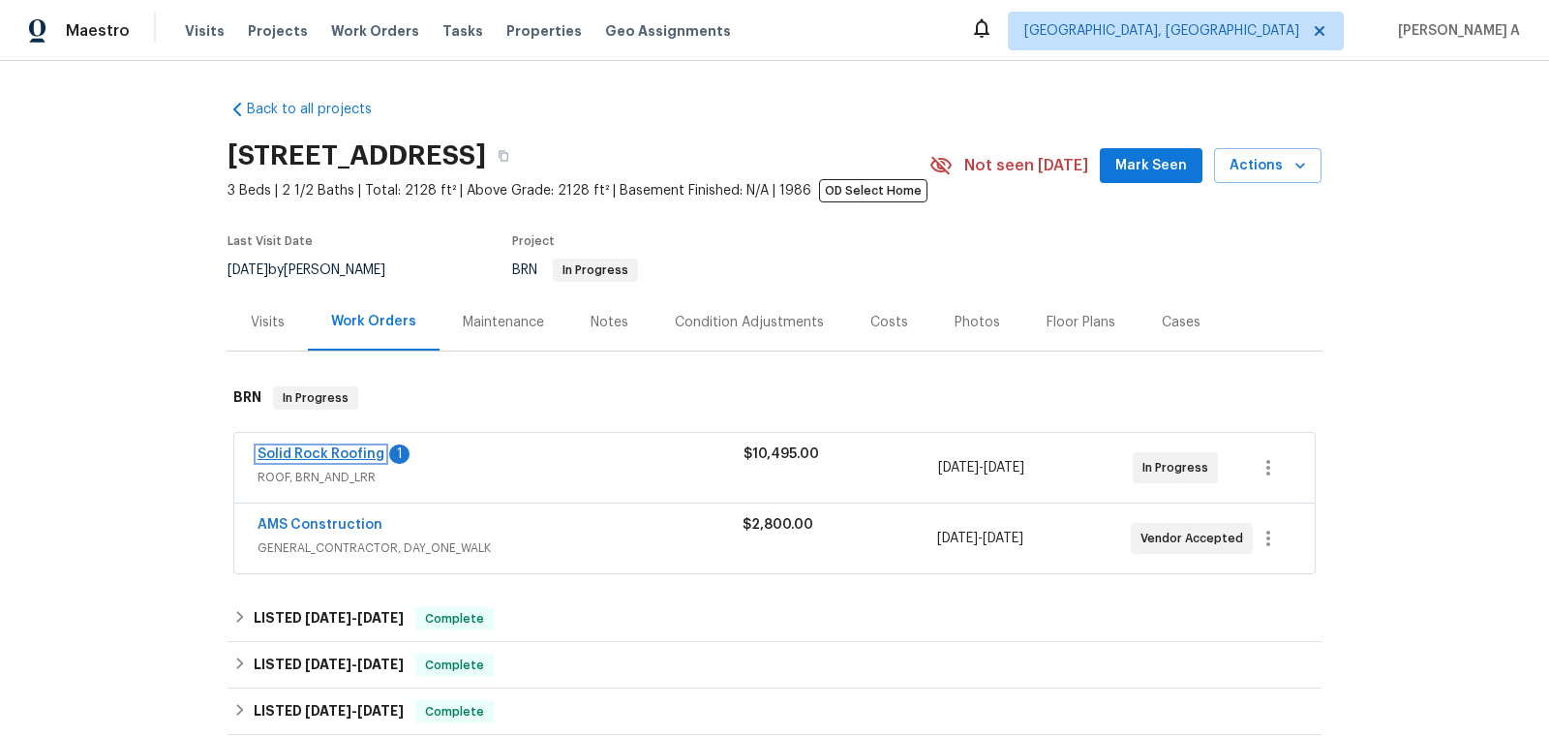
click at [361, 451] on link "Solid Rock Roofing" at bounding box center [321, 454] width 127 height 14
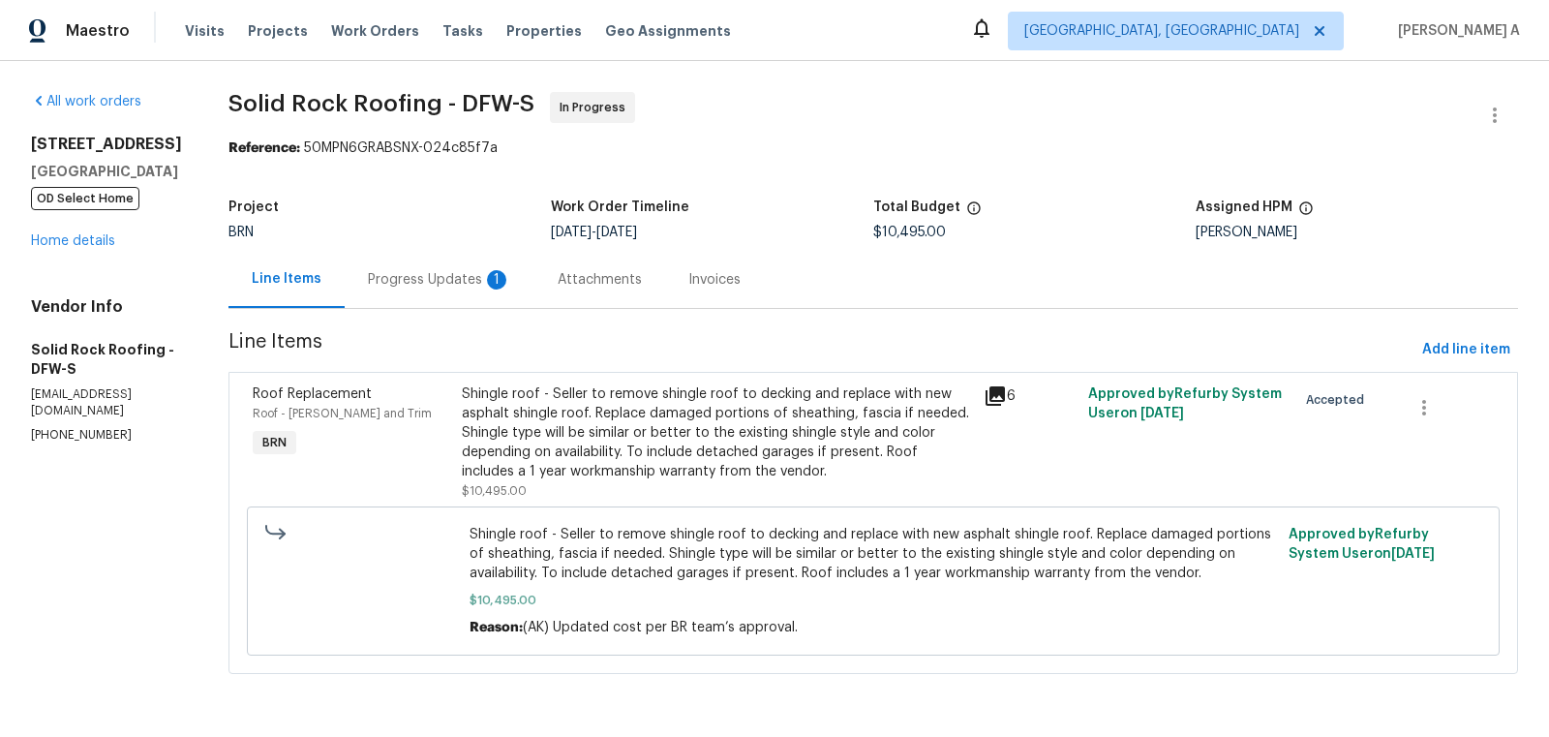
click at [448, 279] on div "Progress Updates 1" at bounding box center [439, 279] width 143 height 19
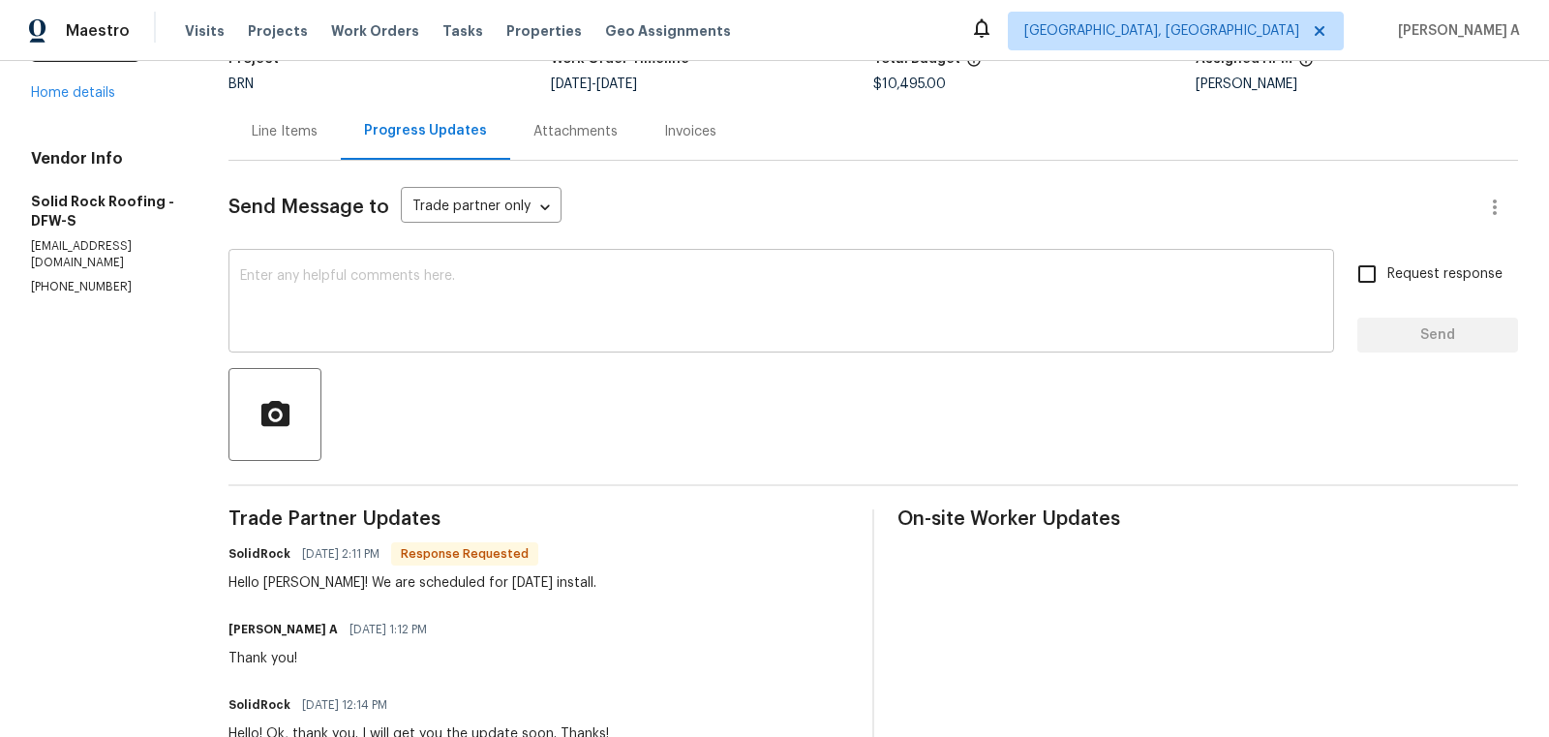
scroll to position [150, 0]
click at [673, 277] on textarea at bounding box center [781, 301] width 1082 height 68
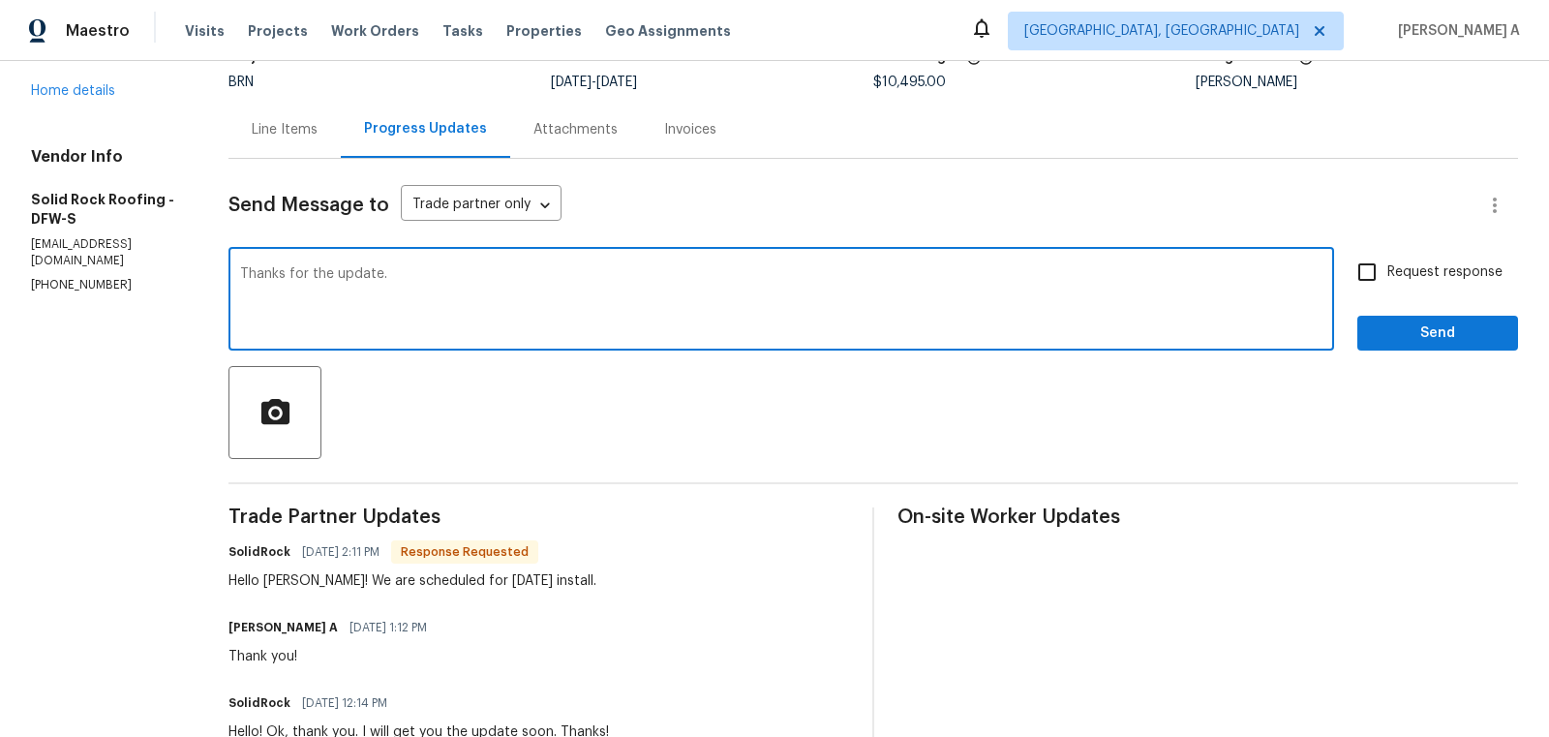
type textarea "Thanks for the update."
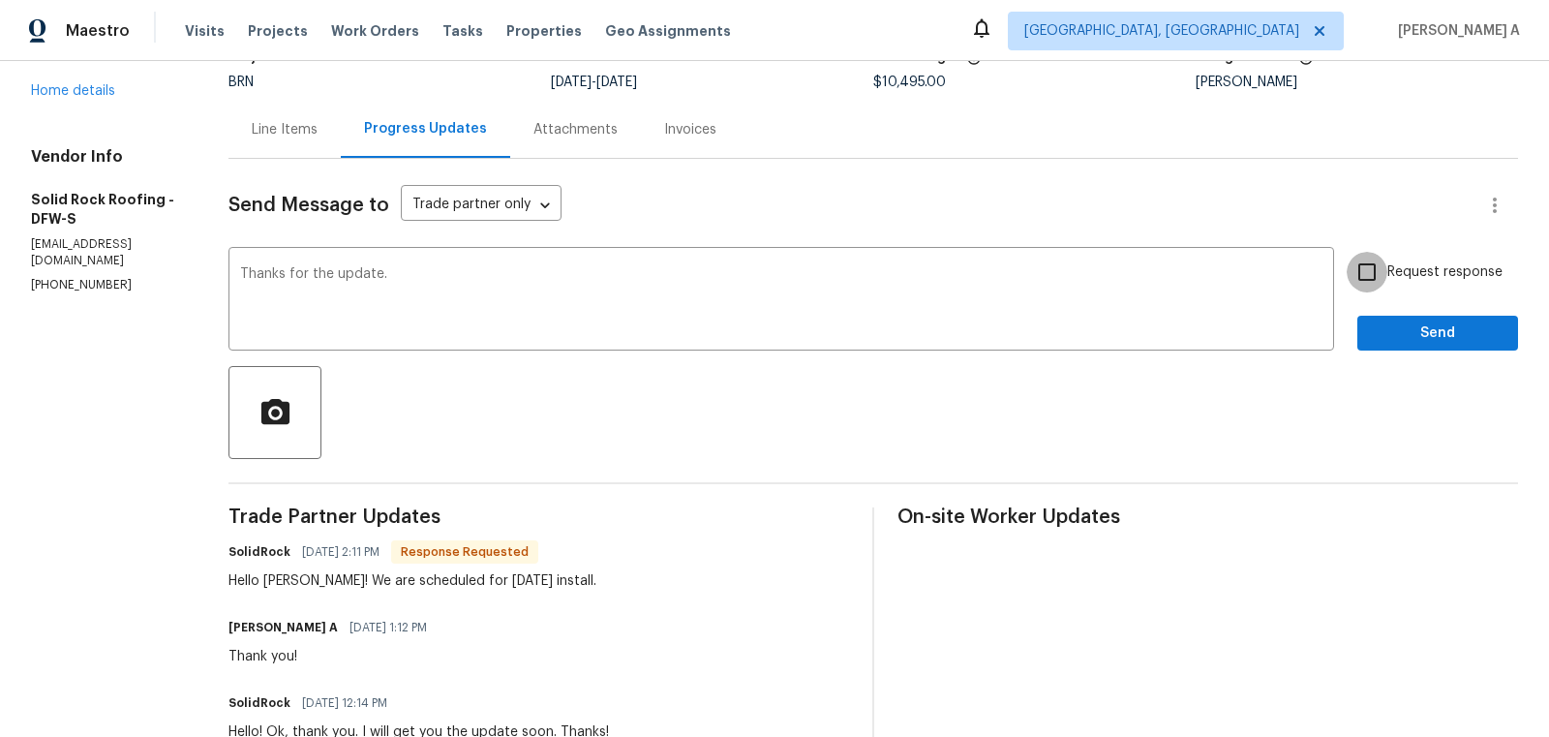
click at [1385, 276] on input "Request response" at bounding box center [1367, 272] width 41 height 41
checkbox input "true"
click at [1424, 336] on span "Send" at bounding box center [1438, 333] width 130 height 24
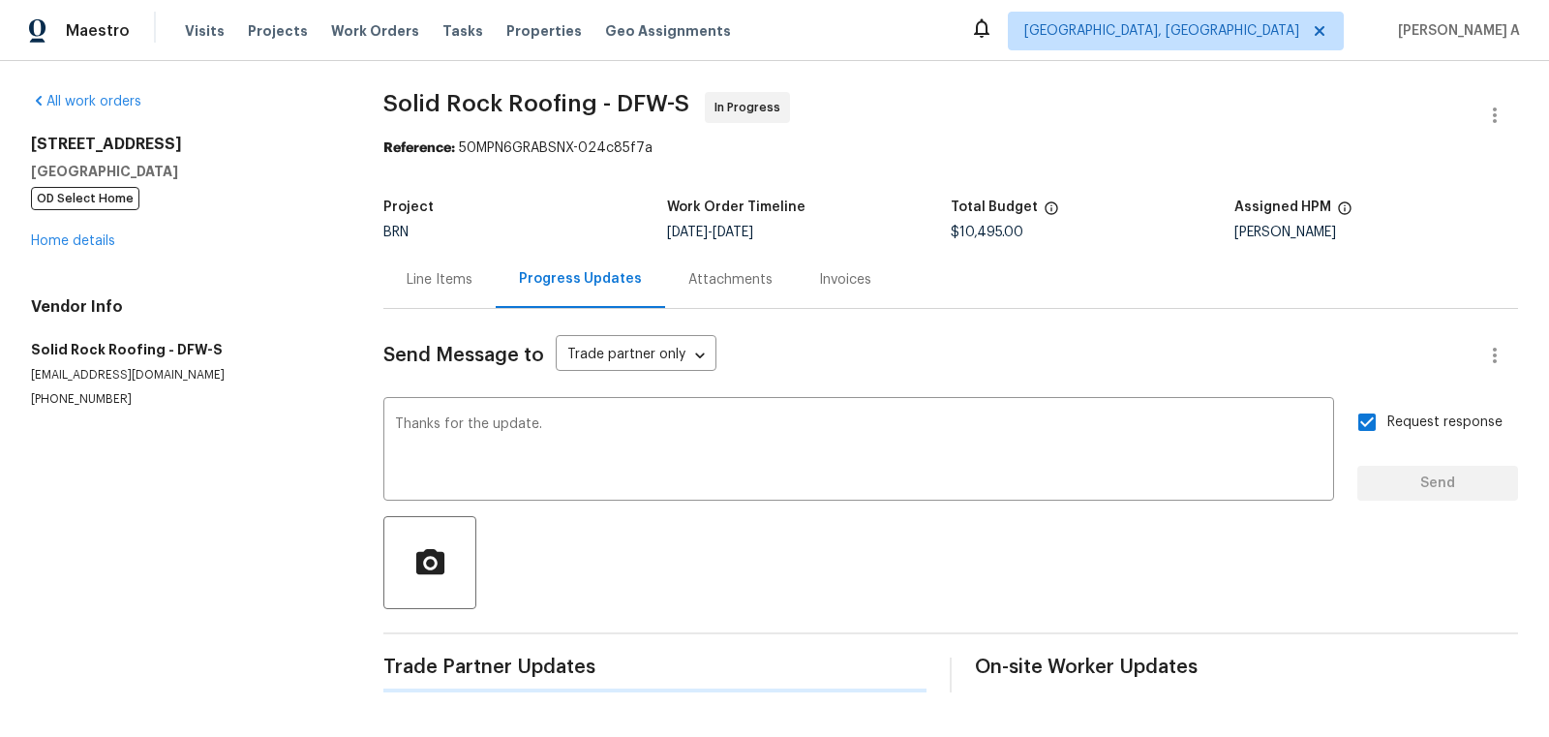
scroll to position [0, 0]
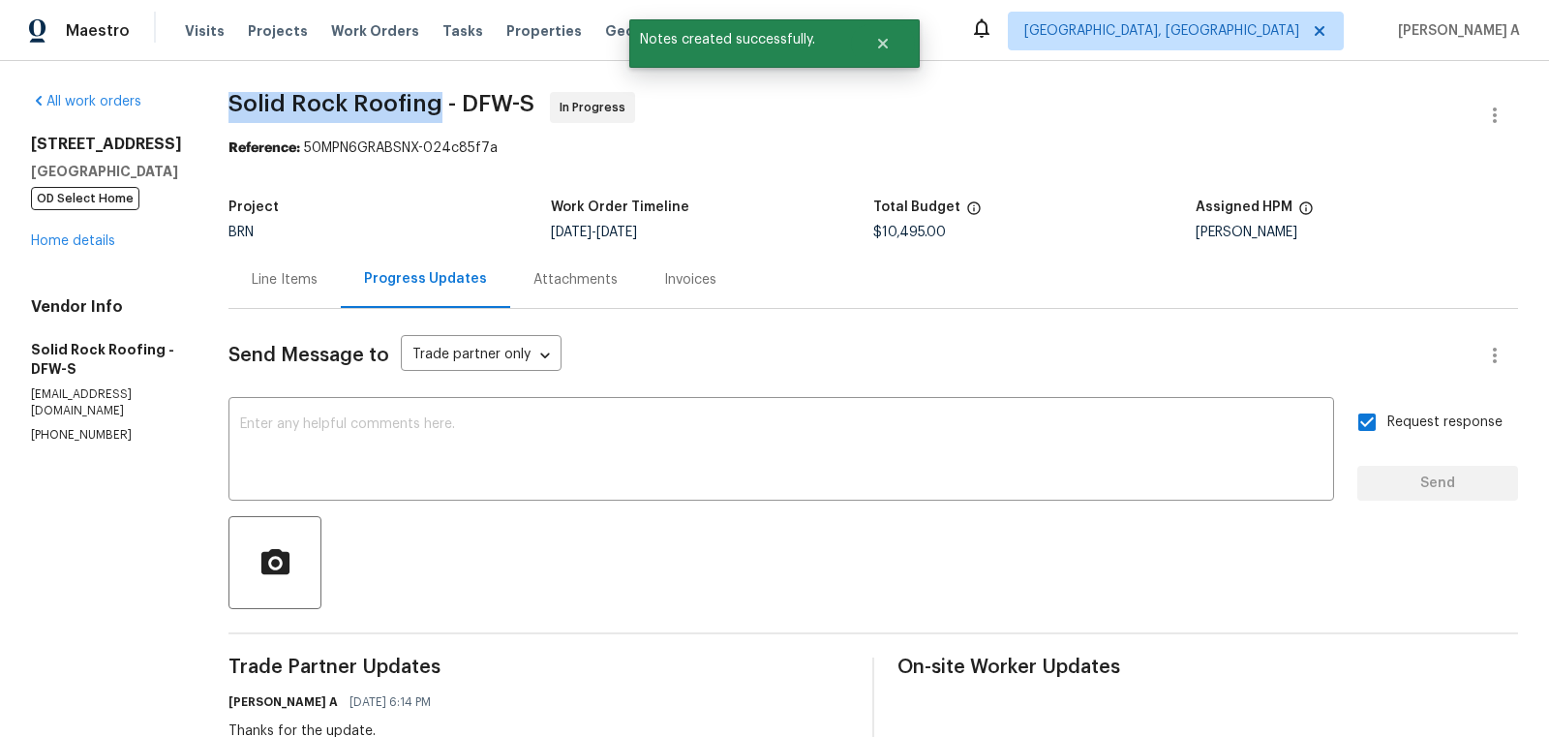
copy span "Solid Rock Roofing"
drag, startPoint x: 223, startPoint y: 100, endPoint x: 433, endPoint y: 98, distance: 210.1
